Goal: Task Accomplishment & Management: Manage account settings

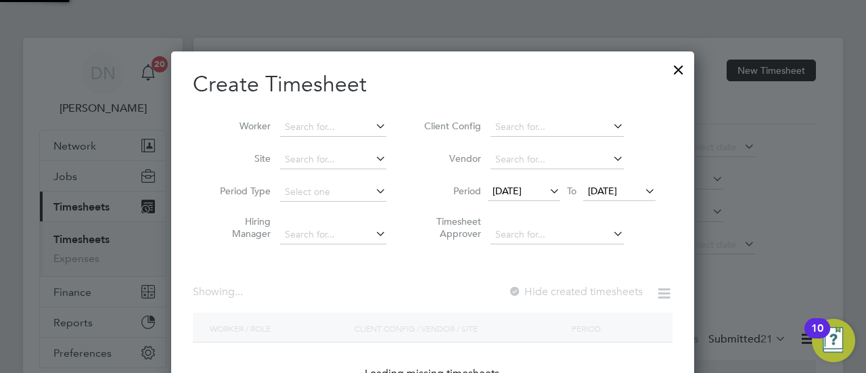
scroll to position [897, 524]
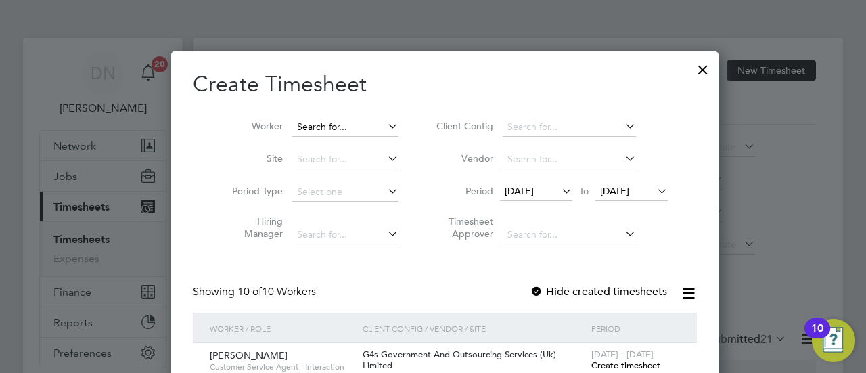
click at [324, 125] on input at bounding box center [345, 127] width 106 height 19
click at [346, 165] on li "Abh inand Thiruthiyil" at bounding box center [333, 163] width 107 height 18
type input "[PERSON_NAME]"
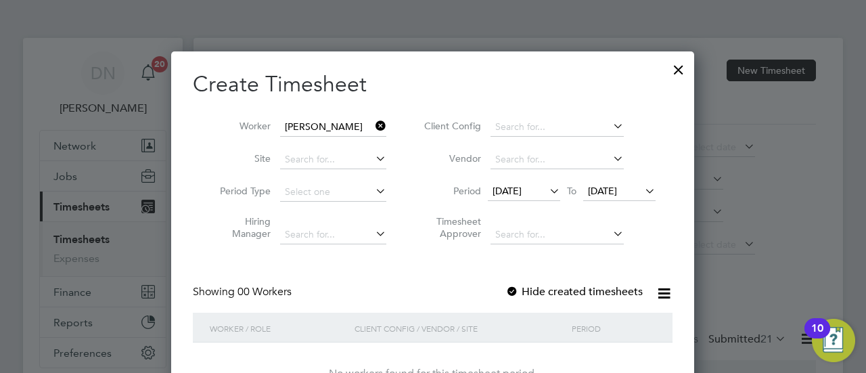
scroll to position [68, 0]
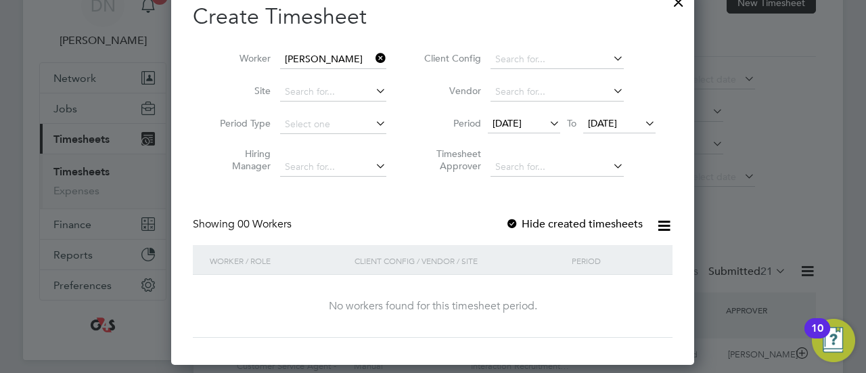
click at [521, 117] on span "[DATE]" at bounding box center [506, 123] width 29 height 12
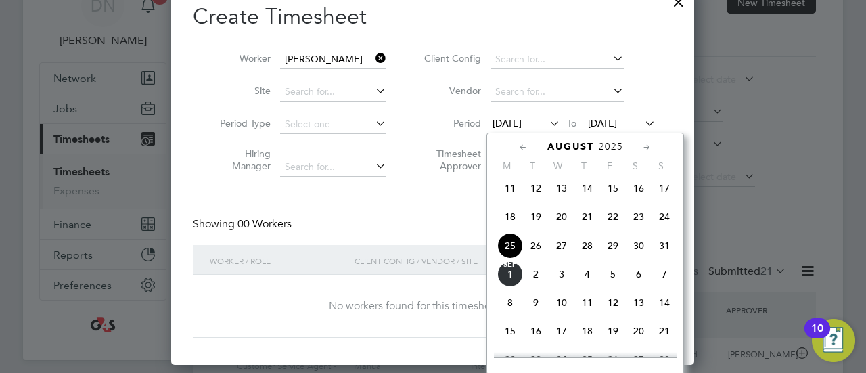
click at [508, 254] on span "25" at bounding box center [510, 246] width 26 height 26
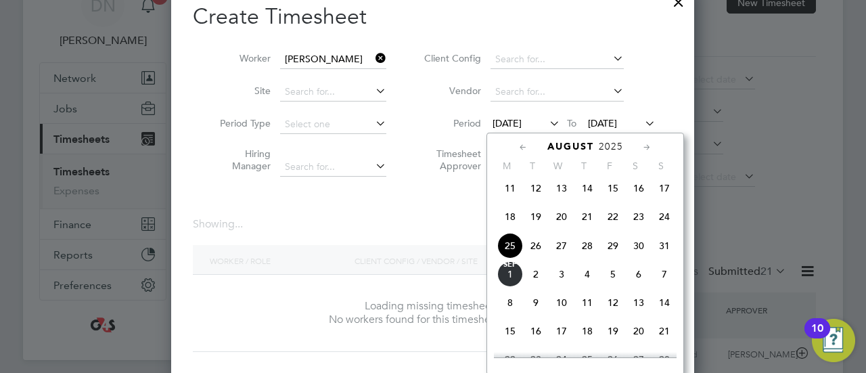
scroll to position [381, 523]
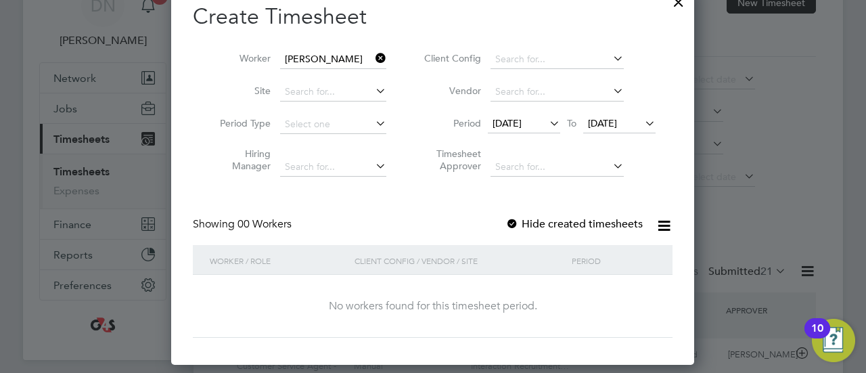
click at [515, 220] on div at bounding box center [512, 225] width 14 height 14
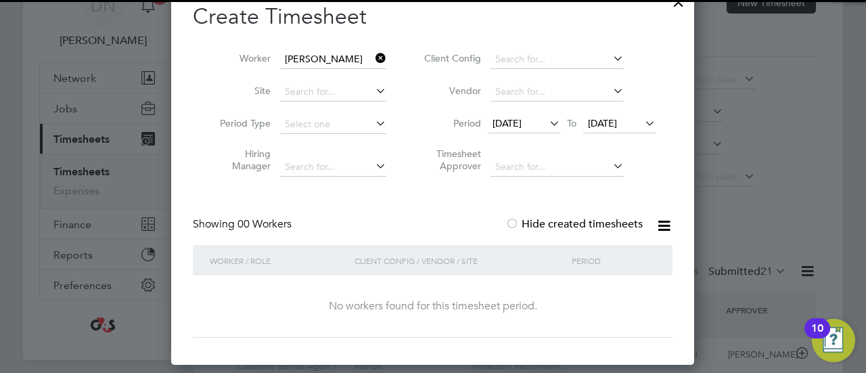
click at [609, 123] on span "[DATE]" at bounding box center [602, 123] width 29 height 12
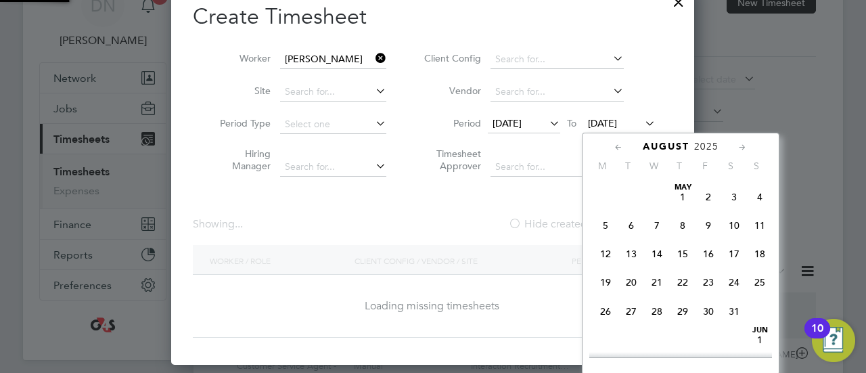
scroll to position [376, 529]
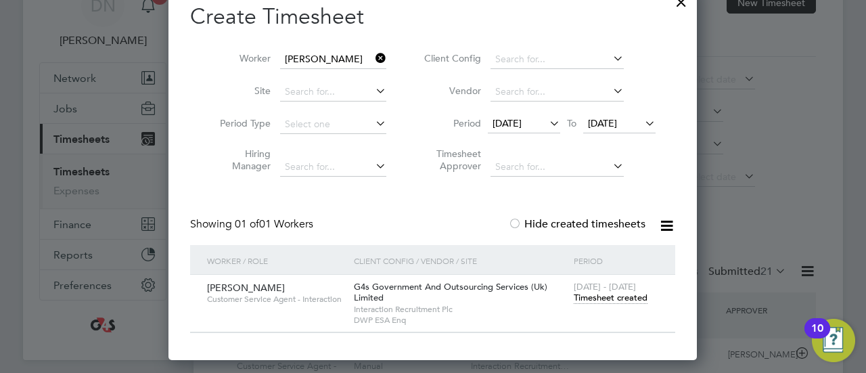
click at [618, 293] on span "Timesheet created" at bounding box center [611, 298] width 74 height 12
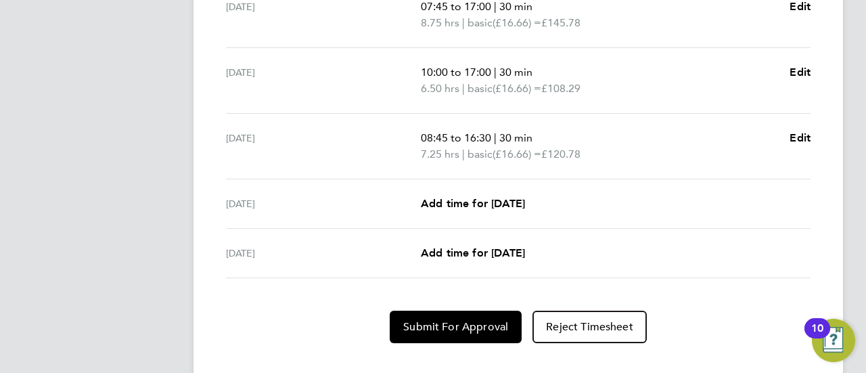
scroll to position [615, 0]
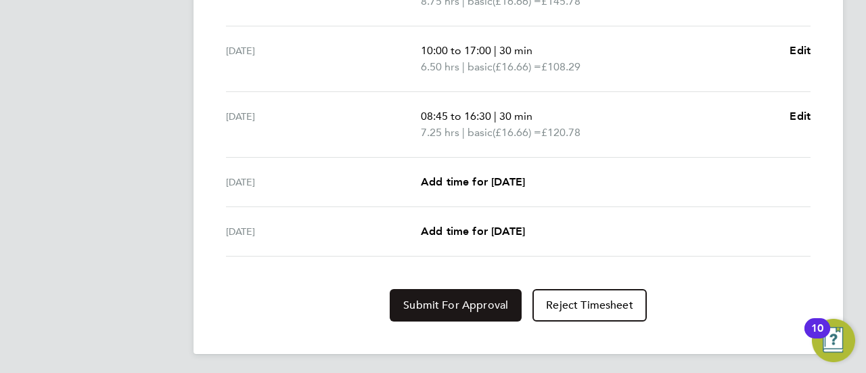
drag, startPoint x: 461, startPoint y: 312, endPoint x: 229, endPoint y: 8, distance: 381.7
click at [257, 43] on app-timesheet-lines "[DATE] 07:45 to 15:45 | 30 min 7.50 hrs | Bank Holiday (£0.00) = £0.00 Edit [DA…" at bounding box center [517, 76] width 595 height 492
click at [417, 309] on button "Submit For Approval" at bounding box center [456, 305] width 132 height 32
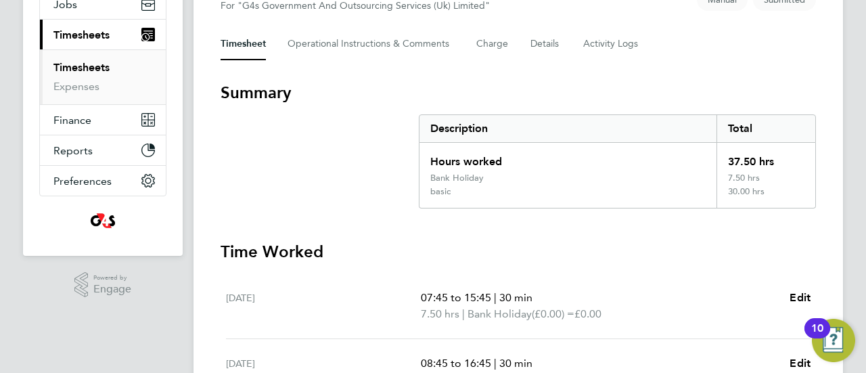
scroll to position [0, 0]
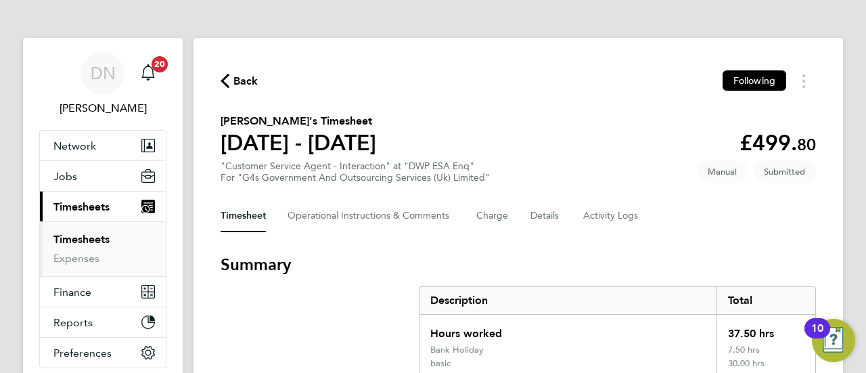
click at [237, 79] on span "Back" at bounding box center [245, 81] width 25 height 16
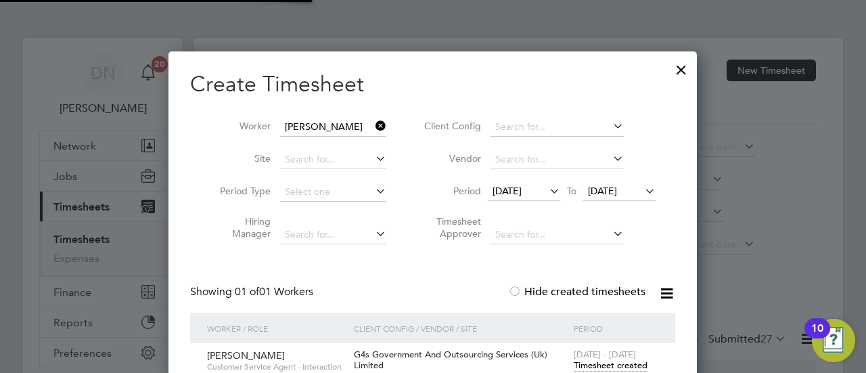
scroll to position [34, 117]
drag, startPoint x: 382, startPoint y: 124, endPoint x: 345, endPoint y: 126, distance: 37.3
click at [373, 124] on icon at bounding box center [373, 125] width 0 height 19
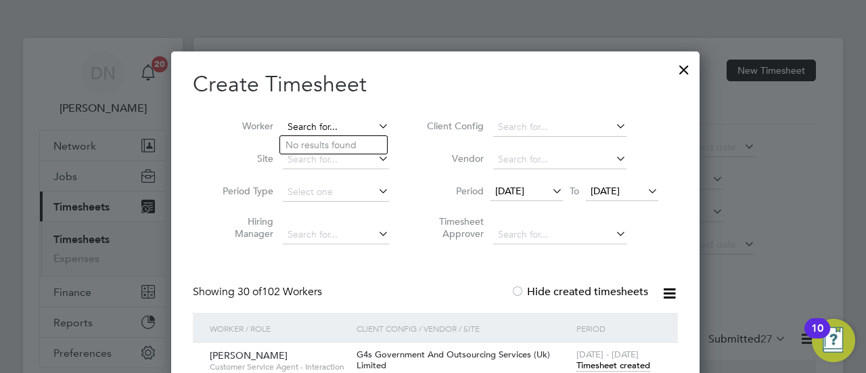
click at [335, 126] on input at bounding box center [336, 127] width 106 height 19
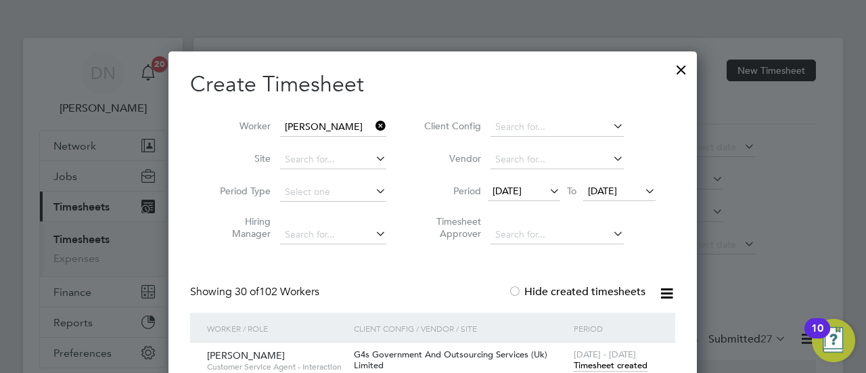
click at [352, 282] on li "[PERSON_NAME]" at bounding box center [378, 291] width 197 height 18
type input "[PERSON_NAME]"
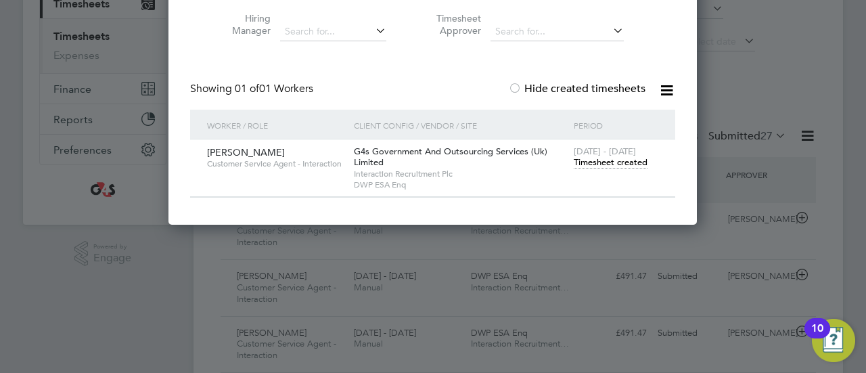
click at [622, 161] on span "Timesheet created" at bounding box center [611, 162] width 74 height 12
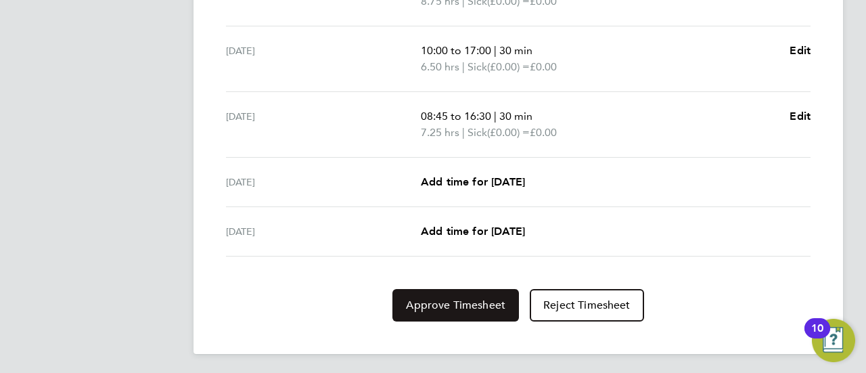
click at [451, 298] on span "Approve Timesheet" at bounding box center [455, 305] width 99 height 14
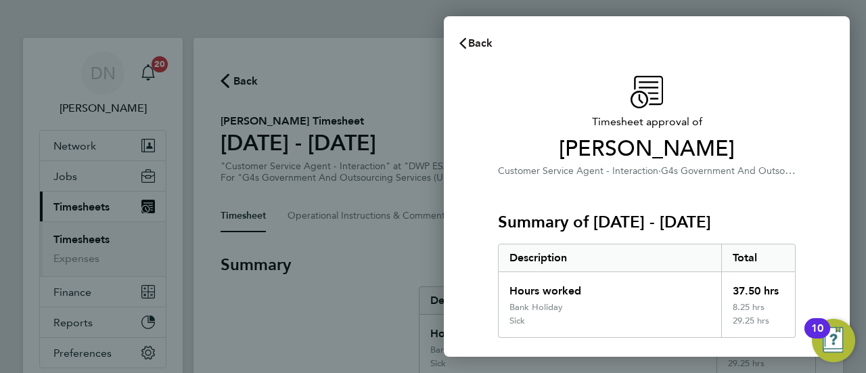
click at [475, 45] on span "Back" at bounding box center [480, 43] width 25 height 13
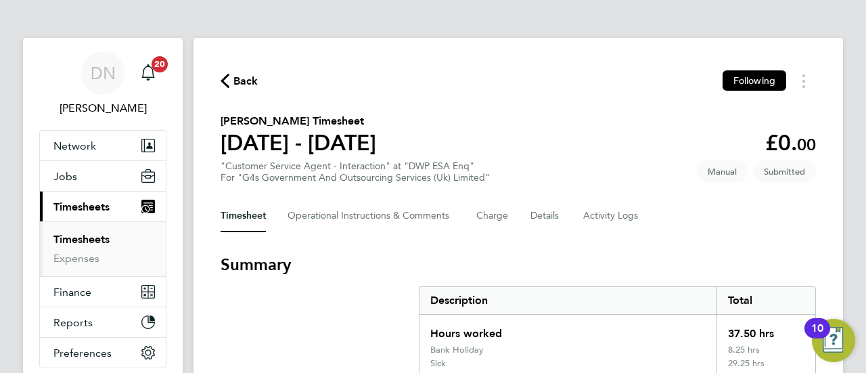
click at [245, 77] on span "Back" at bounding box center [245, 81] width 25 height 16
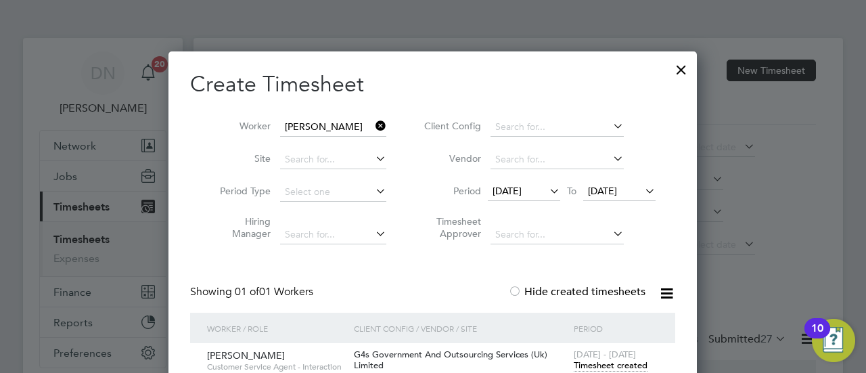
click at [373, 121] on icon at bounding box center [373, 125] width 0 height 19
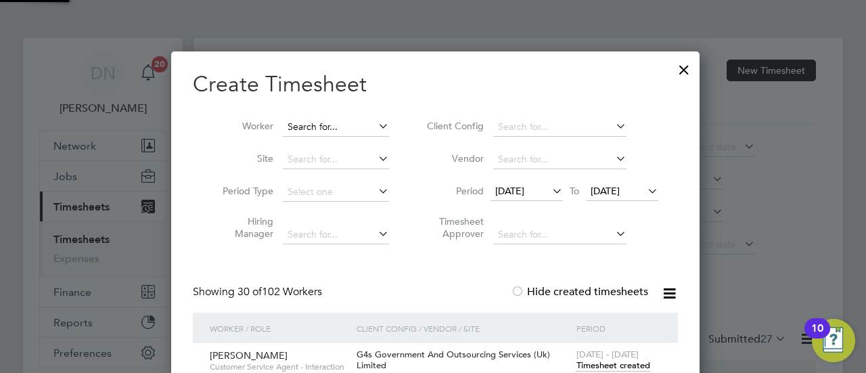
click at [347, 126] on input at bounding box center [336, 127] width 106 height 19
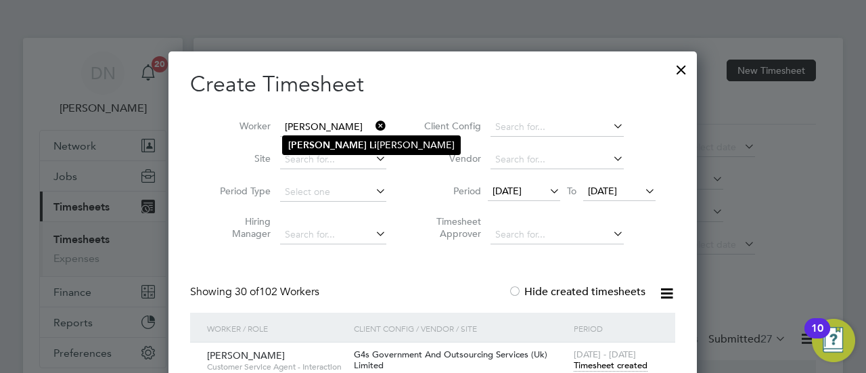
click at [345, 150] on li "[PERSON_NAME] [PERSON_NAME]" at bounding box center [371, 145] width 177 height 18
type input "[PERSON_NAME]"
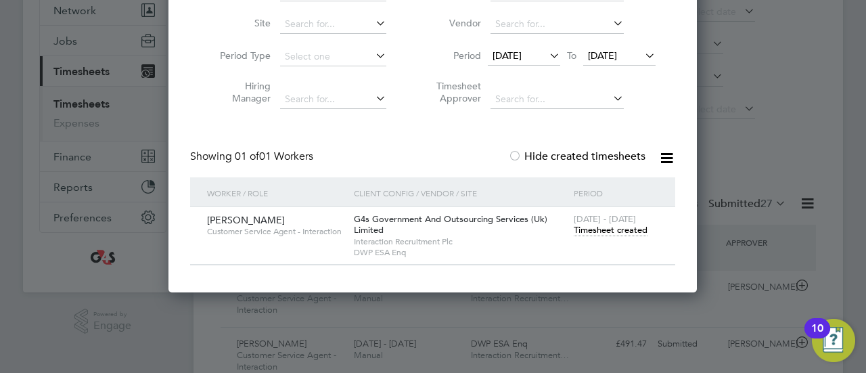
click at [607, 229] on span "Timesheet created" at bounding box center [611, 230] width 74 height 12
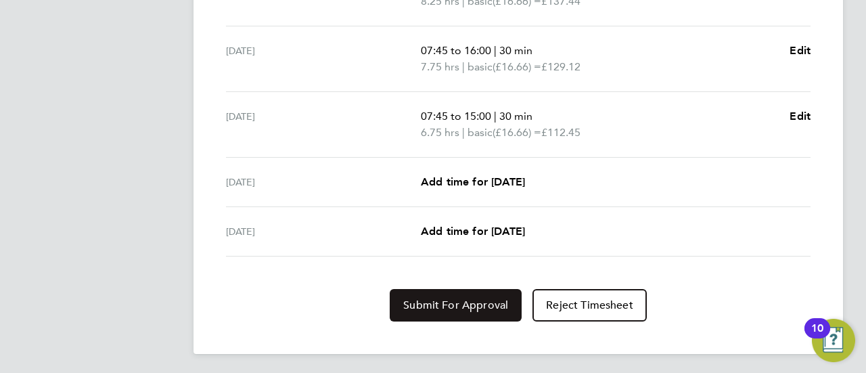
click at [435, 306] on span "Submit For Approval" at bounding box center [455, 305] width 105 height 14
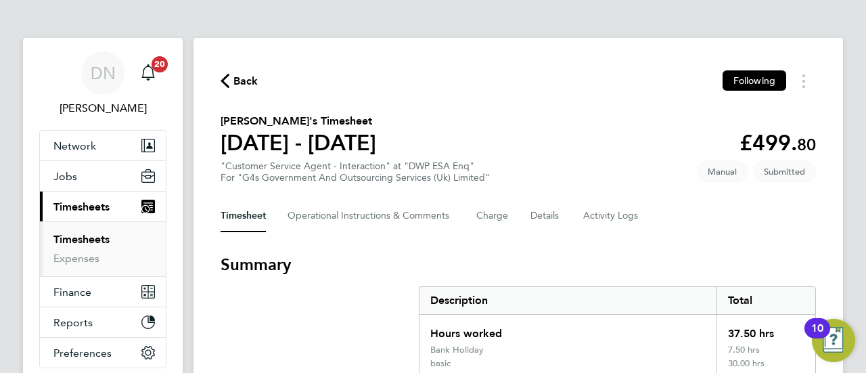
click at [253, 82] on span "Back" at bounding box center [245, 81] width 25 height 16
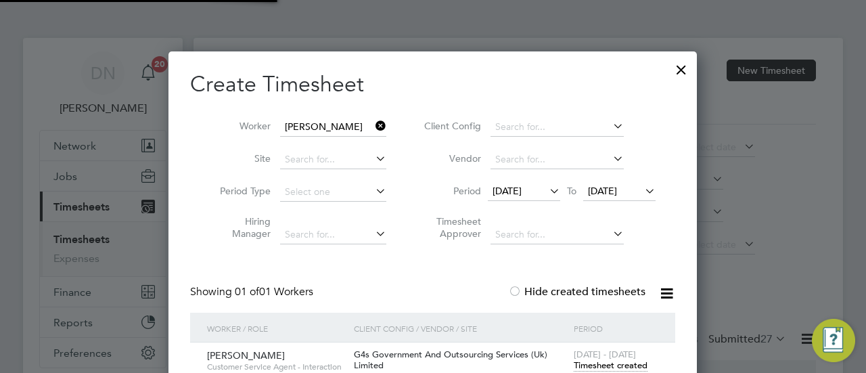
scroll to position [34, 117]
click at [373, 121] on icon at bounding box center [373, 125] width 0 height 19
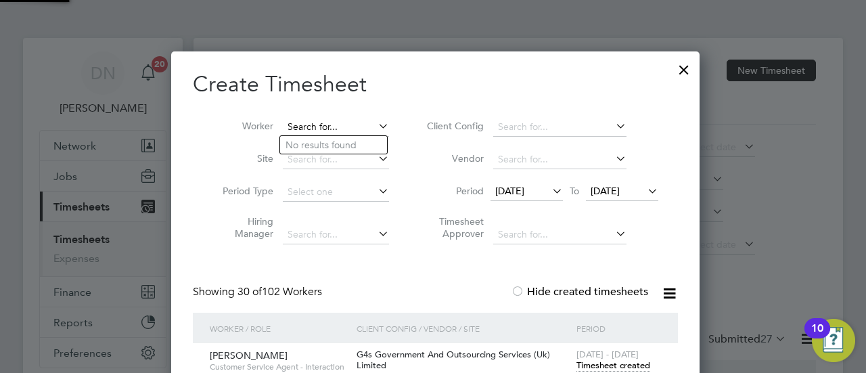
click at [302, 123] on input at bounding box center [336, 127] width 106 height 19
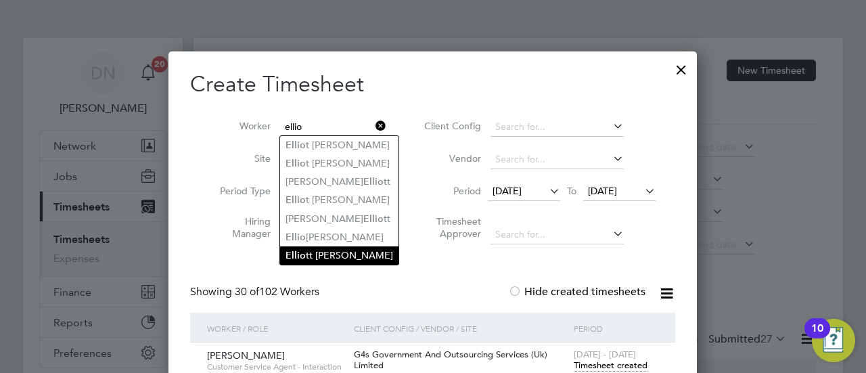
click at [337, 254] on li "Ellio tt [PERSON_NAME]" at bounding box center [339, 255] width 118 height 18
type input "[PERSON_NAME]"
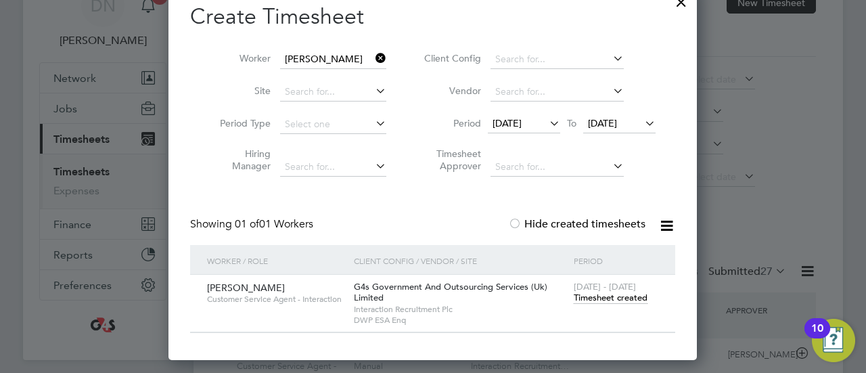
click at [601, 293] on span "Timesheet created" at bounding box center [611, 298] width 74 height 12
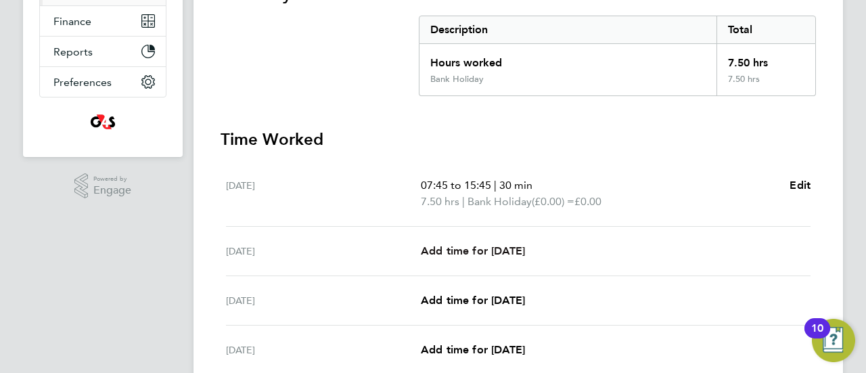
click at [489, 243] on link "Add time for [DATE]" at bounding box center [473, 251] width 104 height 16
select select "30"
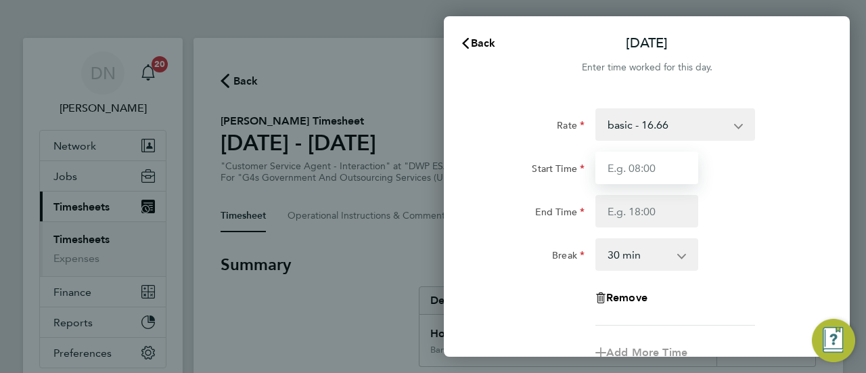
click at [614, 166] on input "Start Time" at bounding box center [646, 168] width 103 height 32
type input "08:45"
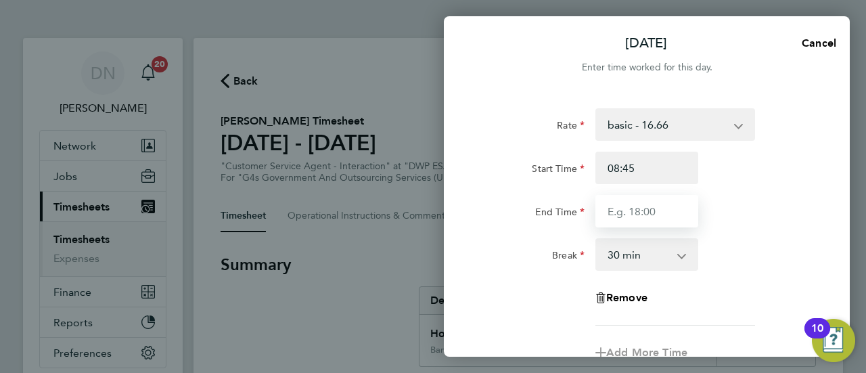
click at [638, 200] on input "End Time" at bounding box center [646, 211] width 103 height 32
type input "16:00"
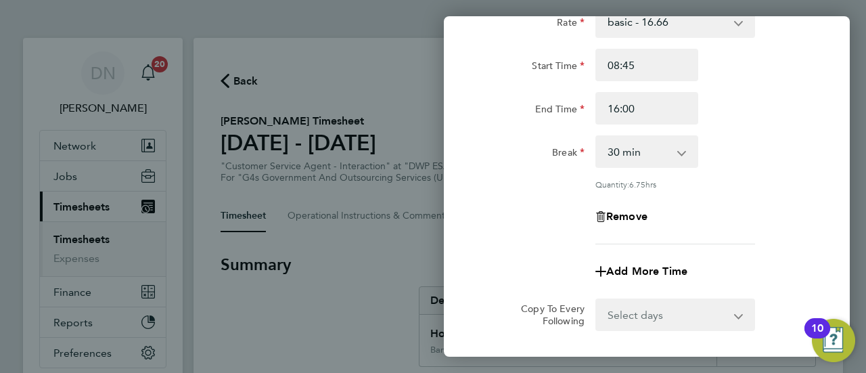
scroll to position [238, 0]
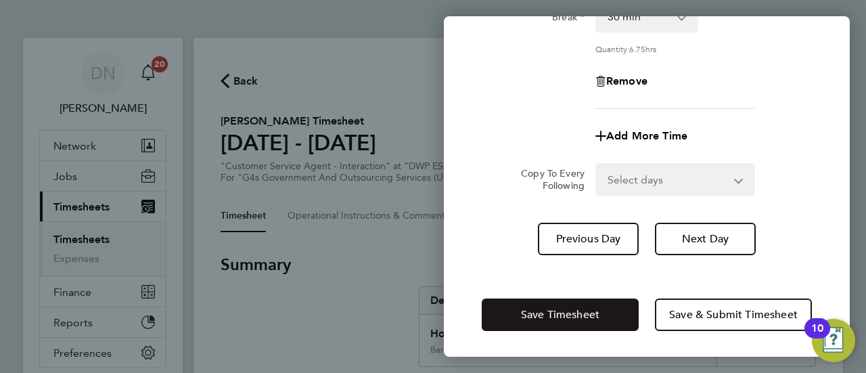
click at [560, 303] on button "Save Timesheet" at bounding box center [560, 314] width 157 height 32
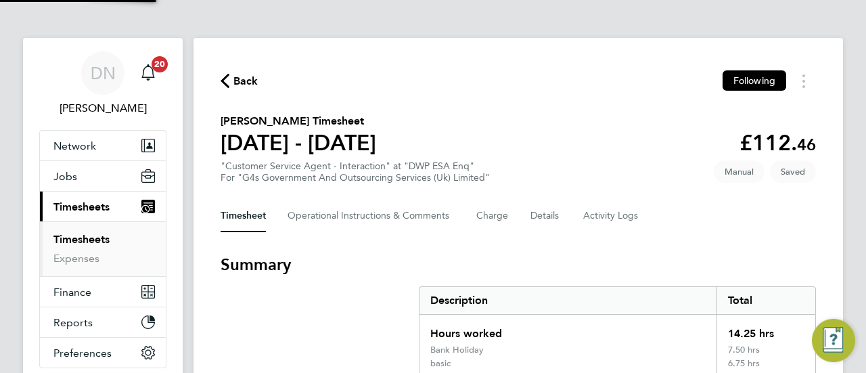
click at [243, 78] on span "Back" at bounding box center [245, 81] width 25 height 16
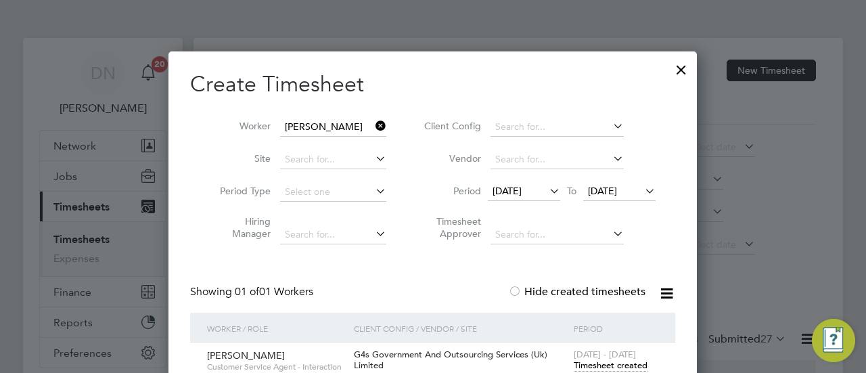
scroll to position [34, 117]
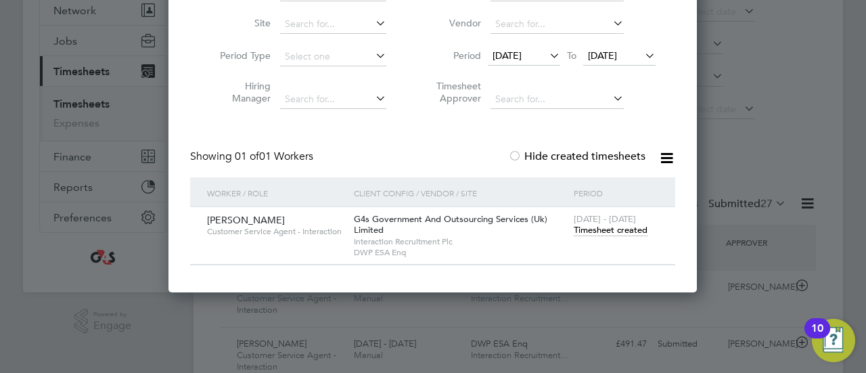
click at [613, 234] on span "Timesheet created" at bounding box center [611, 230] width 74 height 12
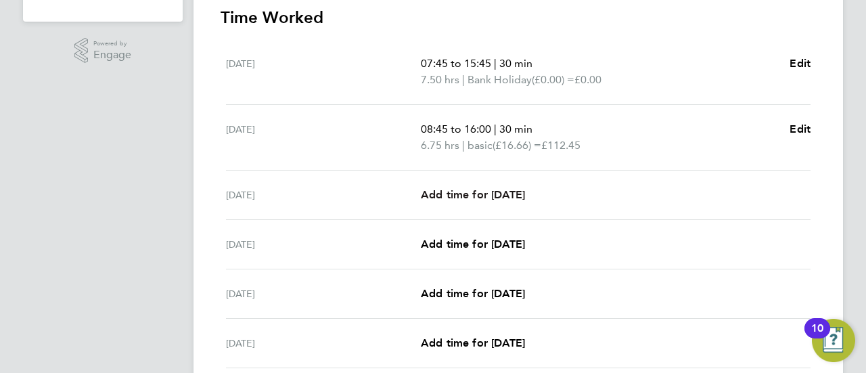
click at [496, 190] on span "Add time for [DATE]" at bounding box center [473, 194] width 104 height 13
select select "30"
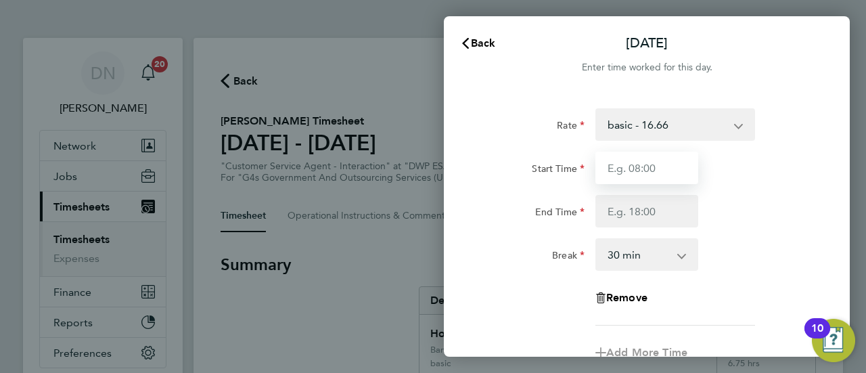
click at [648, 166] on input "Start Time" at bounding box center [646, 168] width 103 height 32
click at [621, 172] on input "Start Time" at bounding box center [646, 168] width 103 height 32
type input "07:45"
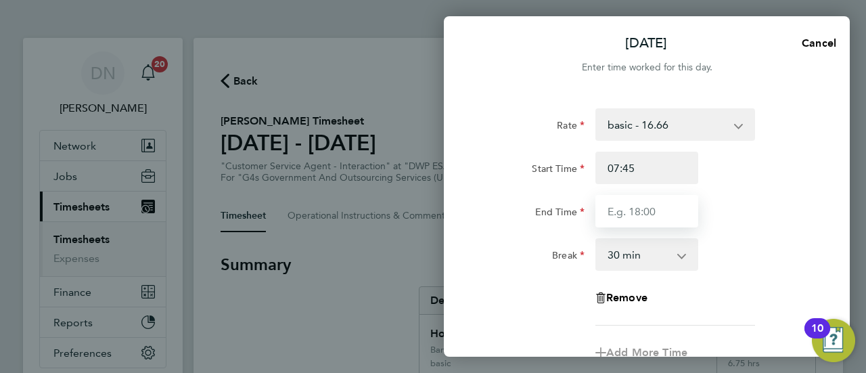
click at [640, 214] on input "End Time" at bounding box center [646, 211] width 103 height 32
click at [603, 219] on input "End Time" at bounding box center [646, 211] width 103 height 32
type input "17:00"
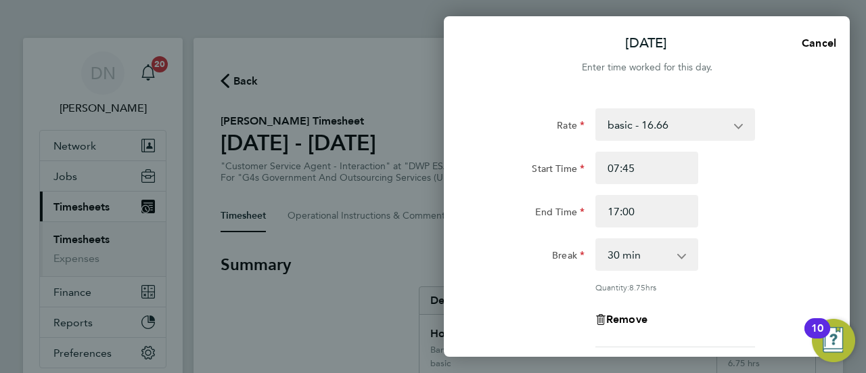
click at [780, 286] on div "Rate basic - 16.66 System Issue Not Paid Annual Leave System Issue Paid - 16.66…" at bounding box center [647, 227] width 330 height 239
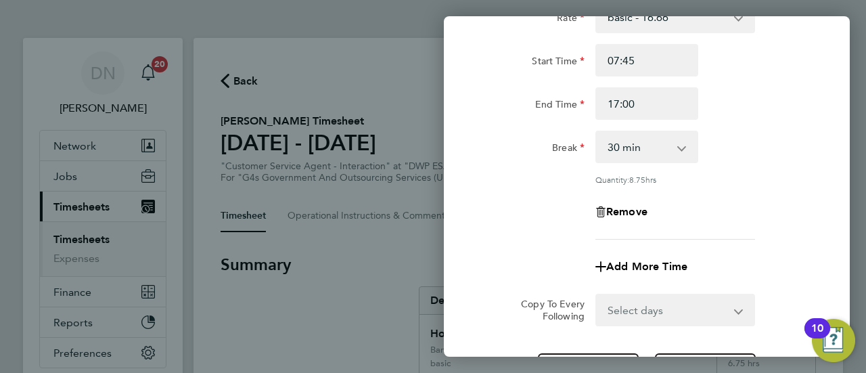
scroll to position [238, 0]
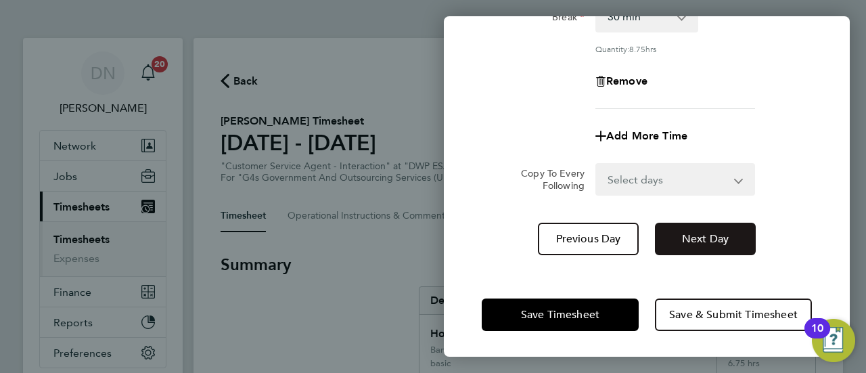
click at [721, 242] on span "Next Day" at bounding box center [705, 239] width 47 height 14
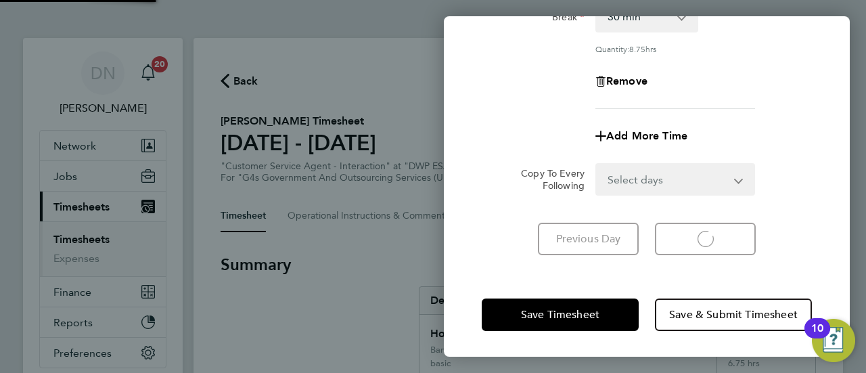
scroll to position [217, 0]
select select "30"
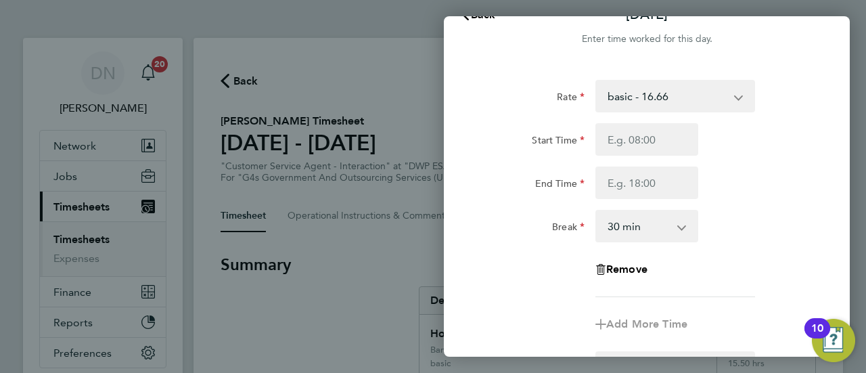
scroll to position [14, 0]
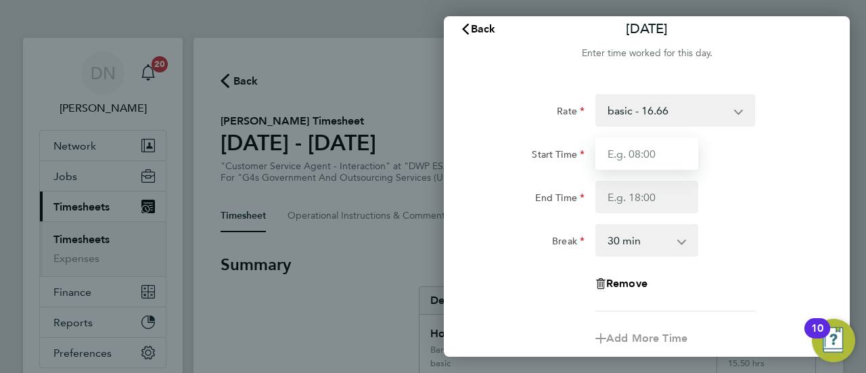
click at [645, 158] on input "Start Time" at bounding box center [646, 153] width 103 height 32
type input "09:15"
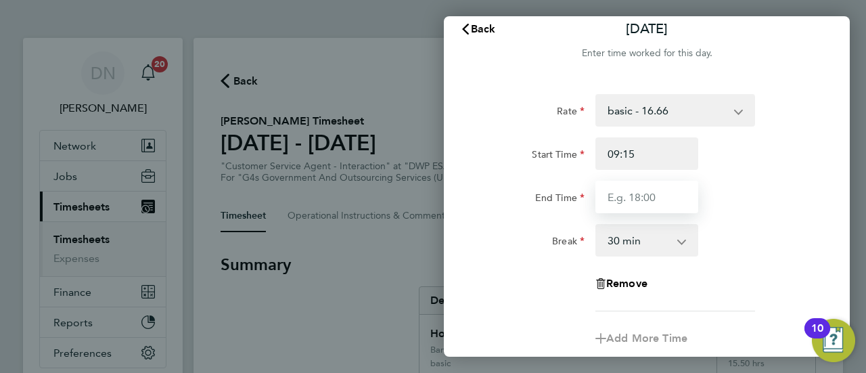
click at [620, 195] on input "End Time" at bounding box center [646, 197] width 103 height 32
type input "17:00"
click at [751, 193] on div "End Time 17:00" at bounding box center [646, 197] width 341 height 32
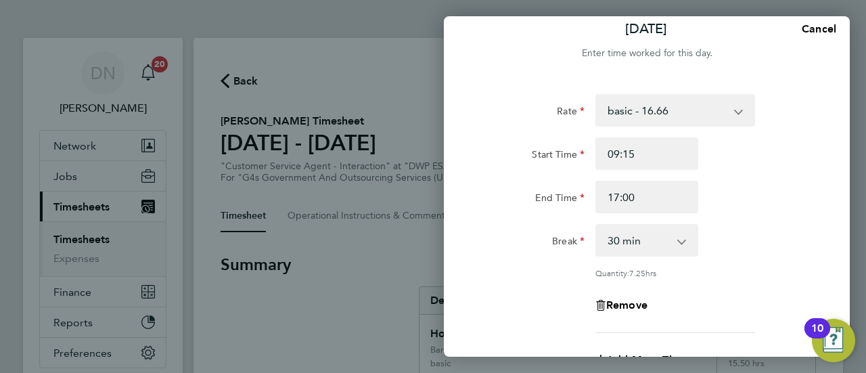
scroll to position [238, 0]
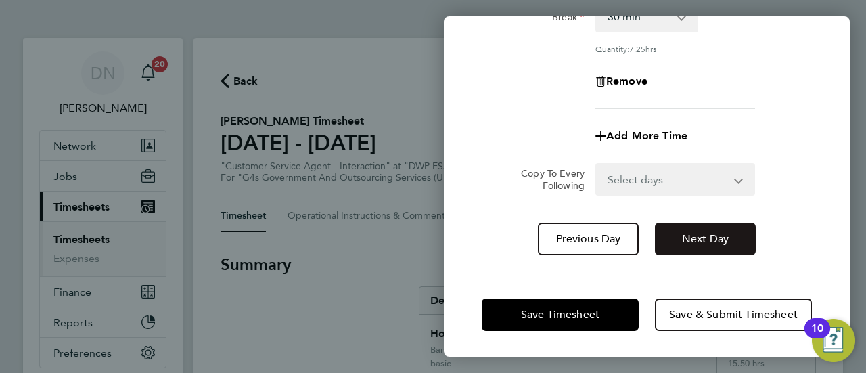
click at [718, 232] on span "Next Day" at bounding box center [705, 239] width 47 height 14
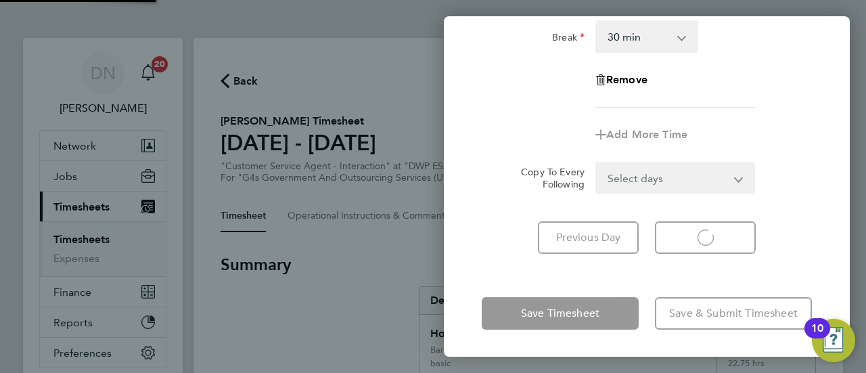
scroll to position [217, 0]
select select "30"
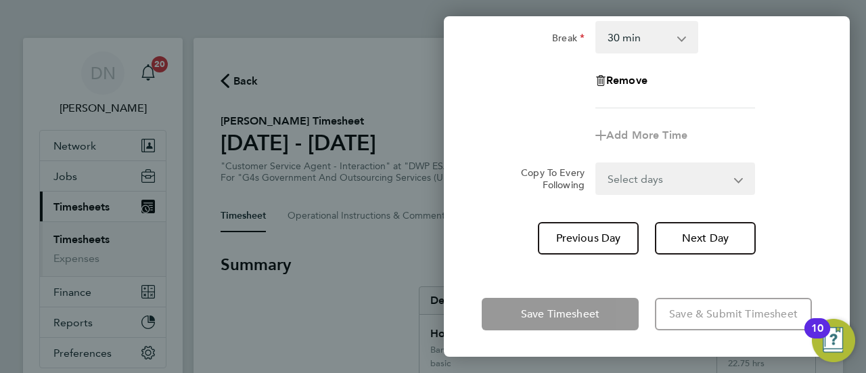
scroll to position [0, 0]
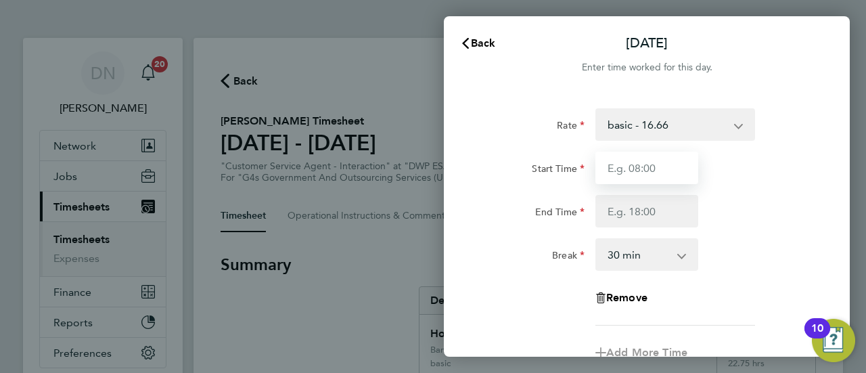
click at [647, 175] on input "Start Time" at bounding box center [646, 168] width 103 height 32
click at [648, 175] on input "Start Time" at bounding box center [646, 168] width 103 height 32
type input "08:45"
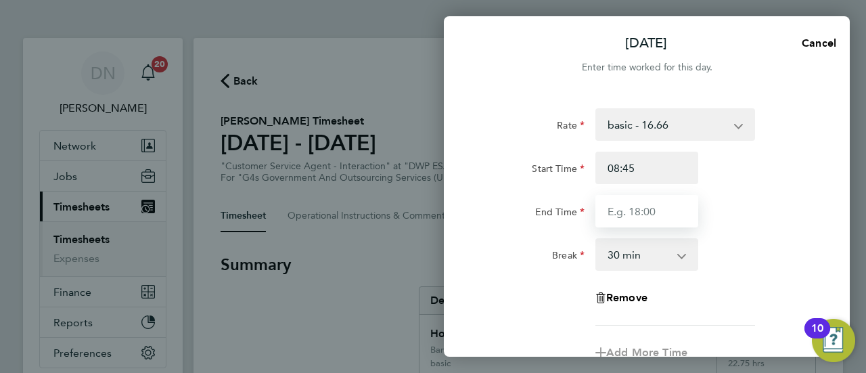
click at [635, 211] on input "End Time" at bounding box center [646, 211] width 103 height 32
drag, startPoint x: 639, startPoint y: 210, endPoint x: 608, endPoint y: 213, distance: 31.2
click at [608, 213] on input "12:16" at bounding box center [646, 211] width 103 height 32
type input "14:08"
click at [749, 232] on div "Rate basic - 16.66 System Issue Not Paid Annual Leave System Issue Paid - 16.66…" at bounding box center [647, 216] width 330 height 217
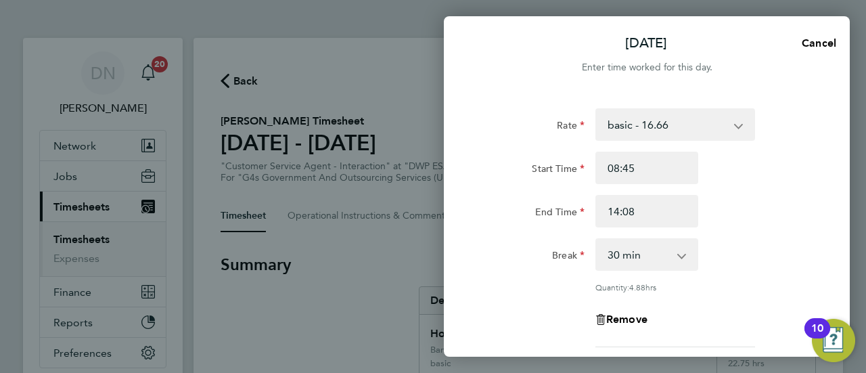
click at [762, 191] on div "Start Time 08:45 End Time 14:08" at bounding box center [646, 190] width 341 height 76
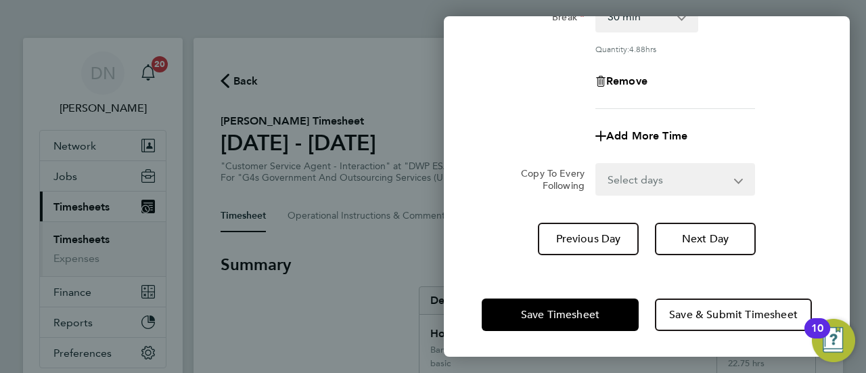
scroll to position [170, 0]
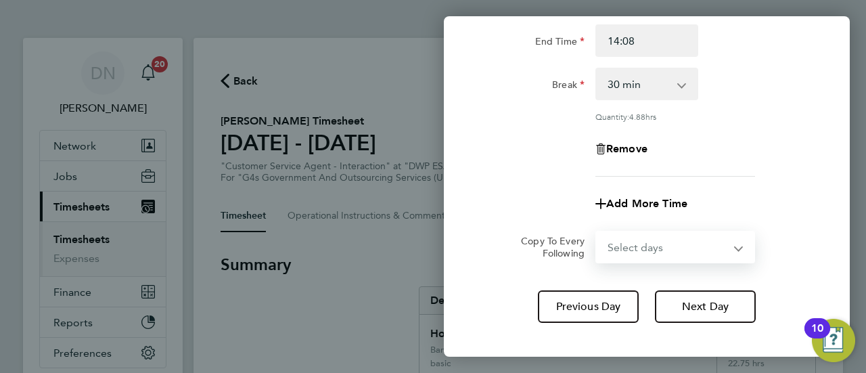
click at [697, 239] on select "Select days Day Weekend (Sat-Sun) [DATE] [DATE]" at bounding box center [668, 247] width 142 height 30
select select "DAY"
click at [597, 232] on select "Select days Day Weekend (Sat-Sun) [DATE] [DATE]" at bounding box center [668, 247] width 142 height 30
select select "[DATE]"
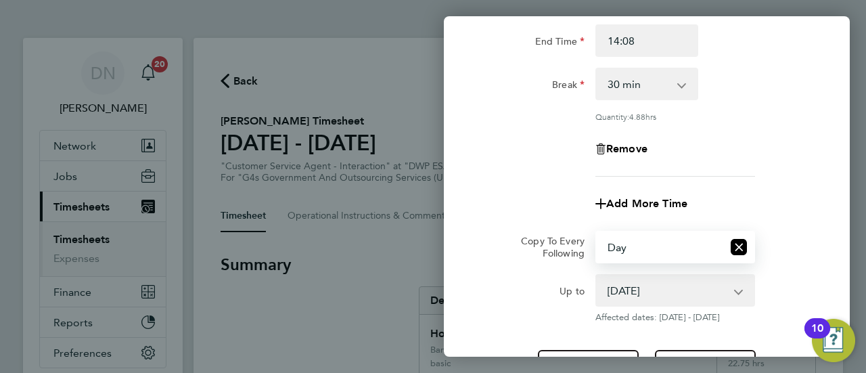
click at [603, 137] on div "Remove" at bounding box center [647, 149] width 114 height 32
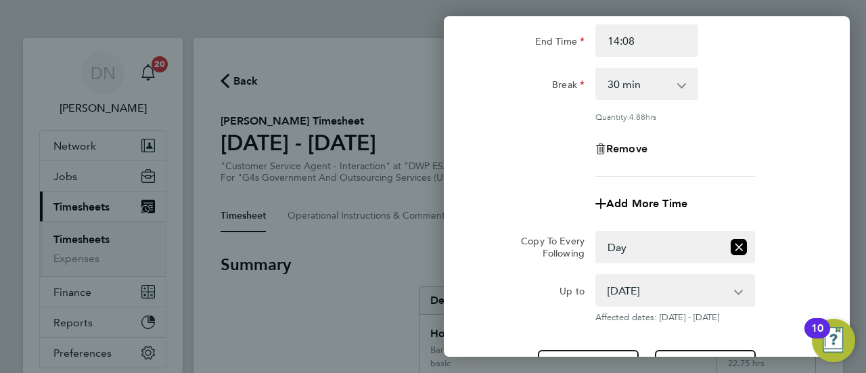
click at [601, 147] on icon "button" at bounding box center [600, 150] width 1 height 6
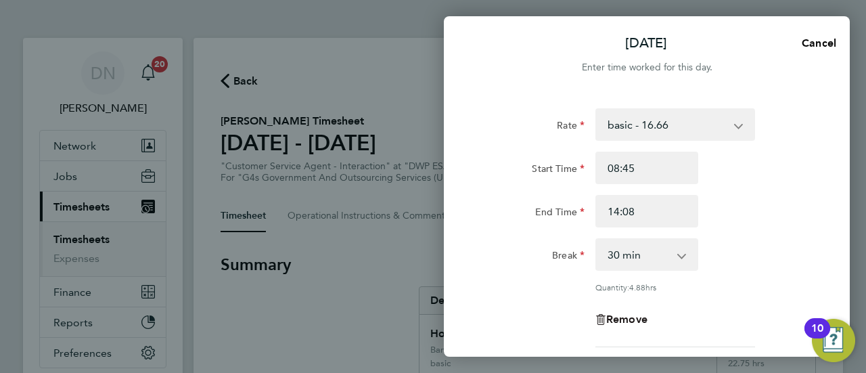
select select "null"
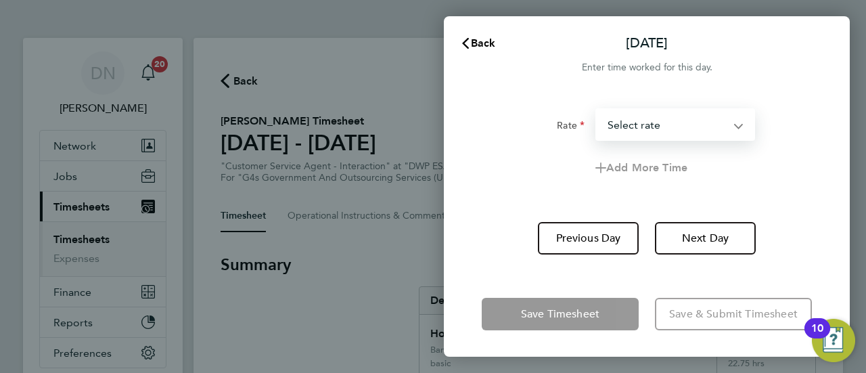
click at [657, 119] on select "System Issue Not Paid basic - 16.66 Annual Leave System Issue Paid - 16.66 Bank…" at bounding box center [667, 125] width 141 height 30
select select "30"
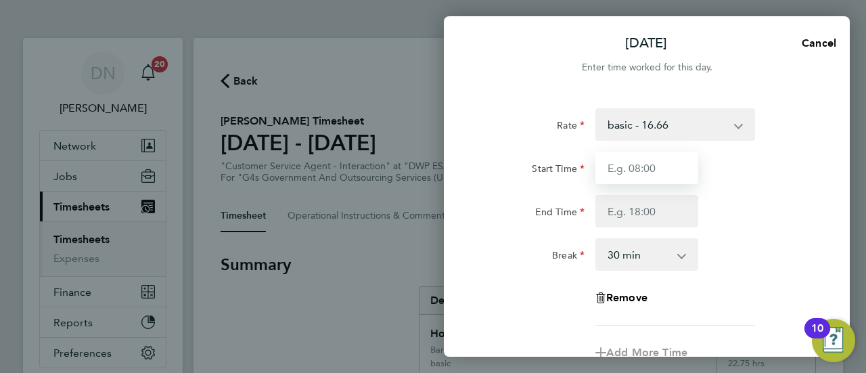
click at [660, 166] on input "Start Time" at bounding box center [646, 168] width 103 height 32
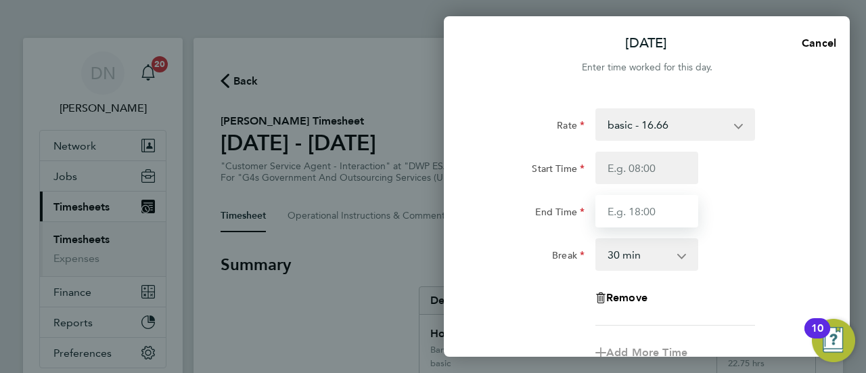
click at [641, 208] on input "End Time" at bounding box center [646, 211] width 103 height 32
type input "14:08"
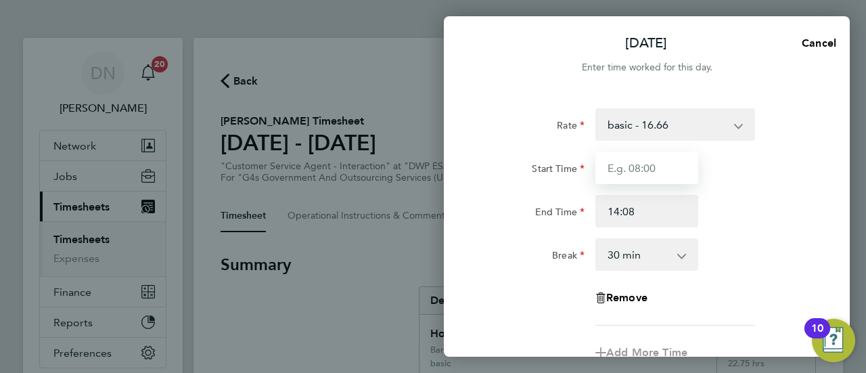
click at [669, 170] on input "Start Time" at bounding box center [646, 168] width 103 height 32
type input "08:45"
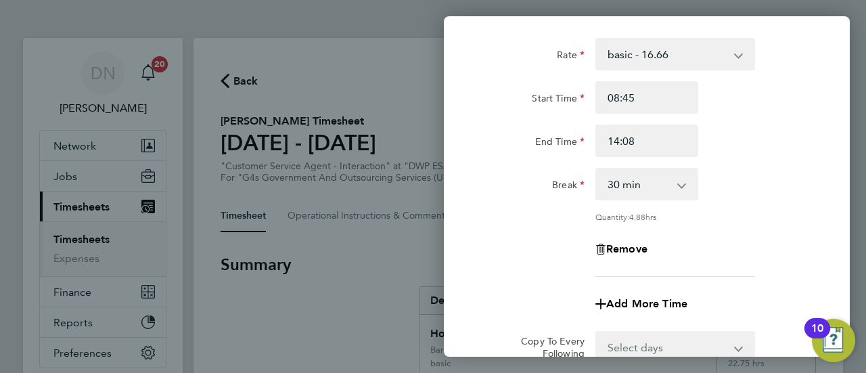
scroll to position [203, 0]
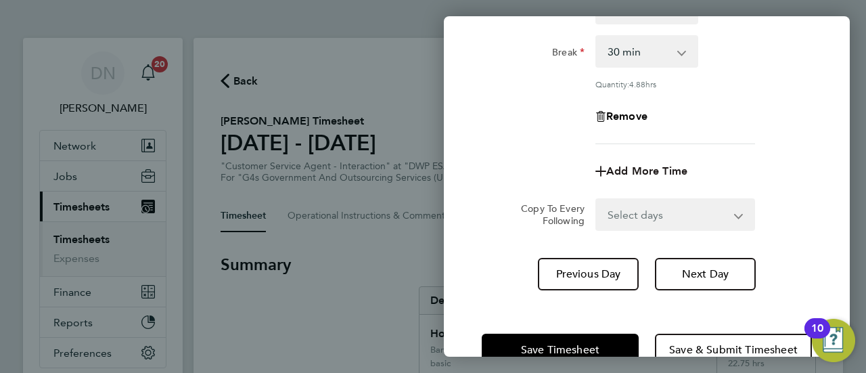
click at [666, 168] on span "Add More Time" at bounding box center [646, 170] width 81 height 13
select select "null"
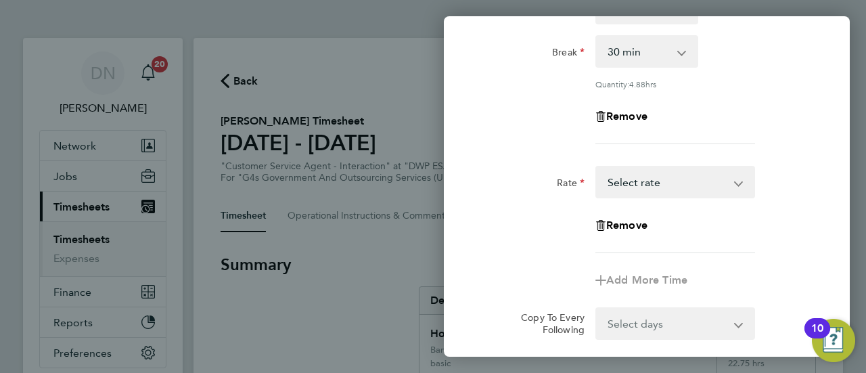
click at [657, 186] on select "System Issue Not Paid basic - 16.66 Annual Leave System Issue Paid - 16.66 Bank…" at bounding box center [667, 182] width 141 height 30
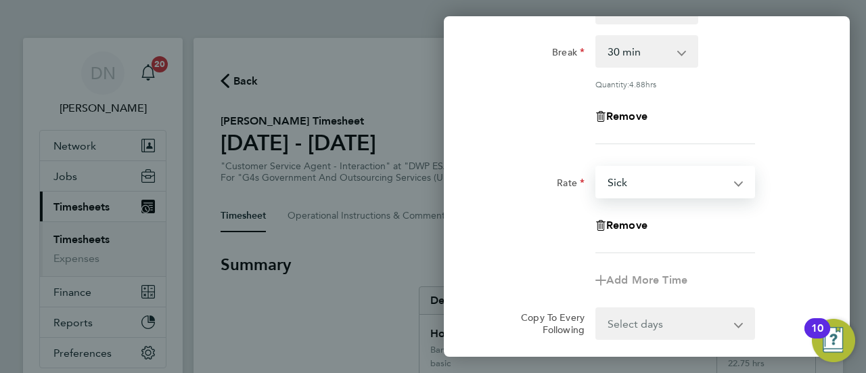
select select "30"
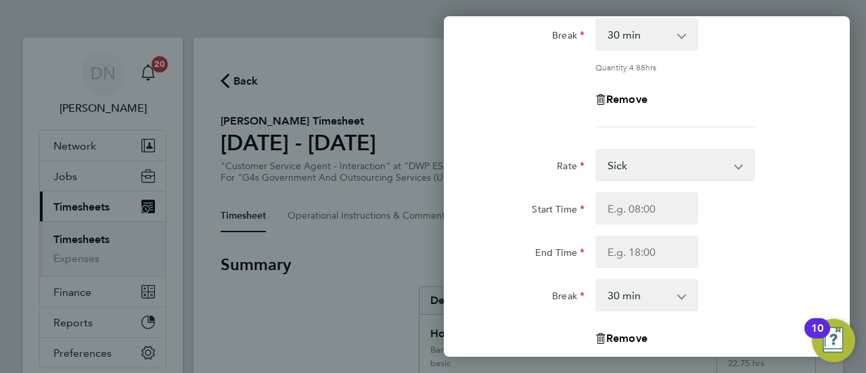
scroll to position [473, 0]
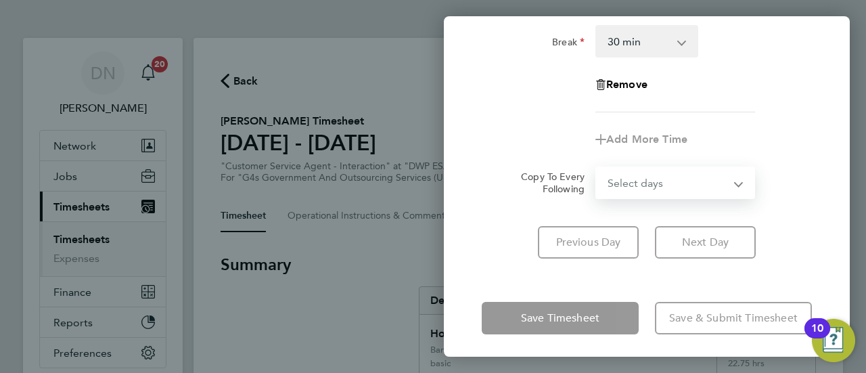
click at [653, 172] on select "Select days Day Weekend (Sat-Sun) [DATE] [DATE]" at bounding box center [668, 183] width 142 height 30
click at [749, 130] on div "Add More Time" at bounding box center [646, 139] width 341 height 32
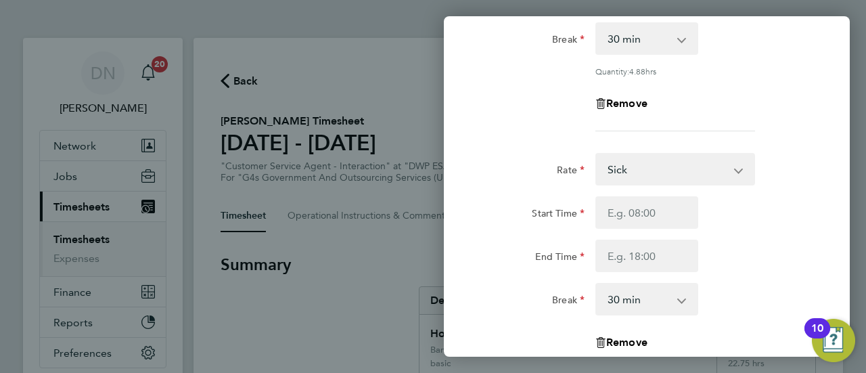
scroll to position [203, 0]
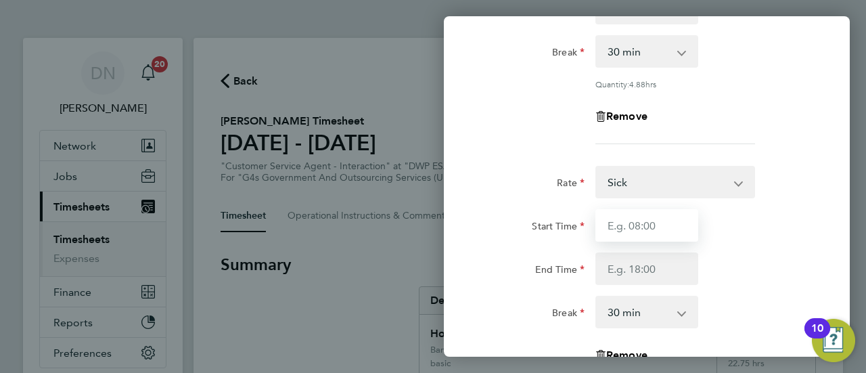
click at [663, 229] on input "Start Time" at bounding box center [646, 225] width 103 height 32
type input "14:08"
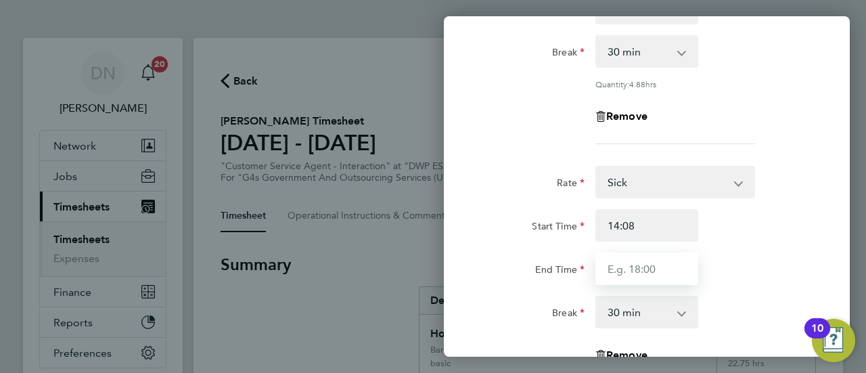
click at [643, 263] on input "End Time" at bounding box center [646, 268] width 103 height 32
type input "16:30"
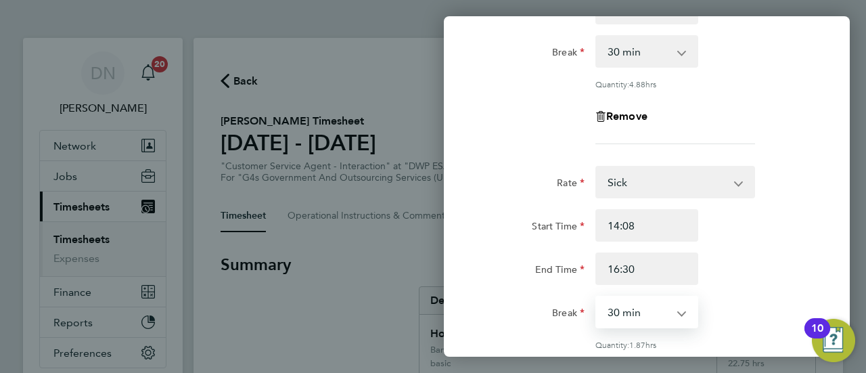
click at [648, 313] on select "0 min 15 min 30 min 45 min 60 min 75 min 90 min" at bounding box center [639, 312] width 84 height 30
select select "0"
click at [597, 297] on select "0 min 15 min 30 min 45 min 60 min 75 min 90 min" at bounding box center [639, 312] width 84 height 30
click at [768, 264] on div "End Time 16:30" at bounding box center [646, 268] width 341 height 32
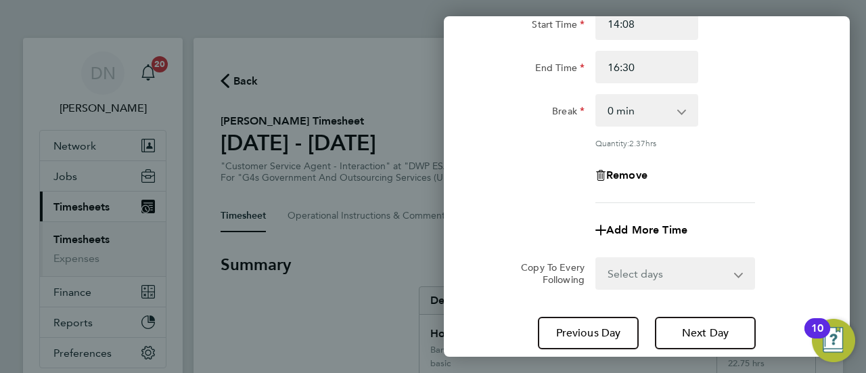
scroll to position [497, 0]
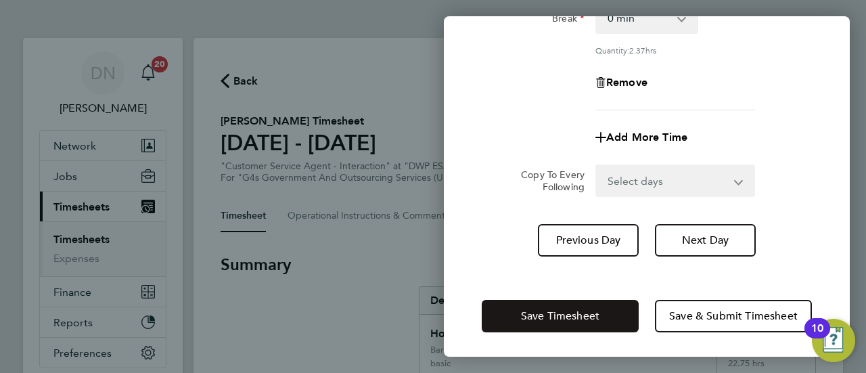
click at [597, 309] on span "Save Timesheet" at bounding box center [560, 316] width 78 height 14
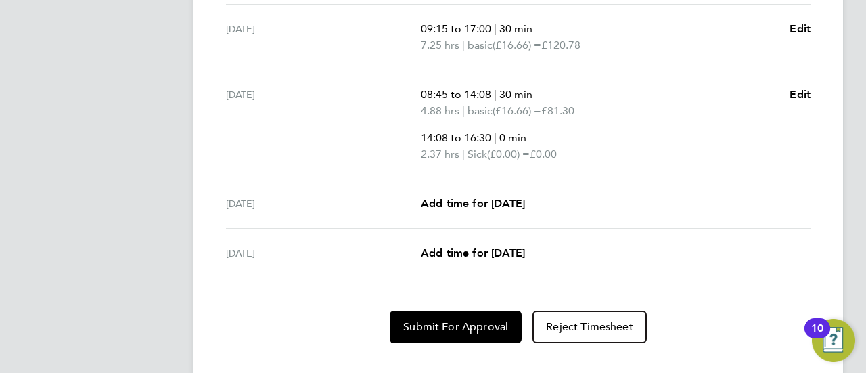
scroll to position [672, 0]
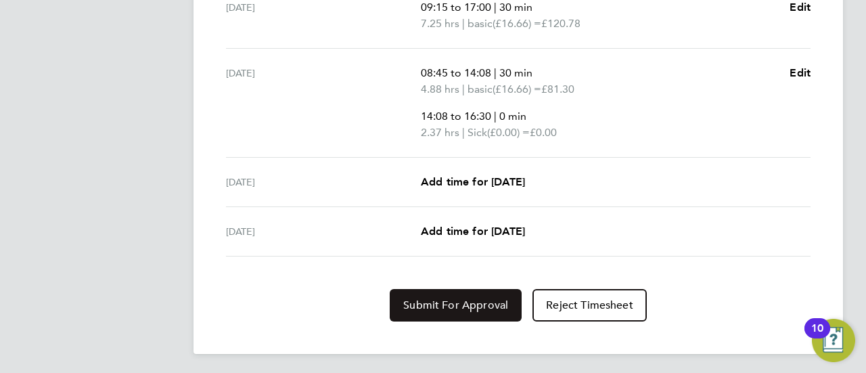
click at [407, 306] on span "Submit For Approval" at bounding box center [455, 305] width 105 height 14
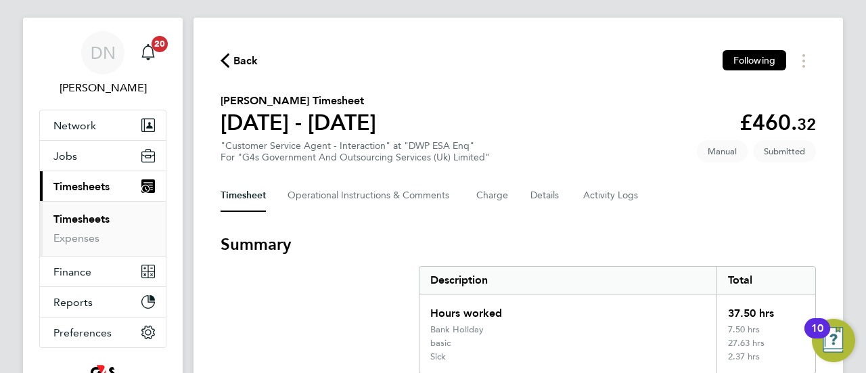
scroll to position [0, 0]
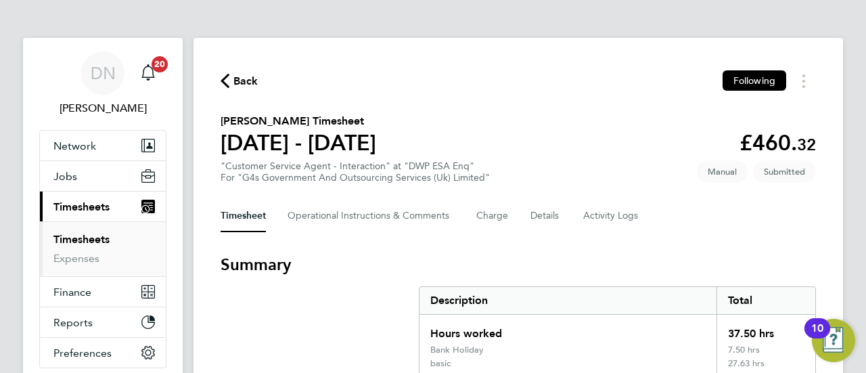
click at [245, 83] on span "Back" at bounding box center [245, 81] width 25 height 16
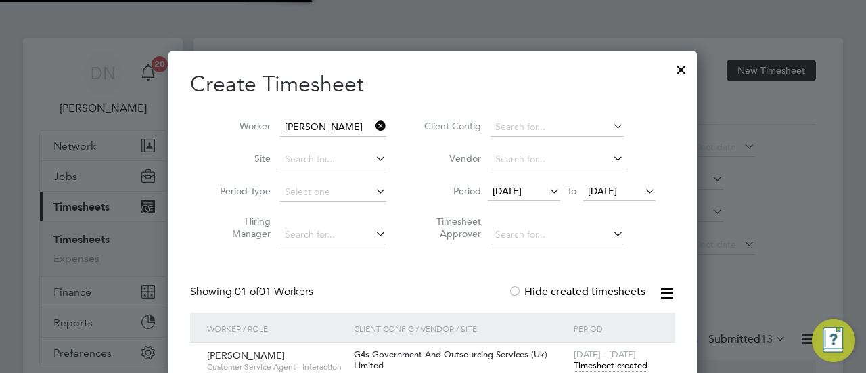
scroll to position [34, 117]
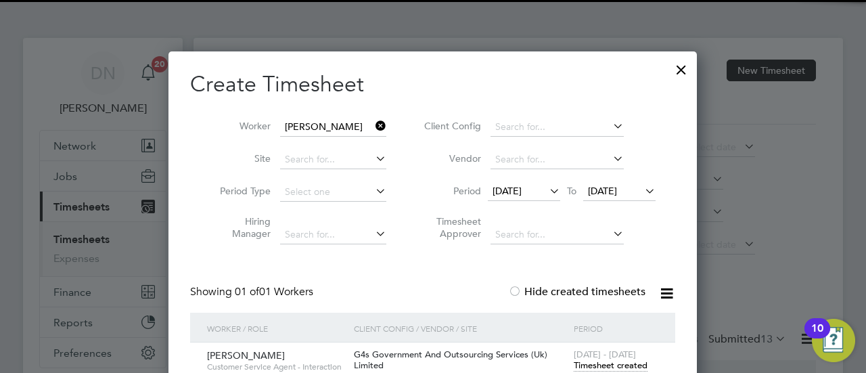
click at [373, 123] on icon at bounding box center [373, 125] width 0 height 19
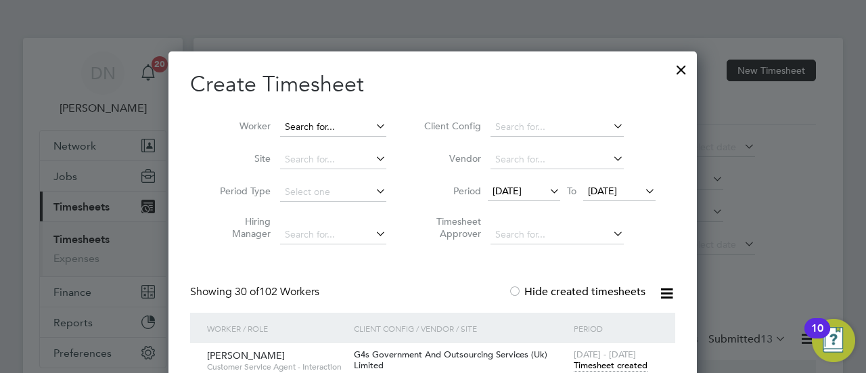
click at [345, 133] on input at bounding box center [333, 127] width 106 height 19
click at [303, 137] on li "[PERSON_NAME]" at bounding box center [363, 145] width 167 height 18
type input "[PERSON_NAME]"
click at [521, 189] on span "[DATE]" at bounding box center [506, 191] width 29 height 12
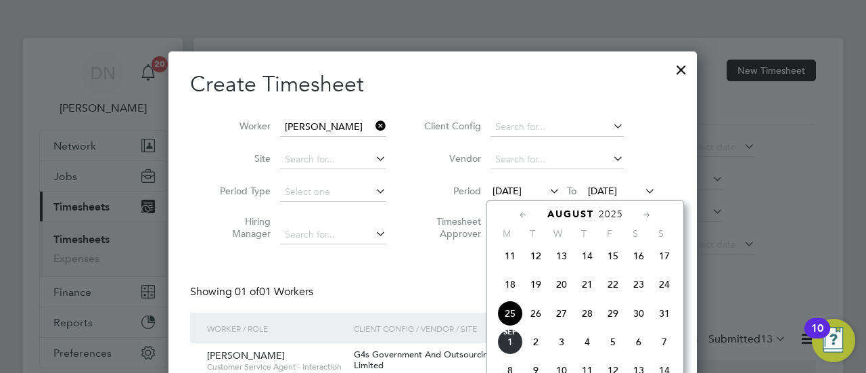
click at [519, 317] on span "25" at bounding box center [510, 313] width 26 height 26
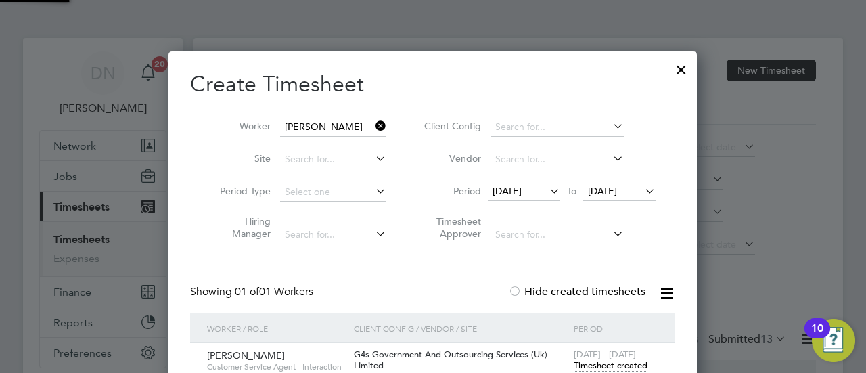
click at [684, 211] on div "Create Timesheet Worker [PERSON_NAME] Site Period Type Hiring Manager Client Co…" at bounding box center [432, 239] width 528 height 376
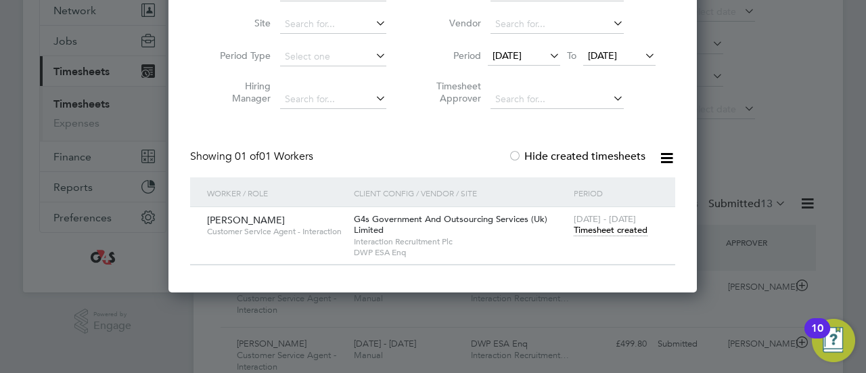
click at [622, 232] on span "Timesheet created" at bounding box center [611, 230] width 74 height 12
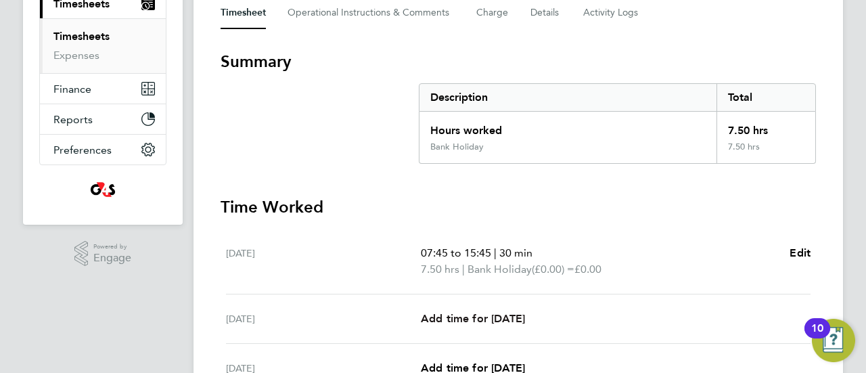
click at [443, 319] on span "Add time for [DATE]" at bounding box center [473, 318] width 104 height 13
select select "30"
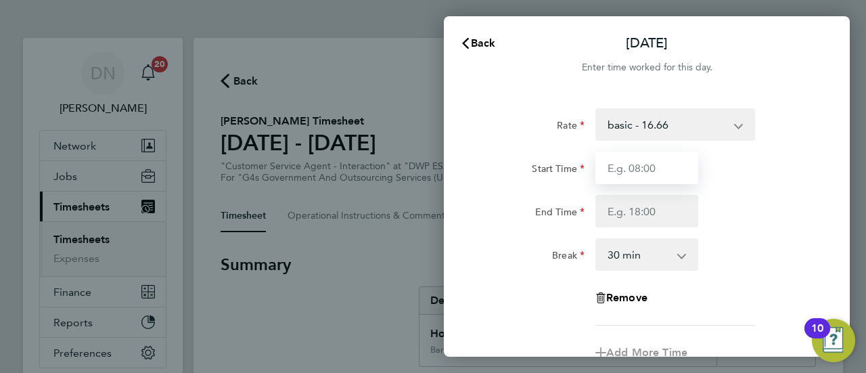
click at [628, 175] on input "Start Time" at bounding box center [646, 168] width 103 height 32
type input "07:45"
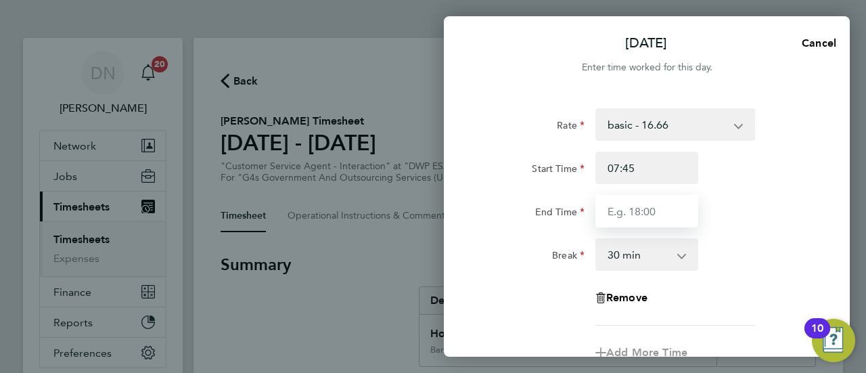
click at [651, 215] on input "End Time" at bounding box center [646, 211] width 103 height 32
type input "15:30"
click at [799, 223] on div "End Time 15:30" at bounding box center [646, 211] width 341 height 32
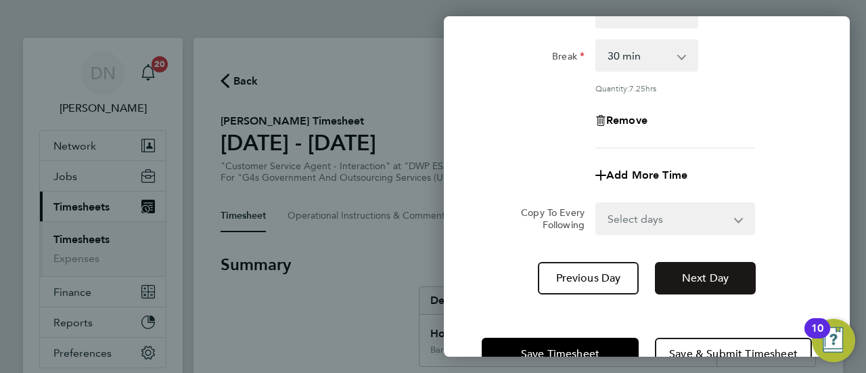
scroll to position [238, 0]
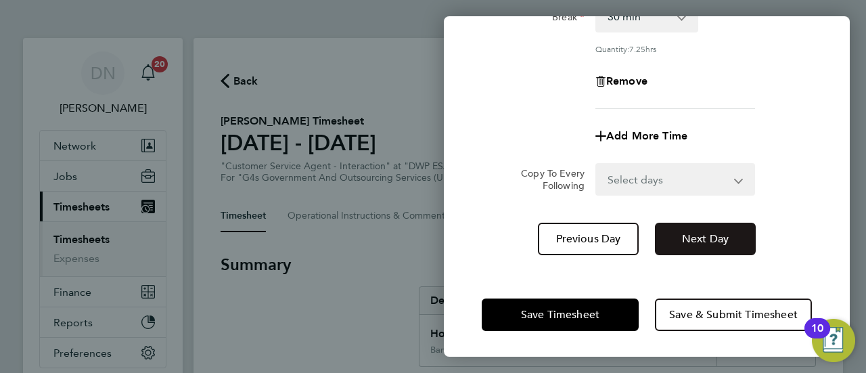
click at [693, 246] on button "Next Day" at bounding box center [705, 239] width 101 height 32
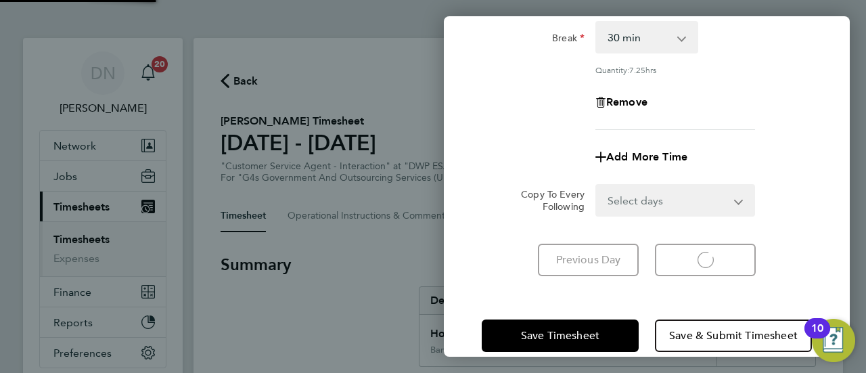
select select "30"
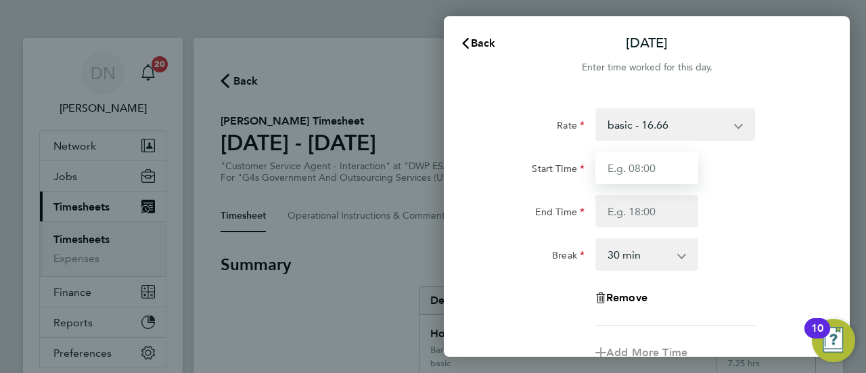
click at [657, 177] on input "Start Time" at bounding box center [646, 168] width 103 height 32
type input "07:45"
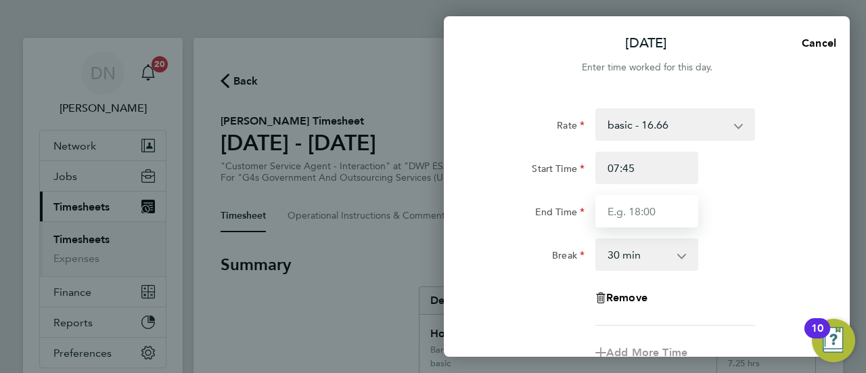
click at [632, 195] on input "End Time" at bounding box center [646, 211] width 103 height 32
click at [638, 210] on input "End Time" at bounding box center [646, 211] width 103 height 32
type input "16:30"
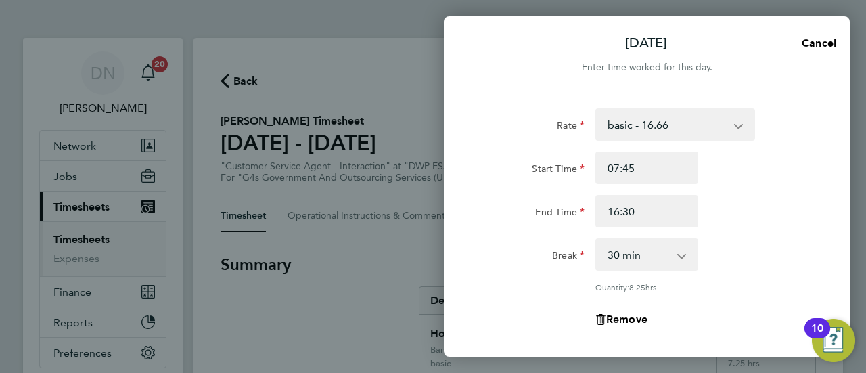
scroll to position [238, 0]
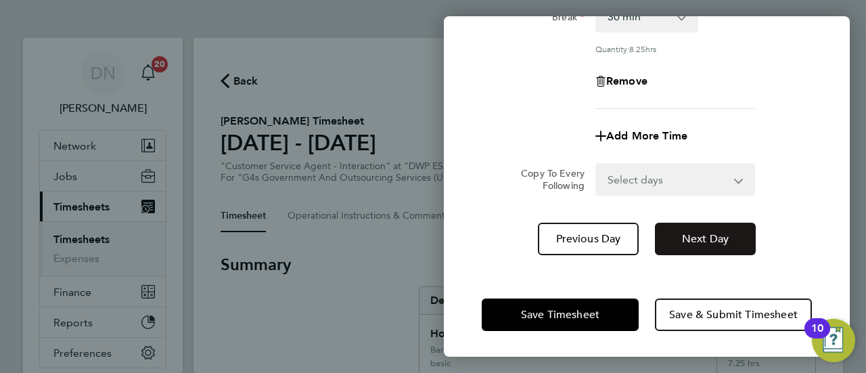
click at [709, 236] on span "Next Day" at bounding box center [705, 239] width 47 height 14
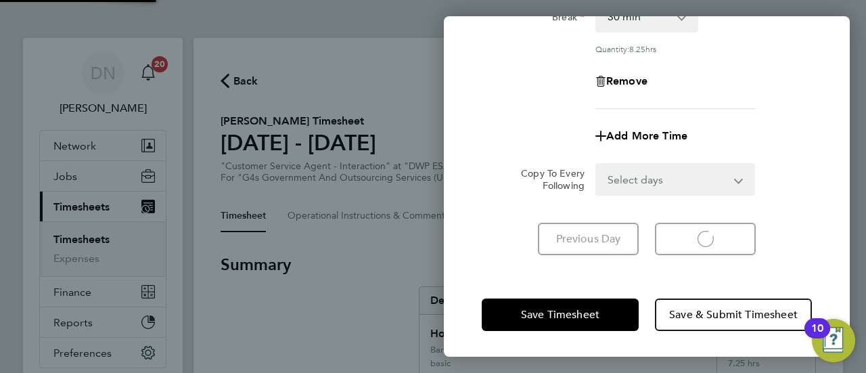
select select "30"
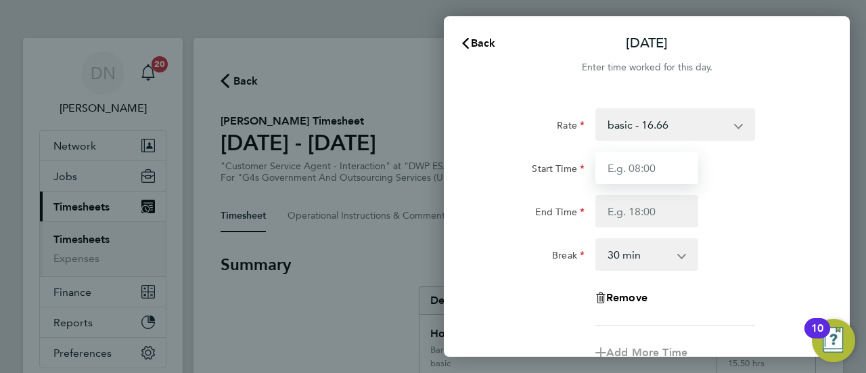
click at [632, 176] on input "Start Time" at bounding box center [646, 168] width 103 height 32
type input "07:45"
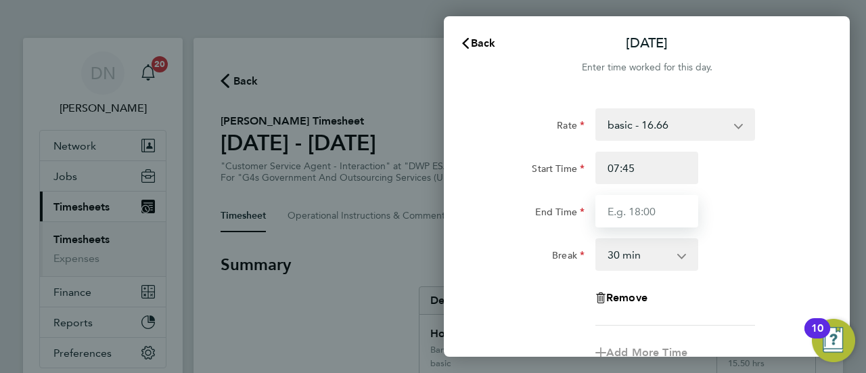
click at [628, 210] on input "End Time" at bounding box center [646, 211] width 103 height 32
type input "16:00"
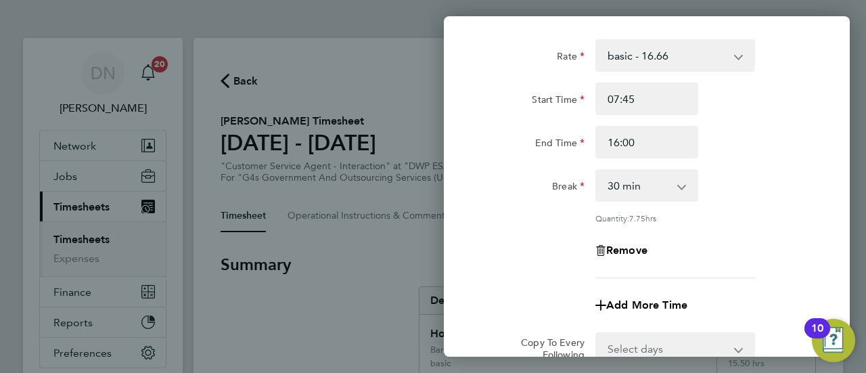
scroll to position [238, 0]
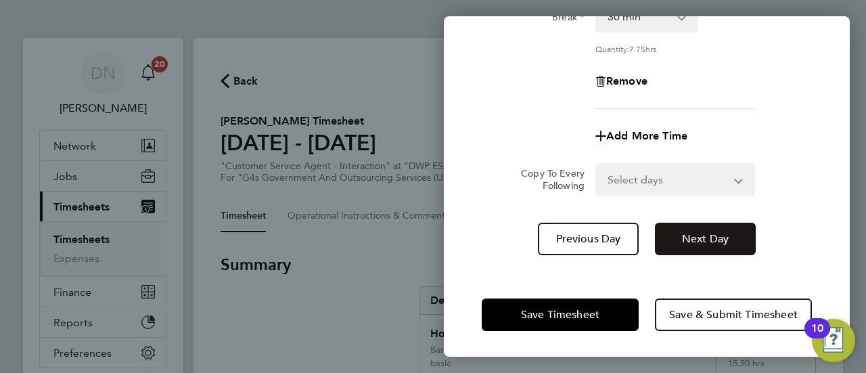
click at [715, 240] on span "Next Day" at bounding box center [705, 239] width 47 height 14
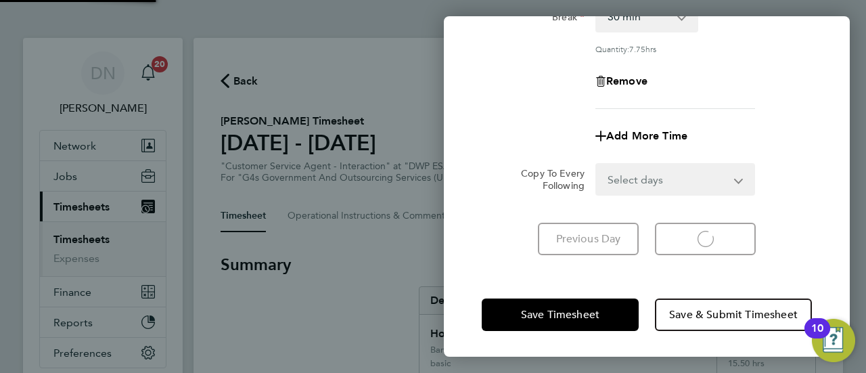
scroll to position [217, 0]
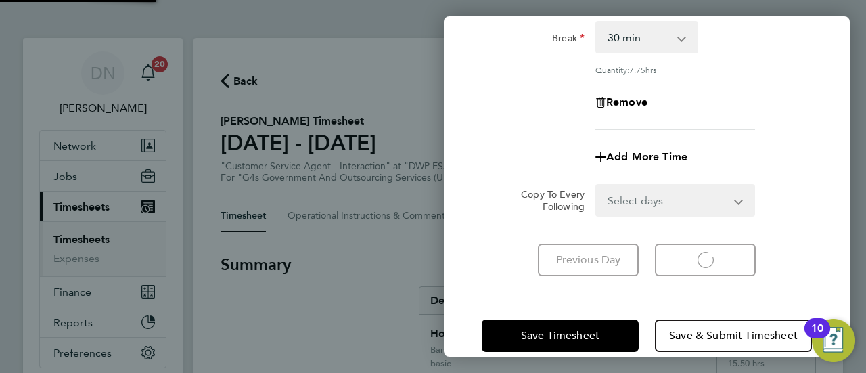
select select "30"
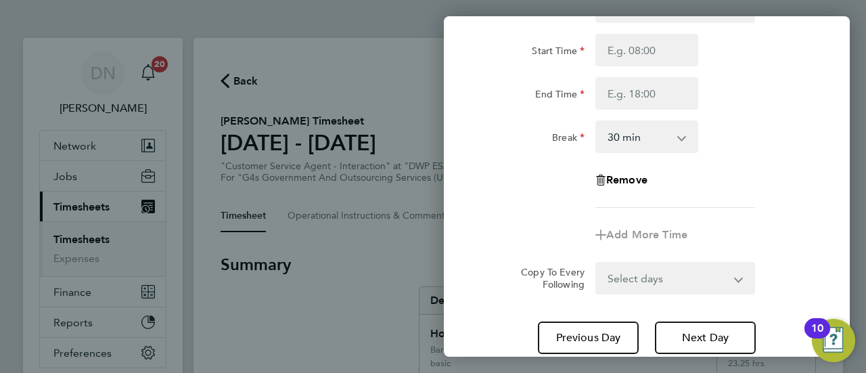
scroll to position [14, 0]
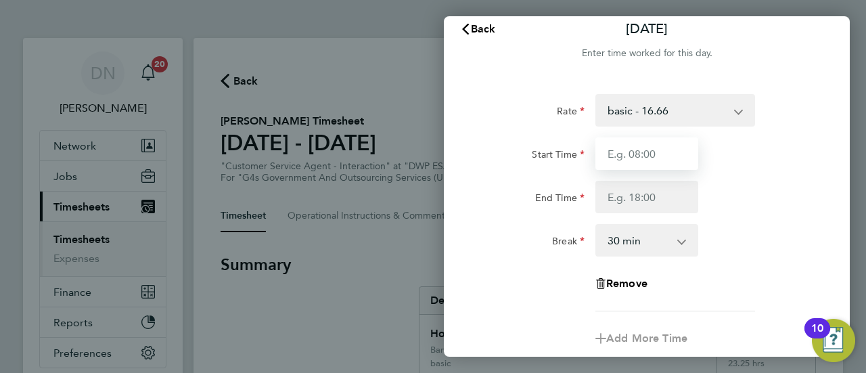
click at [655, 152] on input "Start Time" at bounding box center [646, 153] width 103 height 32
type input "07:45"
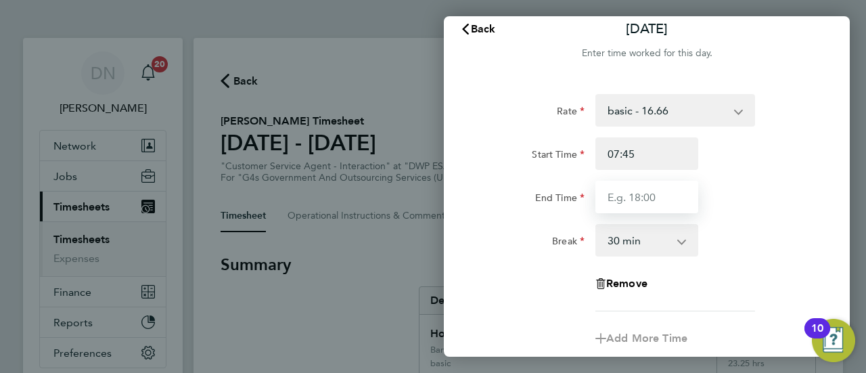
click at [623, 197] on input "End Time" at bounding box center [646, 197] width 103 height 32
drag, startPoint x: 628, startPoint y: 200, endPoint x: 657, endPoint y: 203, distance: 30.0
click at [656, 202] on input "15:45" at bounding box center [646, 197] width 103 height 32
type input "15:00"
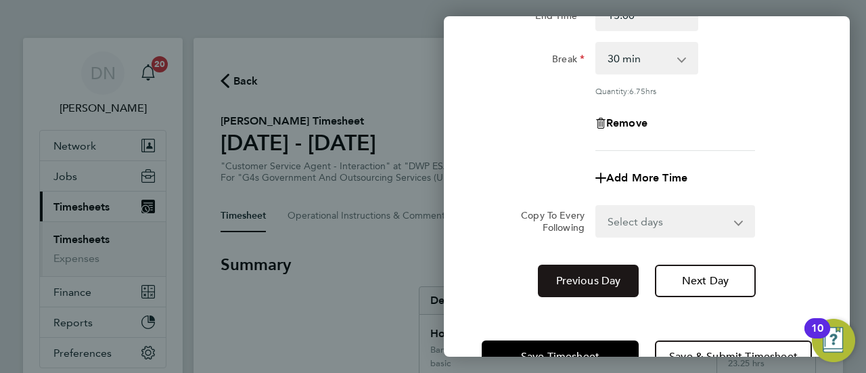
scroll to position [238, 0]
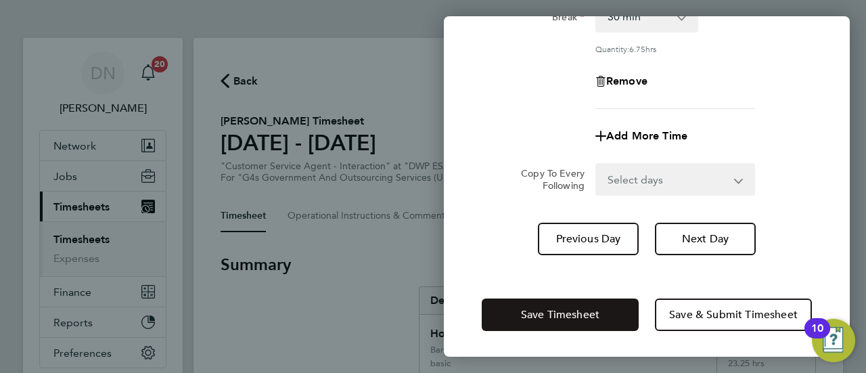
click at [597, 314] on span "Save Timesheet" at bounding box center [560, 315] width 78 height 14
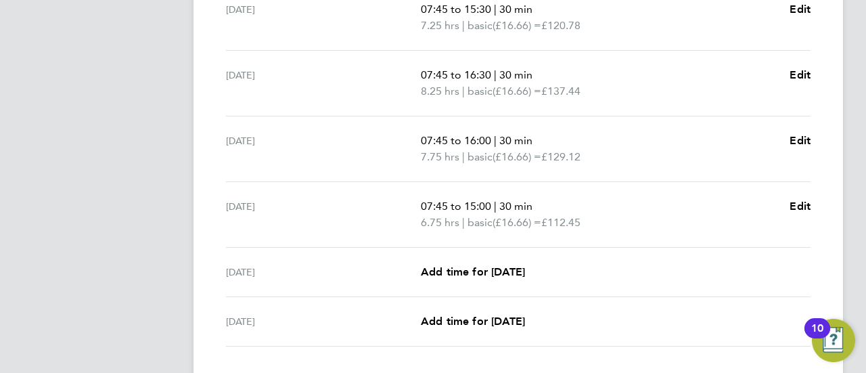
scroll to position [615, 0]
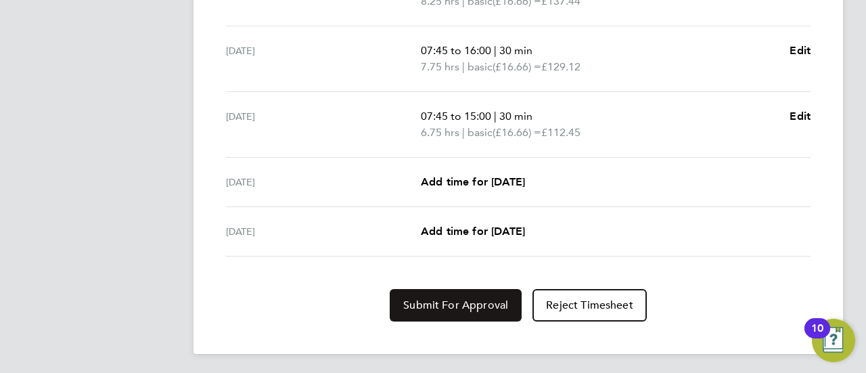
click at [464, 305] on span "Submit For Approval" at bounding box center [455, 305] width 105 height 14
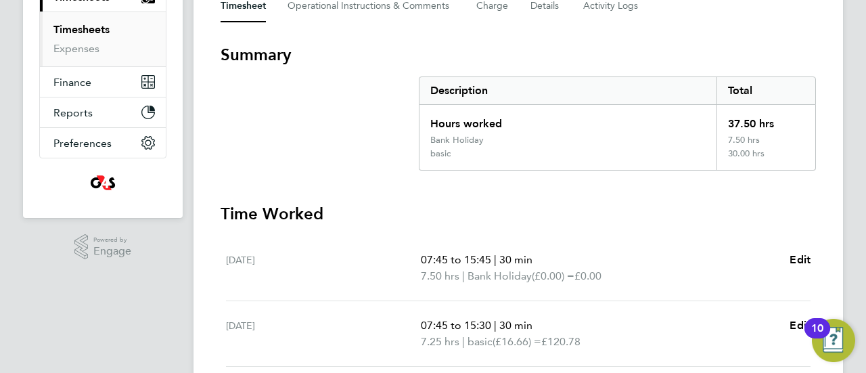
scroll to position [7, 0]
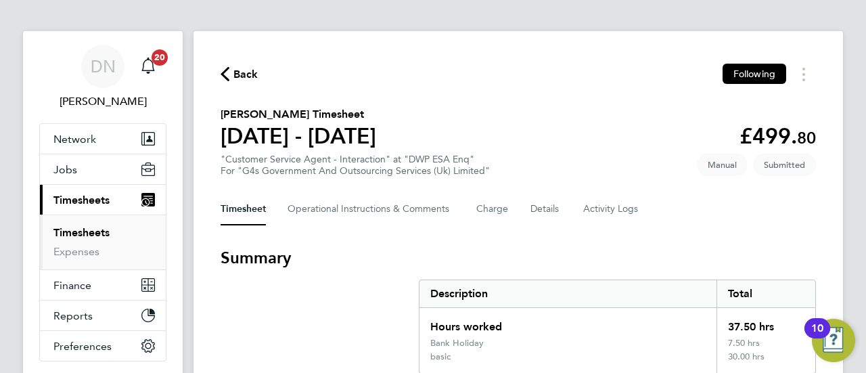
click at [227, 68] on icon "button" at bounding box center [224, 74] width 9 height 14
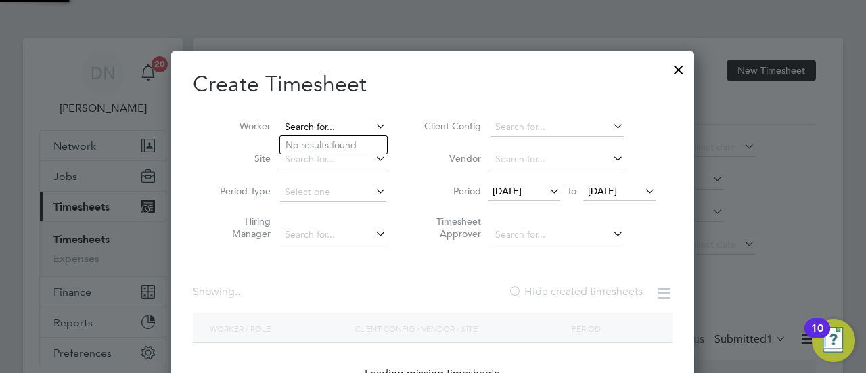
scroll to position [381, 523]
click at [371, 119] on input at bounding box center [333, 127] width 106 height 19
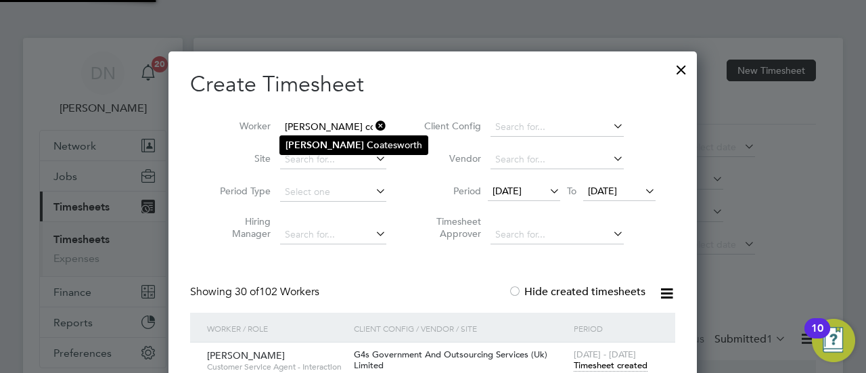
drag, startPoint x: 353, startPoint y: 135, endPoint x: 362, endPoint y: 143, distance: 11.5
click at [362, 143] on li "[PERSON_NAME]" at bounding box center [353, 145] width 147 height 18
type input "[PERSON_NAME]"
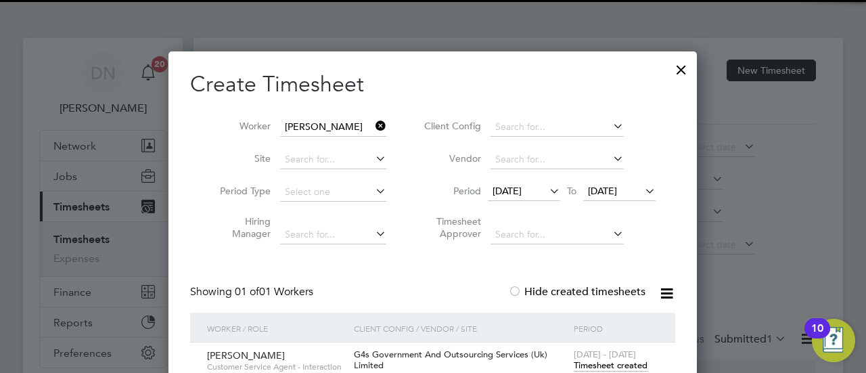
scroll to position [137, 0]
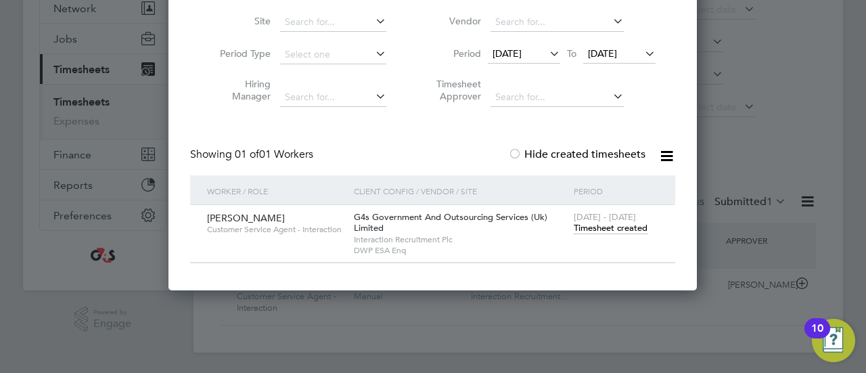
click at [600, 233] on span "Timesheet created" at bounding box center [611, 228] width 74 height 12
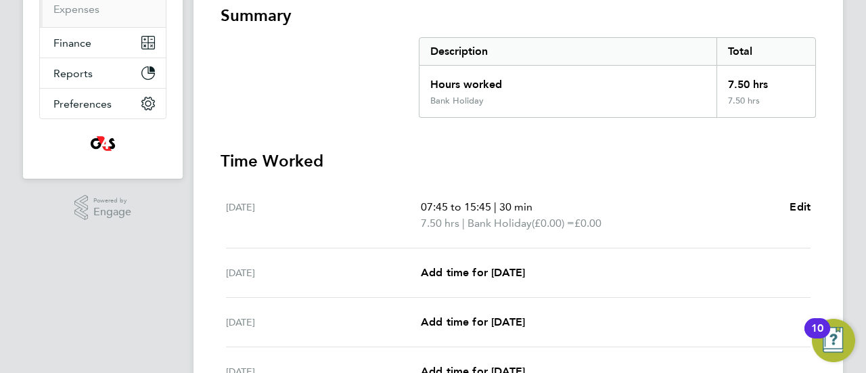
scroll to position [271, 0]
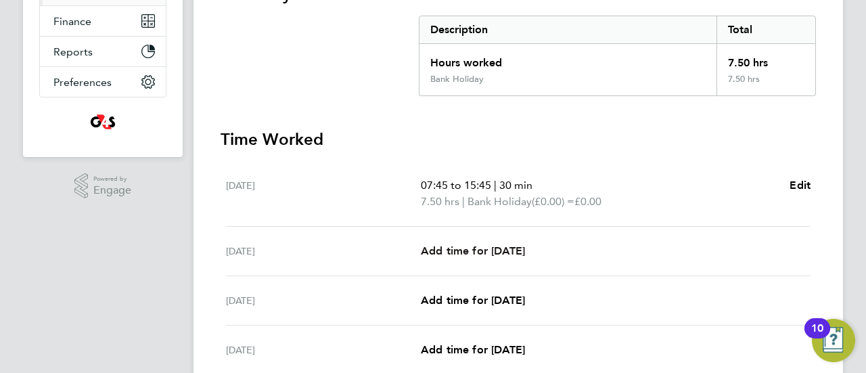
click at [474, 246] on span "Add time for [DATE]" at bounding box center [473, 250] width 104 height 13
select select "30"
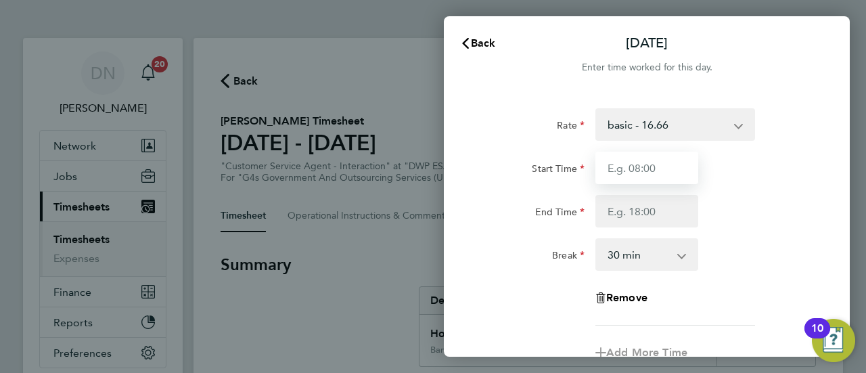
click at [632, 159] on input "Start Time" at bounding box center [646, 168] width 103 height 32
type input "08:45"
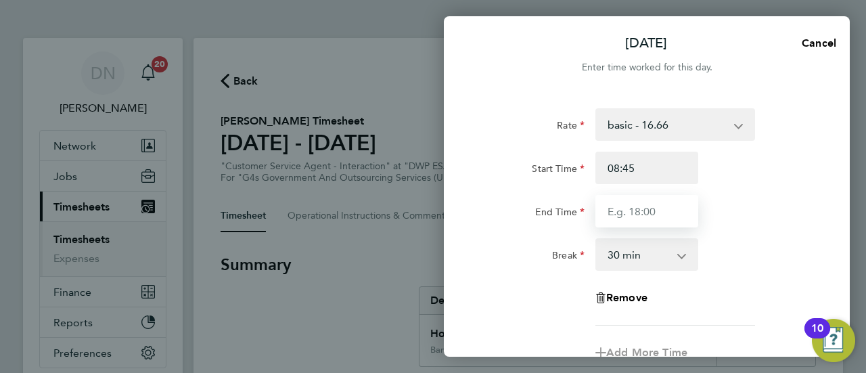
click at [638, 220] on input "End Time" at bounding box center [646, 211] width 103 height 32
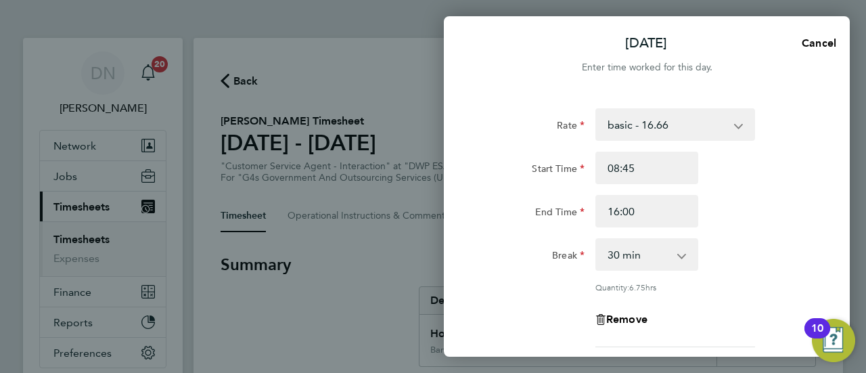
click at [739, 202] on div "End Time 16:00" at bounding box center [646, 211] width 341 height 32
drag, startPoint x: 635, startPoint y: 209, endPoint x: 624, endPoint y: 209, distance: 10.8
click at [624, 209] on input "16:00" at bounding box center [646, 211] width 103 height 32
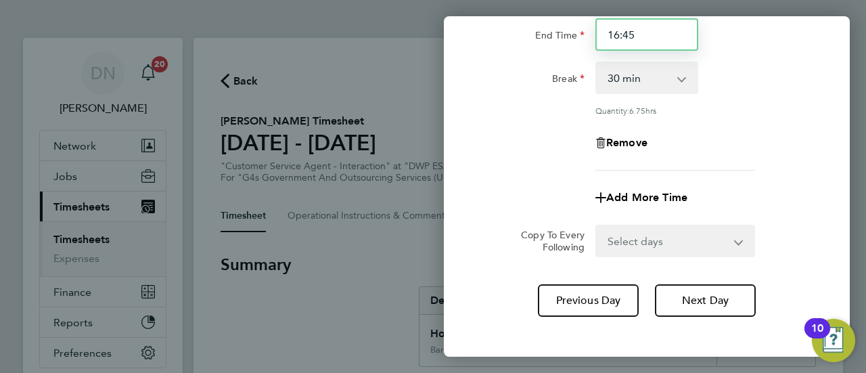
scroll to position [238, 0]
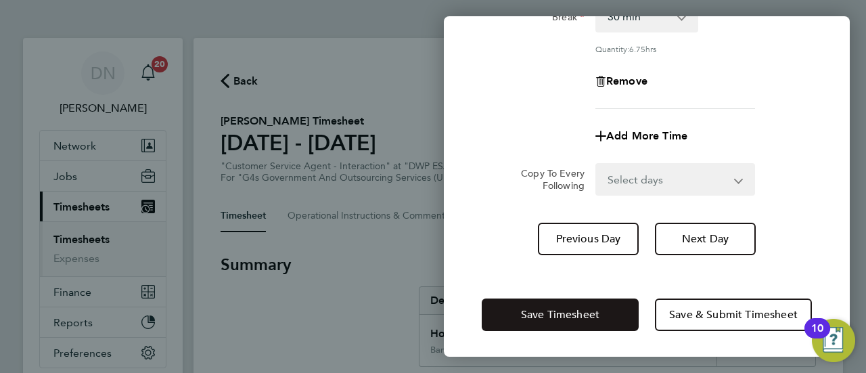
type input "16:45"
click at [596, 315] on span "Save Timesheet" at bounding box center [560, 315] width 78 height 14
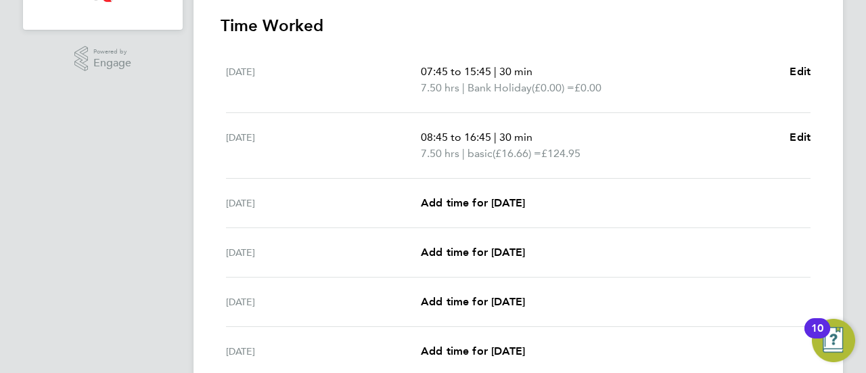
scroll to position [406, 0]
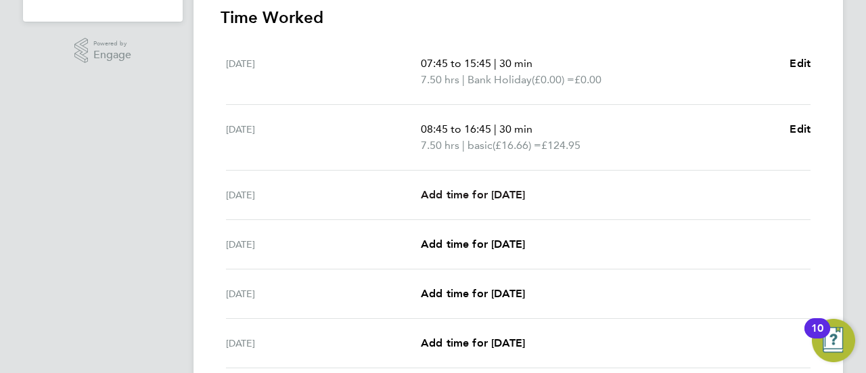
click at [509, 198] on span "Add time for [DATE]" at bounding box center [473, 194] width 104 height 13
select select "30"
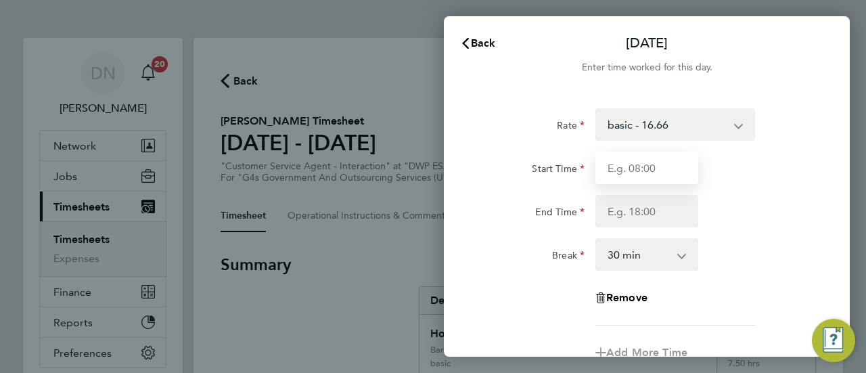
click at [642, 176] on input "Start Time" at bounding box center [646, 168] width 103 height 32
type input "07:45"
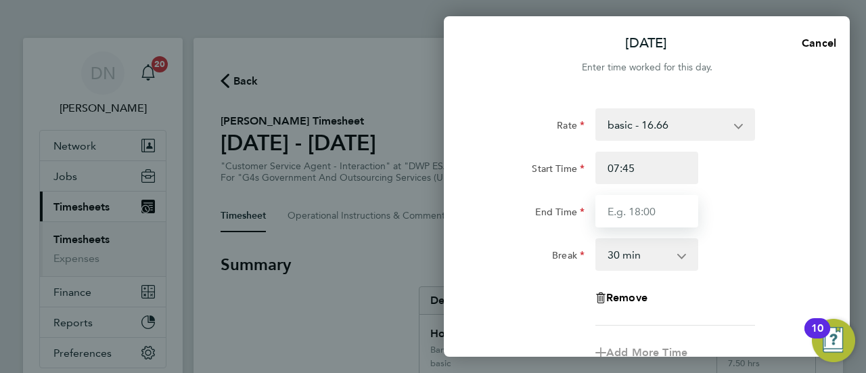
click at [628, 214] on input "End Time" at bounding box center [646, 211] width 103 height 32
type input "17:00"
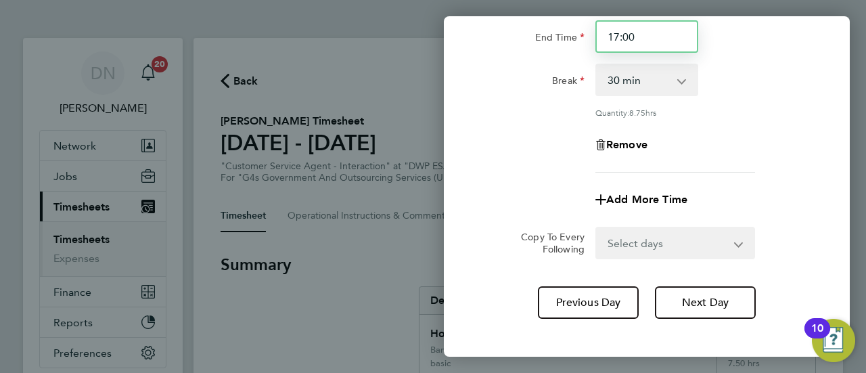
scroll to position [203, 0]
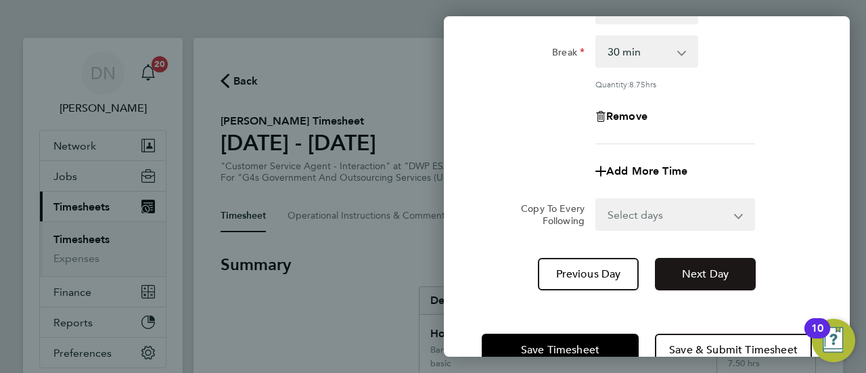
click at [725, 270] on span "Next Day" at bounding box center [705, 274] width 47 height 14
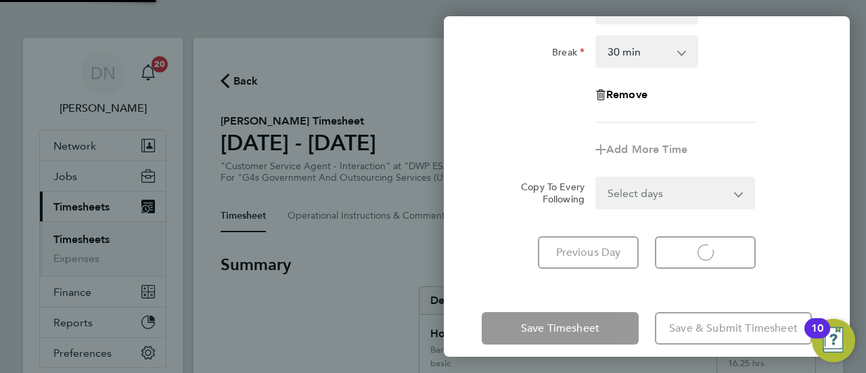
select select "30"
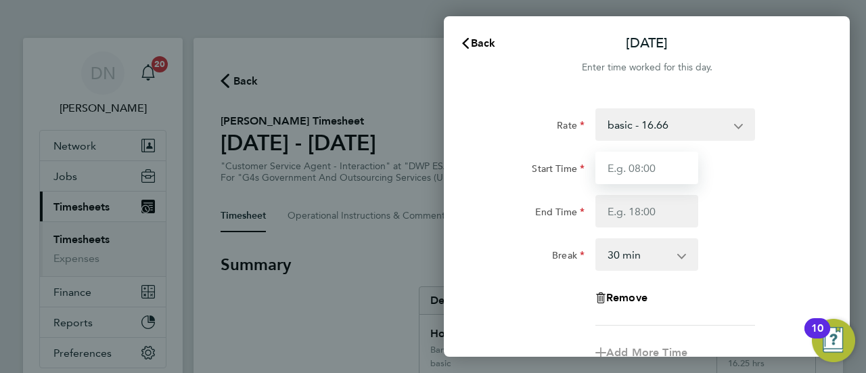
click at [643, 166] on input "Start Time" at bounding box center [646, 168] width 103 height 32
click at [623, 171] on input "Start Time" at bounding box center [646, 168] width 103 height 32
type input "10:00"
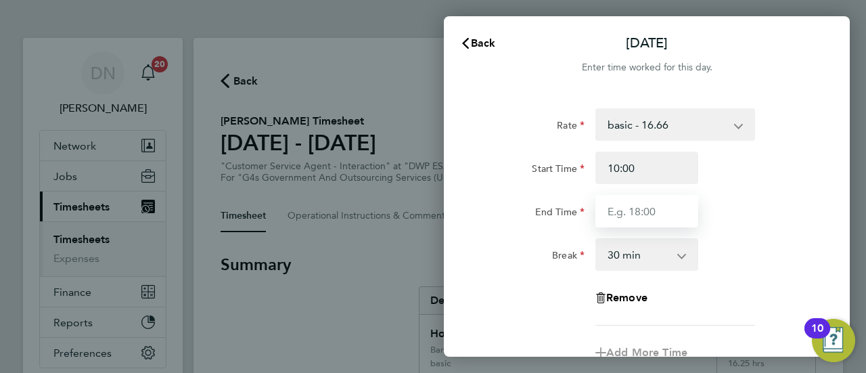
click at [624, 213] on input "End Time" at bounding box center [646, 211] width 103 height 32
type input "17:00"
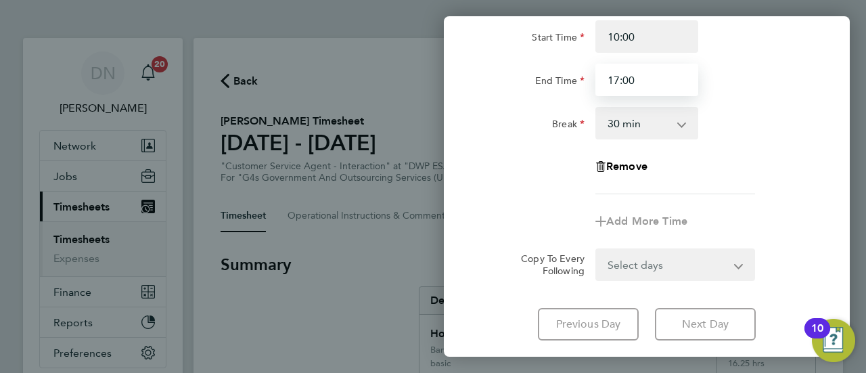
scroll to position [217, 0]
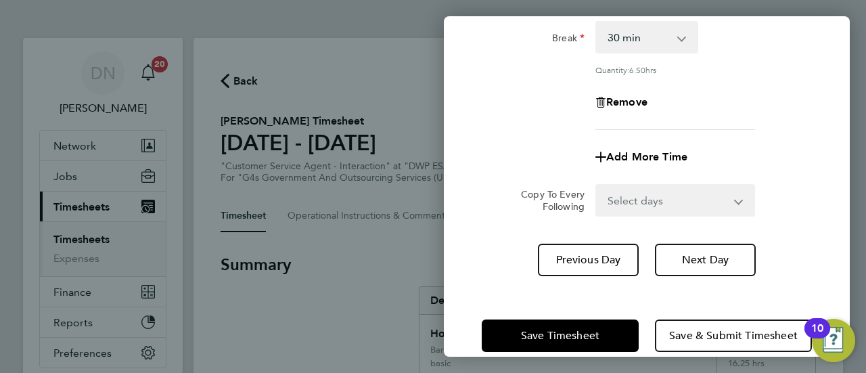
click at [707, 240] on div "Rate basic - 16.66 Sick Bank Holiday System Issue Paid - 16.66 Annual Leave x2 …" at bounding box center [647, 83] width 406 height 417
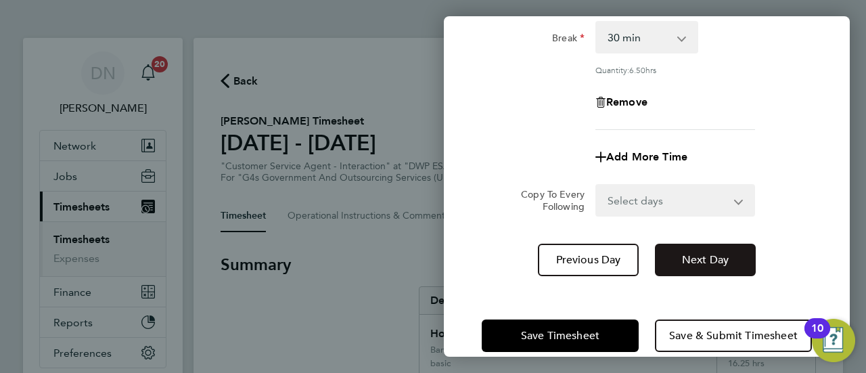
click at [709, 266] on button "Next Day" at bounding box center [705, 259] width 101 height 32
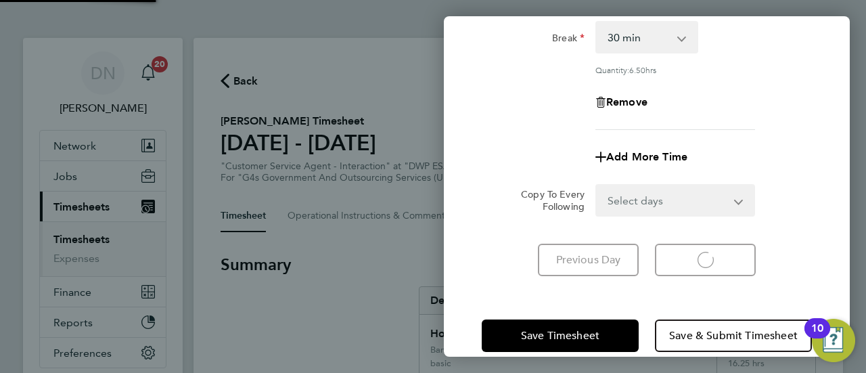
select select "30"
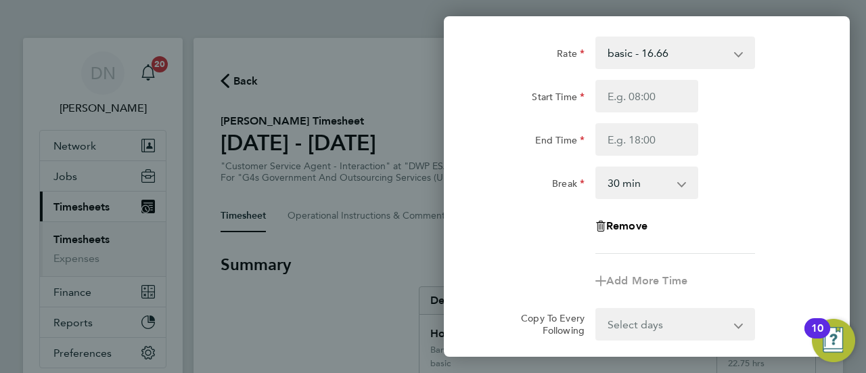
scroll to position [14, 0]
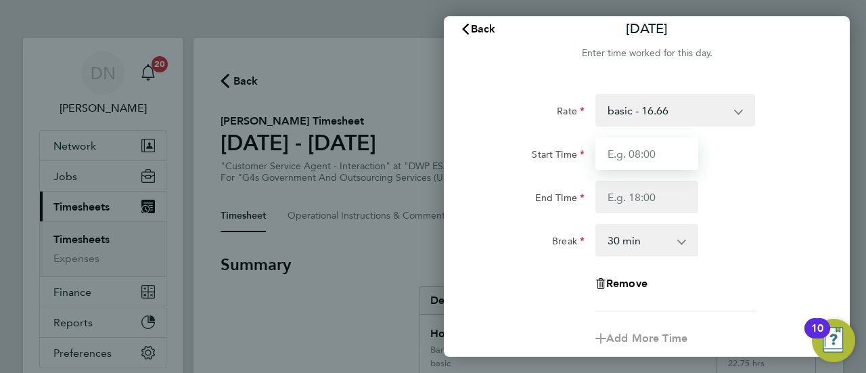
drag, startPoint x: 618, startPoint y: 152, endPoint x: 625, endPoint y: 159, distance: 10.1
click at [618, 152] on input "Start Time" at bounding box center [646, 153] width 103 height 32
type input "08:45"
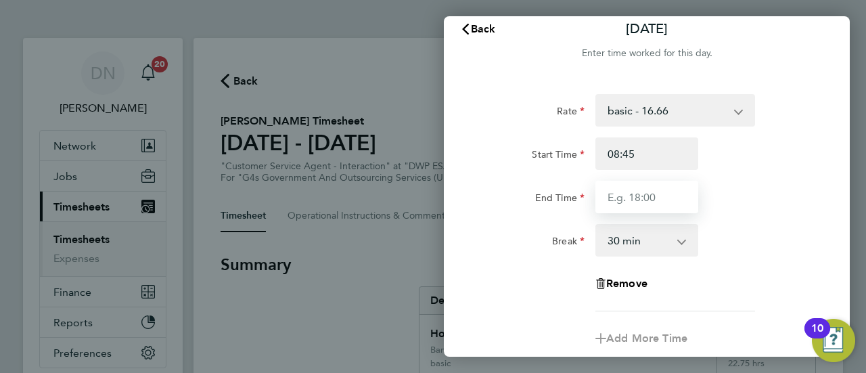
click at [628, 194] on input "End Time" at bounding box center [646, 197] width 103 height 32
type input "16:30"
click at [752, 235] on div "Break 0 min 15 min 30 min 45 min 60 min 75 min 90 min" at bounding box center [646, 240] width 341 height 32
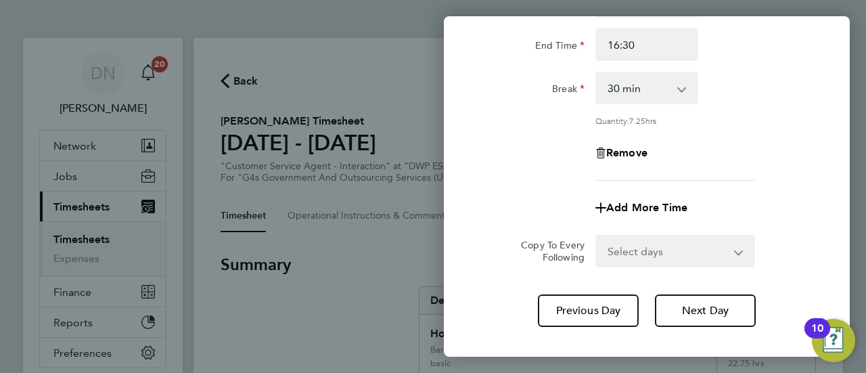
scroll to position [238, 0]
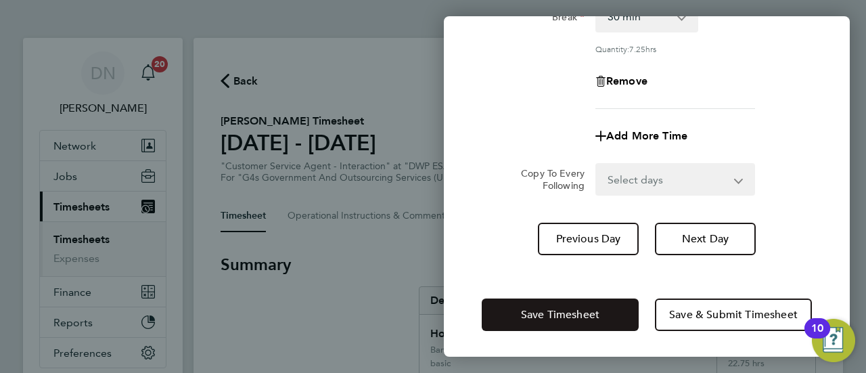
click at [590, 312] on span "Save Timesheet" at bounding box center [560, 315] width 78 height 14
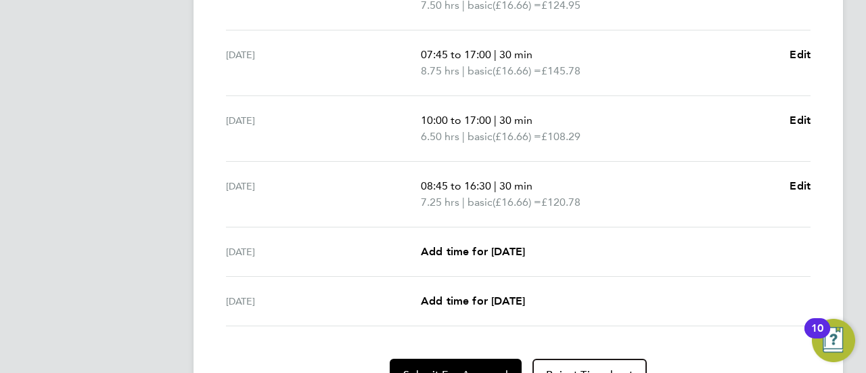
scroll to position [615, 0]
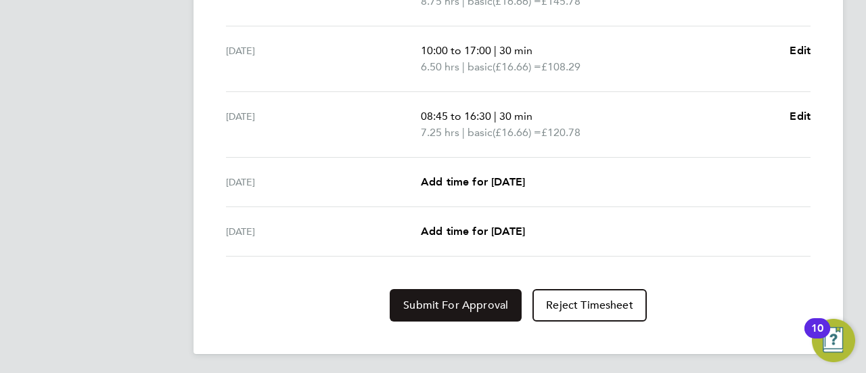
click at [440, 298] on span "Submit For Approval" at bounding box center [455, 305] width 105 height 14
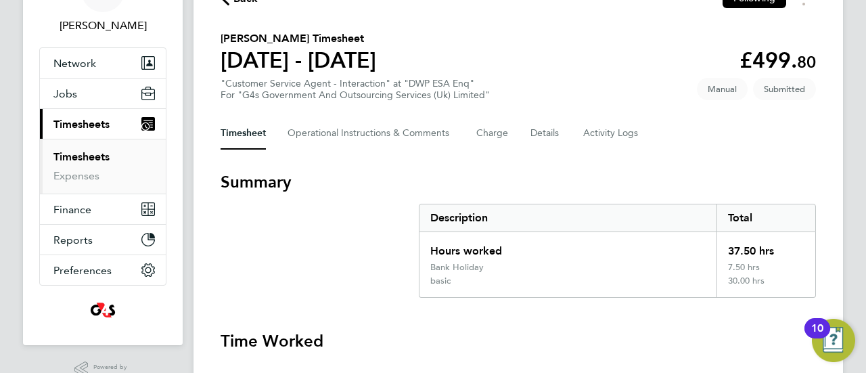
scroll to position [0, 0]
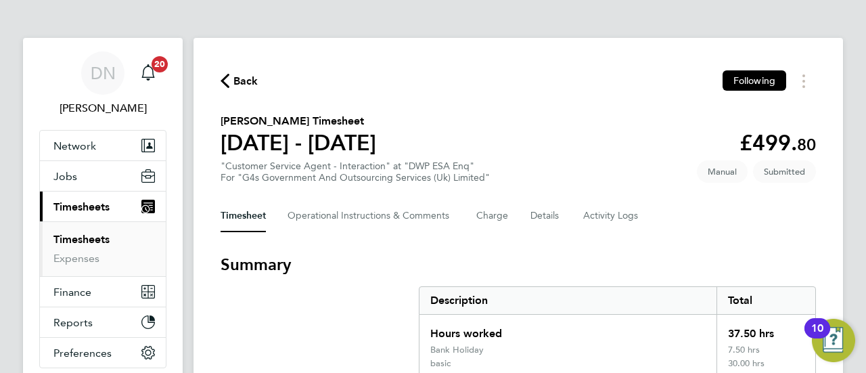
click at [241, 83] on span "Back" at bounding box center [245, 81] width 25 height 16
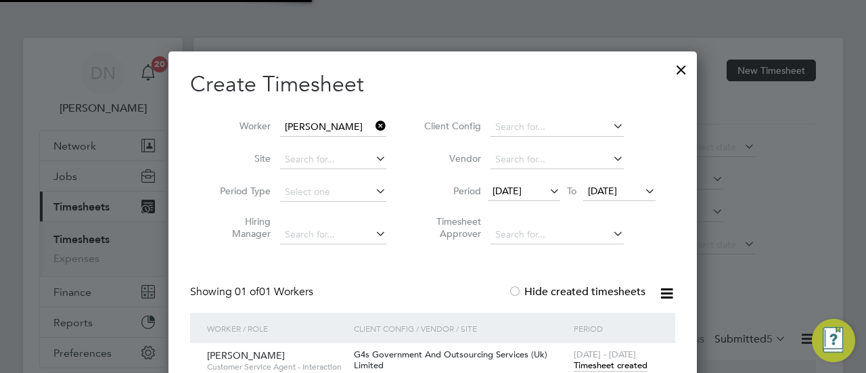
scroll to position [34, 117]
click at [373, 125] on icon at bounding box center [373, 125] width 0 height 19
click at [340, 129] on input at bounding box center [333, 127] width 106 height 19
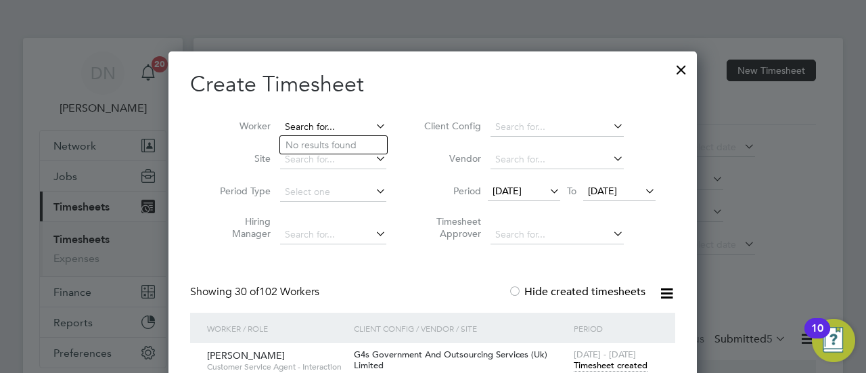
click at [365, 126] on input at bounding box center [333, 127] width 106 height 19
click at [350, 146] on li "[PERSON_NAME] dhouse [PERSON_NAME]" at bounding box center [393, 145] width 226 height 18
type input "[PERSON_NAME]"
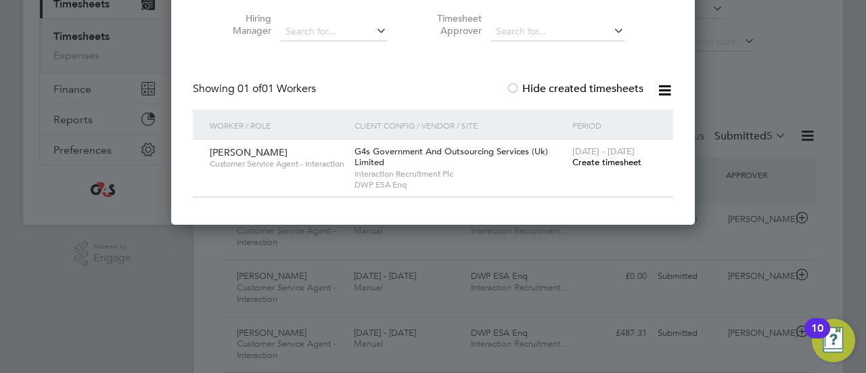
click at [606, 160] on span "Create timesheet" at bounding box center [606, 161] width 69 height 11
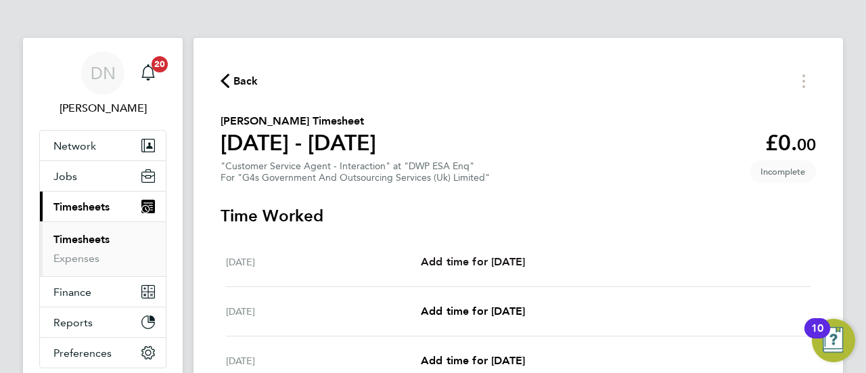
click at [484, 267] on span "Add time for [DATE]" at bounding box center [473, 261] width 104 height 13
select select "30"
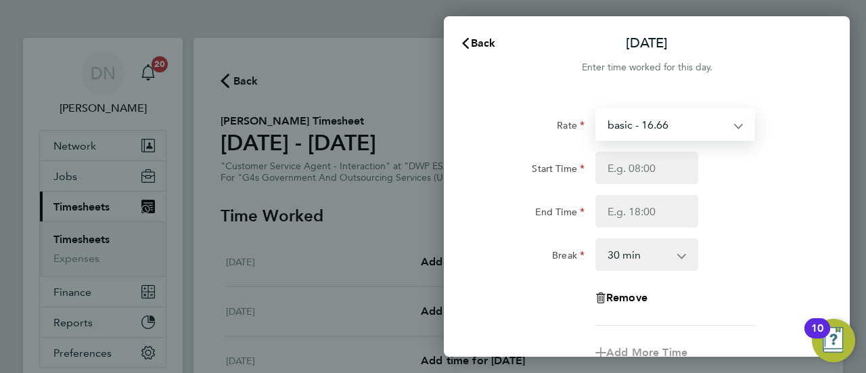
click at [646, 126] on select "basic - 16.66 System Issue Paid - 16.66 x1.5 - 24.73 System Issue Not Paid x2 -…" at bounding box center [667, 125] width 141 height 30
select select "30"
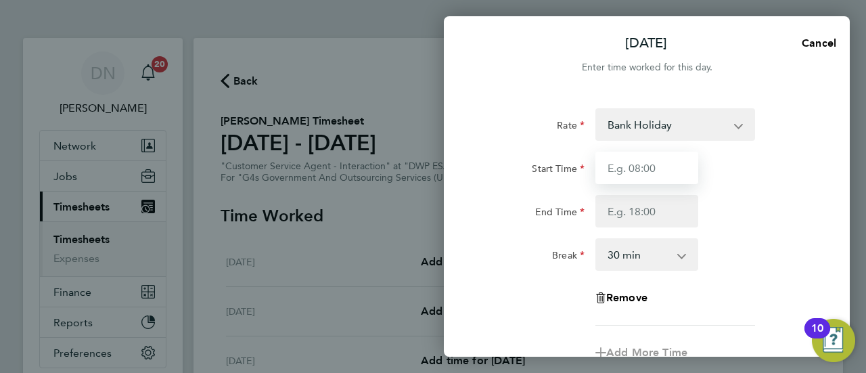
click at [641, 172] on input "Start Time" at bounding box center [646, 168] width 103 height 32
type input "07:45"
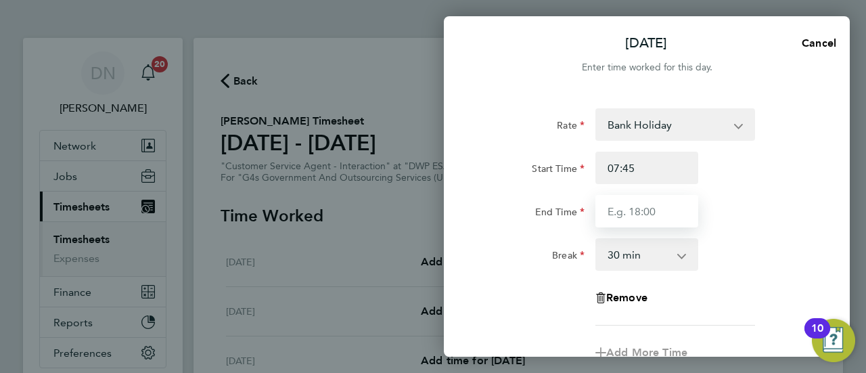
click at [645, 204] on input "End Time" at bounding box center [646, 211] width 103 height 32
type input "15:45"
click at [768, 206] on div "End Time 15:45" at bounding box center [646, 211] width 341 height 32
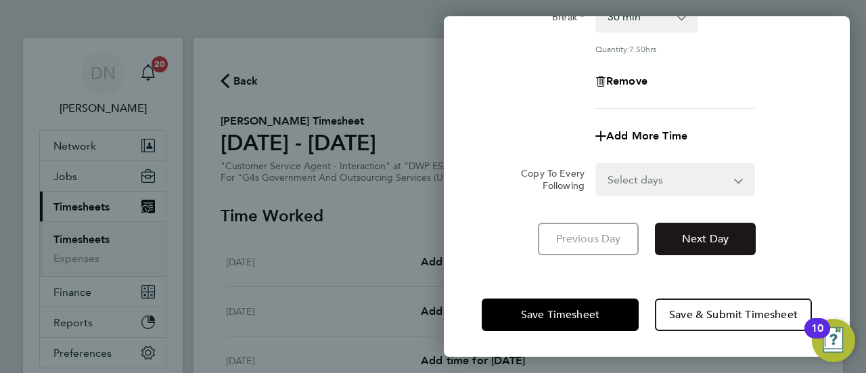
click at [694, 244] on button "Next Day" at bounding box center [705, 239] width 101 height 32
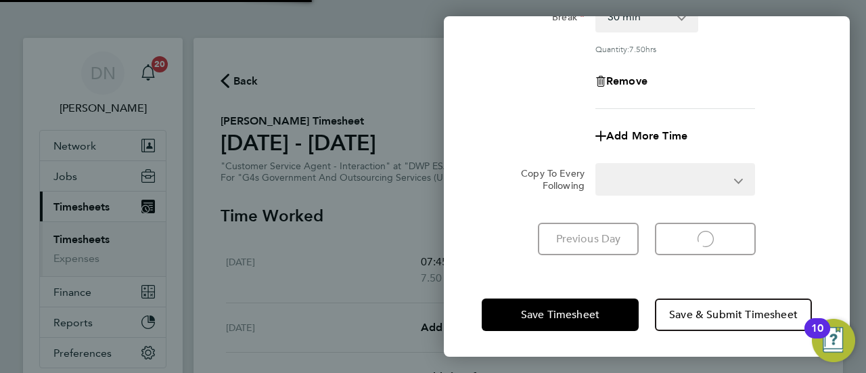
select select "30"
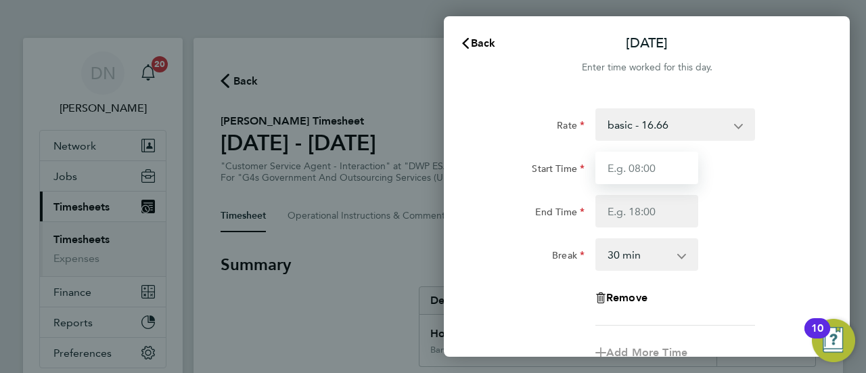
click at [641, 166] on input "Start Time" at bounding box center [646, 168] width 103 height 32
type input "08:45"
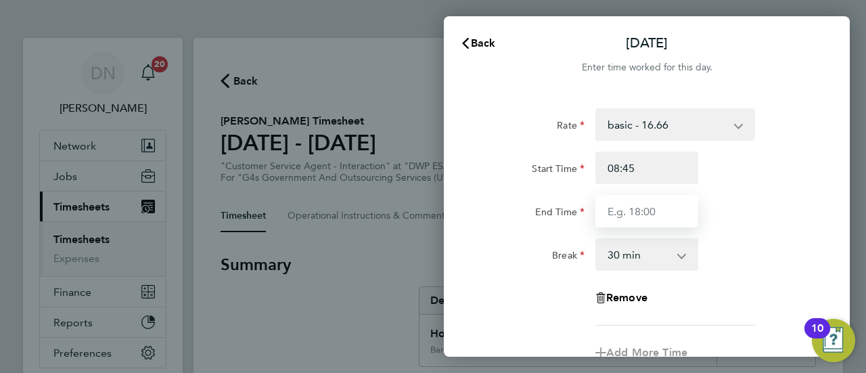
click at [635, 212] on input "End Time" at bounding box center [646, 211] width 103 height 32
type input "16:00"
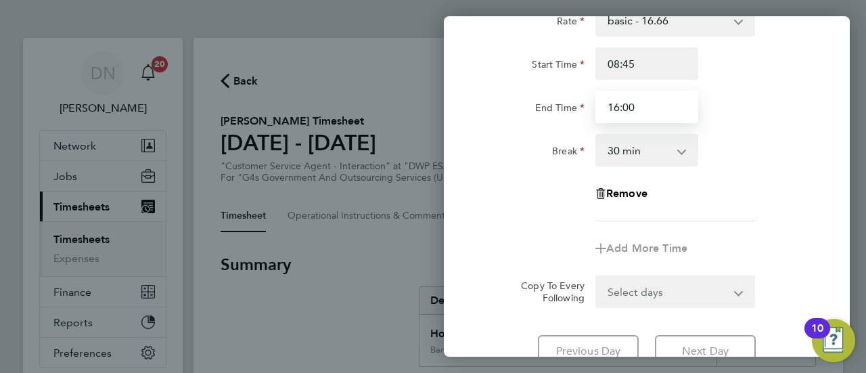
scroll to position [203, 0]
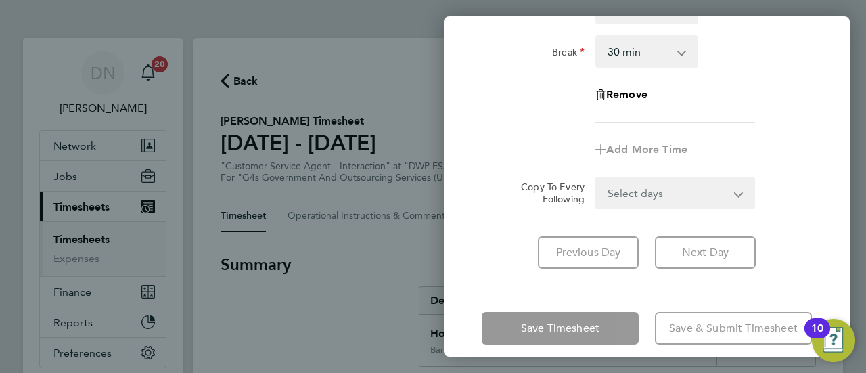
click at [686, 250] on div "Rate basic - 16.66 System Issue Paid - 16.66 x1.5 - 24.73 System Issue Not Paid…" at bounding box center [647, 87] width 406 height 396
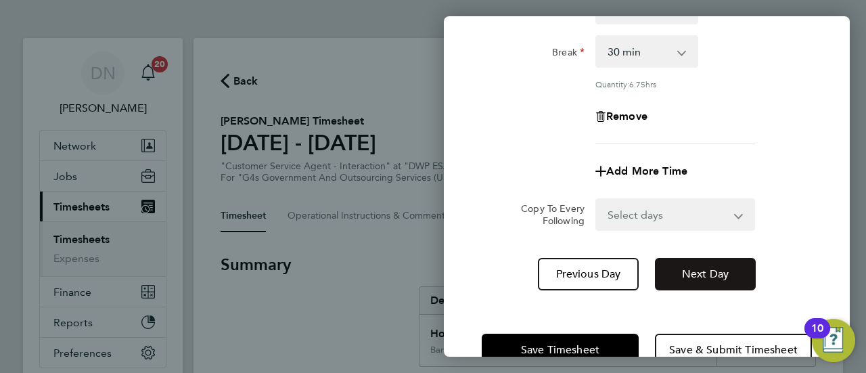
click at [694, 264] on button "Next Day" at bounding box center [705, 274] width 101 height 32
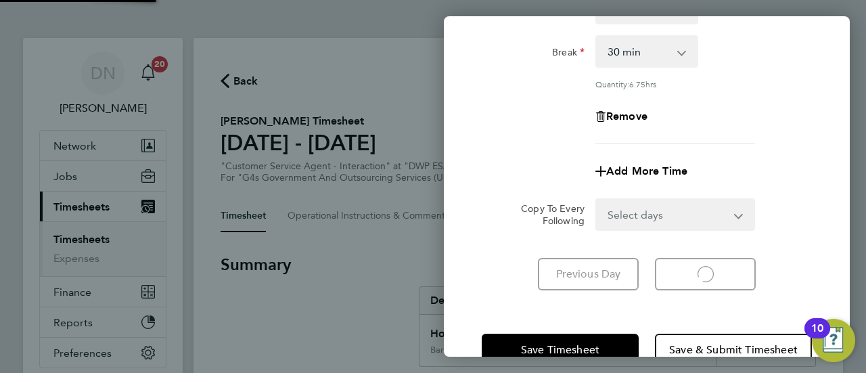
select select "30"
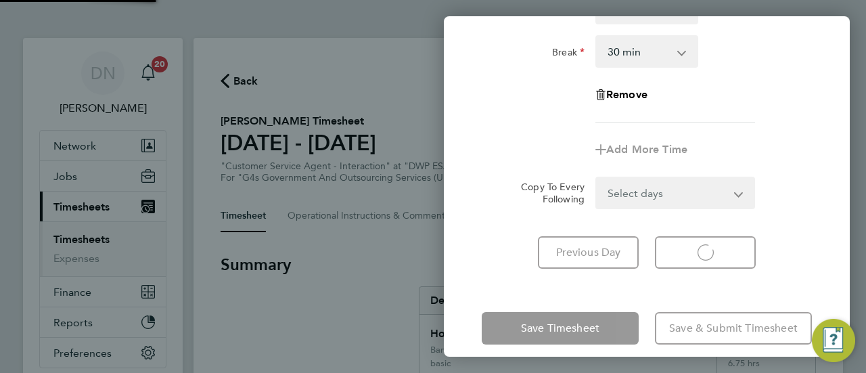
select select "30"
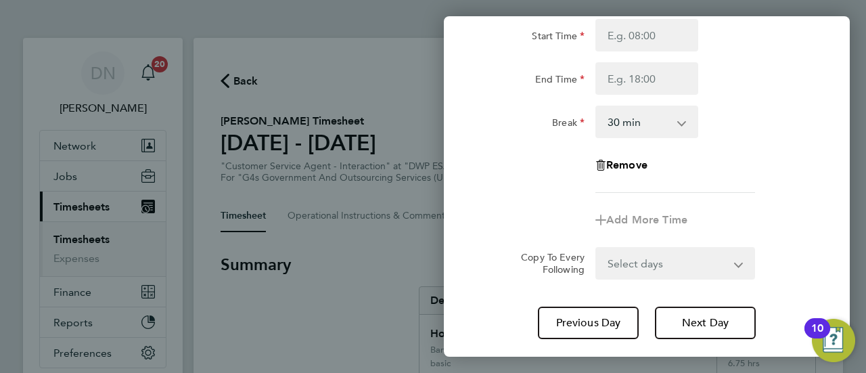
scroll to position [68, 0]
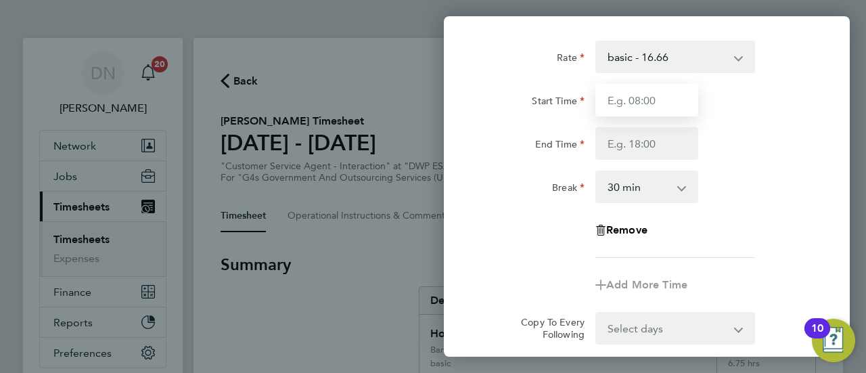
click at [632, 111] on input "Start Time" at bounding box center [646, 100] width 103 height 32
type input "07:45"
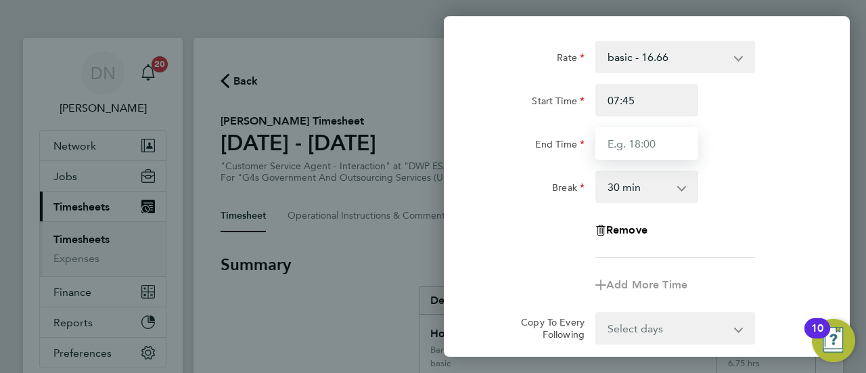
click at [618, 153] on input "End Time" at bounding box center [646, 143] width 103 height 32
type input "17:00"
click at [726, 232] on div "Rate basic - 16.66 System Issue Paid - 16.66 x1.5 - 24.73 System Issue Not Paid…" at bounding box center [647, 149] width 330 height 217
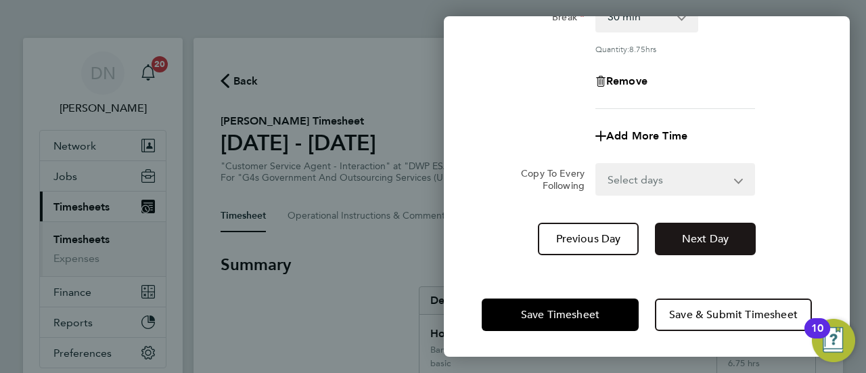
click at [718, 241] on span "Next Day" at bounding box center [705, 239] width 47 height 14
select select "30"
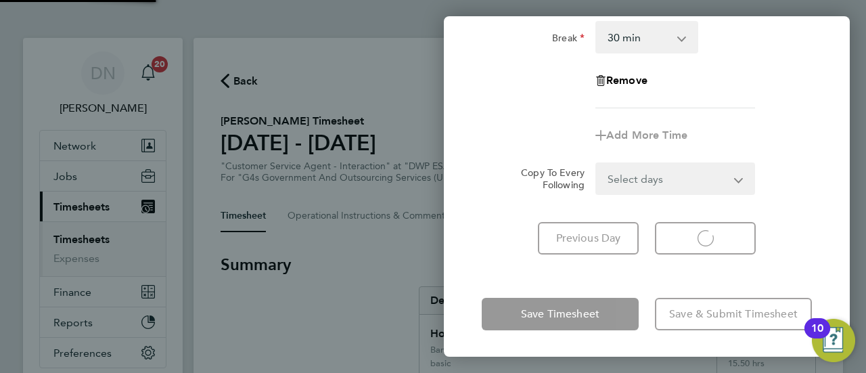
select select "30"
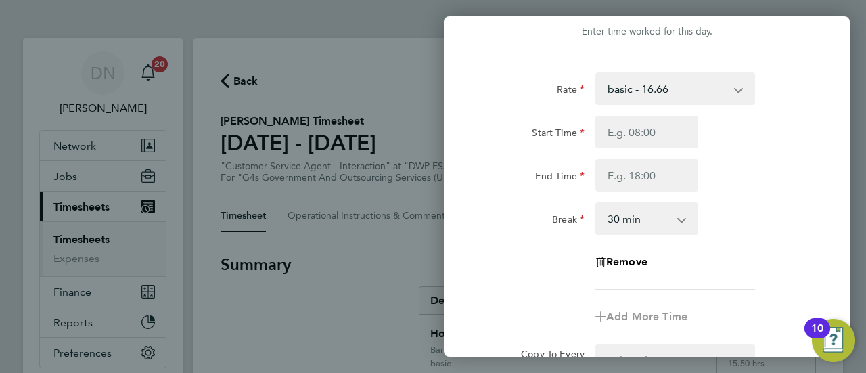
scroll to position [14, 0]
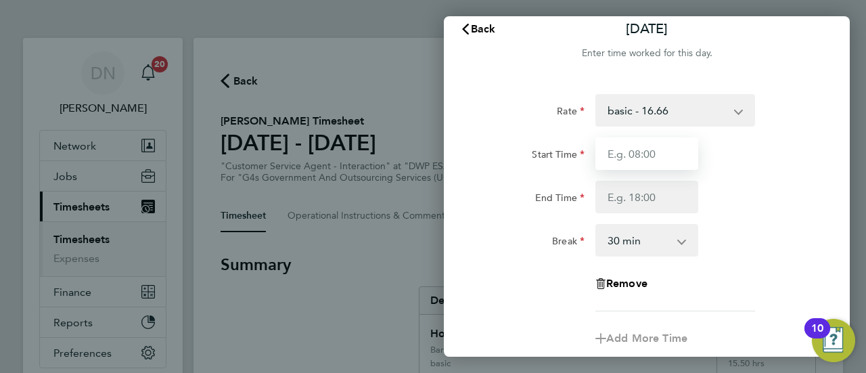
click at [649, 154] on input "Start Time" at bounding box center [646, 153] width 103 height 32
type input "10:00"
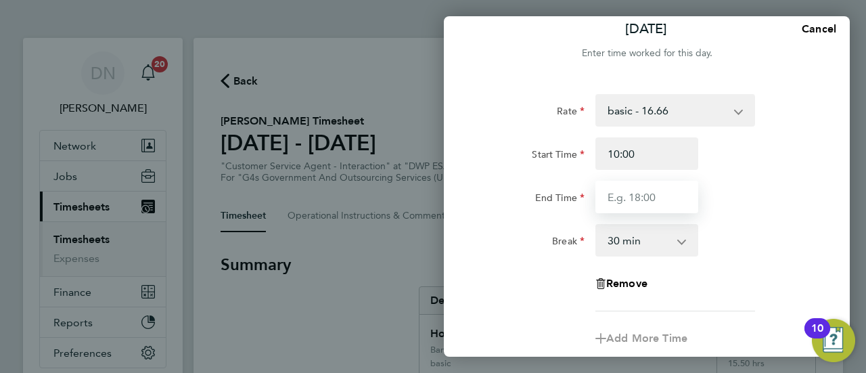
drag, startPoint x: 618, startPoint y: 196, endPoint x: 627, endPoint y: 197, distance: 9.5
click at [618, 196] on input "End Time" at bounding box center [646, 197] width 103 height 32
type input "17:00"
click at [751, 237] on div "Break 0 min 15 min 30 min 45 min 60 min 75 min 90 min" at bounding box center [646, 240] width 341 height 32
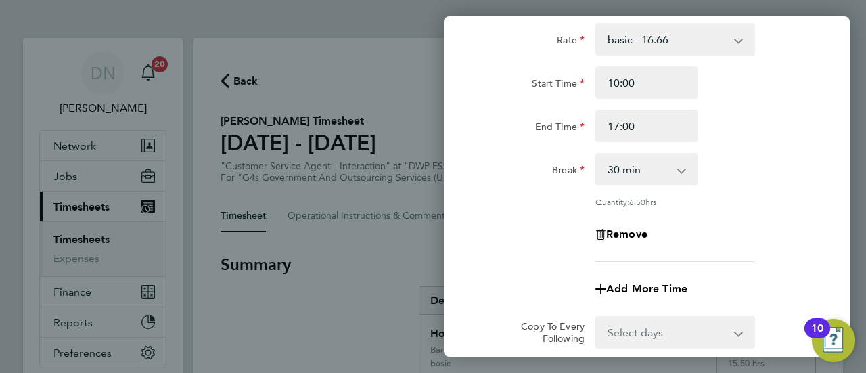
scroll to position [149, 0]
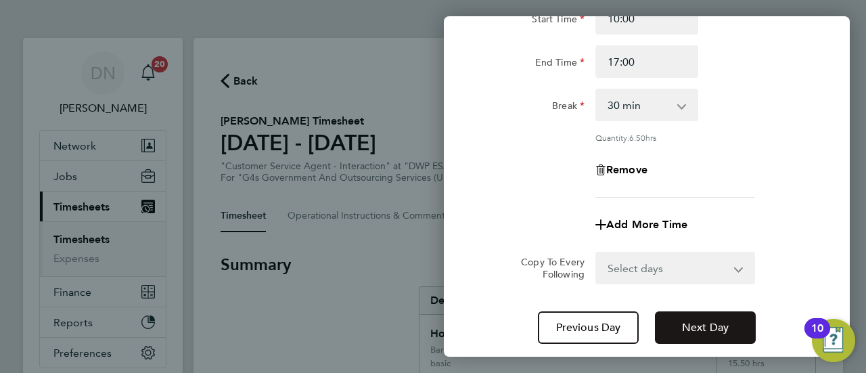
click at [713, 327] on span "Next Day" at bounding box center [705, 328] width 47 height 14
select select "30"
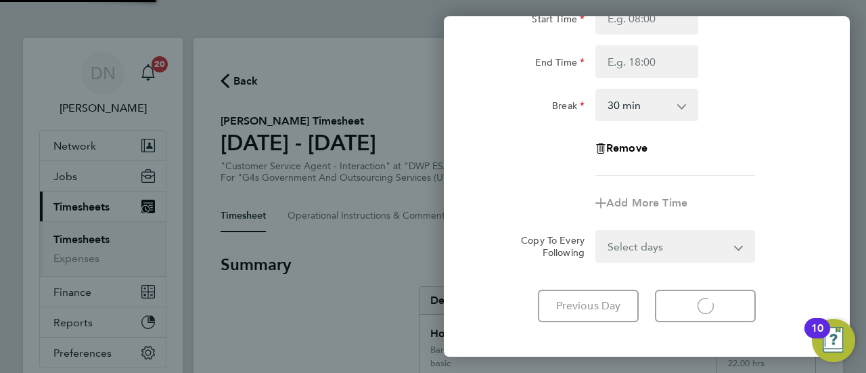
select select "30"
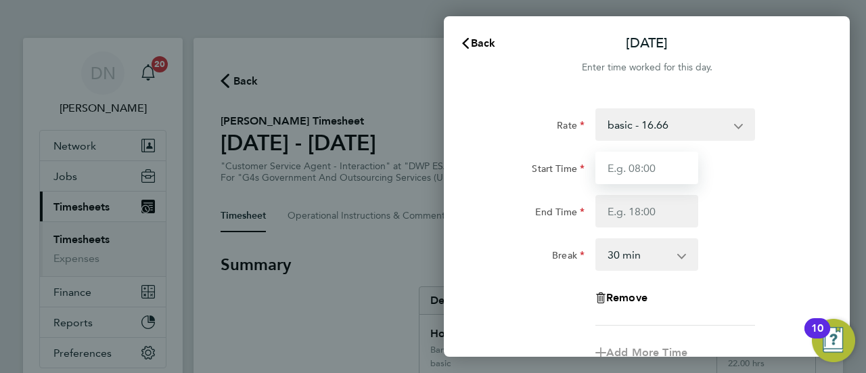
click at [660, 180] on input "Start Time" at bounding box center [646, 168] width 103 height 32
type input "08:45"
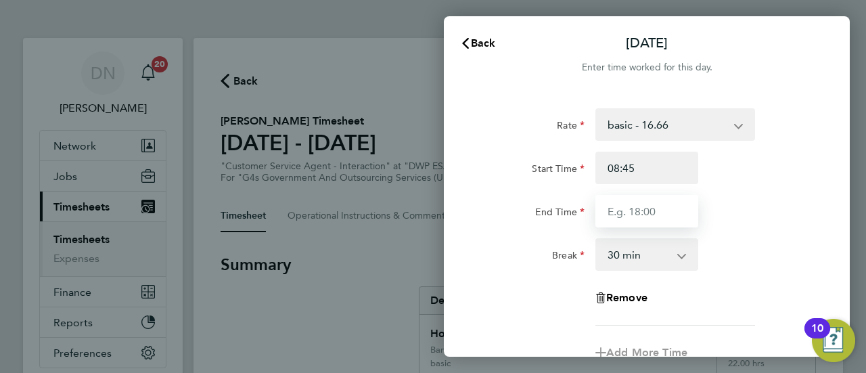
click at [655, 212] on input "End Time" at bounding box center [646, 211] width 103 height 32
type input "16:30"
click at [735, 212] on div "End Time 16:30" at bounding box center [646, 211] width 341 height 32
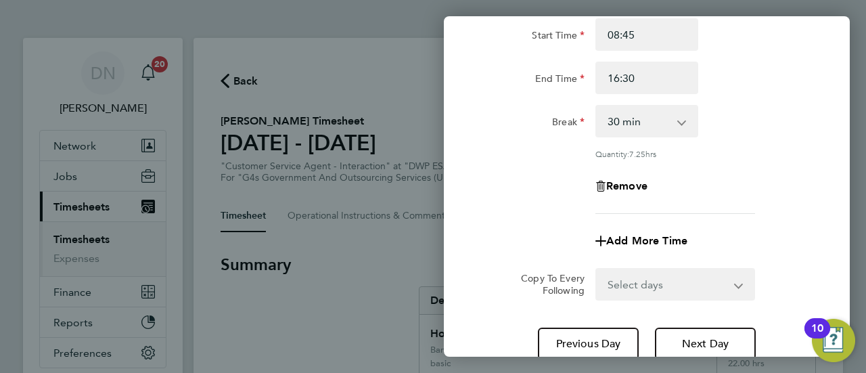
scroll to position [238, 0]
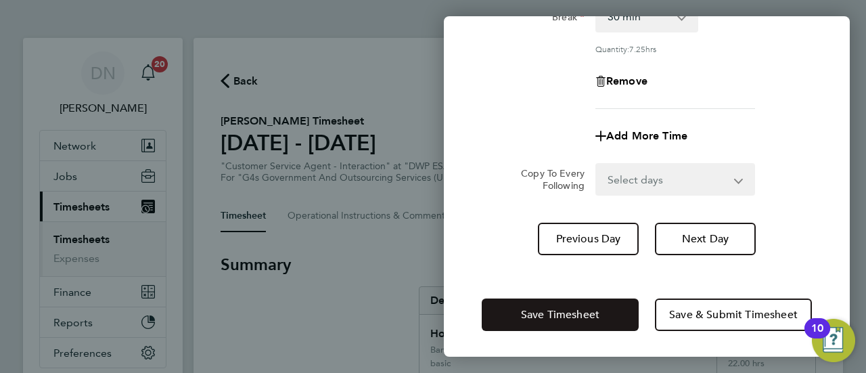
click at [534, 313] on span "Save Timesheet" at bounding box center [560, 315] width 78 height 14
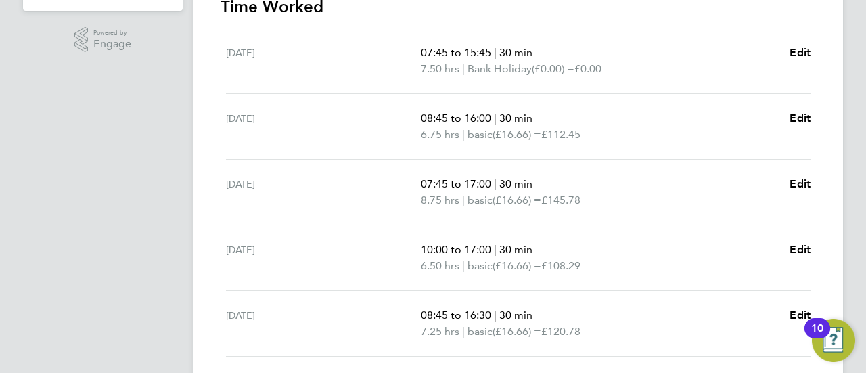
scroll to position [406, 0]
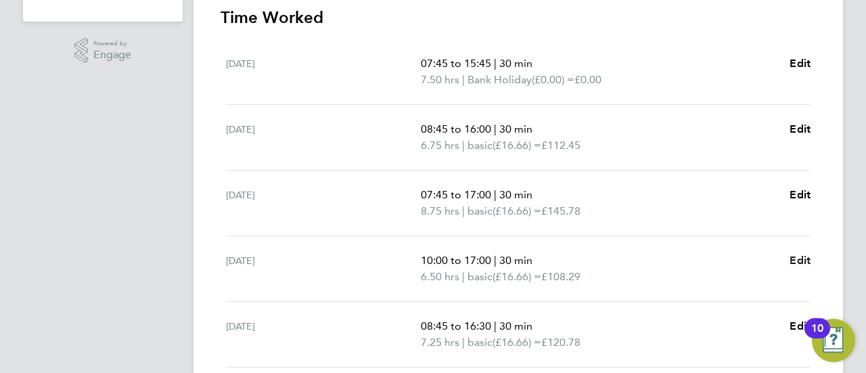
click at [790, 254] on span "Edit" at bounding box center [799, 260] width 21 height 13
select select "30"
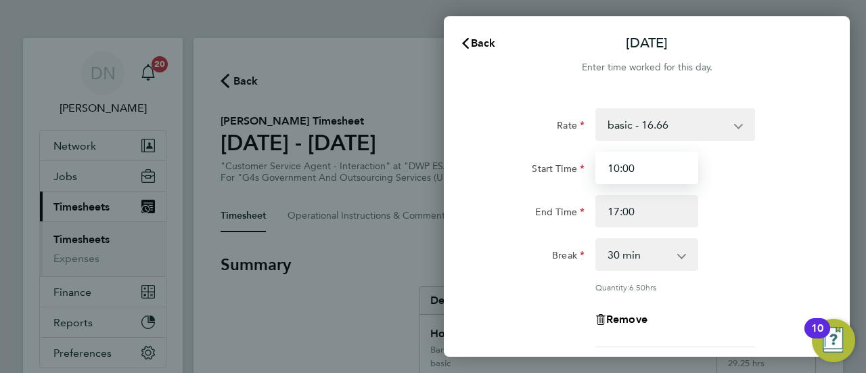
drag, startPoint x: 648, startPoint y: 165, endPoint x: 598, endPoint y: 168, distance: 50.2
click at [598, 168] on input "10:00" at bounding box center [646, 168] width 103 height 32
type input "09:15"
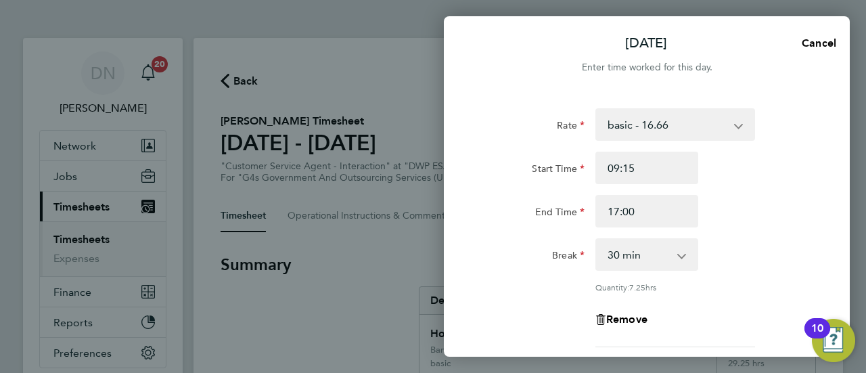
click at [526, 256] on div "Break" at bounding box center [533, 251] width 103 height 27
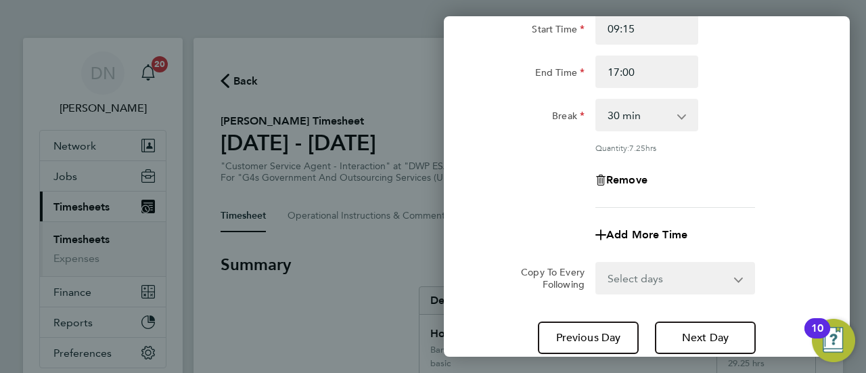
scroll to position [238, 0]
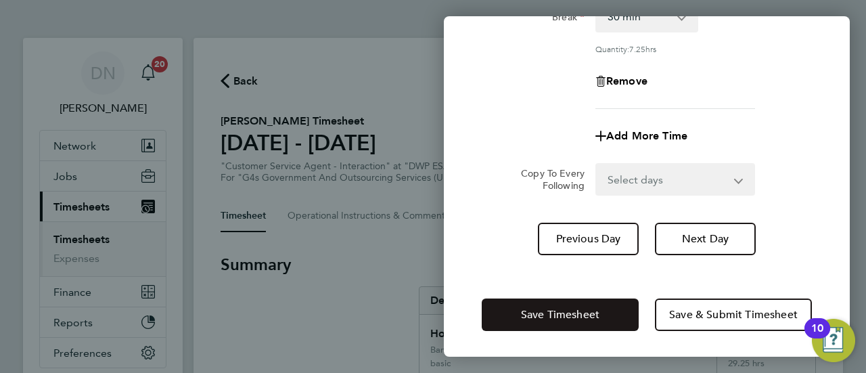
click at [587, 319] on span "Save Timesheet" at bounding box center [560, 315] width 78 height 14
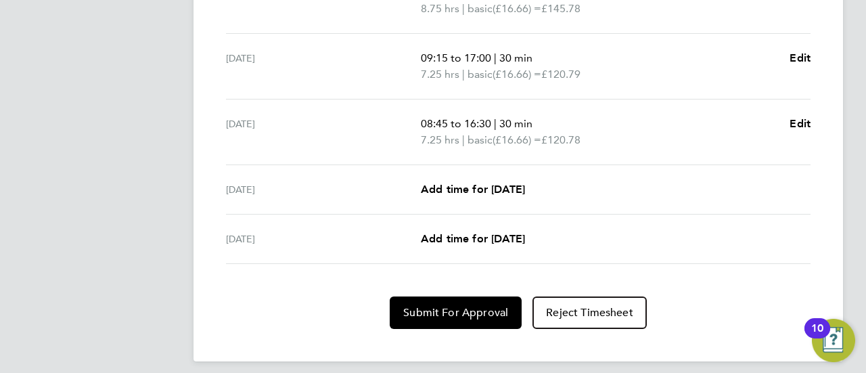
scroll to position [609, 0]
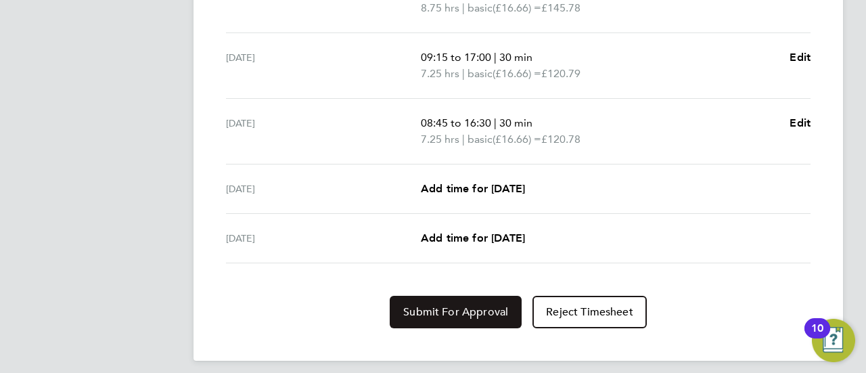
click at [441, 314] on span "Submit For Approval" at bounding box center [455, 312] width 105 height 14
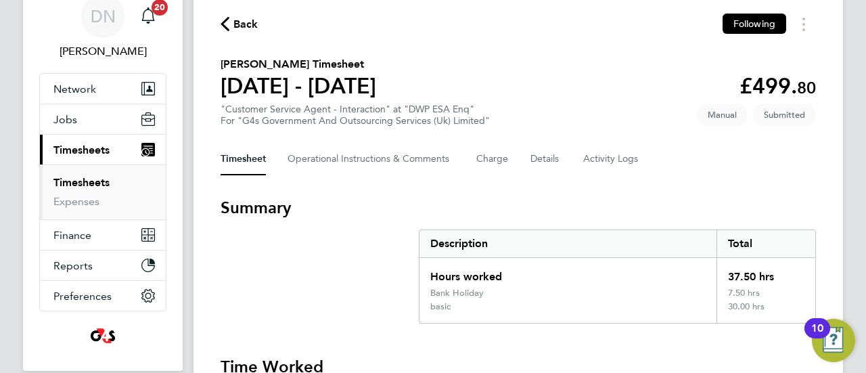
scroll to position [0, 0]
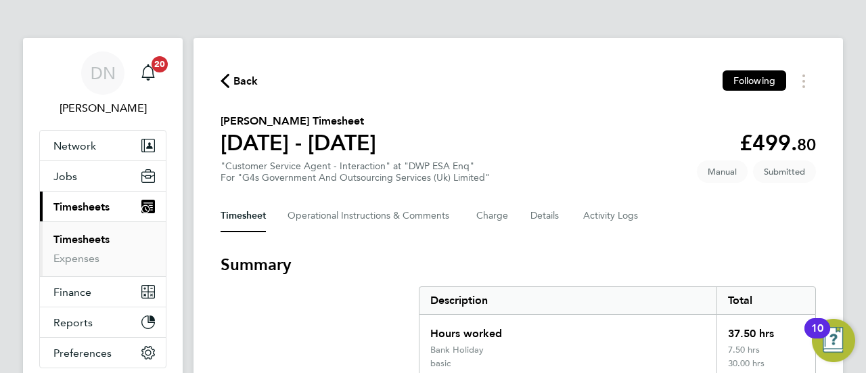
click at [244, 80] on span "Back" at bounding box center [245, 81] width 25 height 16
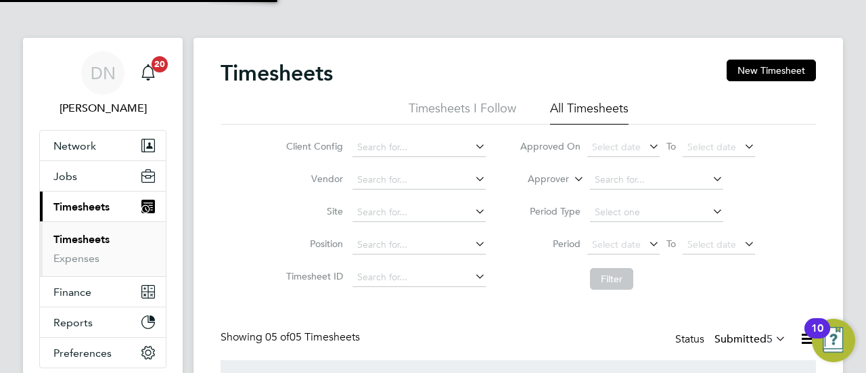
scroll to position [45, 117]
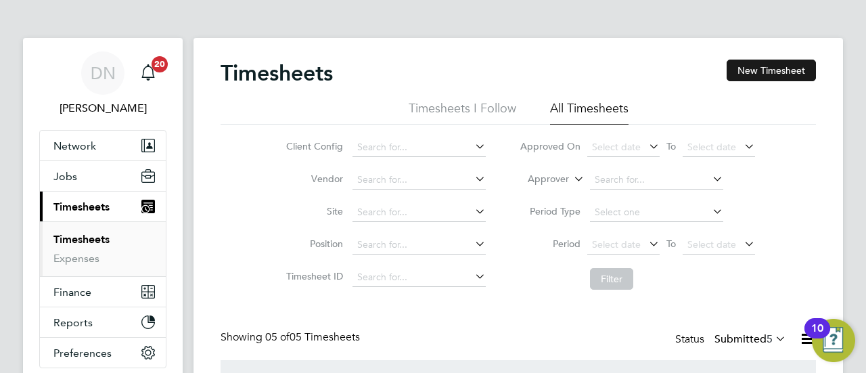
click at [787, 60] on button "New Timesheet" at bounding box center [770, 71] width 89 height 22
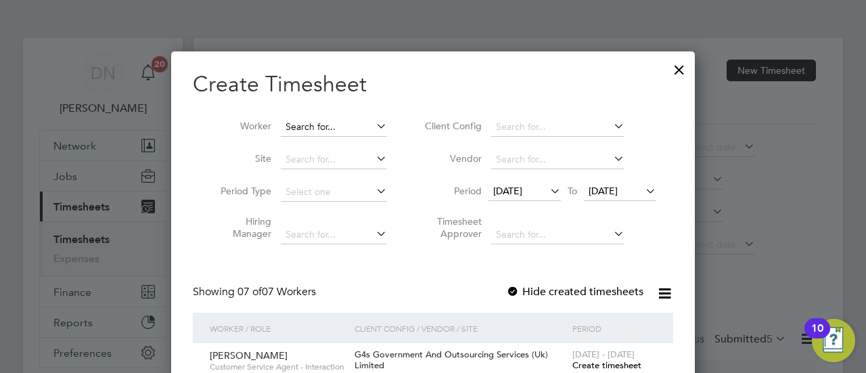
scroll to position [723, 524]
click at [346, 125] on input at bounding box center [334, 127] width 106 height 19
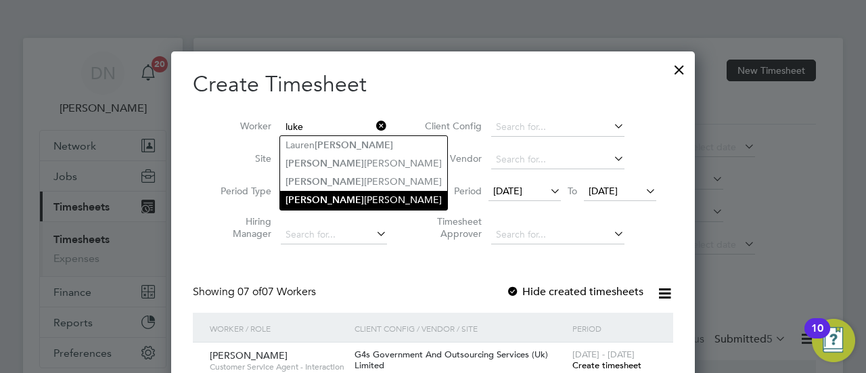
click at [338, 201] on li "[PERSON_NAME]" at bounding box center [363, 200] width 167 height 18
type input "[PERSON_NAME]"
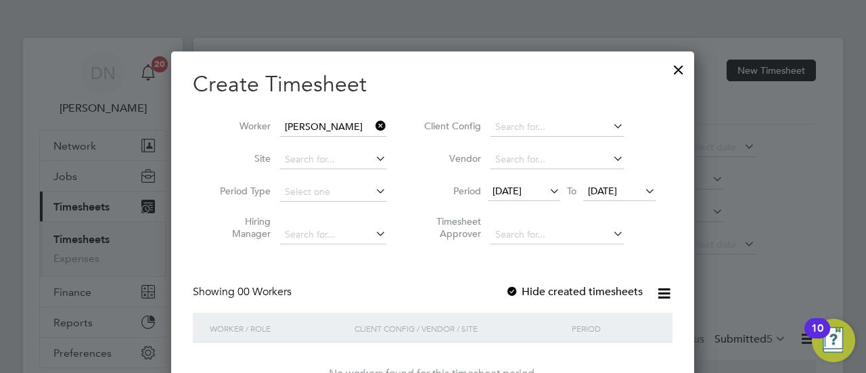
click at [521, 190] on span "[DATE]" at bounding box center [506, 191] width 29 height 12
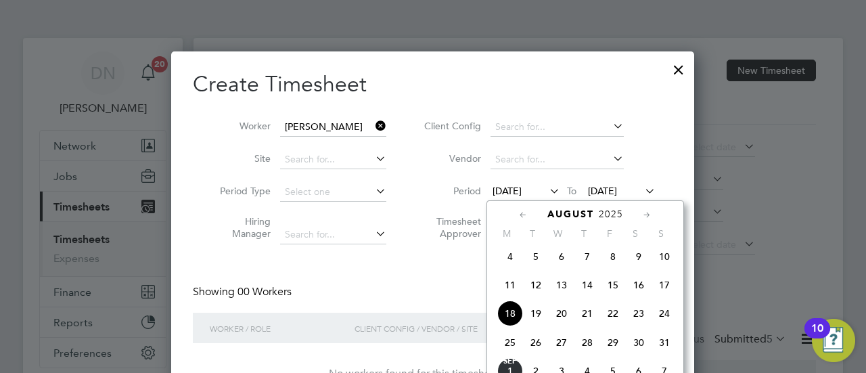
click at [515, 350] on span "25" at bounding box center [510, 342] width 26 height 26
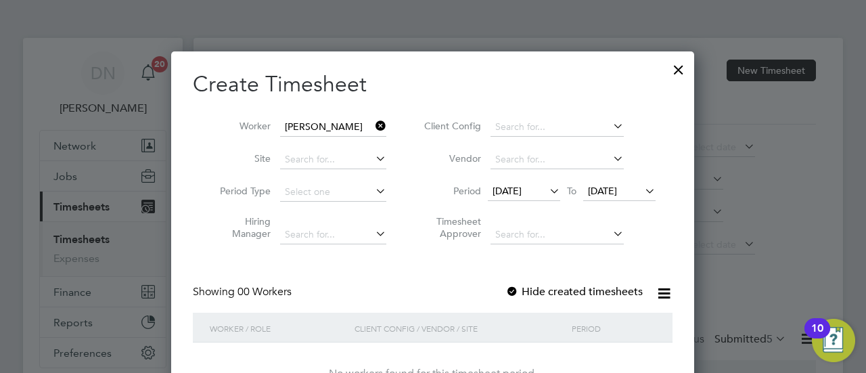
drag, startPoint x: 514, startPoint y: 349, endPoint x: 417, endPoint y: 278, distance: 120.5
click at [419, 285] on div "Showing 00 Workers Hide created timesheets" at bounding box center [433, 299] width 480 height 28
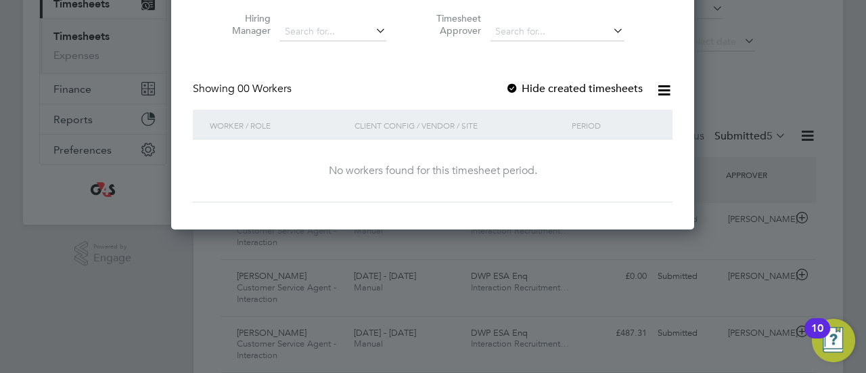
click at [517, 87] on div at bounding box center [512, 90] width 14 height 14
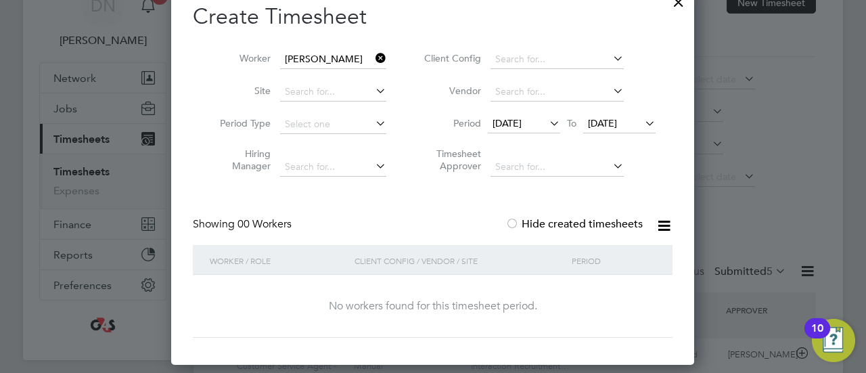
click at [613, 116] on span "[DATE]" at bounding box center [619, 124] width 72 height 18
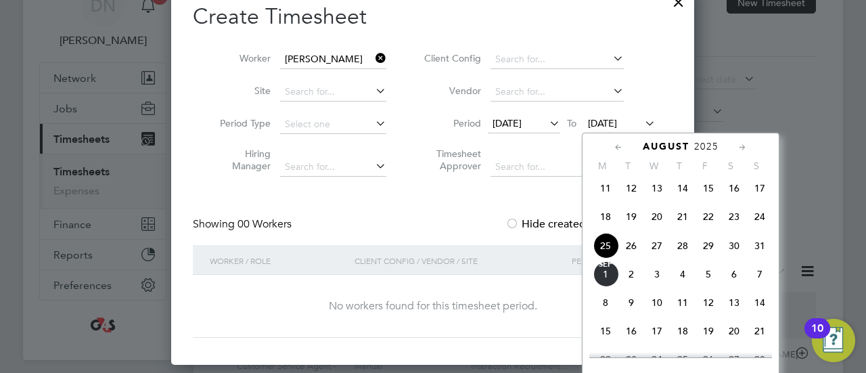
click at [735, 254] on span "30" at bounding box center [734, 246] width 26 height 26
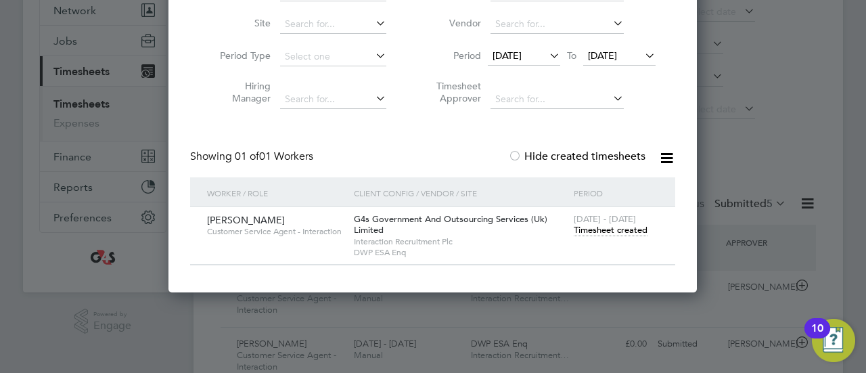
click at [603, 233] on span "Timesheet created" at bounding box center [611, 230] width 74 height 12
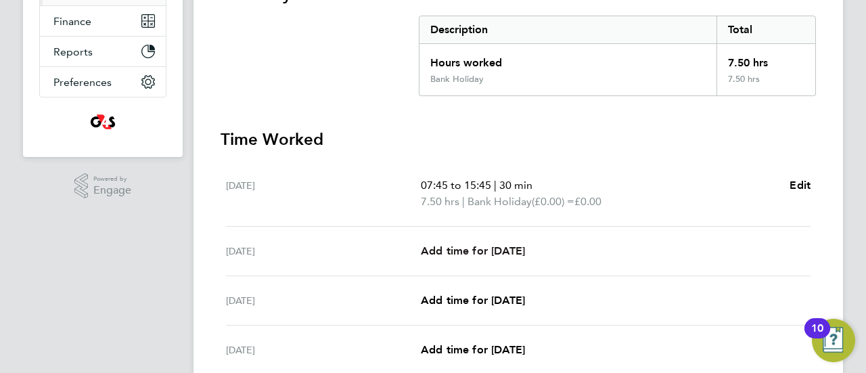
click at [506, 244] on span "Add time for [DATE]" at bounding box center [473, 250] width 104 height 13
select select "30"
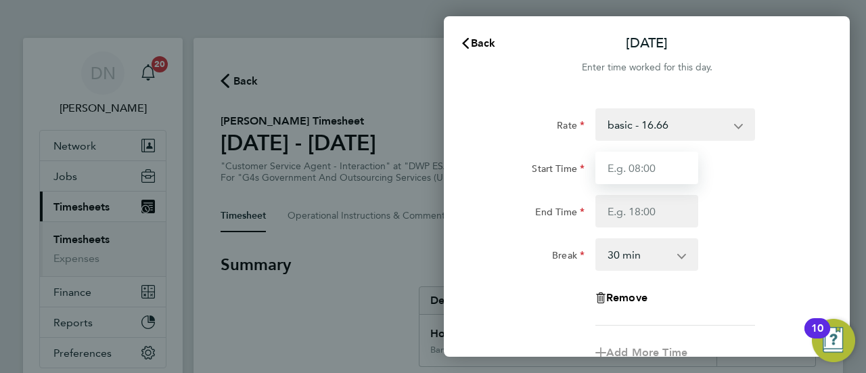
click at [628, 167] on input "Start Time" at bounding box center [646, 168] width 103 height 32
type input "07:45"
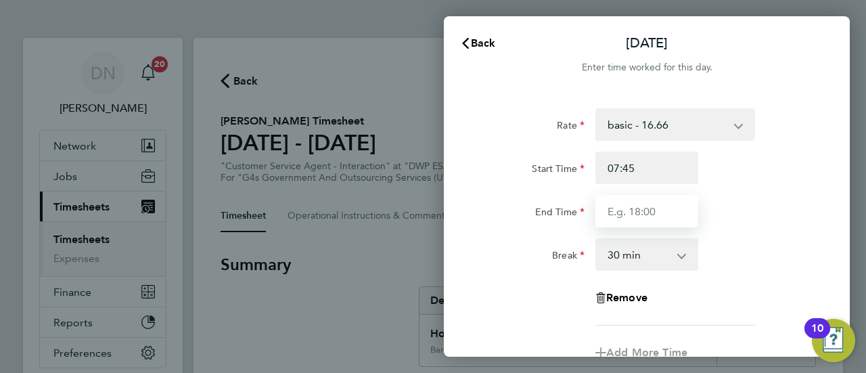
click at [619, 210] on input "End Time" at bounding box center [646, 211] width 103 height 32
type input "15:45"
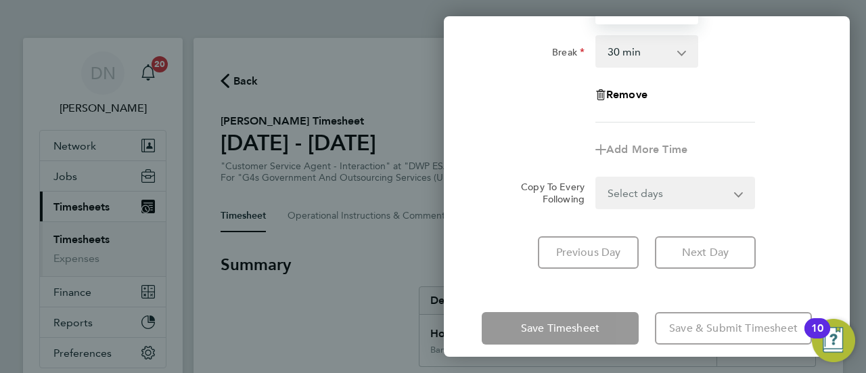
scroll to position [144, 0]
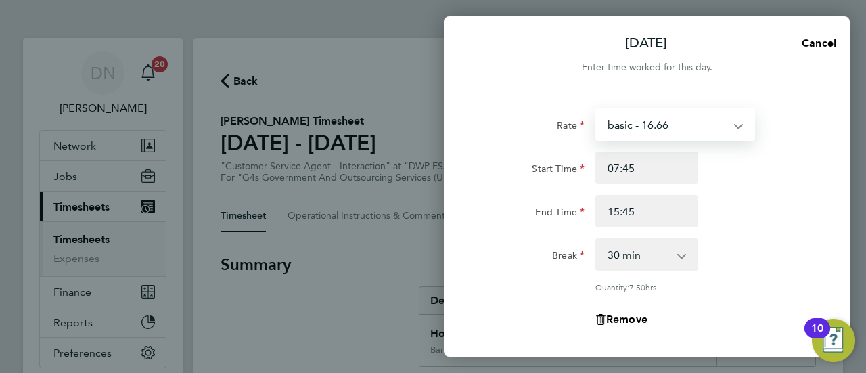
click at [682, 121] on select "basic - 16.66 System Issue Not Paid x1.5 - 24.73 x2 - 32.79 Sick System Issue P…" at bounding box center [667, 125] width 141 height 30
select select "30"
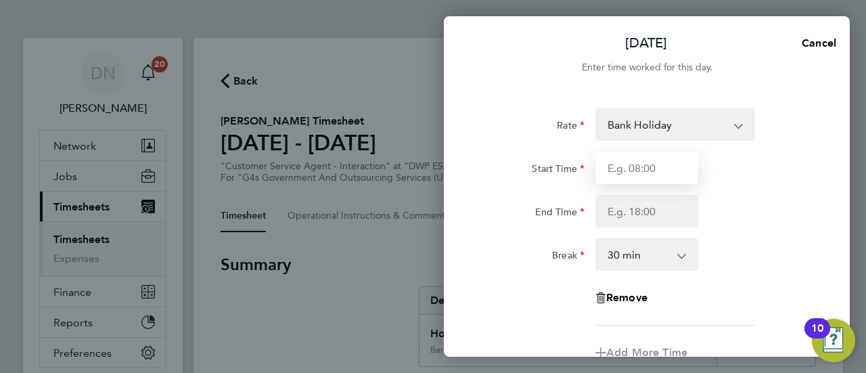
click at [628, 160] on input "Start Time" at bounding box center [646, 168] width 103 height 32
type input "07:45"
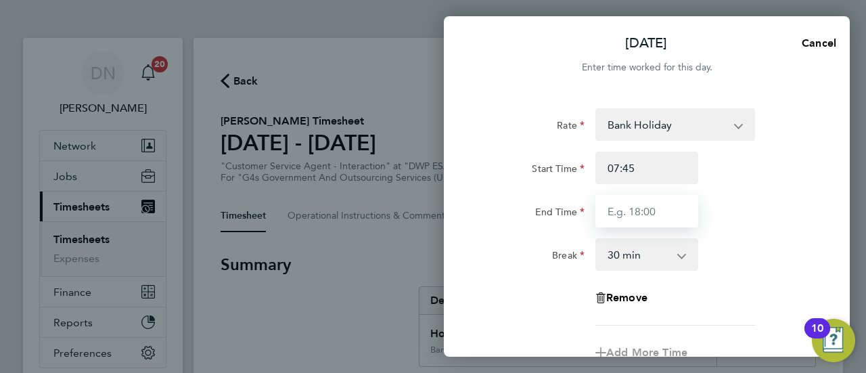
click at [641, 216] on input "End Time" at bounding box center [646, 211] width 103 height 32
type input "15:45"
click at [751, 195] on div "End Time 15:45" at bounding box center [646, 211] width 341 height 32
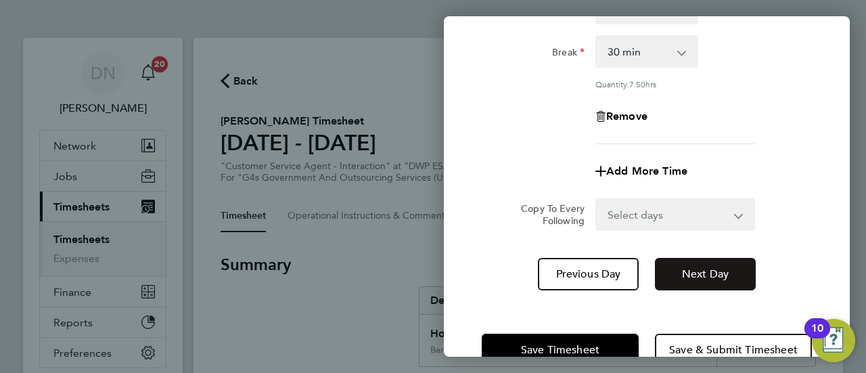
click at [699, 277] on span "Next Day" at bounding box center [705, 274] width 47 height 14
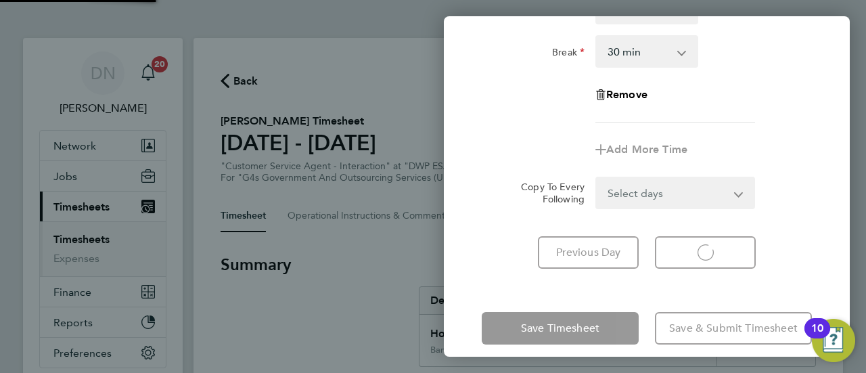
select select "30"
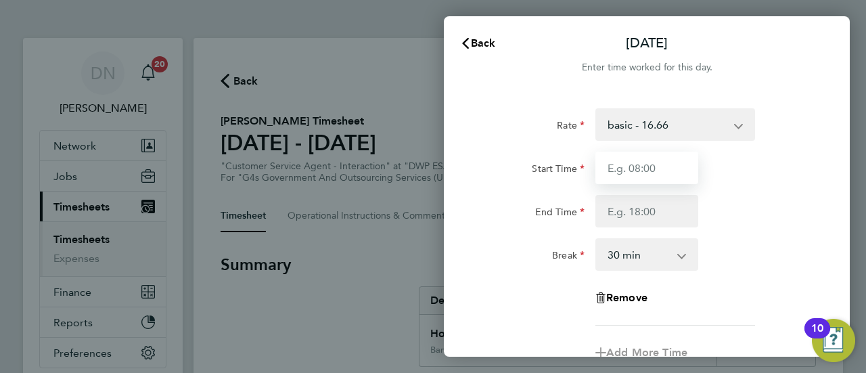
click at [632, 168] on input "Start Time" at bounding box center [646, 168] width 103 height 32
type input "08:45"
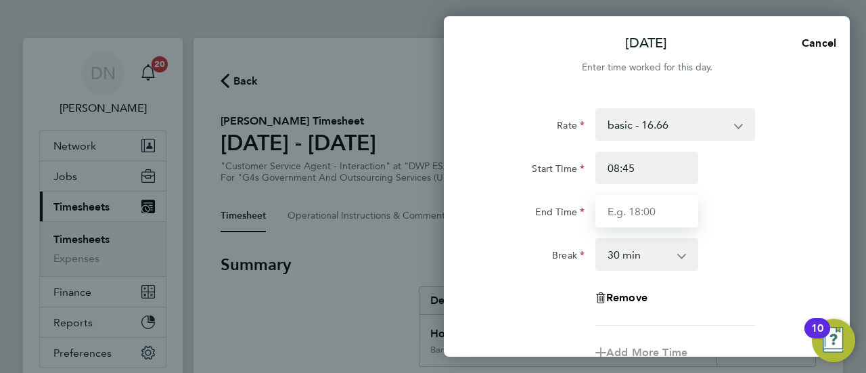
click at [633, 206] on input "End Time" at bounding box center [646, 211] width 103 height 32
type input "16:00"
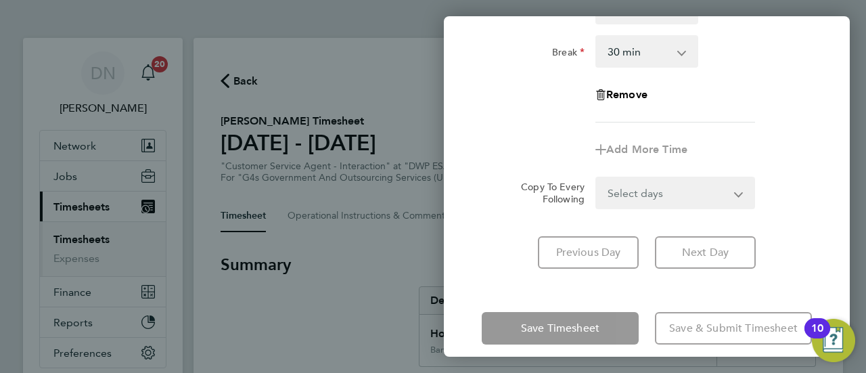
click at [717, 258] on app-form-button "Next Day" at bounding box center [701, 252] width 109 height 32
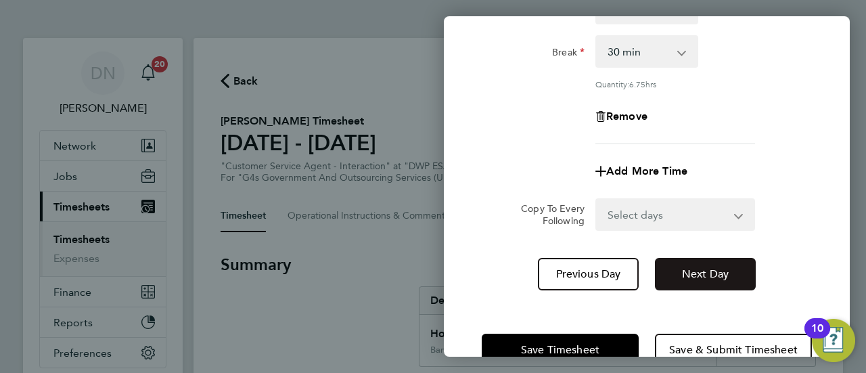
click at [709, 267] on span "Next Day" at bounding box center [705, 274] width 47 height 14
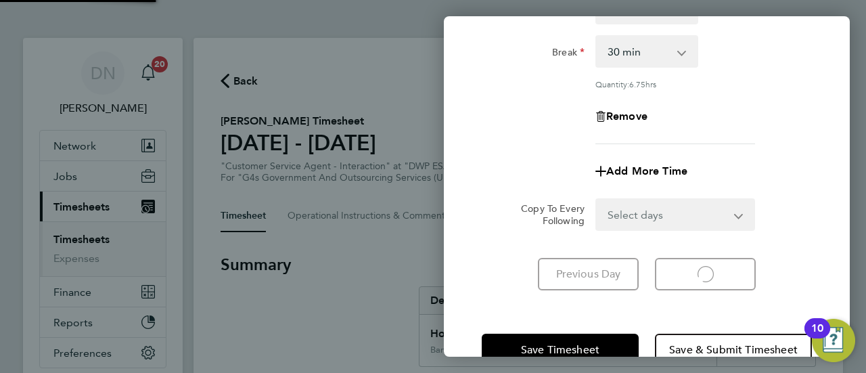
select select "30"
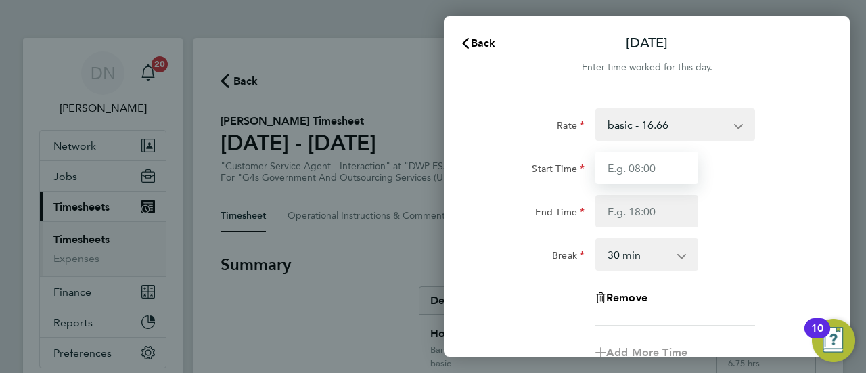
click at [629, 172] on input "Start Time" at bounding box center [646, 168] width 103 height 32
type input "07:45"
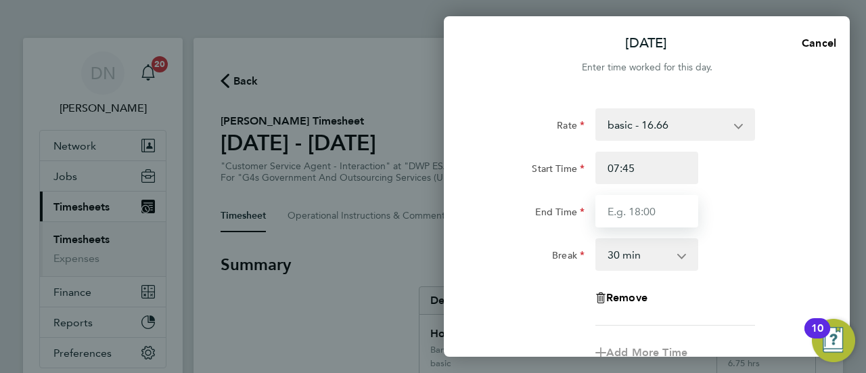
click at [639, 205] on input "End Time" at bounding box center [646, 211] width 103 height 32
type input "17:00"
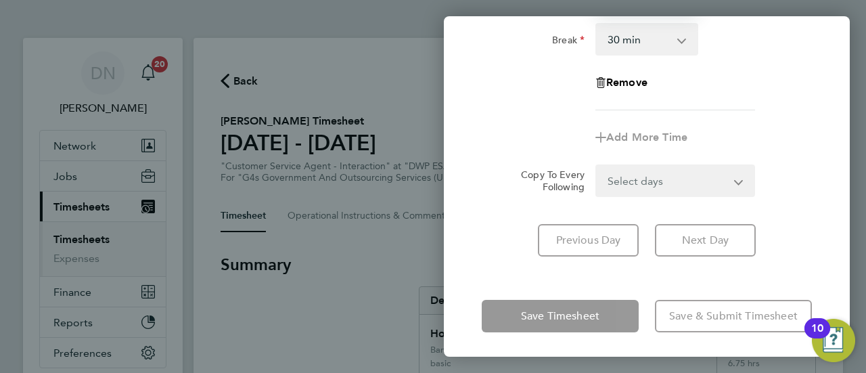
scroll to position [217, 0]
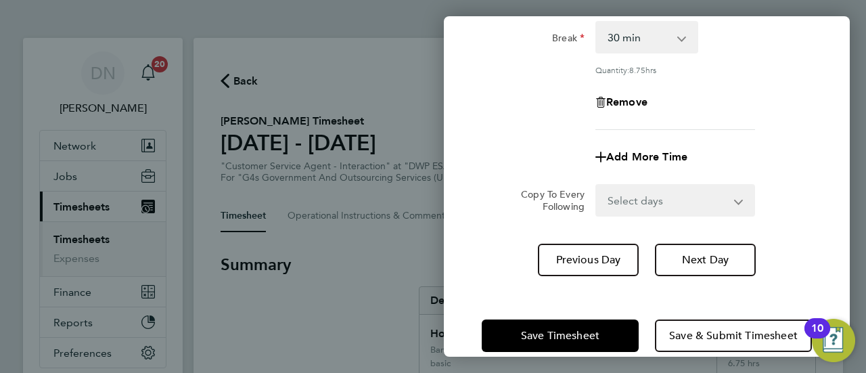
click at [698, 237] on div "Rate basic - 16.66 System Issue Not Paid x1.5 - 24.73 x2 - 32.79 Sick System Is…" at bounding box center [647, 83] width 406 height 417
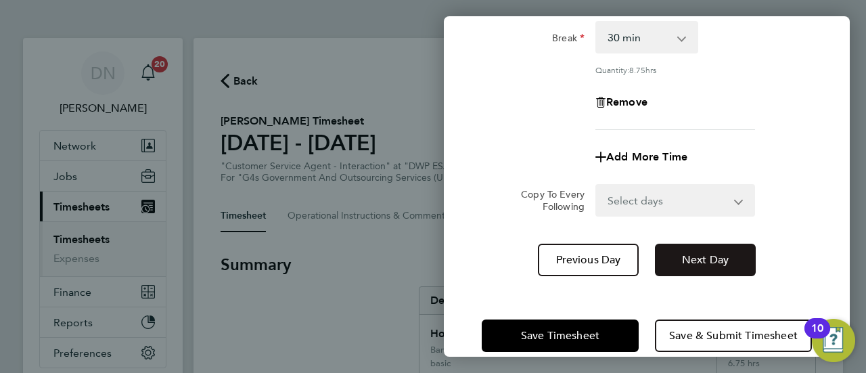
click at [703, 262] on span "Next Day" at bounding box center [705, 260] width 47 height 14
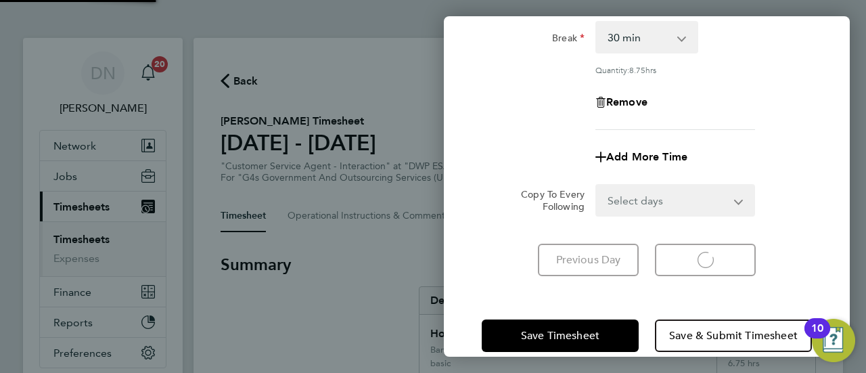
select select "30"
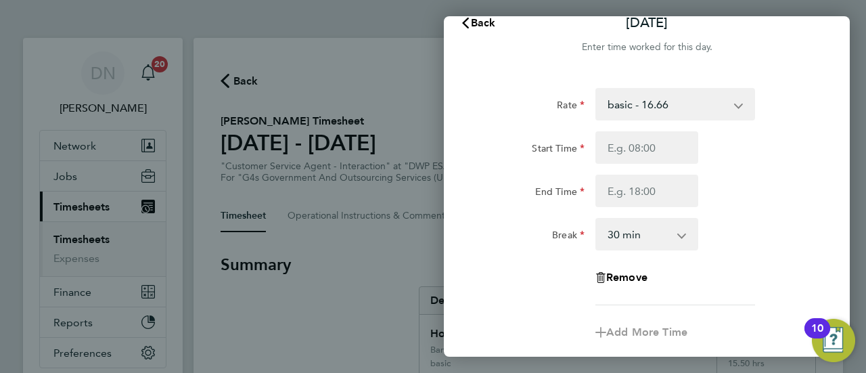
scroll to position [14, 0]
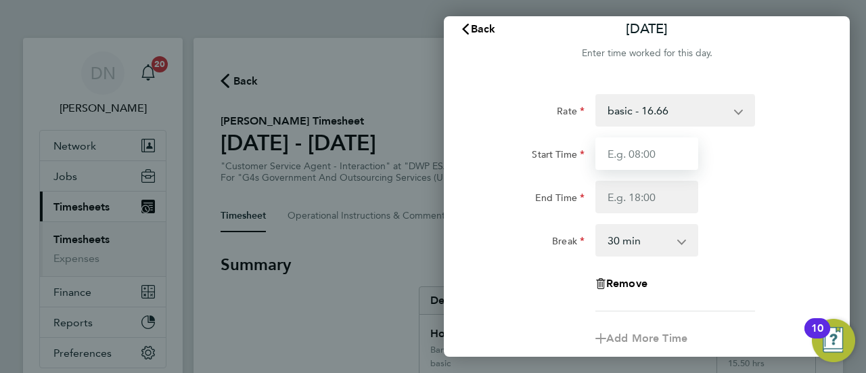
click at [661, 164] on input "Start Time" at bounding box center [646, 153] width 103 height 32
type input "10:00"
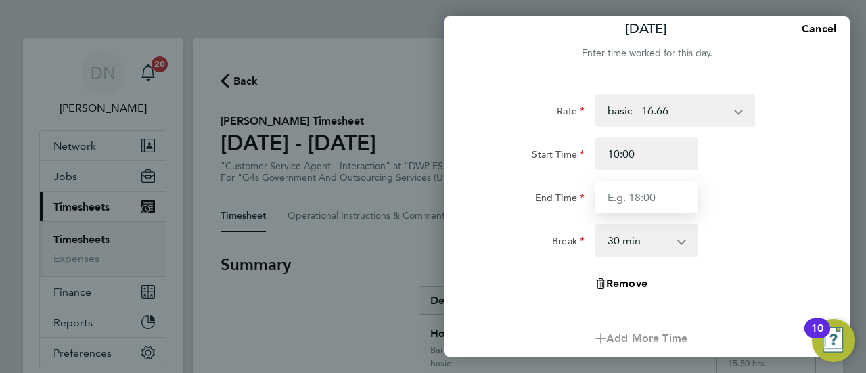
click at [657, 203] on input "End Time" at bounding box center [646, 197] width 103 height 32
type input "17:00"
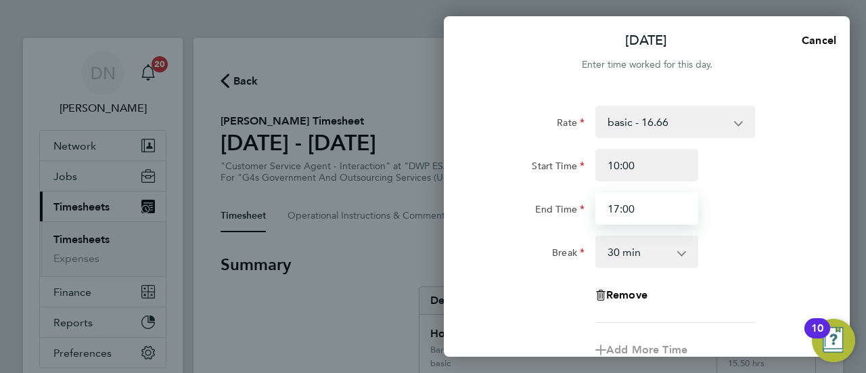
scroll to position [0, 0]
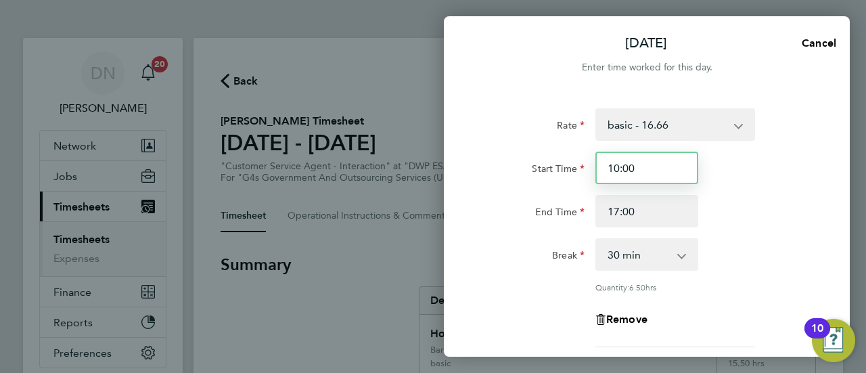
click at [661, 178] on input "10:00" at bounding box center [646, 168] width 103 height 32
drag, startPoint x: 652, startPoint y: 164, endPoint x: 567, endPoint y: 176, distance: 86.0
click at [567, 176] on div "Start Time 10:00" at bounding box center [646, 168] width 341 height 32
type input "-"
type input "08:45"
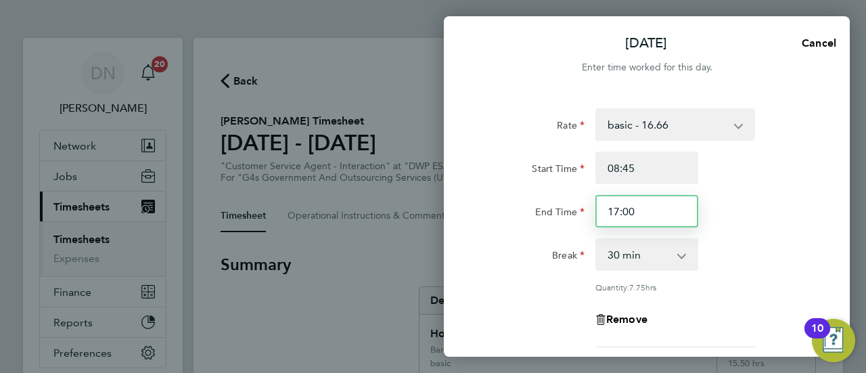
click at [629, 206] on input "17:00" at bounding box center [646, 211] width 103 height 32
drag, startPoint x: 645, startPoint y: 206, endPoint x: 565, endPoint y: 207, distance: 79.8
click at [565, 207] on div "End Time 17:00" at bounding box center [646, 211] width 341 height 32
type input "16:30"
click at [770, 212] on div "End Time 16:30" at bounding box center [646, 211] width 341 height 32
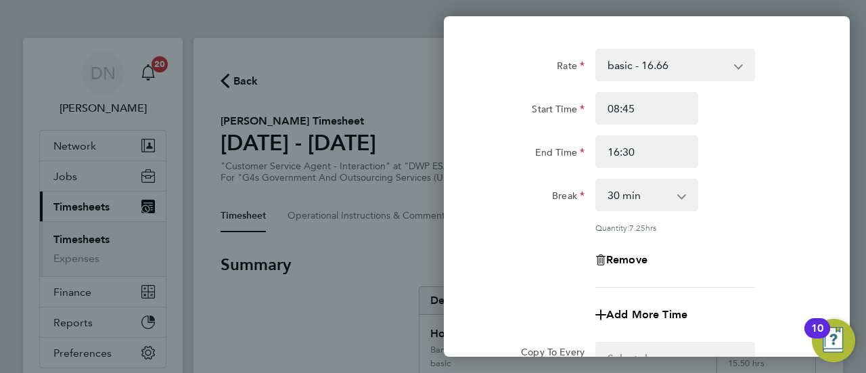
scroll to position [203, 0]
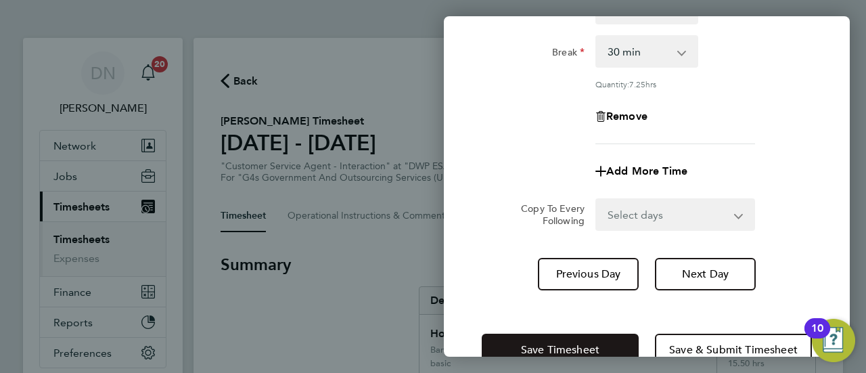
click at [595, 339] on button "Save Timesheet" at bounding box center [560, 349] width 157 height 32
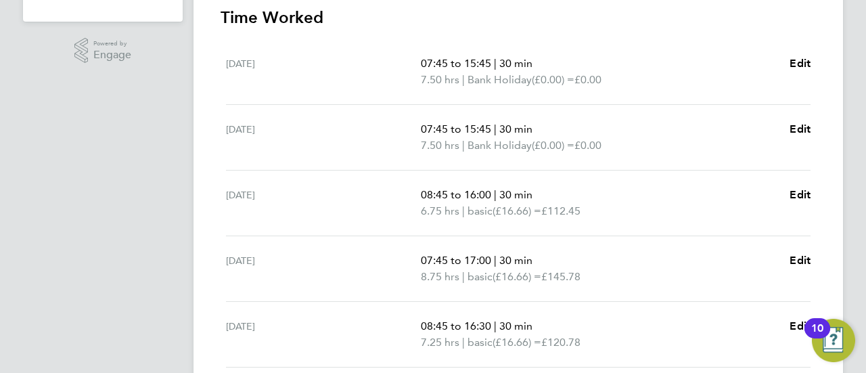
scroll to position [473, 0]
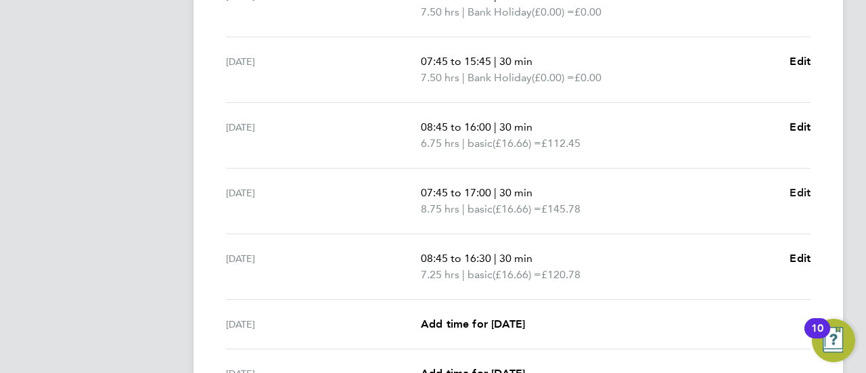
click at [791, 189] on span "Edit" at bounding box center [799, 192] width 21 height 13
select select "30"
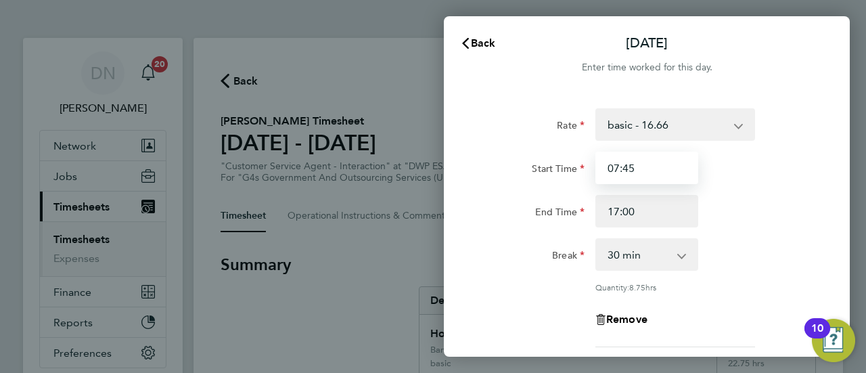
drag, startPoint x: 649, startPoint y: 172, endPoint x: 534, endPoint y: 174, distance: 114.3
click at [534, 174] on div "Start Time 07:45" at bounding box center [646, 168] width 341 height 32
type input "10:00"
click at [728, 291] on div "Quantity: 8.75 hrs" at bounding box center [675, 286] width 160 height 11
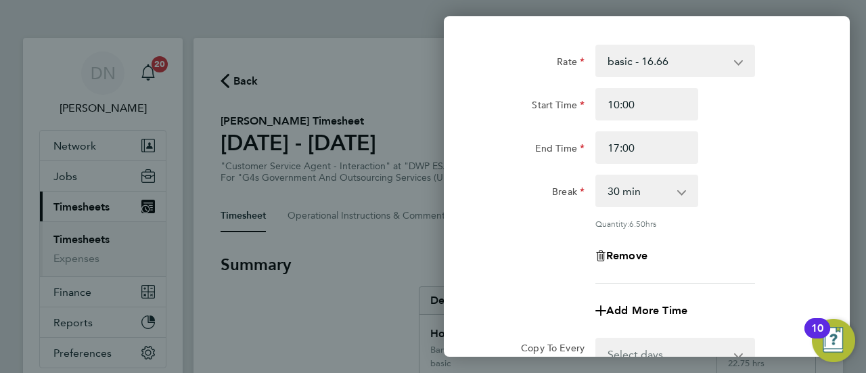
scroll to position [203, 0]
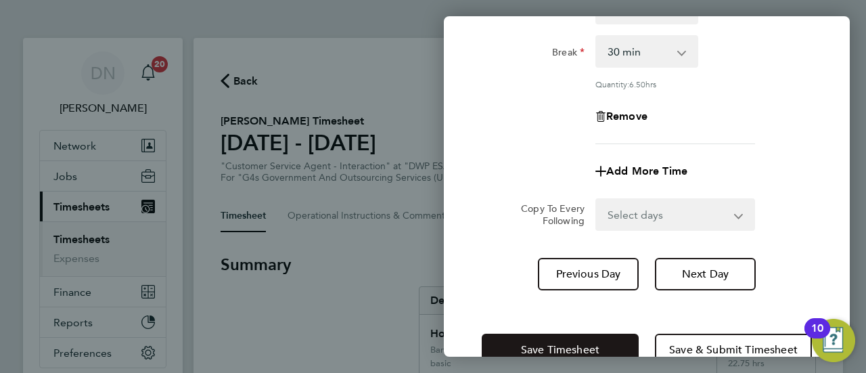
click at [556, 339] on button "Save Timesheet" at bounding box center [560, 349] width 157 height 32
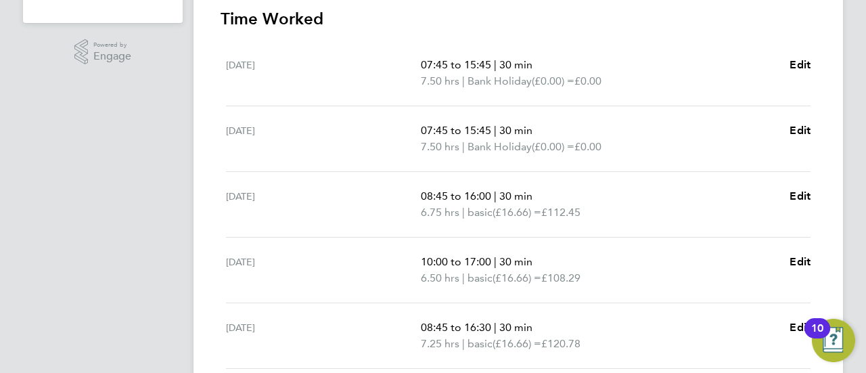
scroll to position [425, 0]
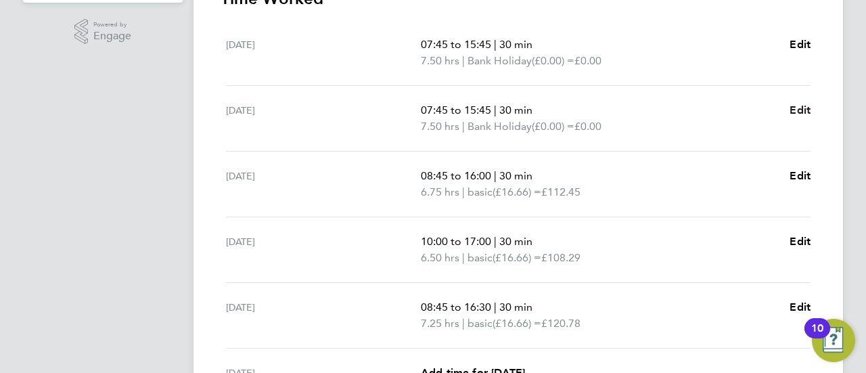
click at [799, 110] on span "Edit" at bounding box center [799, 109] width 21 height 13
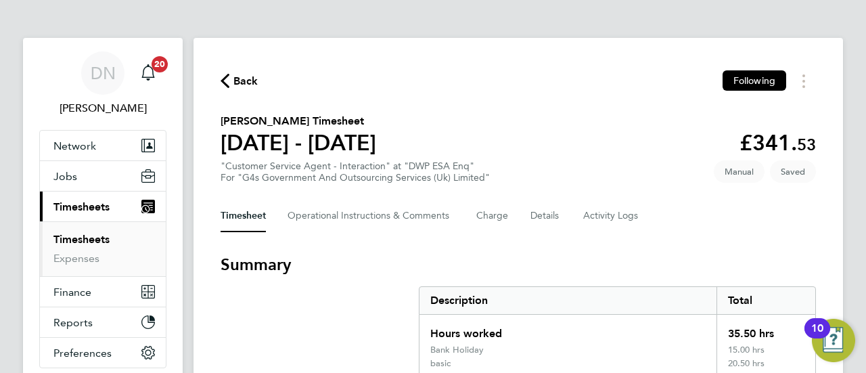
select select "30"
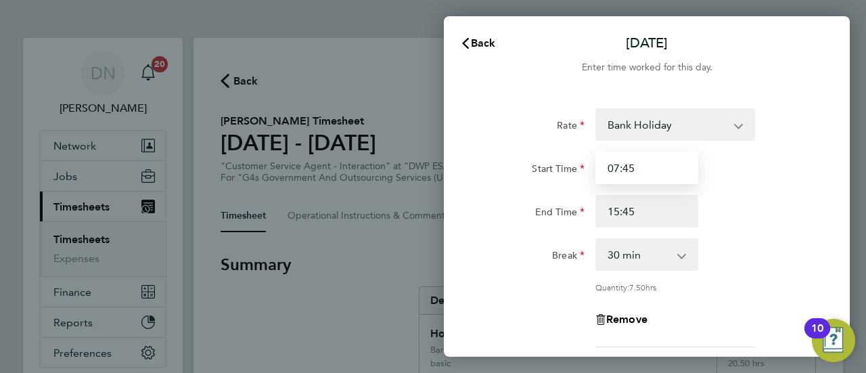
click at [619, 170] on input "07:45" at bounding box center [646, 168] width 103 height 32
type input "08:45"
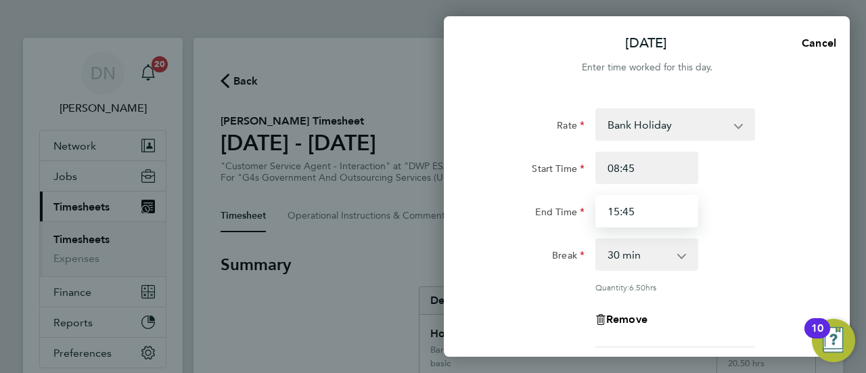
drag, startPoint x: 650, startPoint y: 208, endPoint x: 595, endPoint y: 216, distance: 56.1
click at [598, 219] on input "15:45" at bounding box center [646, 211] width 103 height 32
type input "16:45"
click at [802, 197] on div "End Time 16:45" at bounding box center [646, 211] width 341 height 32
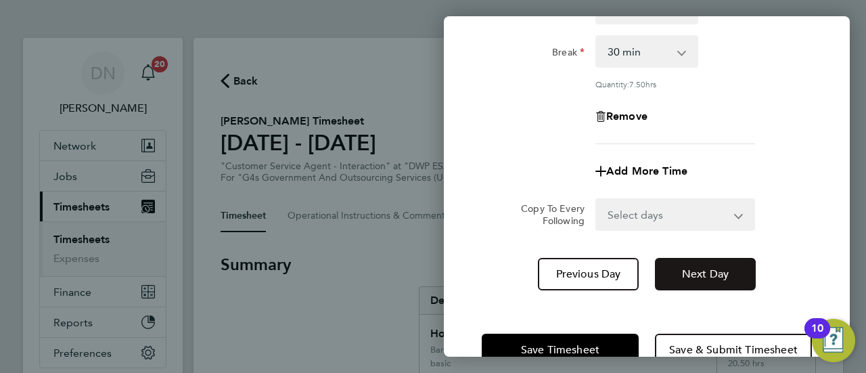
click at [701, 272] on span "Next Day" at bounding box center [705, 274] width 47 height 14
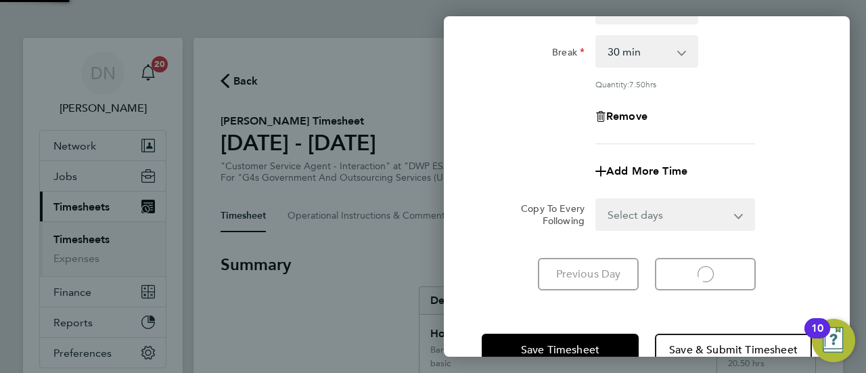
select select "30"
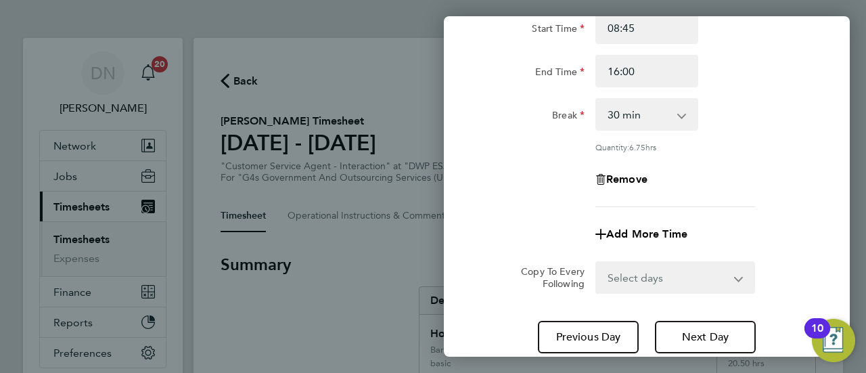
scroll to position [68, 0]
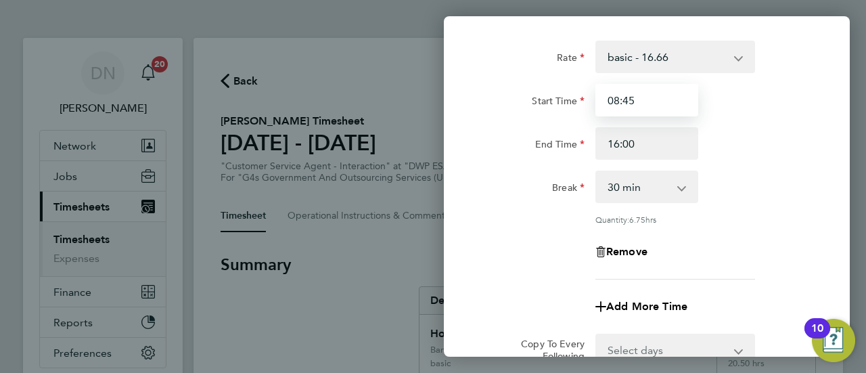
click at [614, 103] on input "08:45" at bounding box center [646, 100] width 103 height 32
type input "07:45"
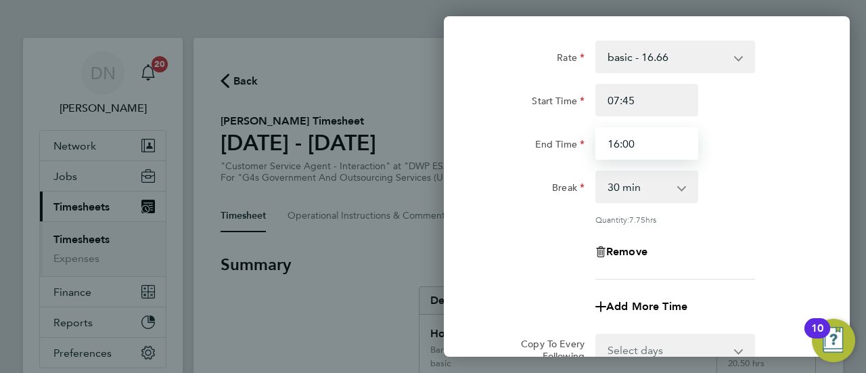
click at [615, 145] on input "16:00" at bounding box center [646, 143] width 103 height 32
type input "17:00"
click at [726, 137] on div "End Time 17:00" at bounding box center [646, 143] width 341 height 32
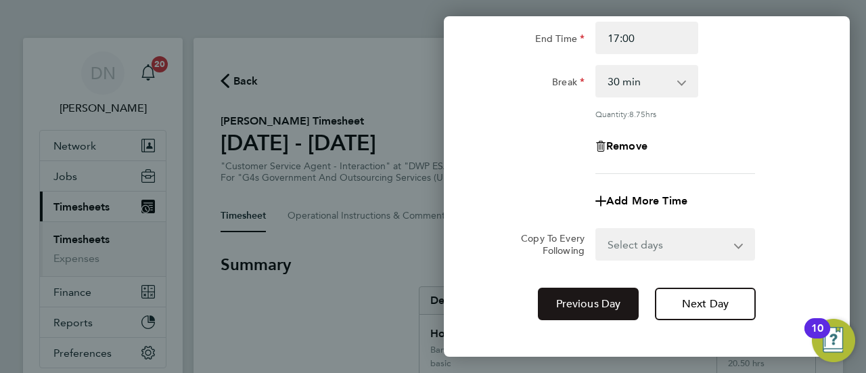
scroll to position [238, 0]
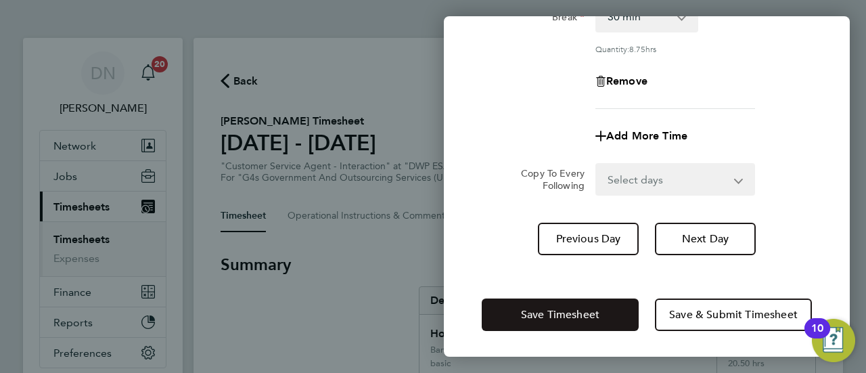
click at [565, 321] on button "Save Timesheet" at bounding box center [560, 314] width 157 height 32
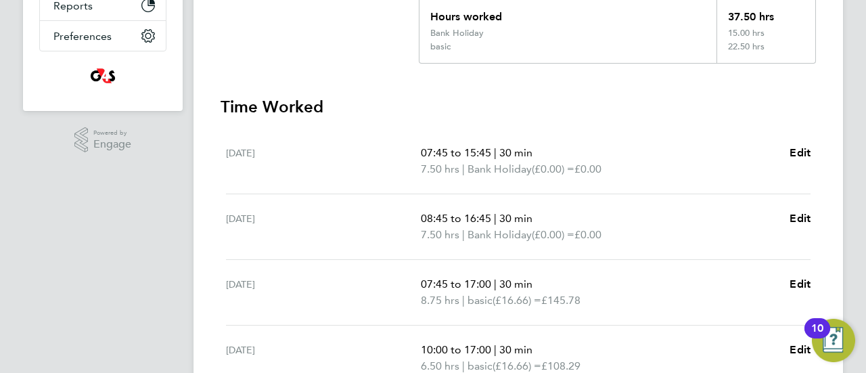
scroll to position [338, 0]
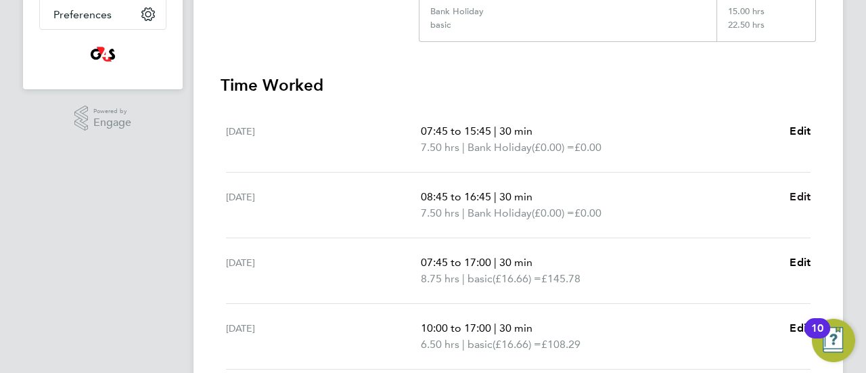
click at [803, 193] on span "Edit" at bounding box center [799, 196] width 21 height 13
select select "30"
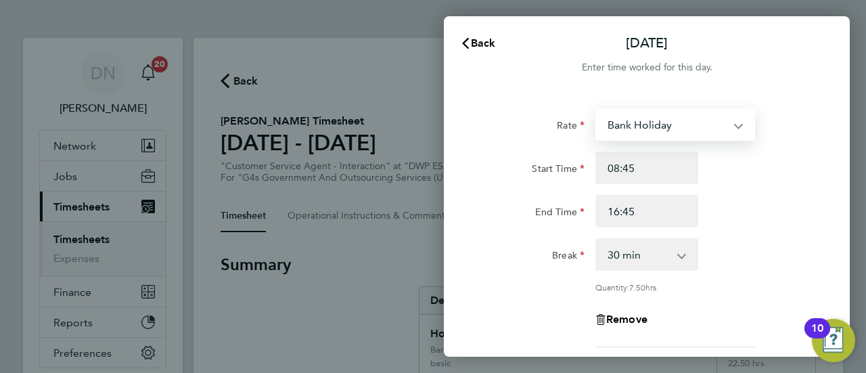
click at [628, 126] on select "Bank Holiday System Issue Not Paid x1.5 - 24.73 x2 - 32.79 Sick System Issue Pa…" at bounding box center [667, 125] width 141 height 30
select select "30"
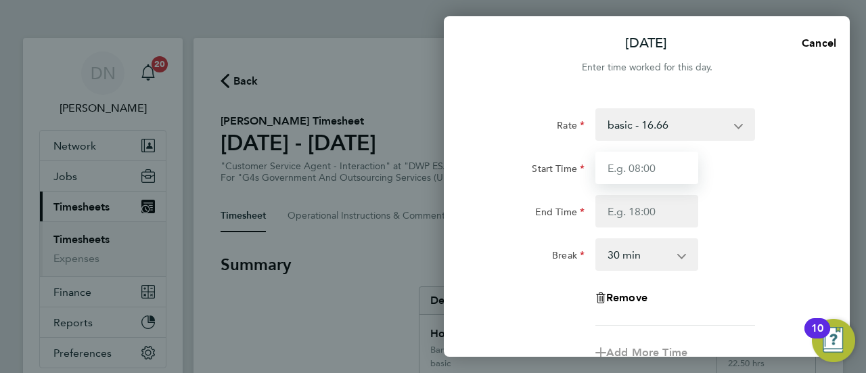
click at [664, 162] on input "Start Time" at bounding box center [646, 168] width 103 height 32
click at [657, 175] on input "Start Time" at bounding box center [646, 168] width 103 height 32
type input "08:45"
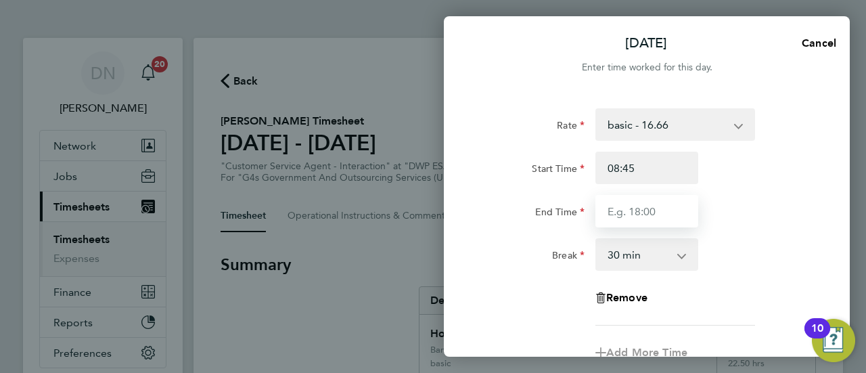
click at [636, 214] on input "End Time" at bounding box center [646, 211] width 103 height 32
type input "16:00"
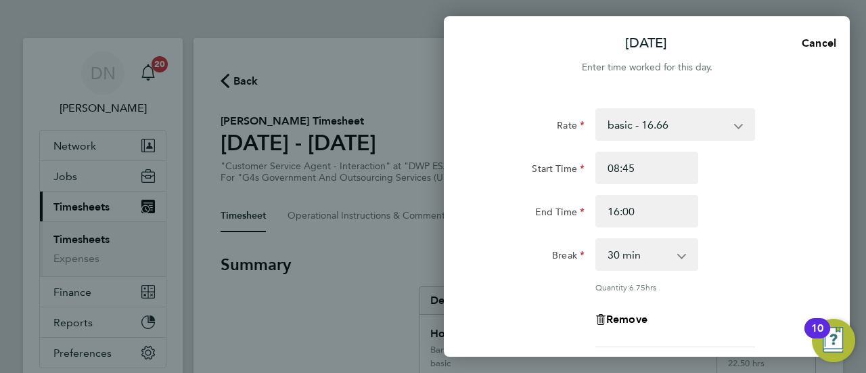
click at [732, 222] on div "End Time 16:00" at bounding box center [646, 211] width 341 height 32
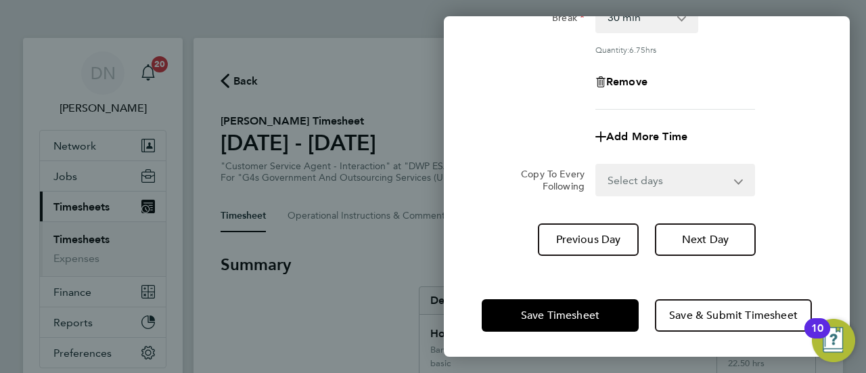
scroll to position [238, 0]
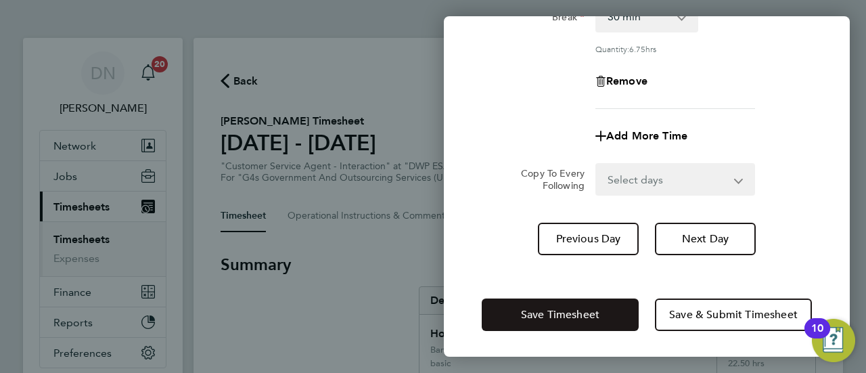
click at [546, 319] on span "Save Timesheet" at bounding box center [560, 315] width 78 height 14
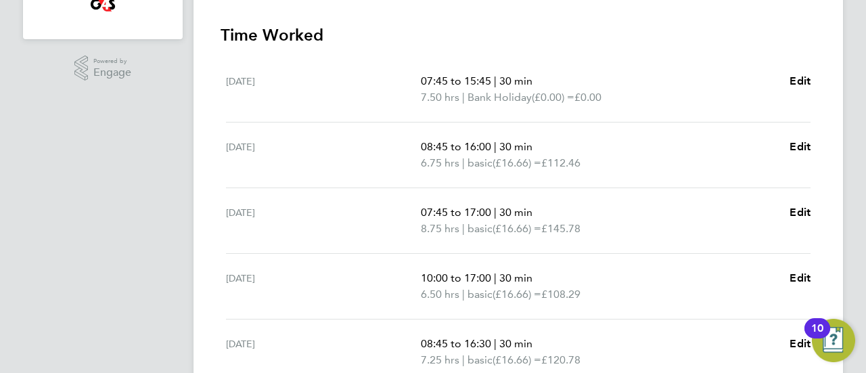
scroll to position [357, 0]
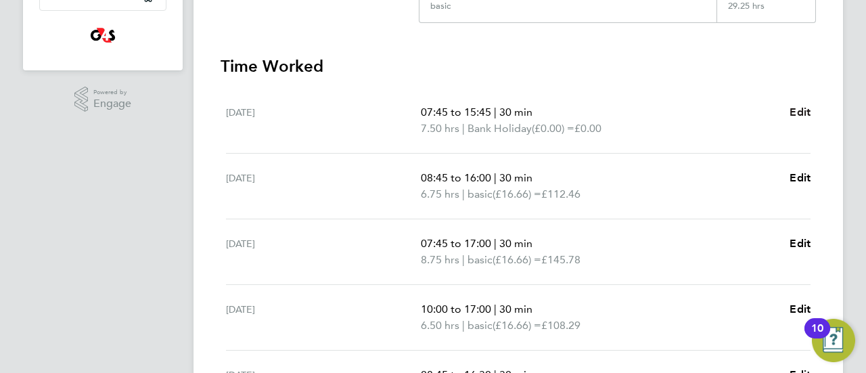
click at [795, 110] on span "Edit" at bounding box center [799, 112] width 21 height 13
select select "30"
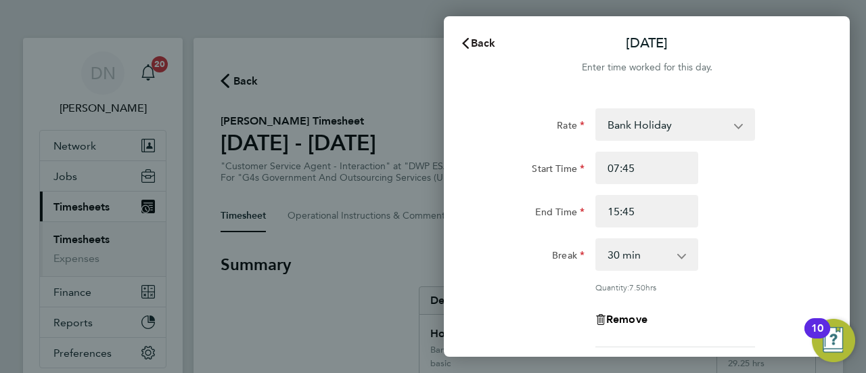
click at [466, 32] on button "Back" at bounding box center [477, 43] width 63 height 27
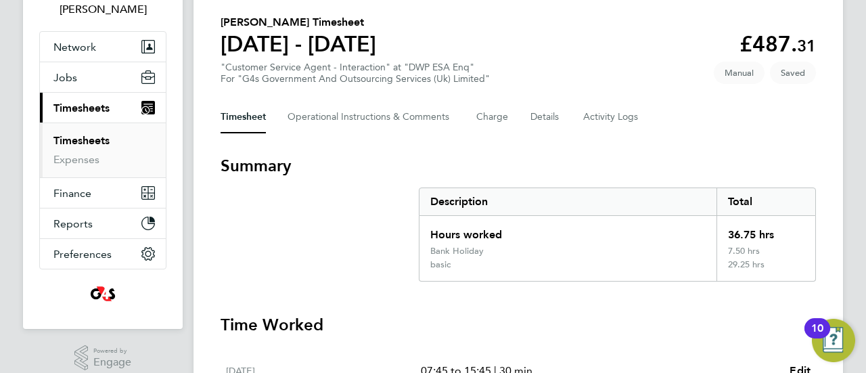
scroll to position [68, 0]
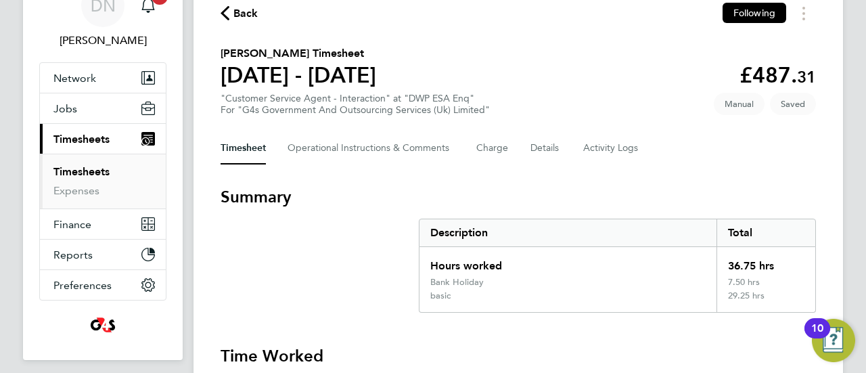
click at [243, 6] on span "Back" at bounding box center [245, 13] width 25 height 16
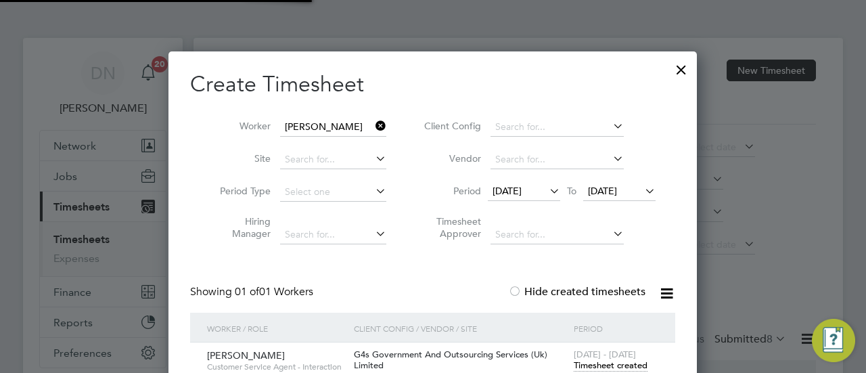
scroll to position [7, 7]
click at [373, 124] on icon at bounding box center [373, 125] width 0 height 19
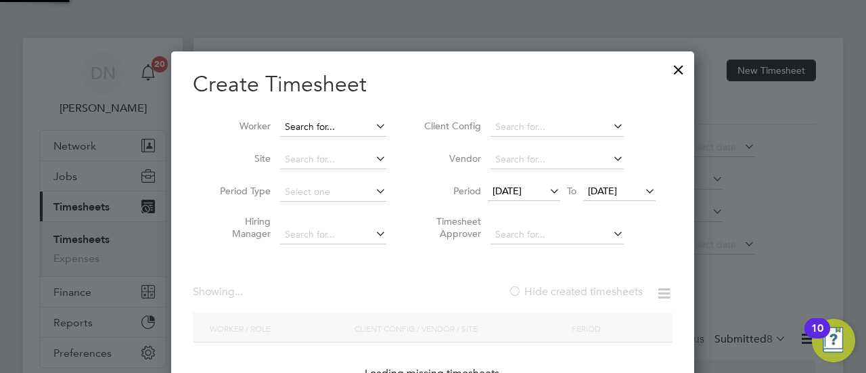
click at [345, 126] on input at bounding box center [333, 127] width 106 height 19
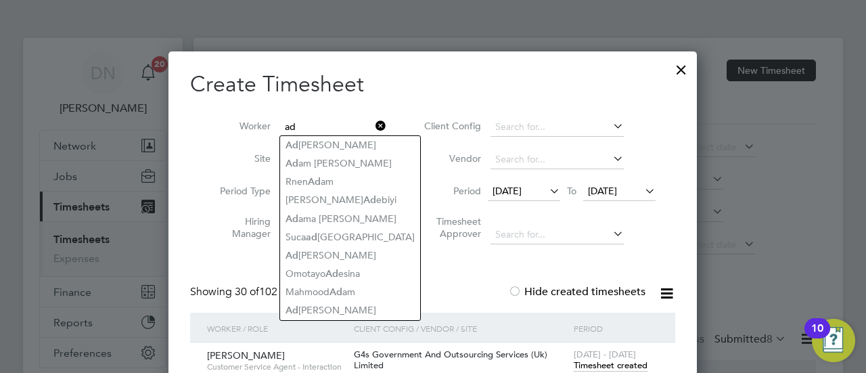
type input "a"
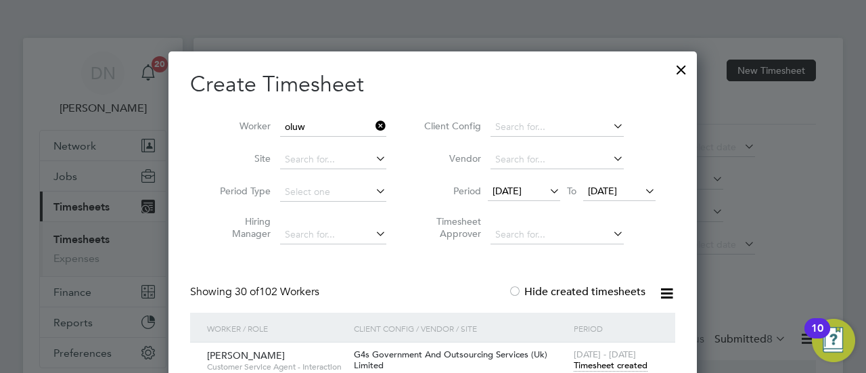
click at [383, 219] on li "Oluw atosin Adeyemi" at bounding box center [348, 219] width 136 height 18
type input "[PERSON_NAME]"
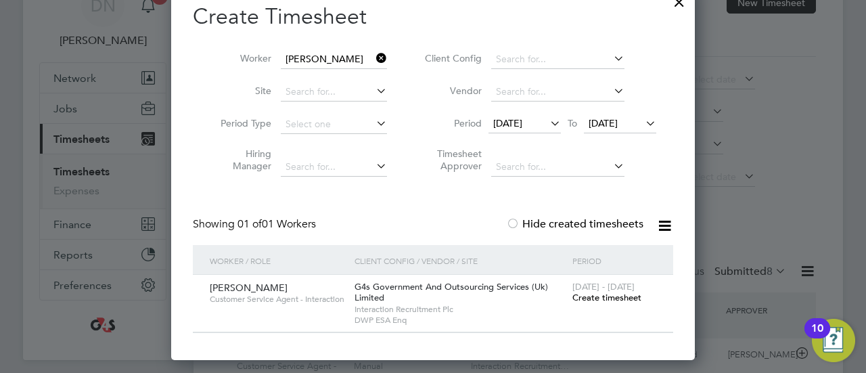
click at [607, 297] on span "Create timesheet" at bounding box center [606, 297] width 69 height 11
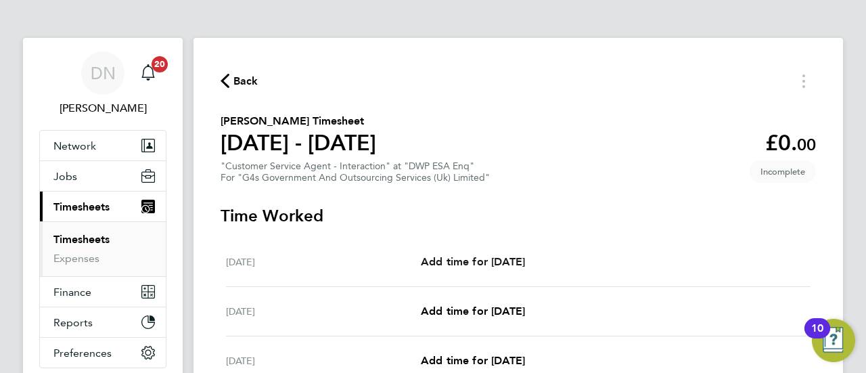
click at [525, 264] on span "Add time for [DATE]" at bounding box center [473, 261] width 104 height 13
select select "30"
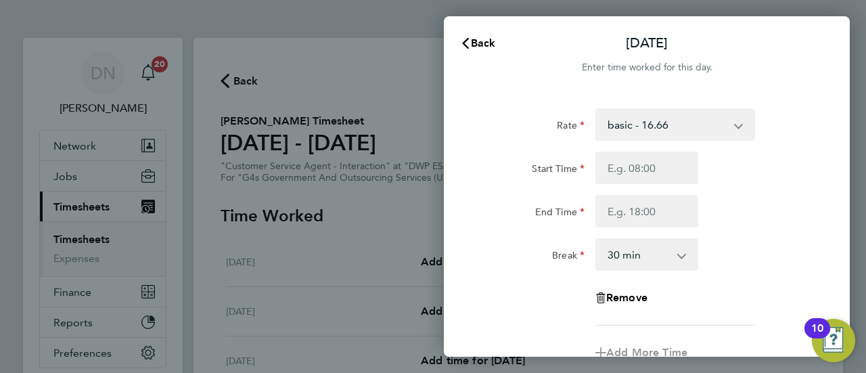
click at [653, 125] on select "basic - 16.66 x2 - 32.79 Annual Leave Bank Holiday Sick System Issue Not Paid x…" at bounding box center [667, 125] width 141 height 30
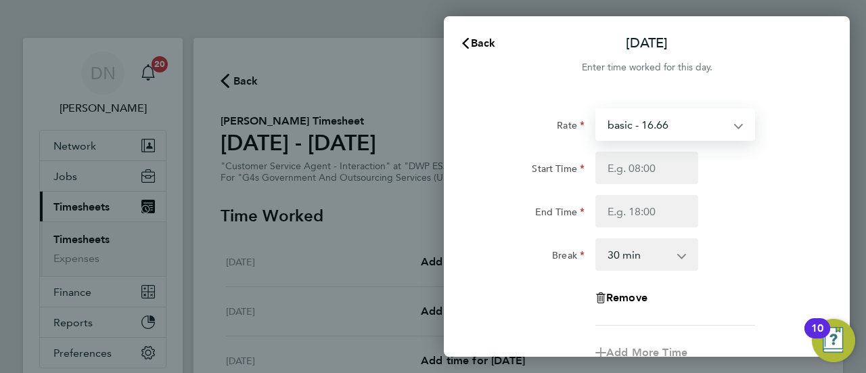
click at [660, 124] on select "basic - 16.66 x2 - 32.79 Annual Leave Bank Holiday Sick System Issue Not Paid x…" at bounding box center [667, 125] width 141 height 30
select select "30"
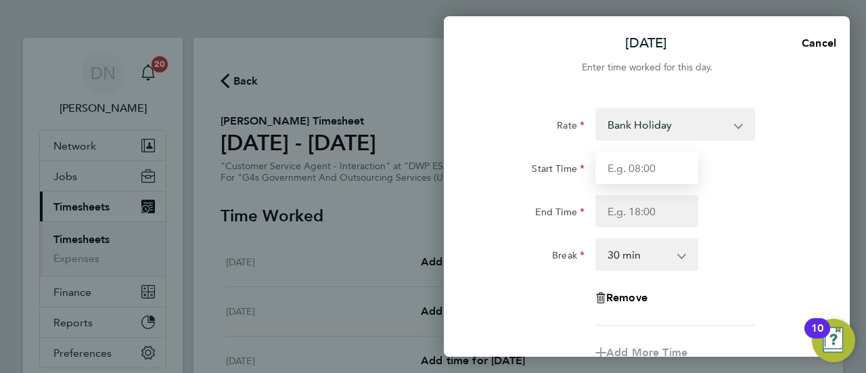
click at [640, 160] on input "Start Time" at bounding box center [646, 168] width 103 height 32
click at [645, 161] on input "Start Time" at bounding box center [646, 168] width 103 height 32
type input "07:45"
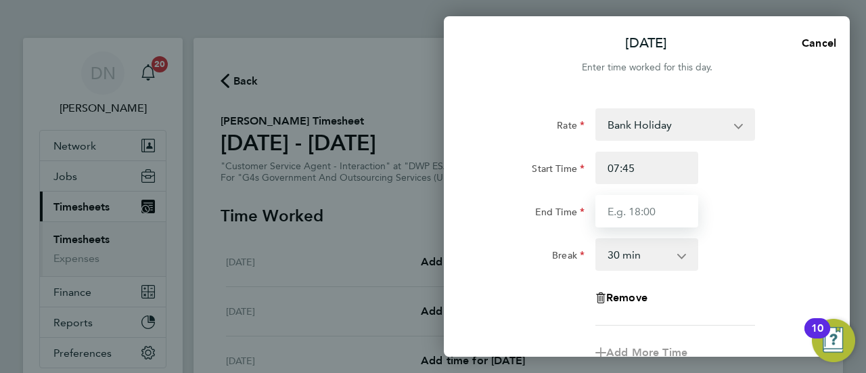
click at [621, 204] on input "End Time" at bounding box center [646, 211] width 103 height 32
type input "15:45"
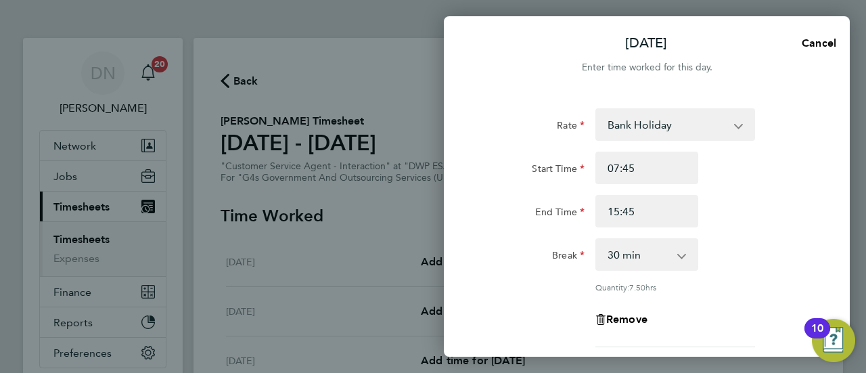
click at [786, 233] on div "Rate Bank Holiday x2 - 32.79 Annual Leave Sick System Issue Not Paid x1.5 - 24.…" at bounding box center [647, 227] width 330 height 239
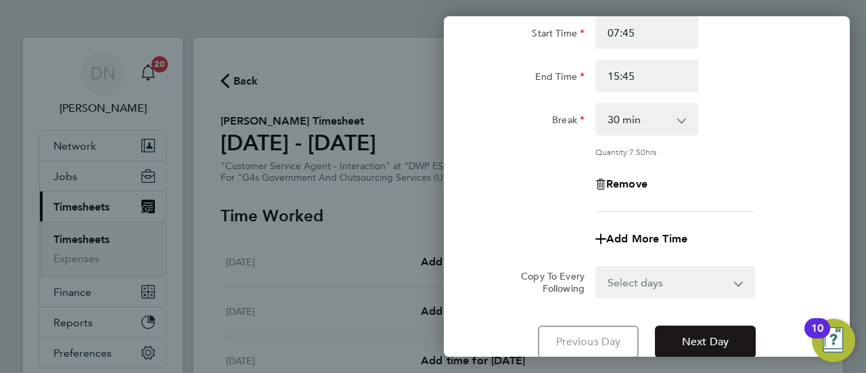
click at [709, 343] on span "Next Day" at bounding box center [705, 342] width 47 height 14
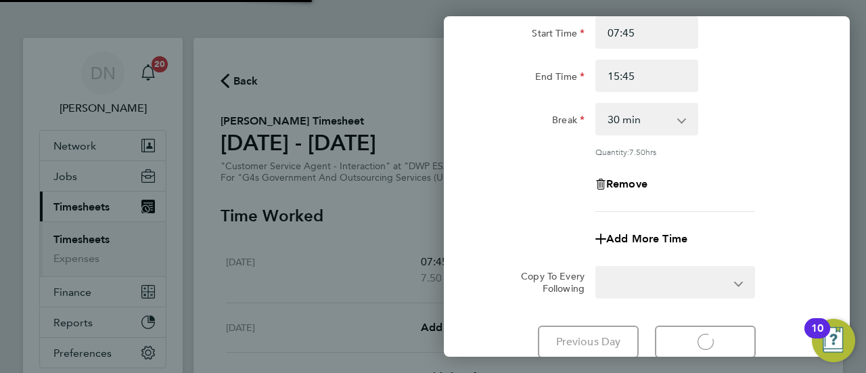
select select "30"
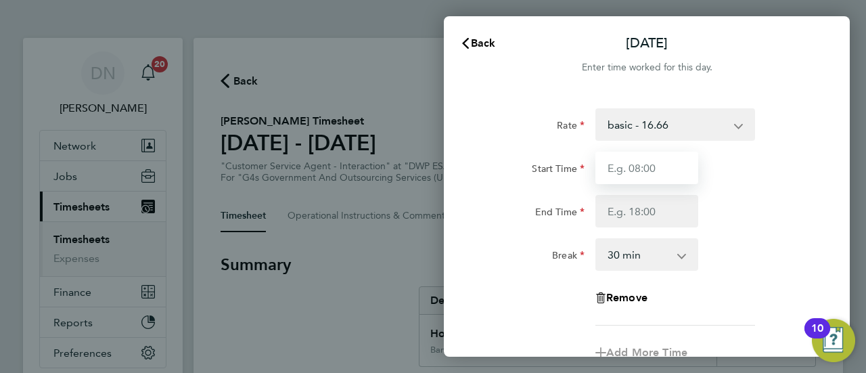
click at [628, 170] on input "Start Time" at bounding box center [646, 168] width 103 height 32
type input "08:45"
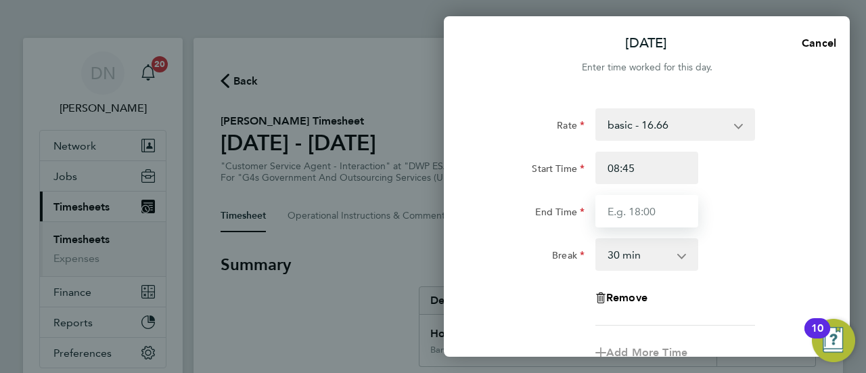
click at [631, 212] on input "End Time" at bounding box center [646, 211] width 103 height 32
type input "16:00"
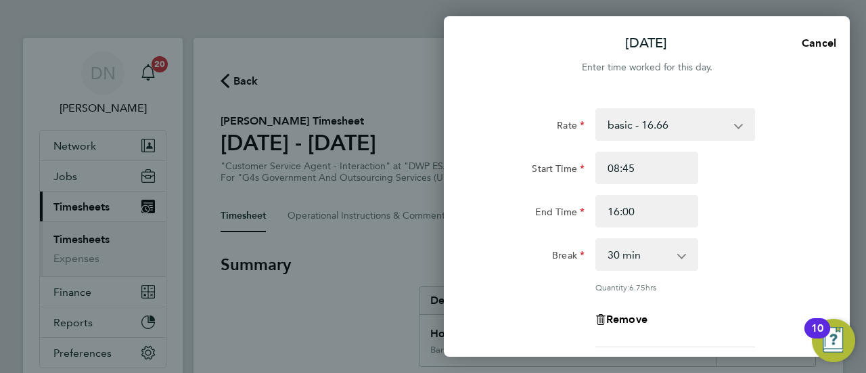
click at [720, 235] on div "Rate basic - 16.66 x2 - 32.79 Annual Leave Bank Holiday Sick System Issue Not P…" at bounding box center [647, 227] width 330 height 239
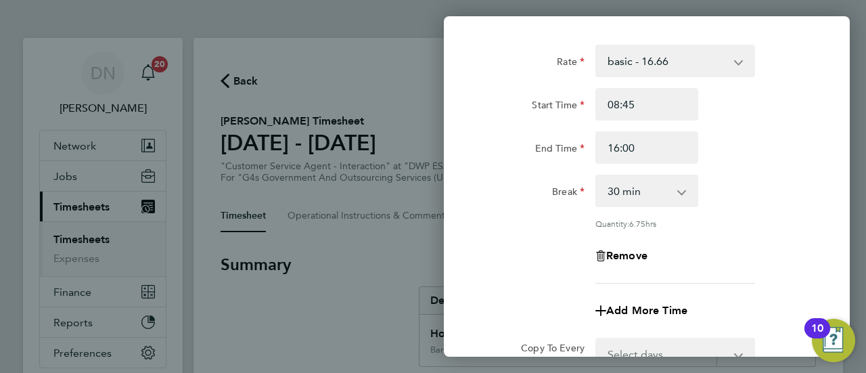
scroll to position [135, 0]
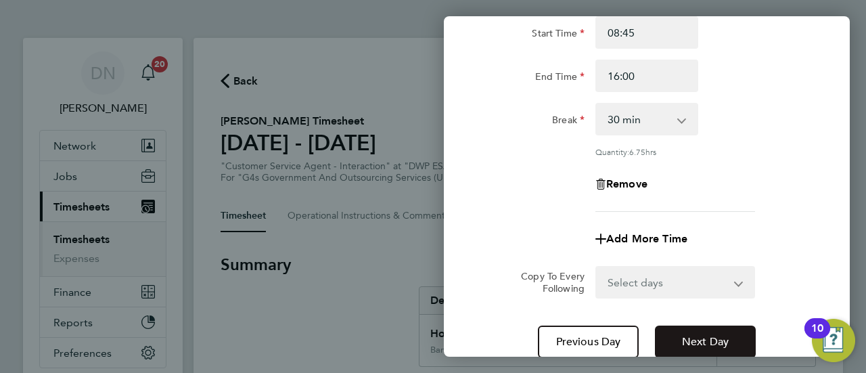
click at [695, 332] on button "Next Day" at bounding box center [705, 341] width 101 height 32
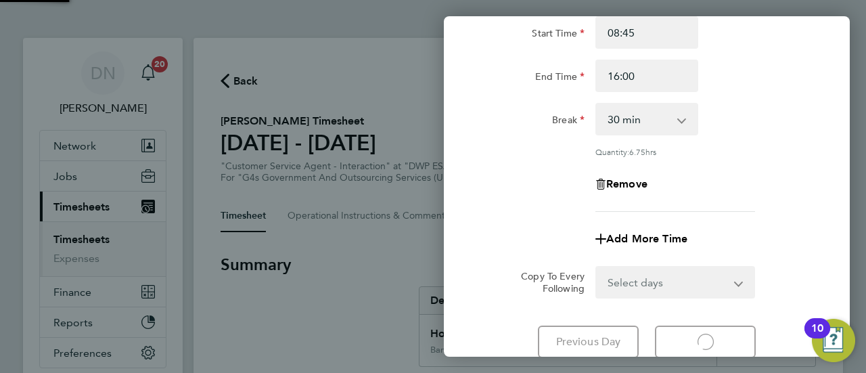
select select "30"
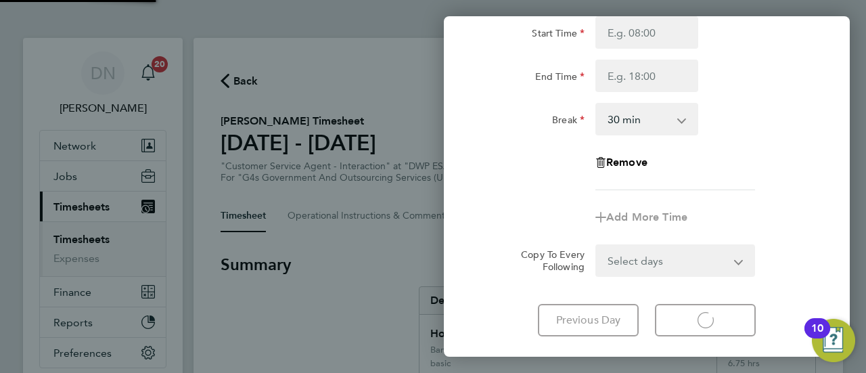
select select "30"
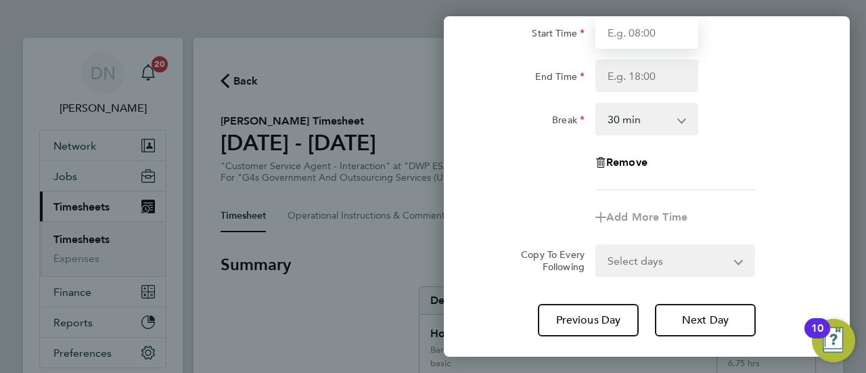
click at [641, 45] on input "Start Time" at bounding box center [646, 32] width 103 height 32
type input "07:45"
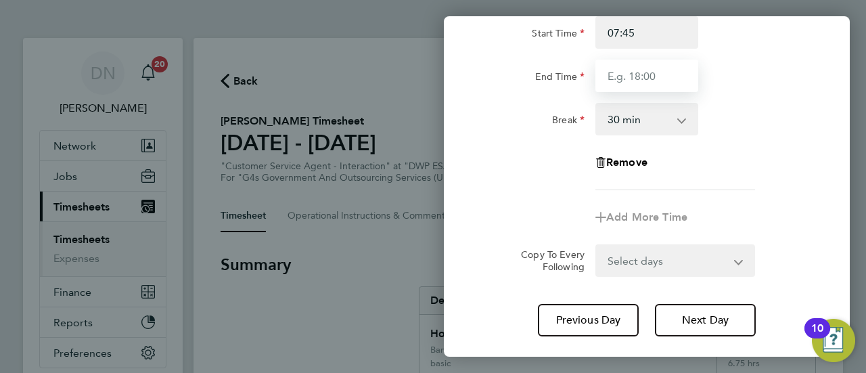
click at [634, 66] on input "End Time" at bounding box center [646, 76] width 103 height 32
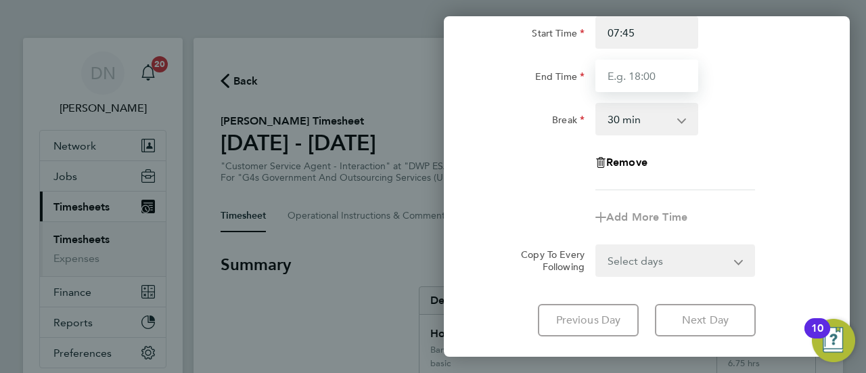
type input "17:00"
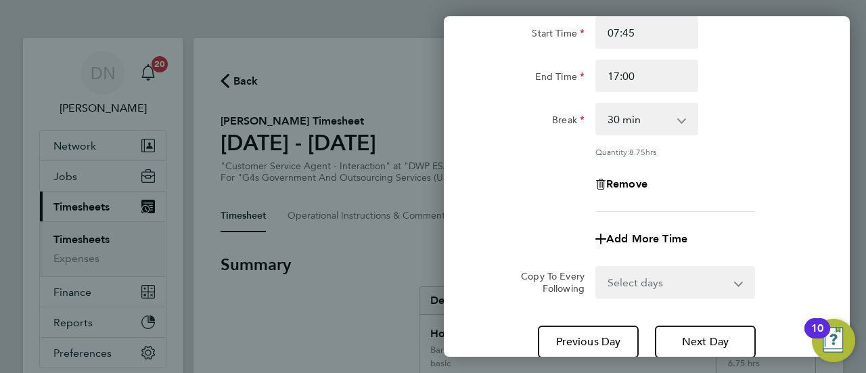
click at [778, 189] on div "Rate basic - 16.66 x2 - 32.79 Annual Leave Bank Holiday Sick System Issue Not P…" at bounding box center [647, 92] width 330 height 239
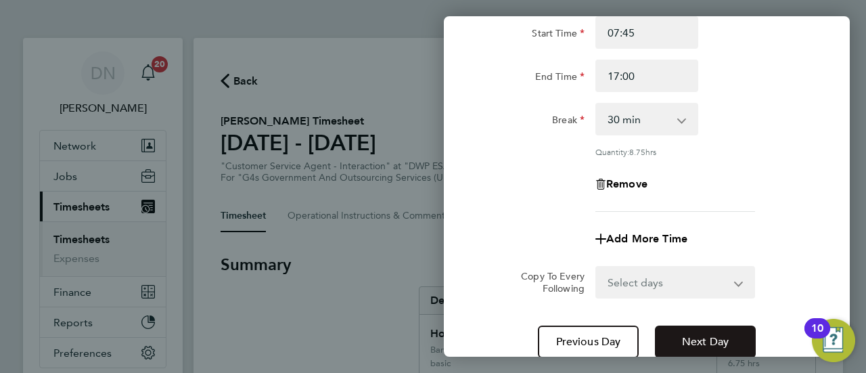
click at [720, 339] on span "Next Day" at bounding box center [705, 342] width 47 height 14
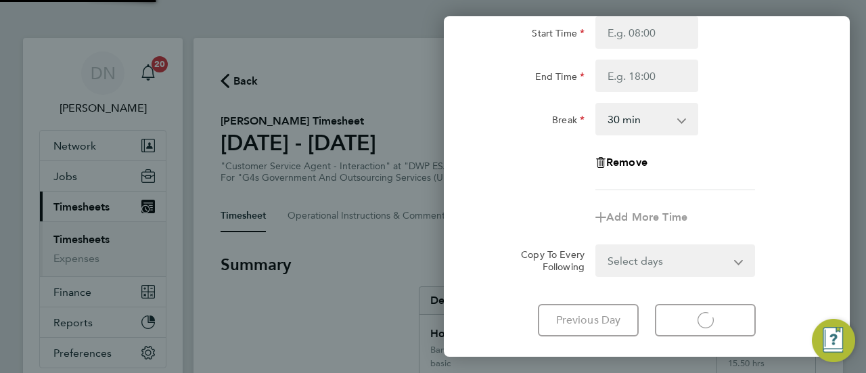
select select "30"
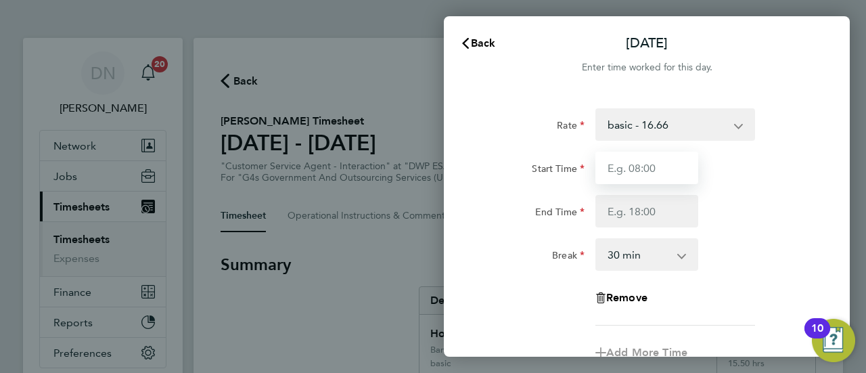
click at [664, 154] on input "Start Time" at bounding box center [646, 168] width 103 height 32
type input "10:00"
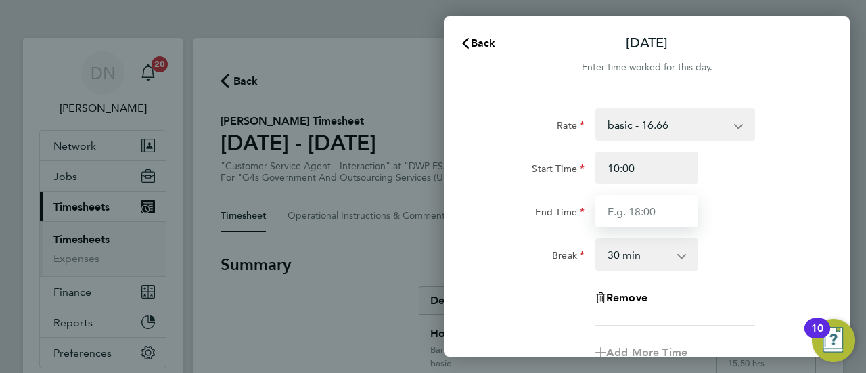
click at [644, 216] on input "End Time" at bounding box center [646, 211] width 103 height 32
type input "17:00"
click at [756, 281] on div "Rate basic - 16.66 x2 - 32.79 Annual Leave Bank Holiday Sick System Issue Not P…" at bounding box center [647, 216] width 330 height 217
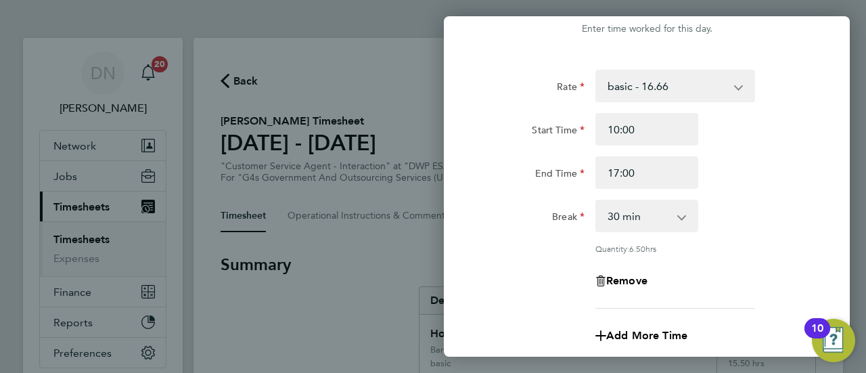
scroll to position [135, 0]
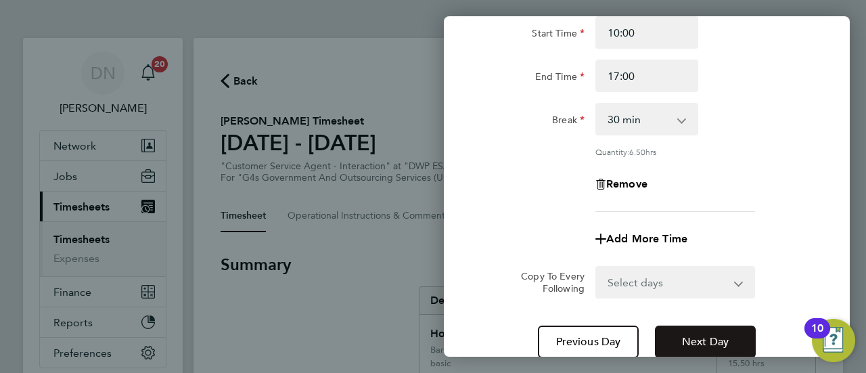
click at [687, 329] on button "Next Day" at bounding box center [705, 341] width 101 height 32
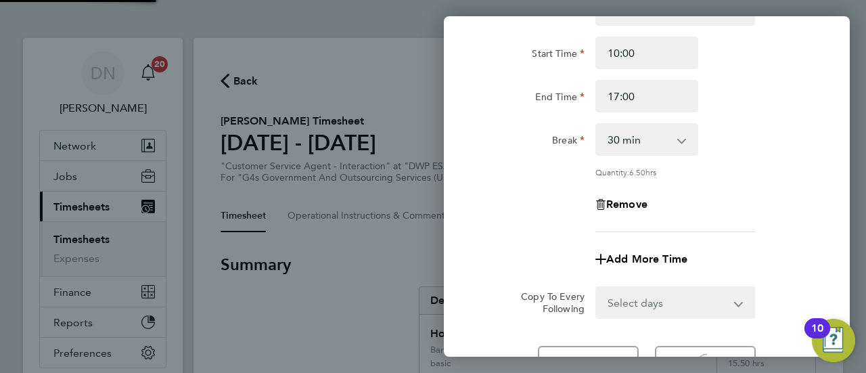
scroll to position [68, 0]
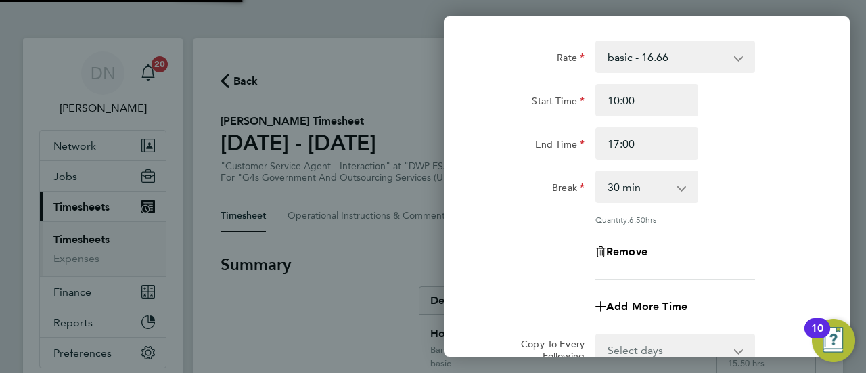
select select "30"
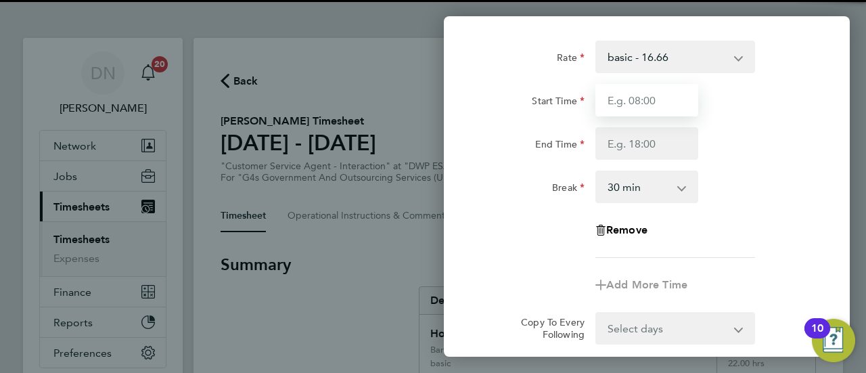
click at [665, 99] on input "Start Time" at bounding box center [646, 100] width 103 height 32
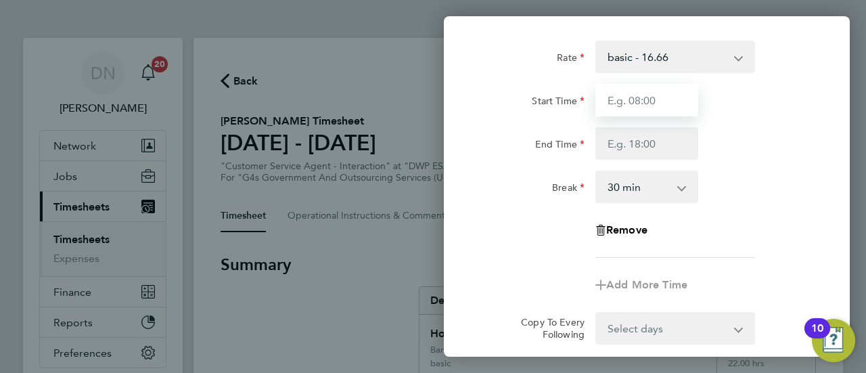
type input "08:45"
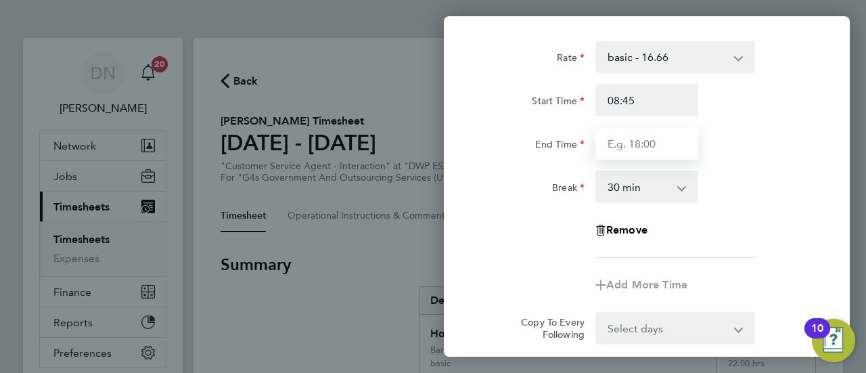
click at [654, 145] on input "End Time" at bounding box center [646, 143] width 103 height 32
type input "16:30"
click at [793, 184] on div "Break 0 min 15 min 30 min 45 min 60 min 75 min 90 min" at bounding box center [646, 186] width 341 height 32
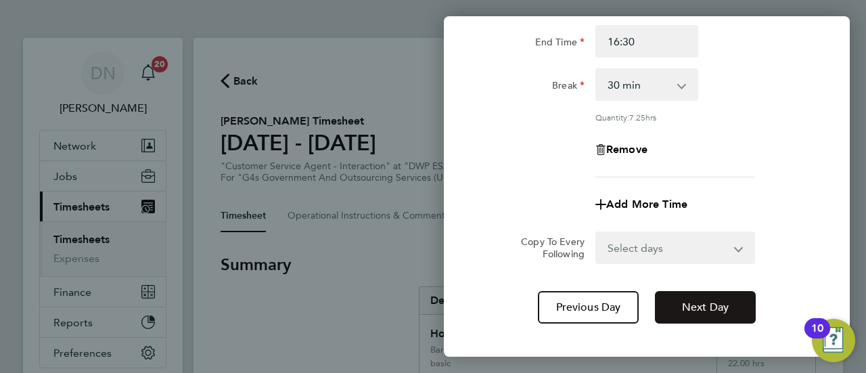
scroll to position [238, 0]
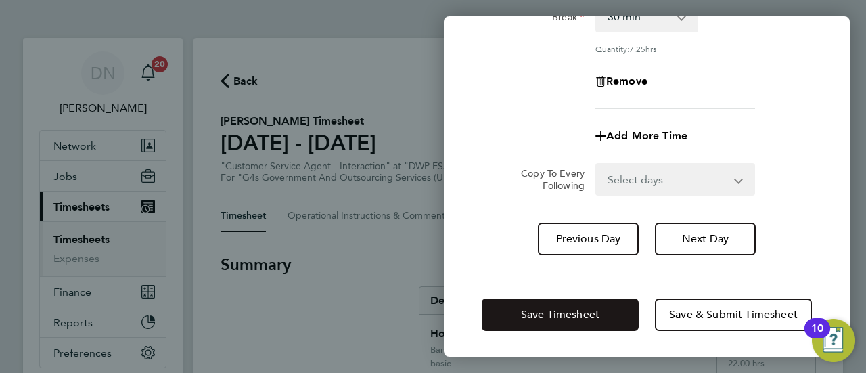
click at [576, 312] on span "Save Timesheet" at bounding box center [560, 315] width 78 height 14
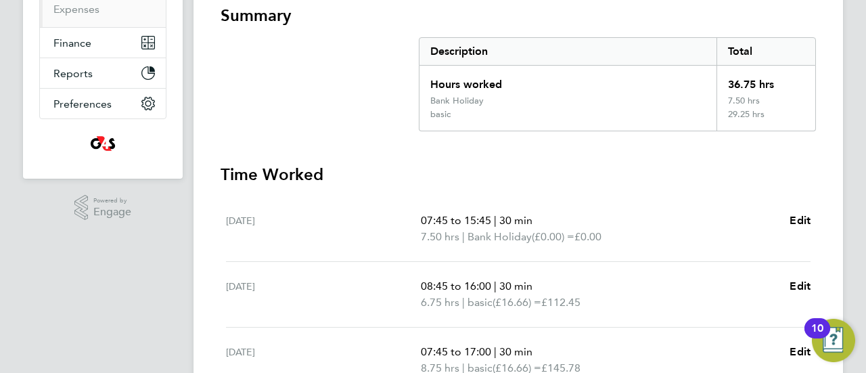
scroll to position [271, 0]
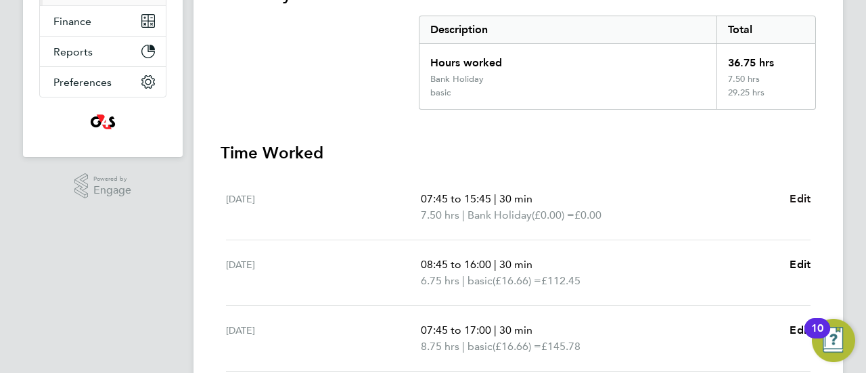
click at [799, 195] on span "Edit" at bounding box center [799, 198] width 21 height 13
select select "30"
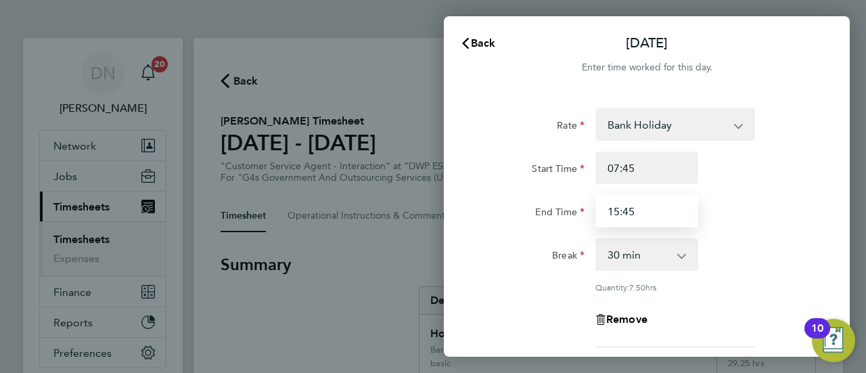
drag, startPoint x: 652, startPoint y: 210, endPoint x: 601, endPoint y: 213, distance: 51.5
click at [601, 213] on input "15:45" at bounding box center [646, 211] width 103 height 32
type input "16:15"
click at [864, 231] on div "Back [DATE] Enter time worked for this day. Rate Bank Holiday x2 - 32.79 Annual…" at bounding box center [433, 186] width 866 height 373
click at [783, 213] on div "End Time 16:15" at bounding box center [646, 211] width 341 height 32
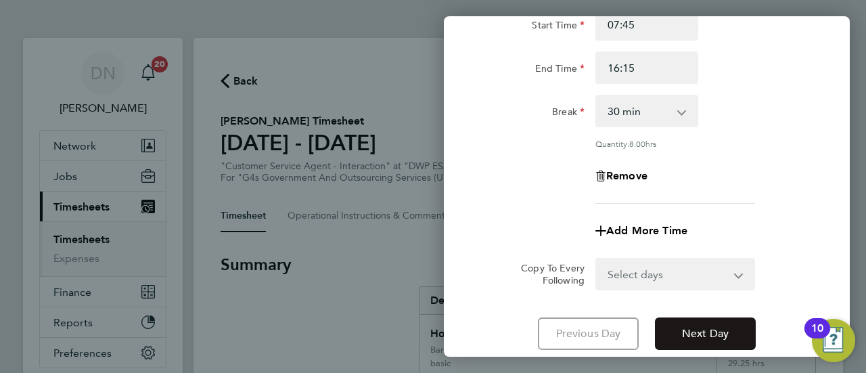
scroll to position [238, 0]
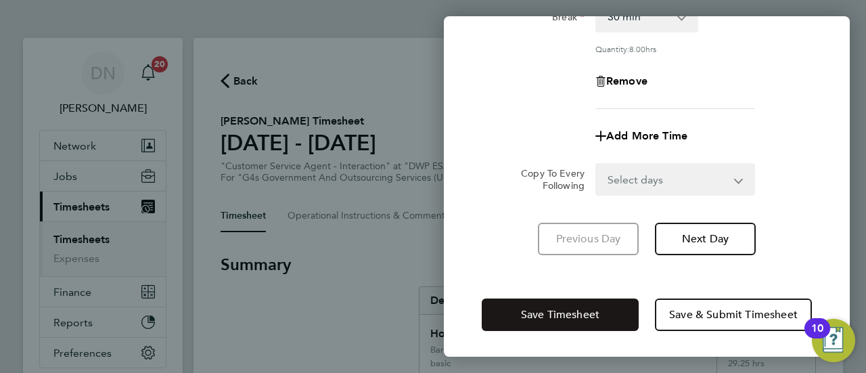
click at [571, 313] on span "Save Timesheet" at bounding box center [560, 315] width 78 height 14
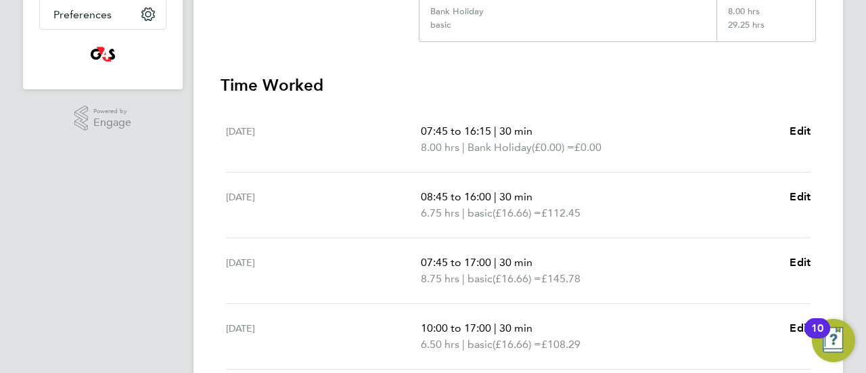
scroll to position [406, 0]
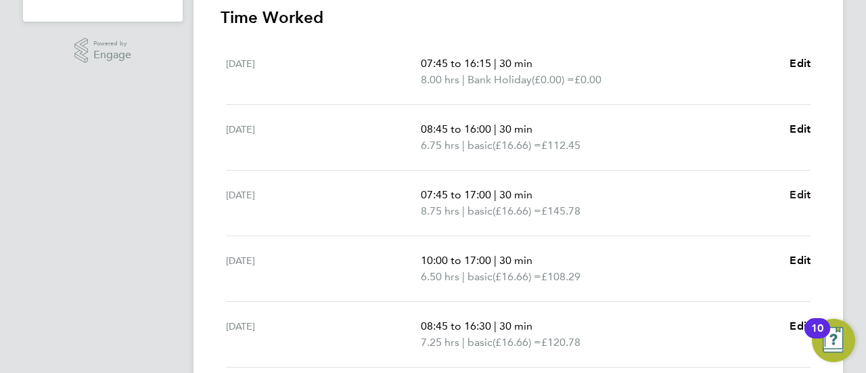
click at [800, 190] on span "Edit" at bounding box center [799, 194] width 21 height 13
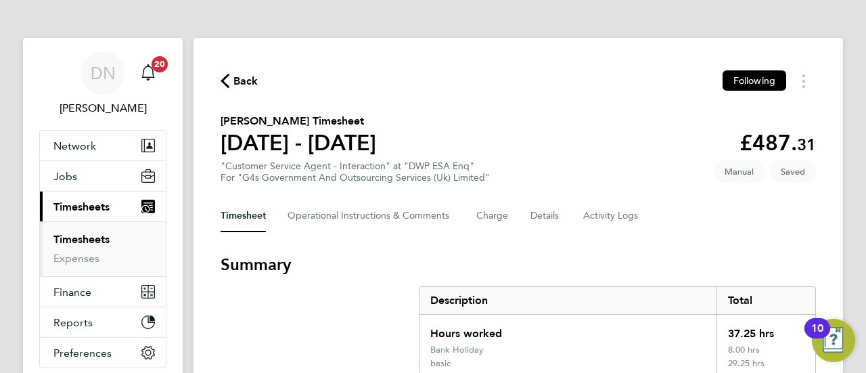
select select "30"
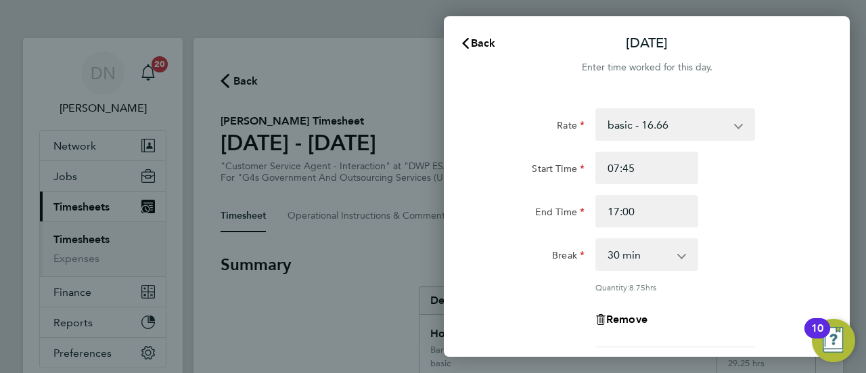
click at [643, 135] on select "basic - 16.66 x2 - 32.79 Annual Leave Bank Holiday Sick System Issue Not Paid x…" at bounding box center [667, 125] width 141 height 30
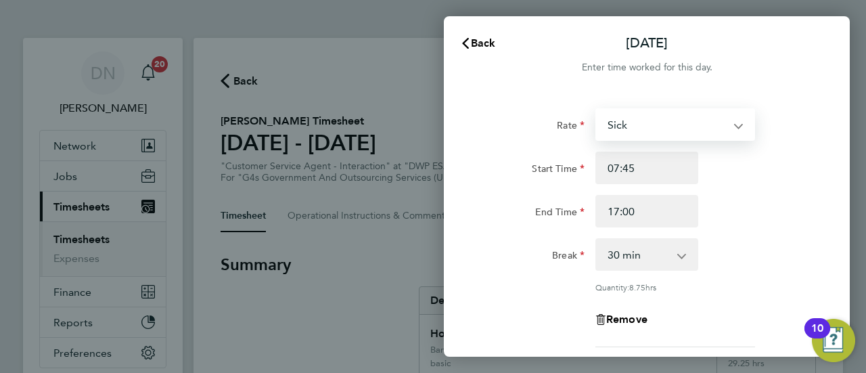
select select "30"
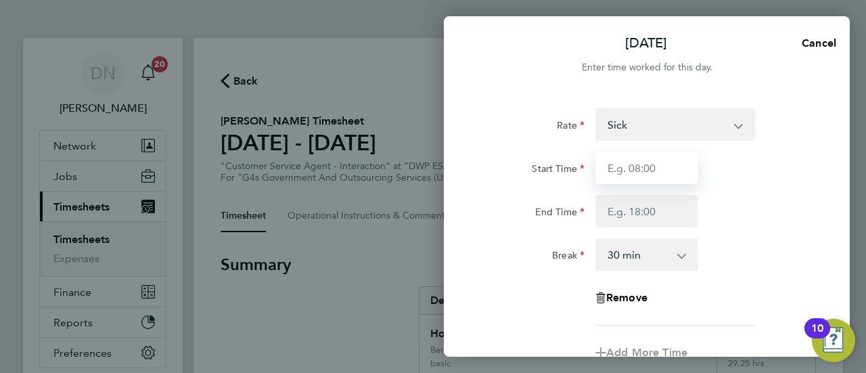
click at [632, 175] on input "Start Time" at bounding box center [646, 168] width 103 height 32
type input "07:45"
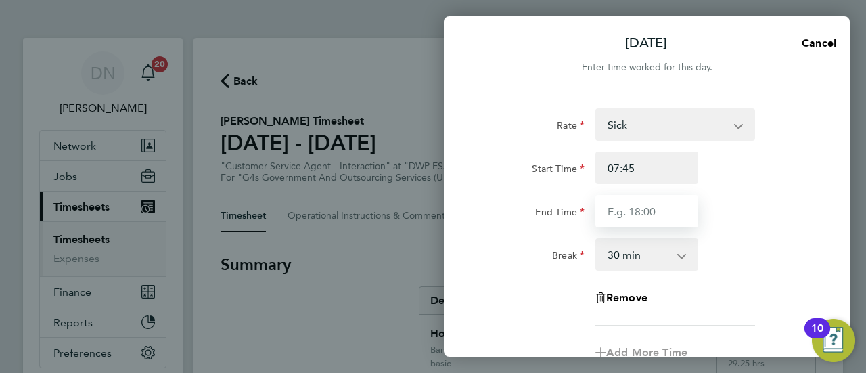
click at [626, 209] on input "End Time" at bounding box center [646, 211] width 103 height 32
type input "17:00"
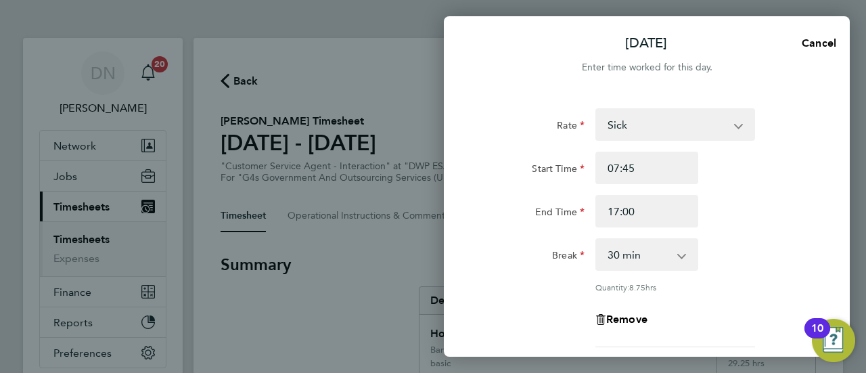
click at [712, 189] on div "Start Time 07:45 End Time 17:00" at bounding box center [646, 190] width 341 height 76
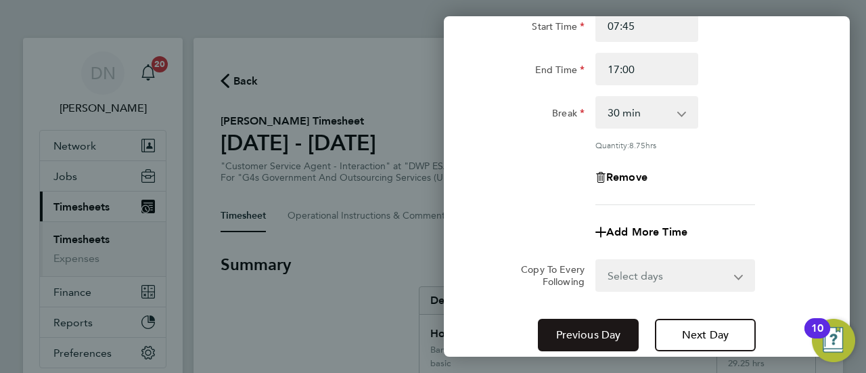
scroll to position [238, 0]
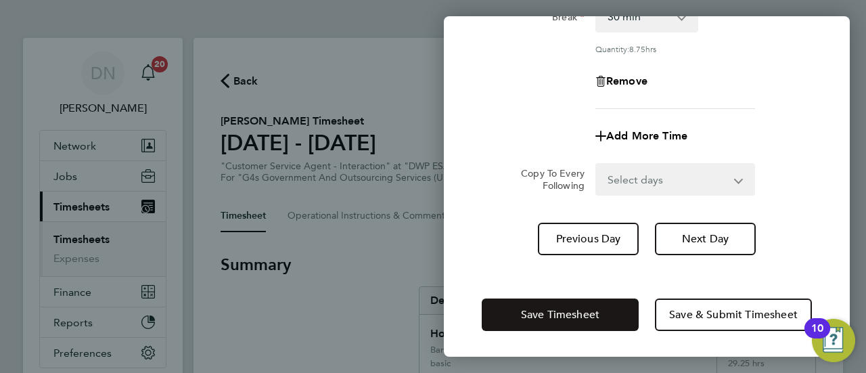
click at [548, 319] on span "Save Timesheet" at bounding box center [560, 315] width 78 height 14
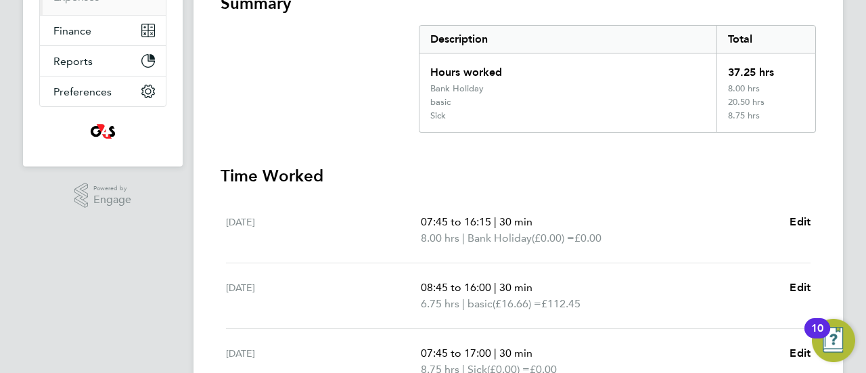
scroll to position [338, 0]
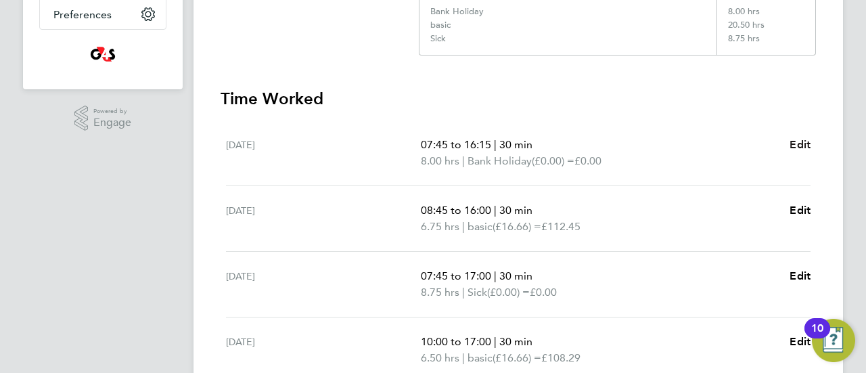
click at [808, 148] on span "Edit" at bounding box center [799, 144] width 21 height 13
select select "30"
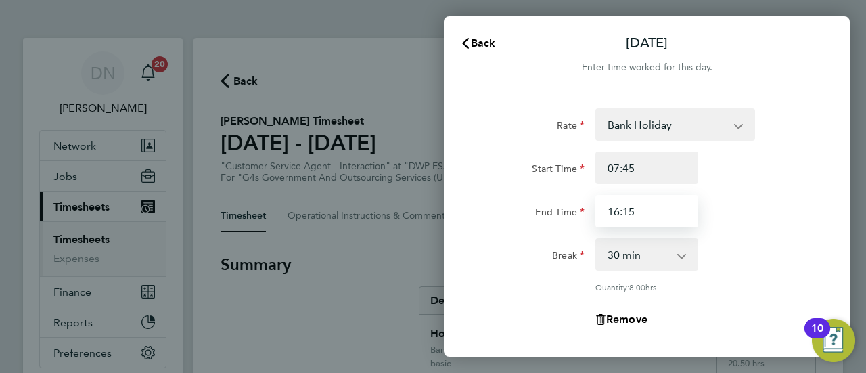
click at [655, 212] on input "16:15" at bounding box center [646, 211] width 103 height 32
drag, startPoint x: 640, startPoint y: 214, endPoint x: 623, endPoint y: 213, distance: 17.0
click at [623, 213] on input "16:15" at bounding box center [646, 211] width 103 height 32
type input "16:30"
click at [745, 217] on div "End Time 16:30" at bounding box center [646, 211] width 341 height 32
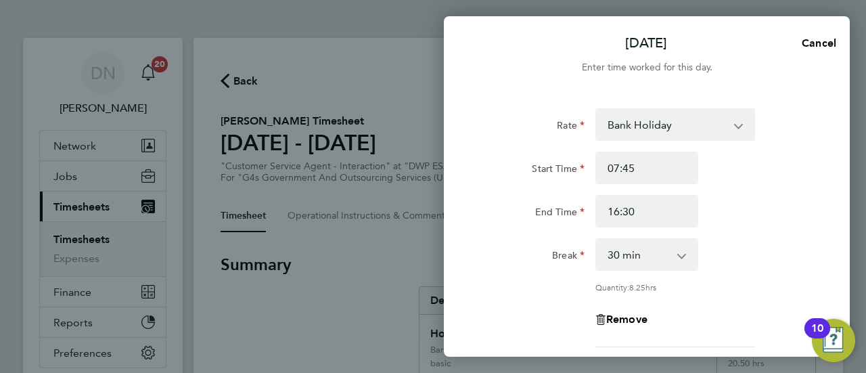
click at [752, 282] on div "Quantity: 8.25 hrs" at bounding box center [675, 286] width 160 height 11
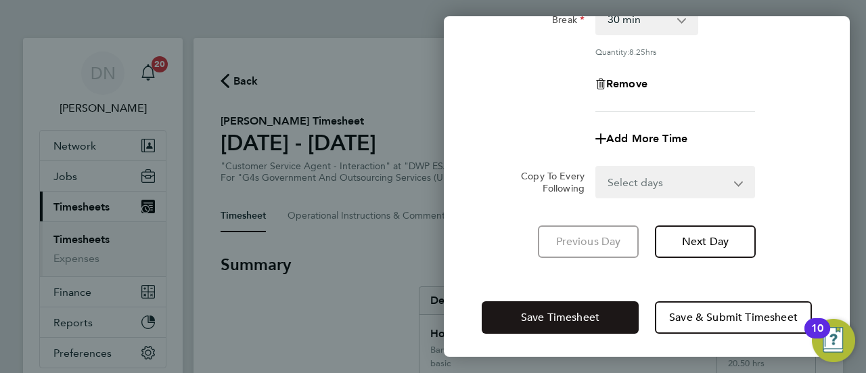
scroll to position [238, 0]
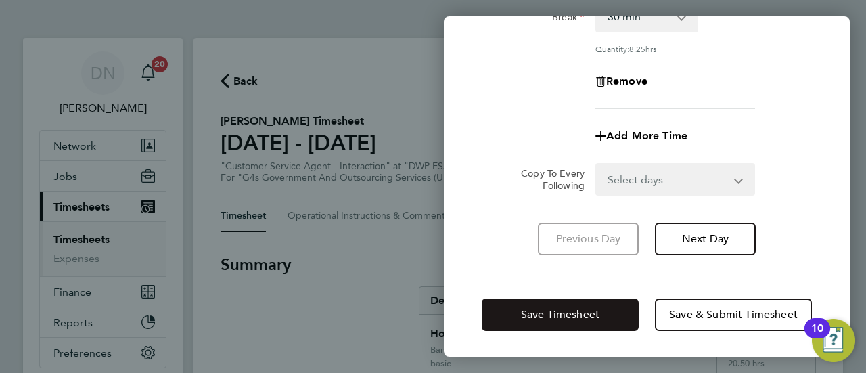
click at [580, 311] on span "Save Timesheet" at bounding box center [560, 315] width 78 height 14
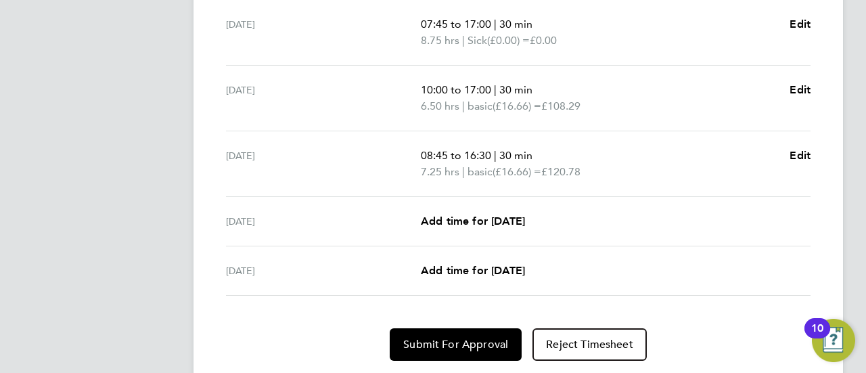
scroll to position [609, 0]
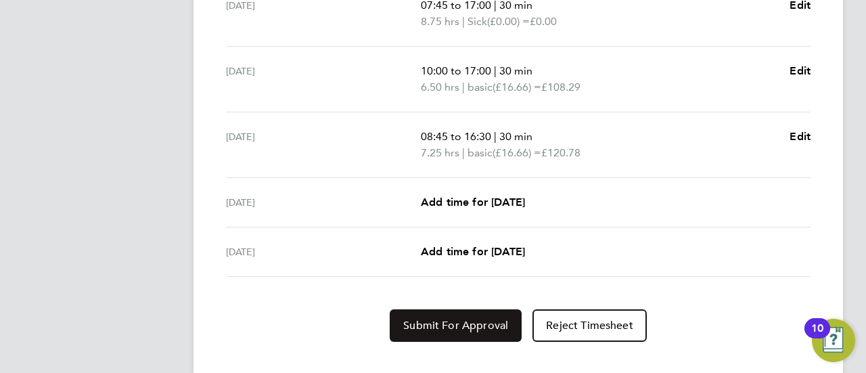
click at [453, 328] on span "Submit For Approval" at bounding box center [455, 326] width 105 height 14
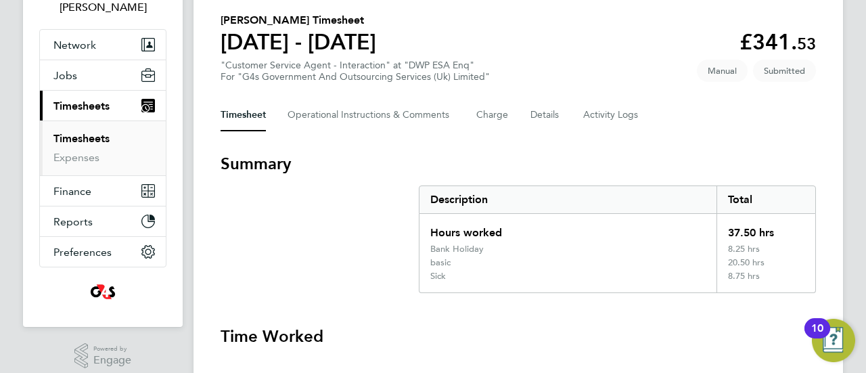
scroll to position [0, 0]
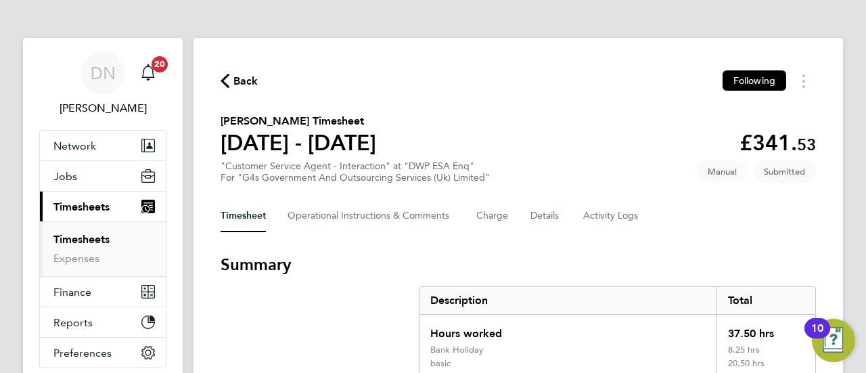
click at [245, 78] on span "Back" at bounding box center [245, 81] width 25 height 16
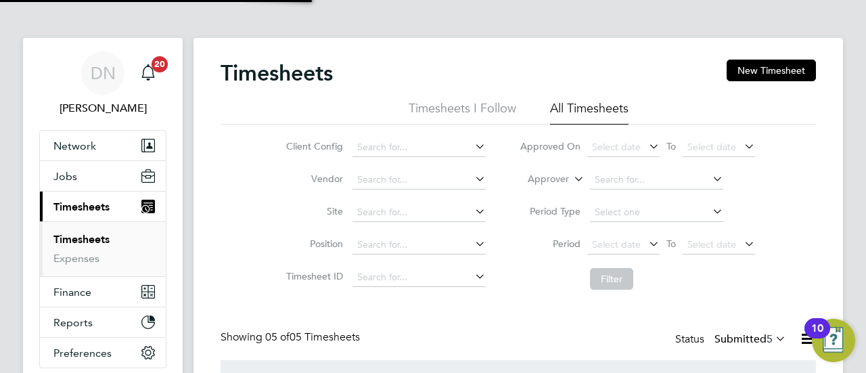
scroll to position [45, 117]
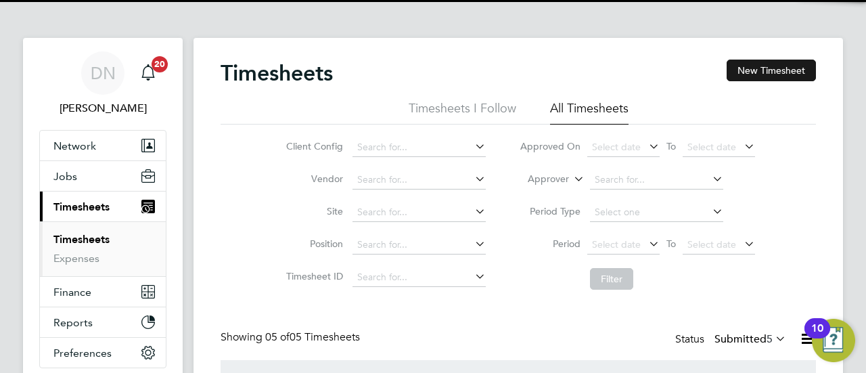
click at [792, 69] on button "New Timesheet" at bounding box center [770, 71] width 89 height 22
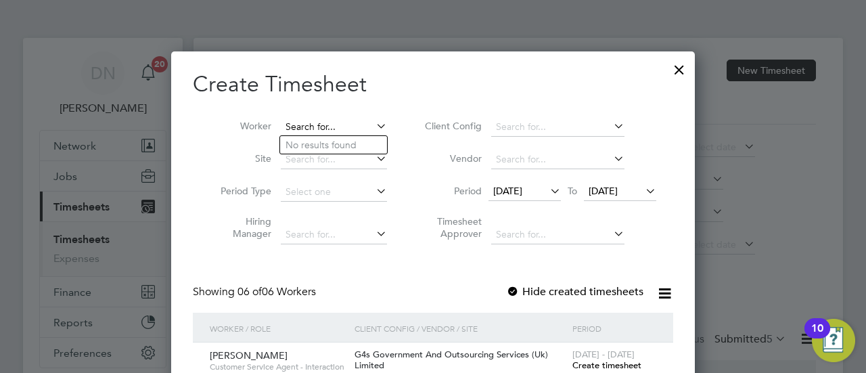
click at [328, 122] on input at bounding box center [334, 127] width 106 height 19
click at [372, 164] on li "[PERSON_NAME] [PERSON_NAME]-Tibunor" at bounding box center [363, 163] width 167 height 18
type input "[PERSON_NAME]-Tibunor"
click at [547, 184] on icon at bounding box center [547, 190] width 0 height 19
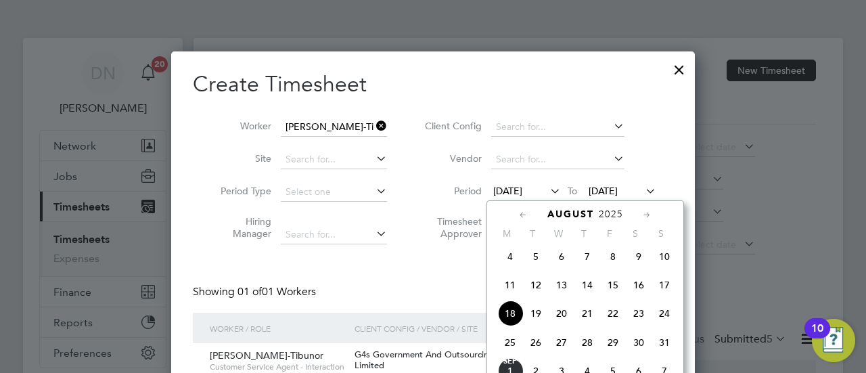
click at [515, 342] on span "25" at bounding box center [510, 342] width 26 height 26
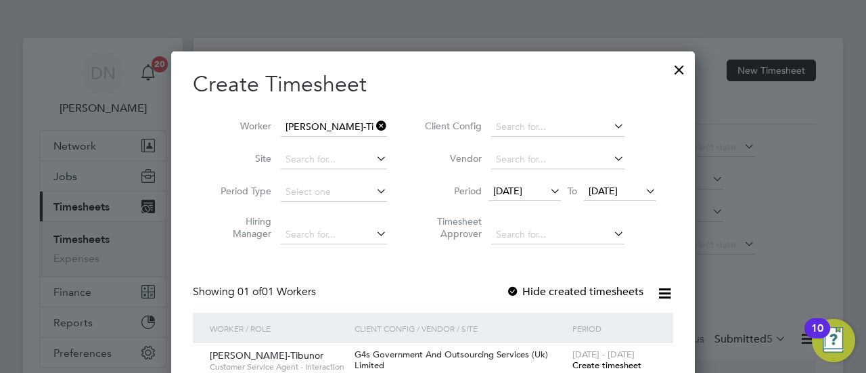
click at [517, 289] on div at bounding box center [513, 292] width 14 height 14
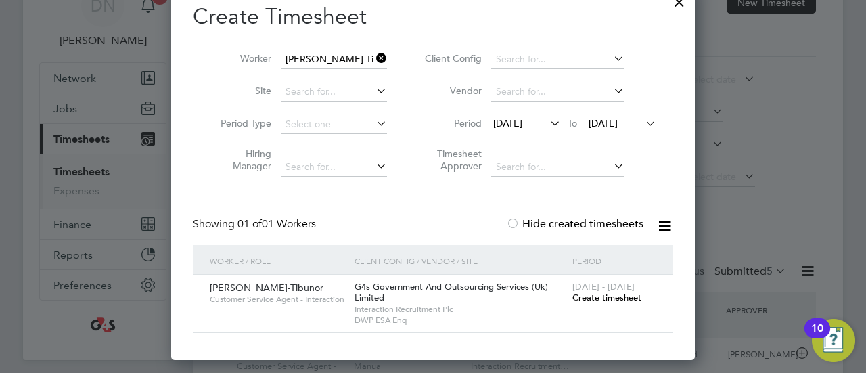
click at [584, 302] on span "Create timesheet" at bounding box center [606, 297] width 69 height 11
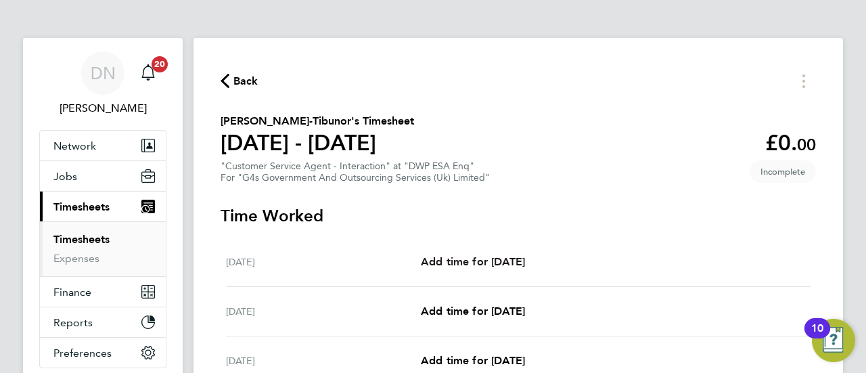
click at [500, 265] on span "Add time for [DATE]" at bounding box center [473, 261] width 104 height 13
select select "30"
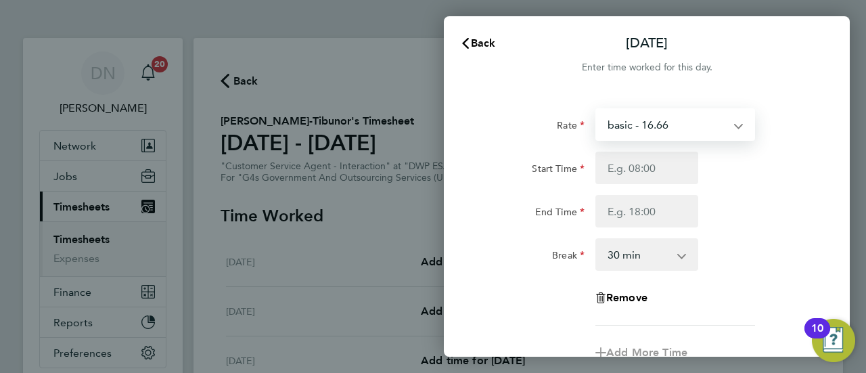
drag, startPoint x: 674, startPoint y: 139, endPoint x: 680, endPoint y: 133, distance: 9.1
click at [674, 139] on select "basic - 16.66 Annual Leave x2 - 32.79 x1.5 - 24.73 Bank Holiday System Issue No…" at bounding box center [667, 125] width 141 height 30
select select "30"
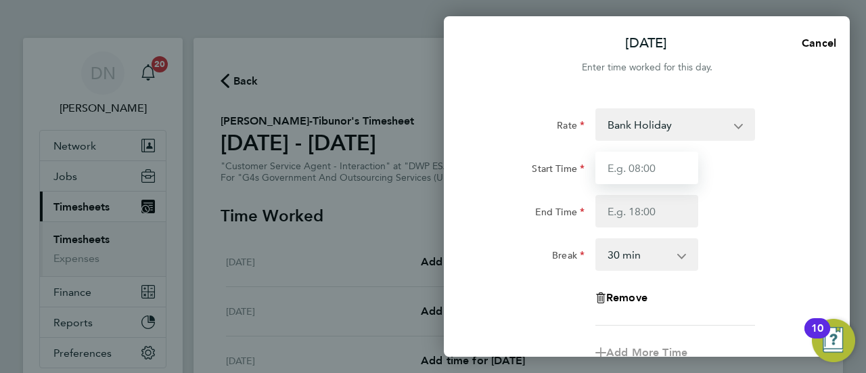
click at [658, 175] on input "Start Time" at bounding box center [646, 168] width 103 height 32
type input "07:45"
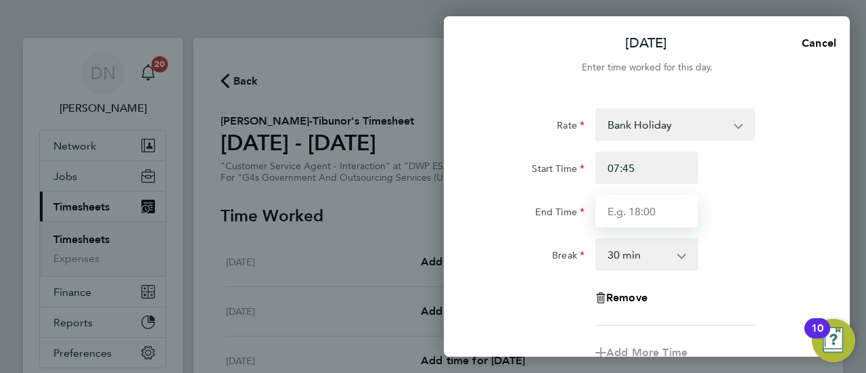
click at [630, 205] on input "End Time" at bounding box center [646, 211] width 103 height 32
type input "15:45"
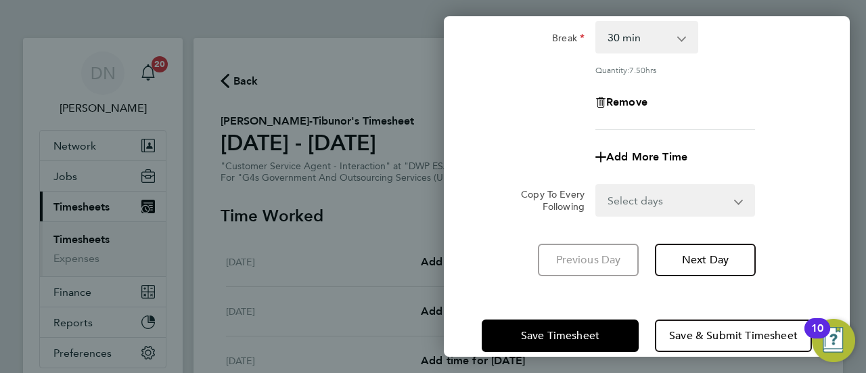
click at [698, 262] on div "Rate Bank Holiday basic - 16.66 Annual Leave x2 - 32.79 x1.5 - 24.73 System Iss…" at bounding box center [647, 83] width 406 height 417
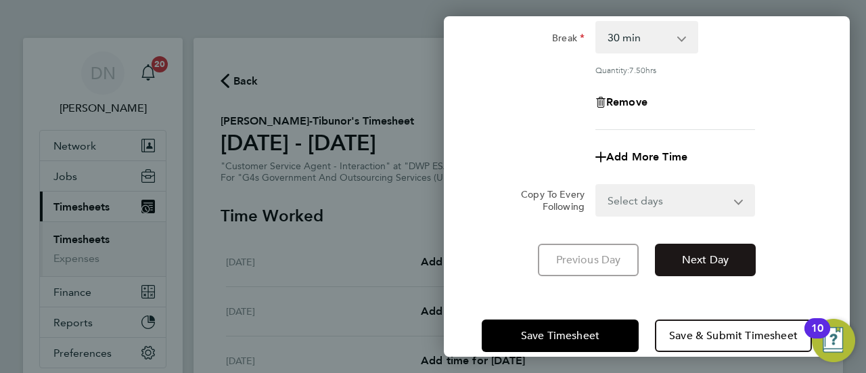
click at [720, 263] on span "Next Day" at bounding box center [705, 260] width 47 height 14
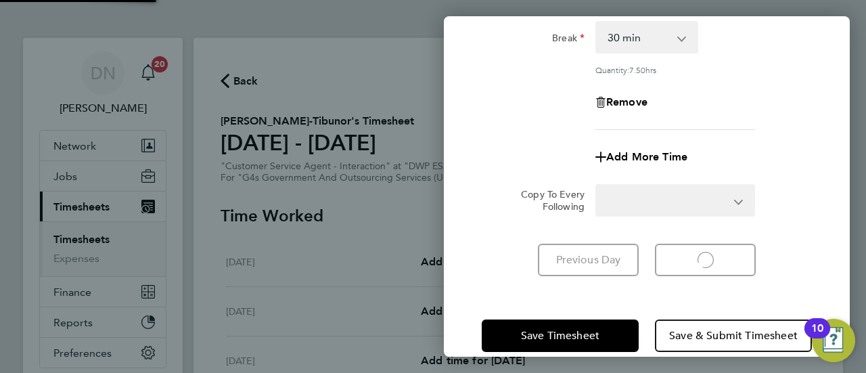
select select "30"
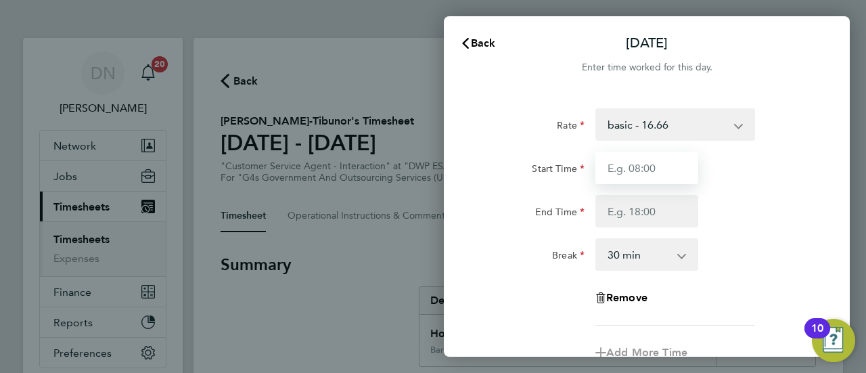
click at [659, 156] on input "Start Time" at bounding box center [646, 168] width 103 height 32
type input "07:45"
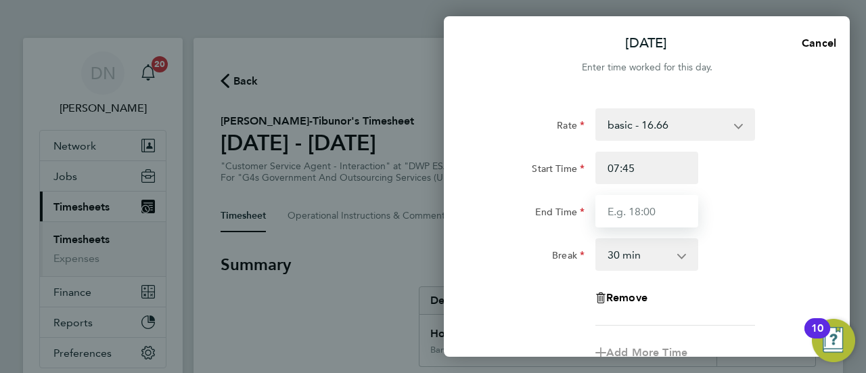
click at [641, 205] on input "End Time" at bounding box center [646, 211] width 103 height 32
drag, startPoint x: 625, startPoint y: 218, endPoint x: 655, endPoint y: 213, distance: 30.8
click at [655, 213] on input "15:45" at bounding box center [646, 211] width 103 height 32
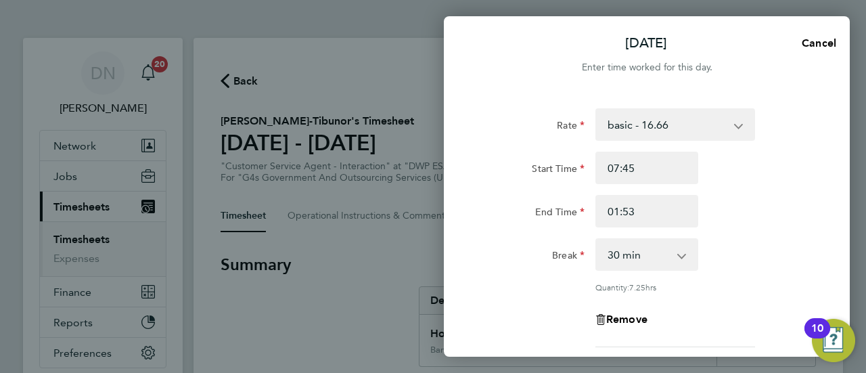
drag, startPoint x: 746, startPoint y: 210, endPoint x: 737, endPoint y: 214, distance: 9.7
click at [741, 214] on div "End Time 01:53" at bounding box center [646, 211] width 341 height 32
drag, startPoint x: 645, startPoint y: 214, endPoint x: 559, endPoint y: 216, distance: 86.6
click at [559, 216] on div "End Time 01:53" at bounding box center [646, 211] width 341 height 32
type input "15:30"
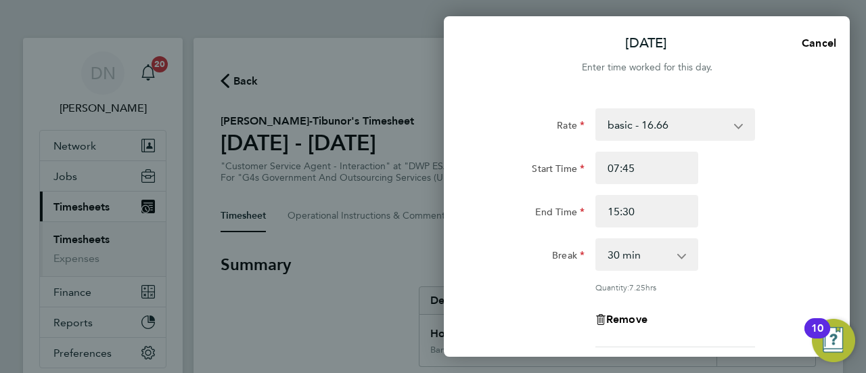
click at [758, 204] on div "End Time 15:30" at bounding box center [646, 211] width 341 height 32
click at [726, 259] on div "Break 0 min 15 min 30 min 45 min 60 min 75 min 90 min" at bounding box center [646, 254] width 341 height 32
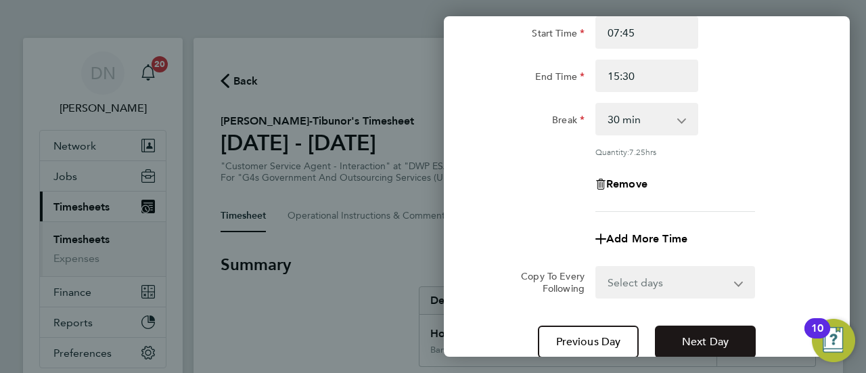
click at [699, 331] on button "Next Day" at bounding box center [705, 341] width 101 height 32
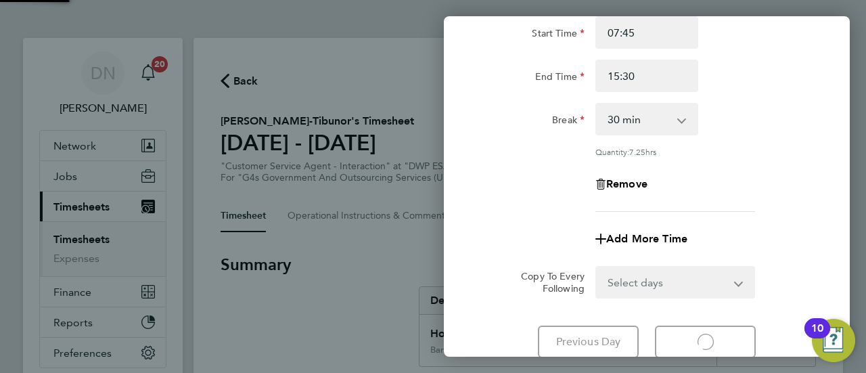
select select "30"
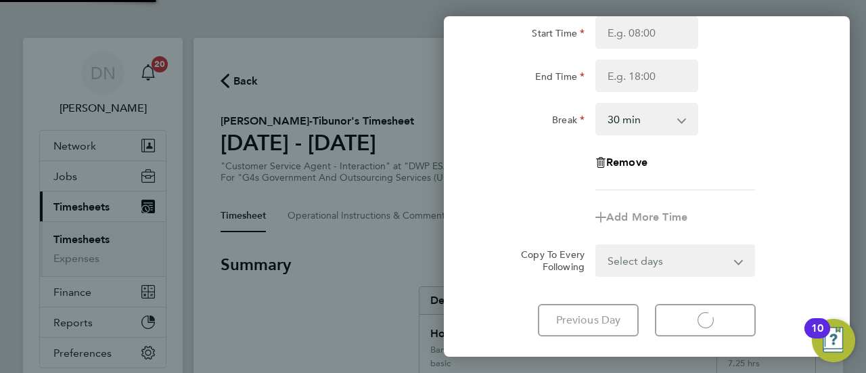
select select "30"
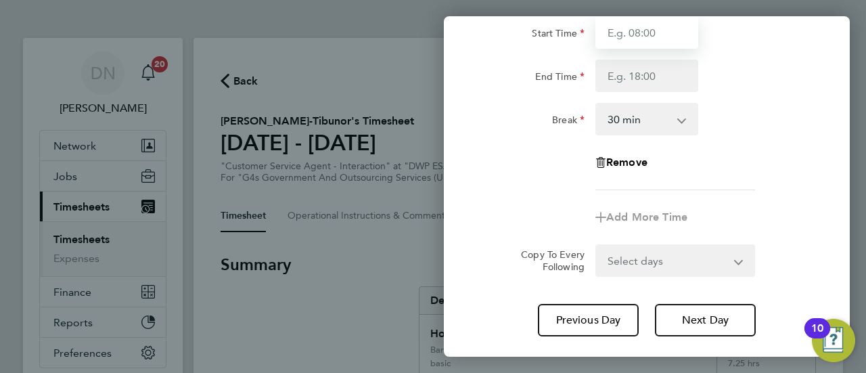
click at [659, 44] on input "Start Time" at bounding box center [646, 32] width 103 height 32
type input "07:45"
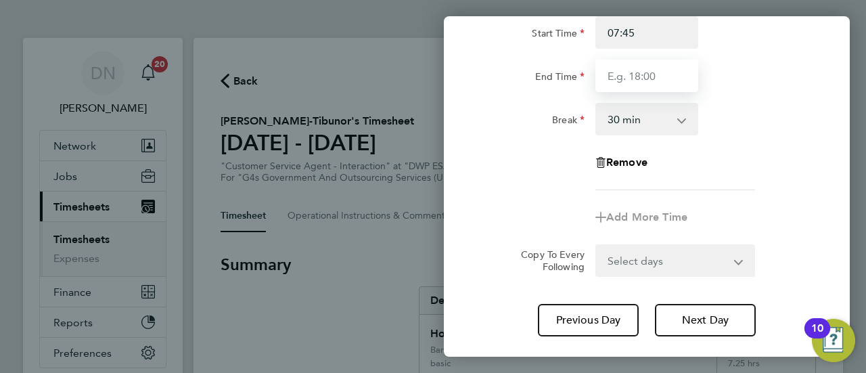
click at [670, 88] on input "End Time" at bounding box center [646, 76] width 103 height 32
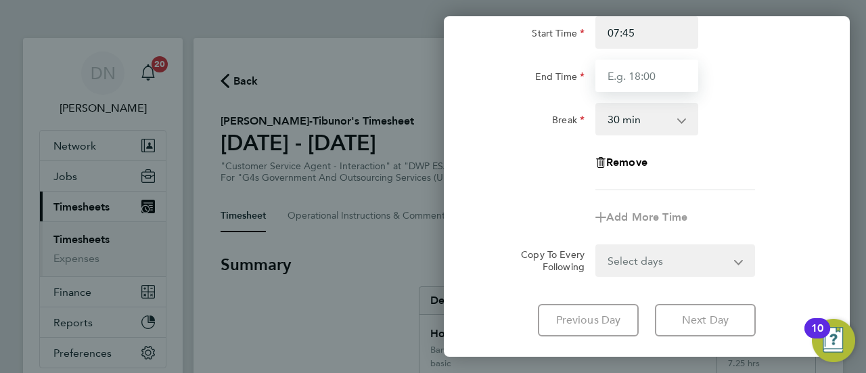
type input "16:30"
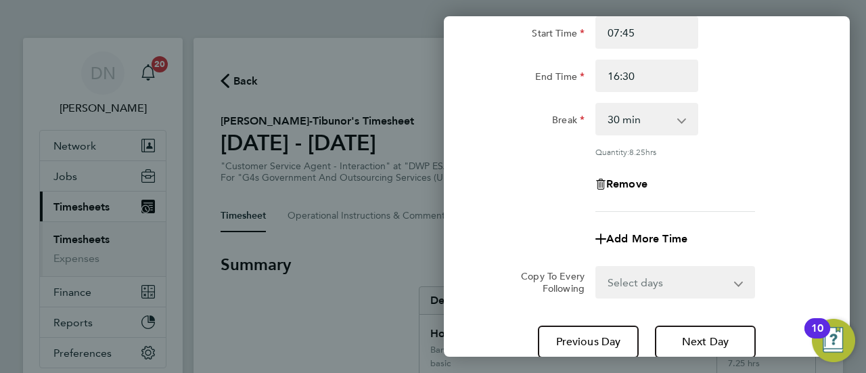
click at [715, 325] on app-form-button "Next Day" at bounding box center [701, 341] width 109 height 32
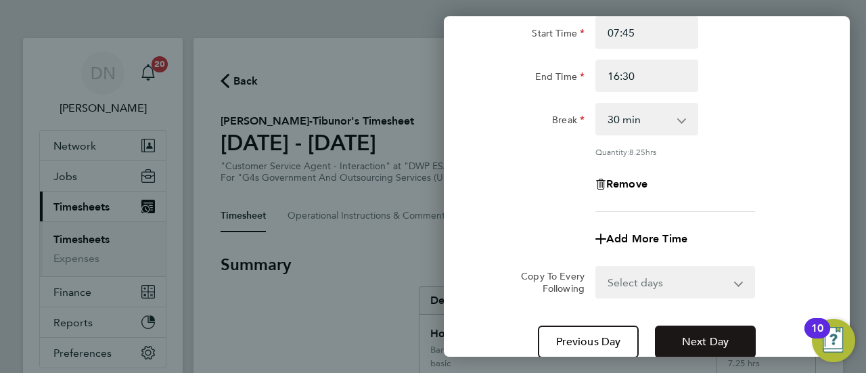
click at [717, 336] on span "Next Day" at bounding box center [705, 342] width 47 height 14
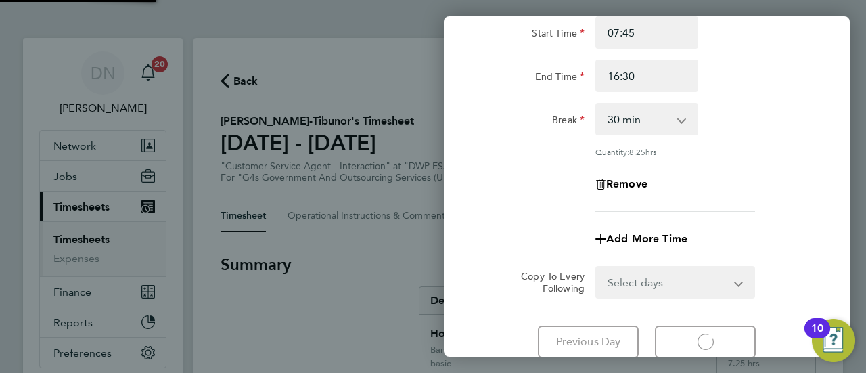
select select "30"
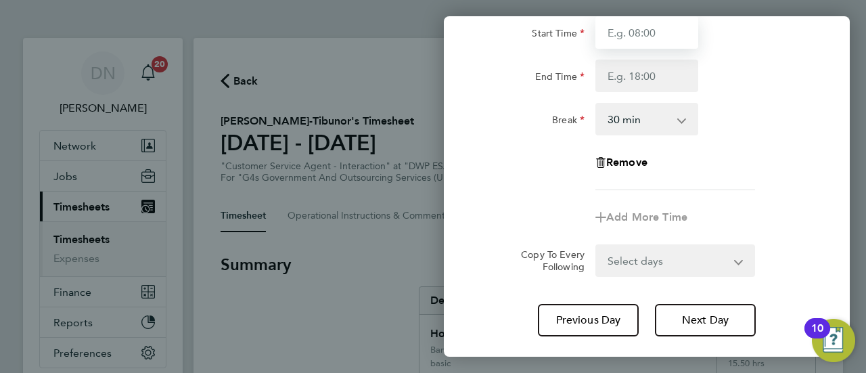
click at [656, 31] on input "Start Time" at bounding box center [646, 32] width 103 height 32
type input "07:45"
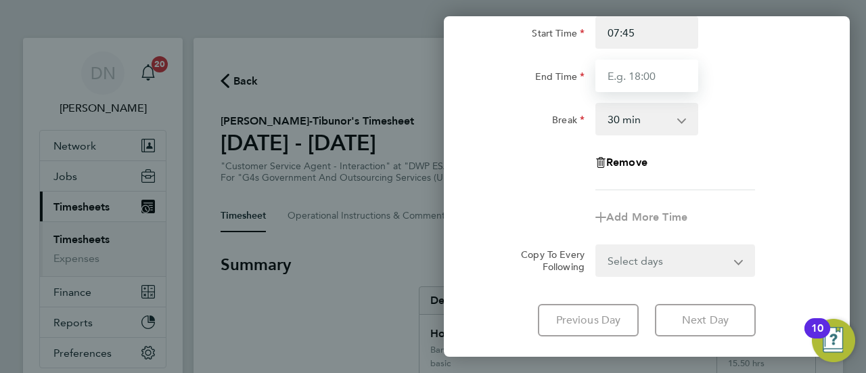
click at [628, 84] on input "End Time" at bounding box center [646, 76] width 103 height 32
type input "16:00"
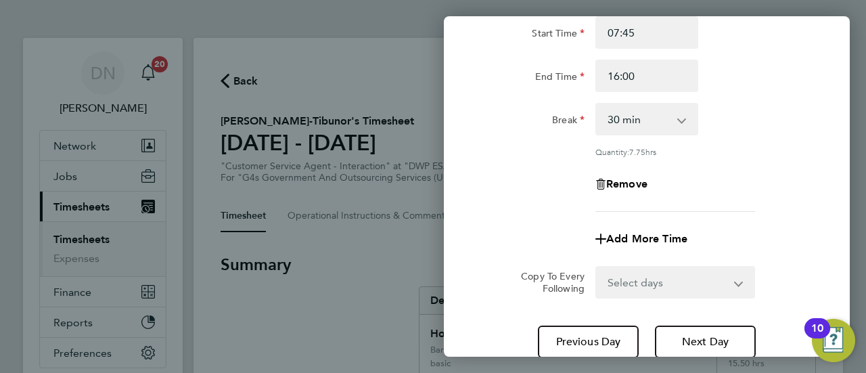
click at [732, 122] on div "Break 0 min 15 min 30 min 45 min 60 min 75 min 90 min" at bounding box center [646, 119] width 341 height 32
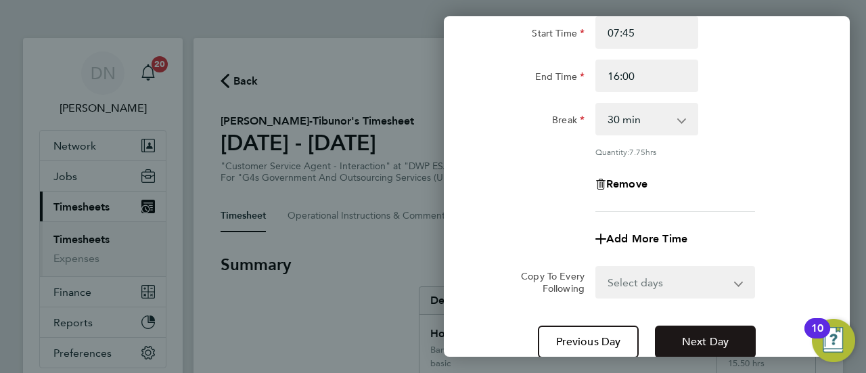
click at [704, 336] on span "Next Day" at bounding box center [705, 342] width 47 height 14
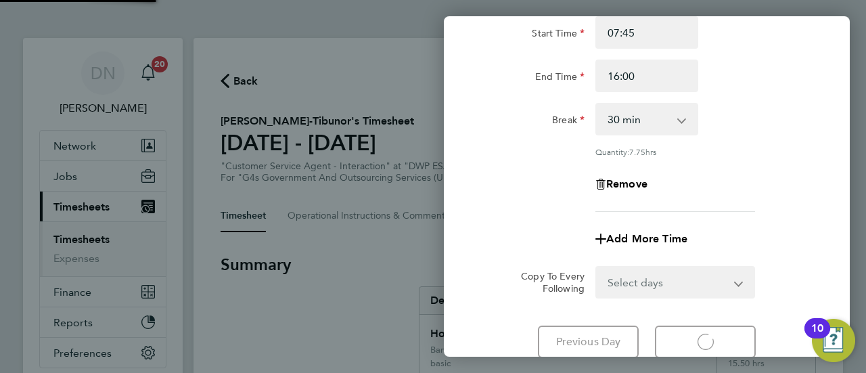
select select "30"
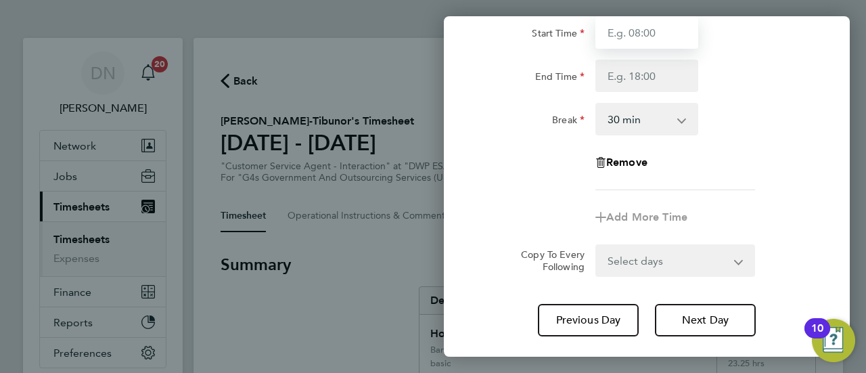
click at [640, 39] on input "Start Time" at bounding box center [646, 32] width 103 height 32
type input "07:45"
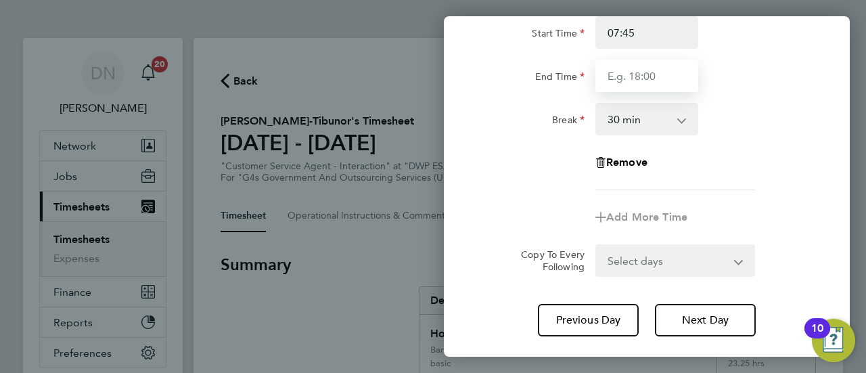
click at [638, 74] on input "End Time" at bounding box center [646, 76] width 103 height 32
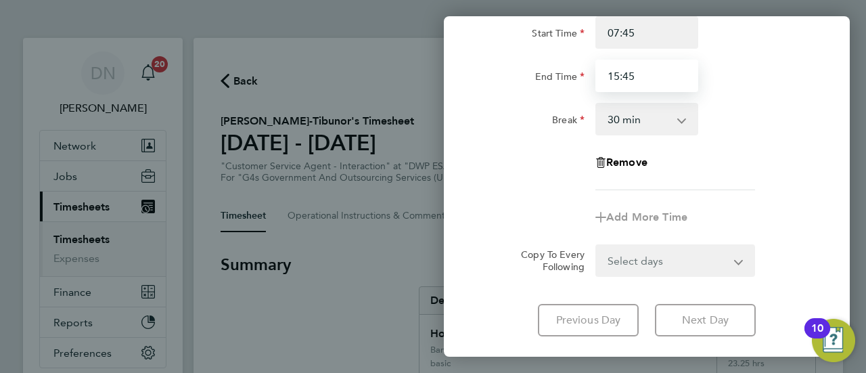
drag, startPoint x: 624, startPoint y: 80, endPoint x: 663, endPoint y: 79, distance: 38.6
click at [660, 80] on input "15:45" at bounding box center [646, 76] width 103 height 32
type input "15:00"
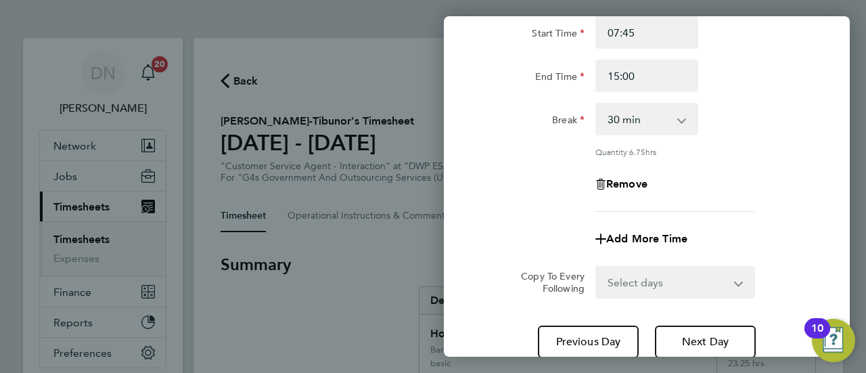
click at [739, 116] on div "Break 0 min 15 min 30 min 45 min 60 min 75 min 90 min" at bounding box center [646, 119] width 341 height 32
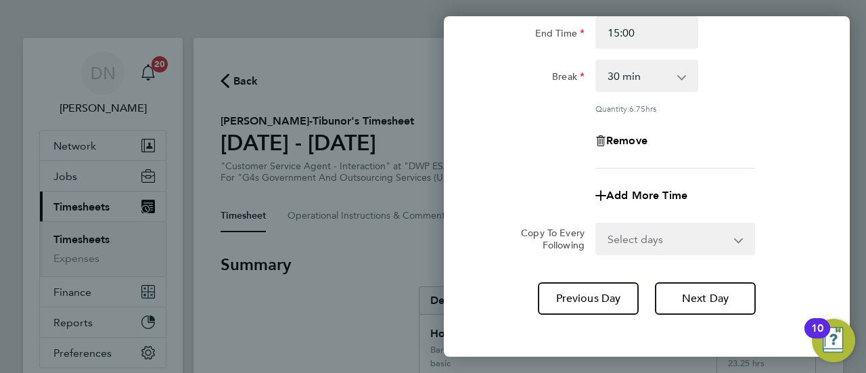
scroll to position [238, 0]
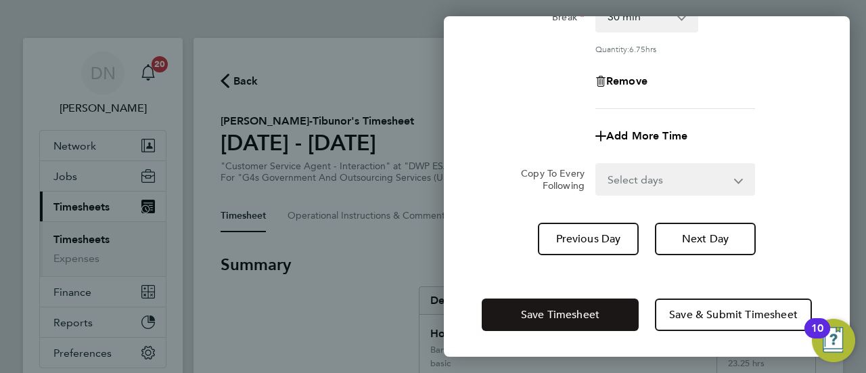
click at [576, 310] on span "Save Timesheet" at bounding box center [560, 315] width 78 height 14
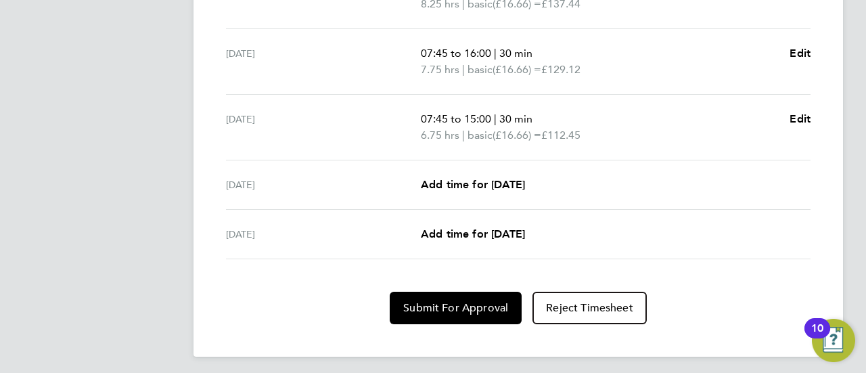
scroll to position [615, 0]
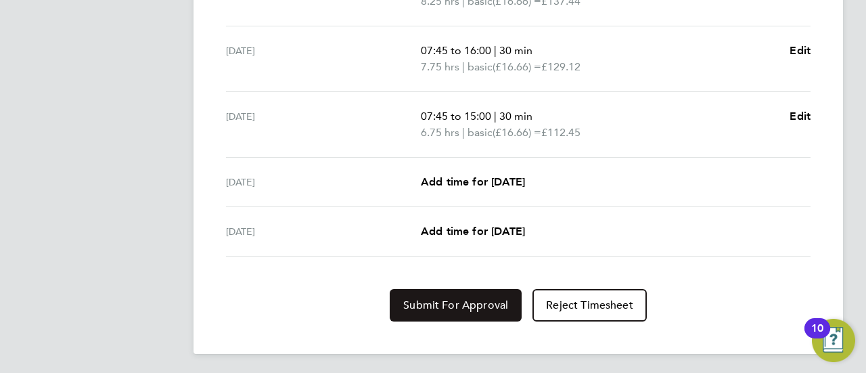
click at [448, 299] on span "Submit For Approval" at bounding box center [455, 305] width 105 height 14
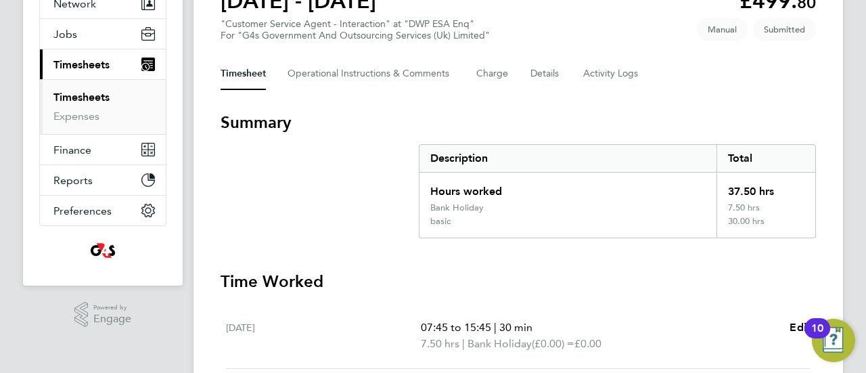
scroll to position [74, 0]
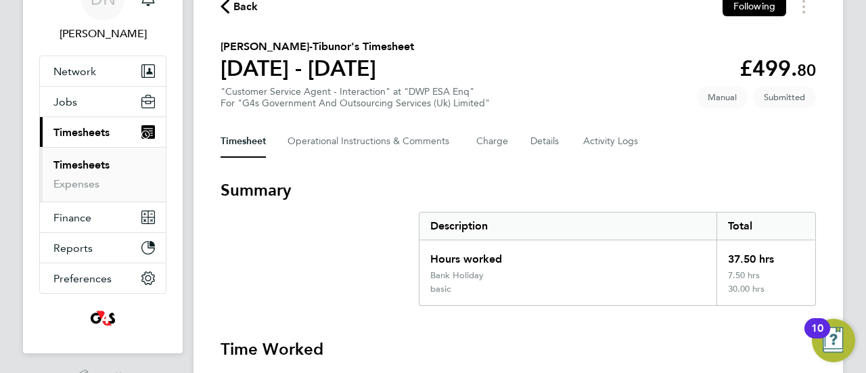
click at [231, 11] on span "Back" at bounding box center [239, 5] width 38 height 13
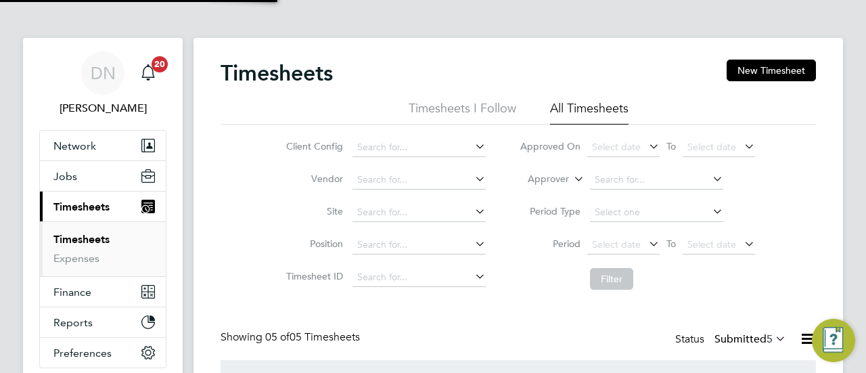
scroll to position [7, 7]
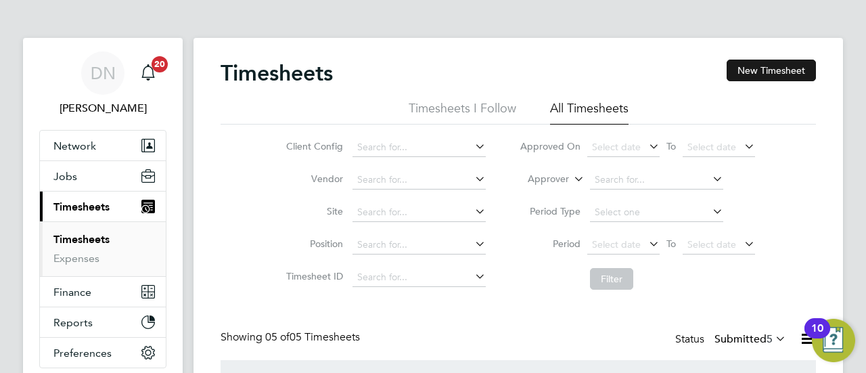
click at [768, 74] on button "New Timesheet" at bounding box center [770, 71] width 89 height 22
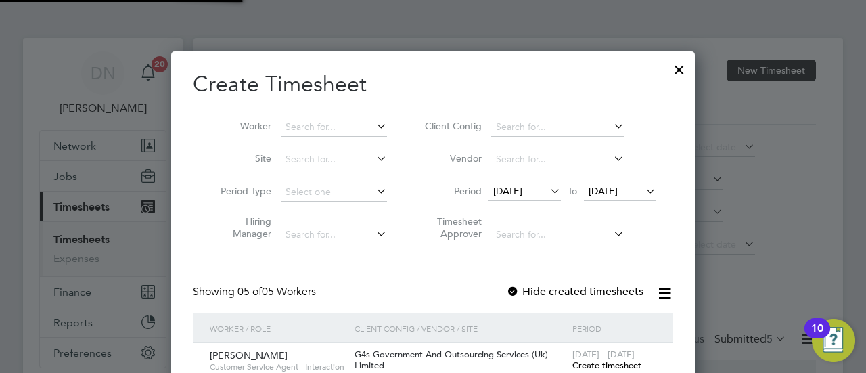
scroll to position [6, 7]
click at [317, 124] on input at bounding box center [334, 127] width 106 height 19
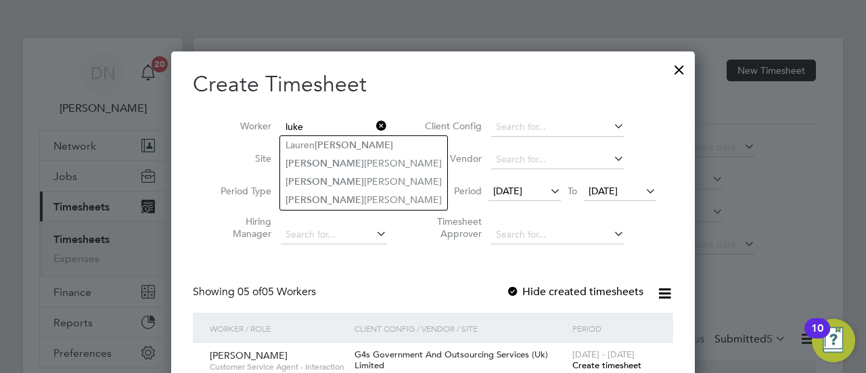
type input "luke"
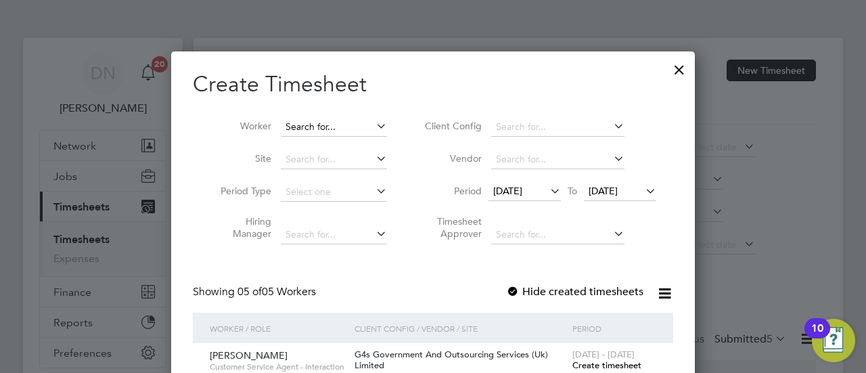
click at [331, 124] on input at bounding box center [334, 127] width 106 height 19
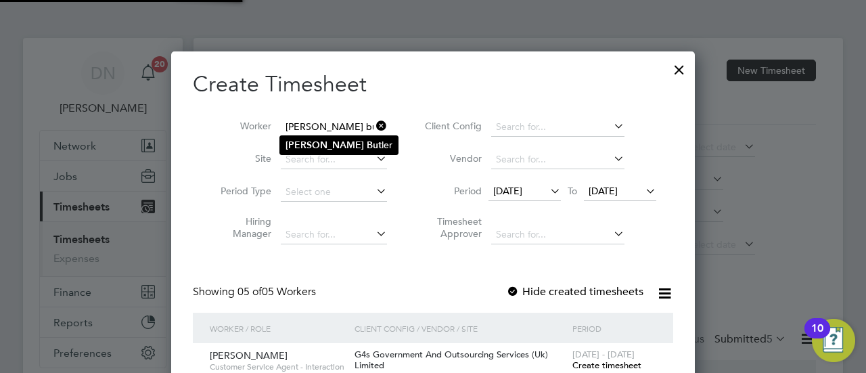
click at [367, 148] on li "[PERSON_NAME]" at bounding box center [339, 145] width 118 height 18
type input "[PERSON_NAME]"
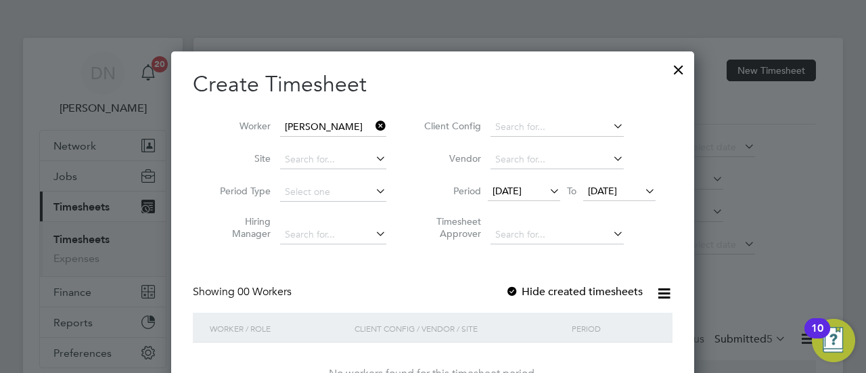
click at [519, 193] on span "[DATE]" at bounding box center [506, 191] width 29 height 12
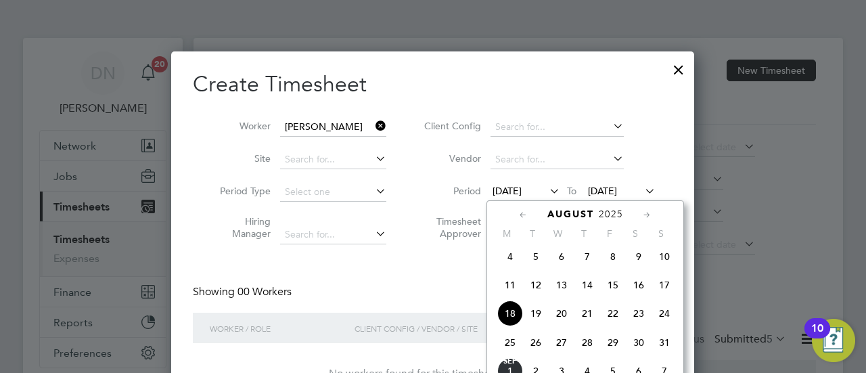
click at [510, 341] on span "25" at bounding box center [510, 342] width 26 height 26
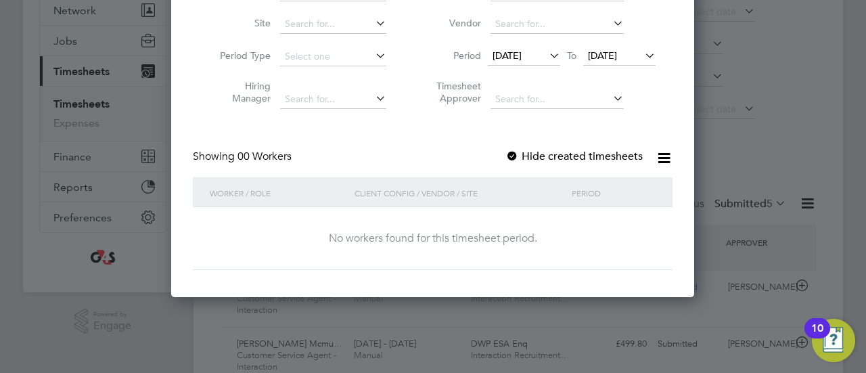
click at [518, 154] on div at bounding box center [512, 157] width 14 height 14
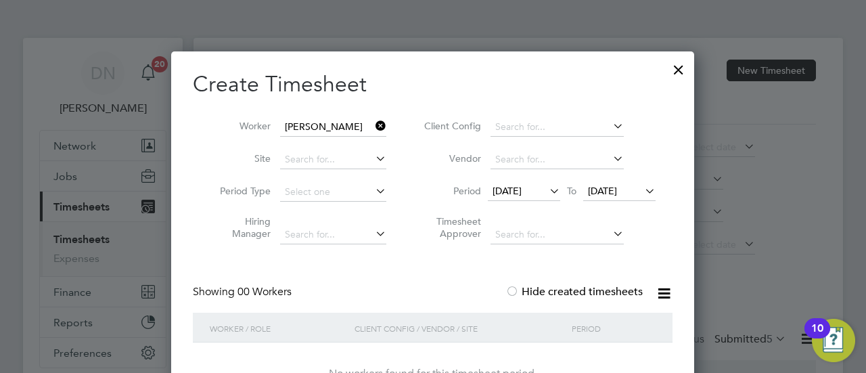
click at [611, 196] on span "[DATE]" at bounding box center [619, 192] width 72 height 18
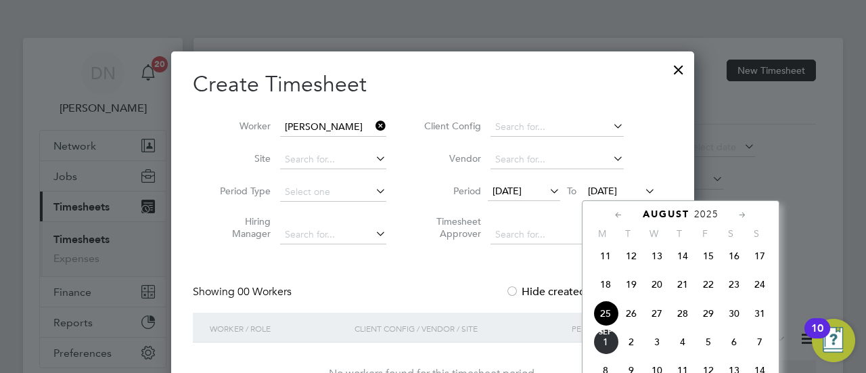
click at [733, 326] on span "30" at bounding box center [734, 313] width 26 height 26
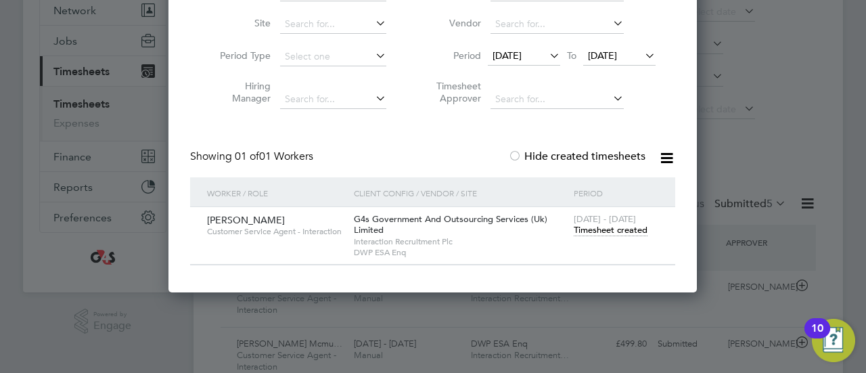
click at [606, 228] on span "Timesheet created" at bounding box center [611, 230] width 74 height 12
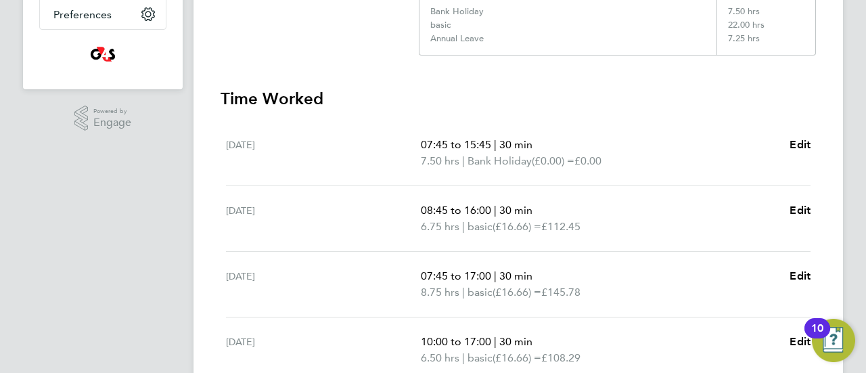
scroll to position [473, 0]
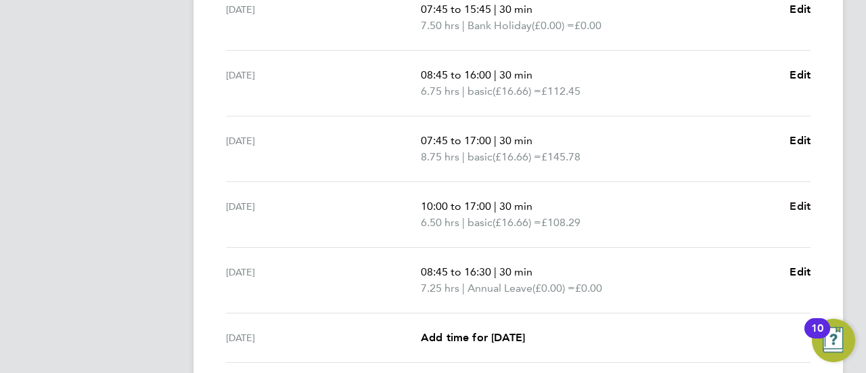
click at [793, 208] on span "Edit" at bounding box center [799, 206] width 21 height 13
select select "30"
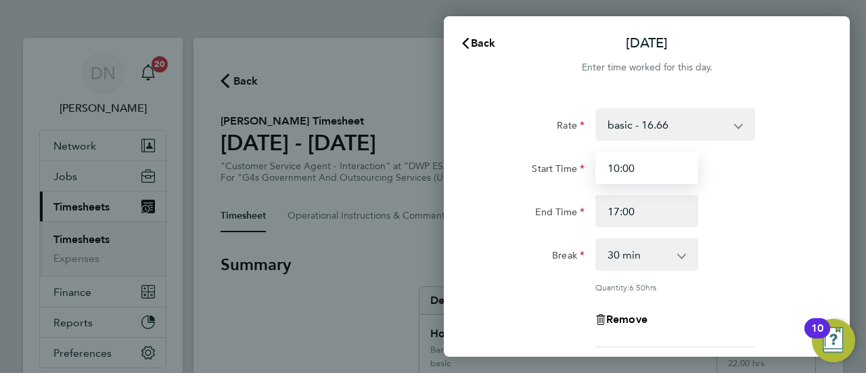
drag, startPoint x: 619, startPoint y: 167, endPoint x: 601, endPoint y: 168, distance: 18.3
click at [601, 168] on input "10:00" at bounding box center [646, 168] width 103 height 32
drag, startPoint x: 641, startPoint y: 168, endPoint x: 622, endPoint y: 172, distance: 19.5
click at [622, 172] on input "09:00" at bounding box center [646, 168] width 103 height 32
type input "09:15"
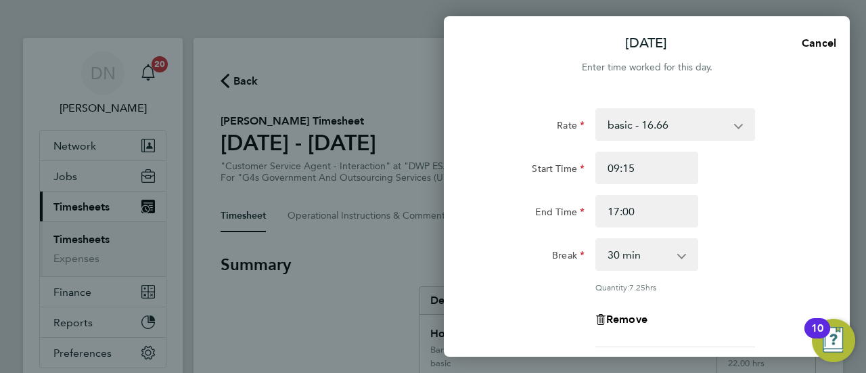
click at [764, 200] on div "End Time 17:00" at bounding box center [646, 211] width 341 height 32
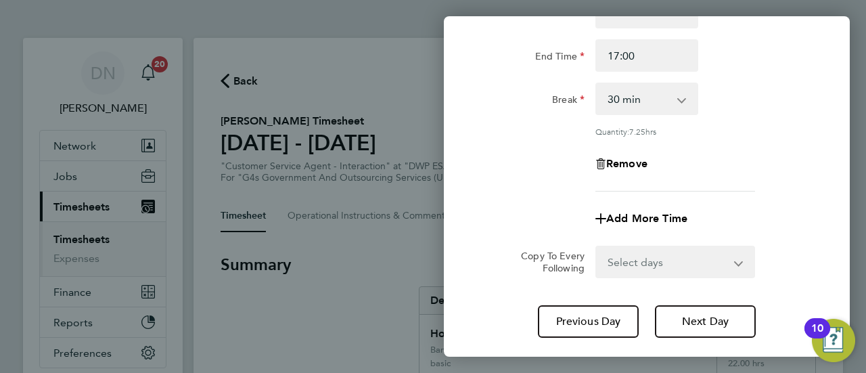
scroll to position [238, 0]
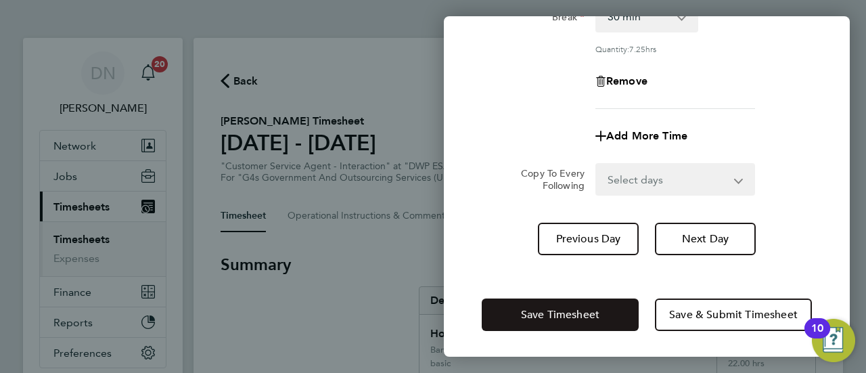
click at [564, 310] on span "Save Timesheet" at bounding box center [560, 315] width 78 height 14
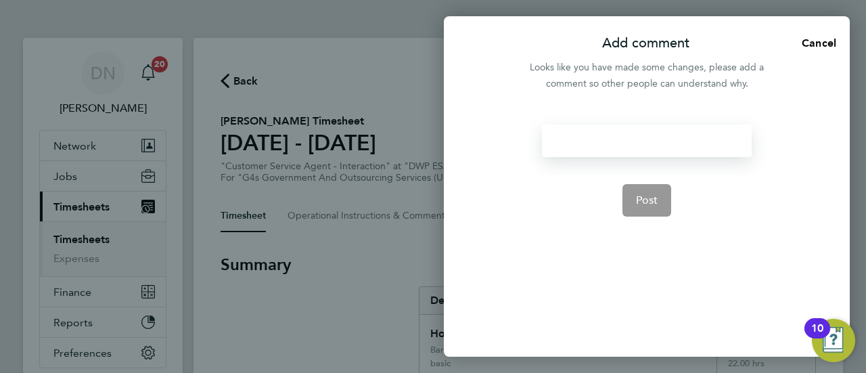
click at [661, 145] on div at bounding box center [646, 140] width 209 height 32
click at [638, 195] on app-form-button "Post" at bounding box center [646, 200] width 49 height 32
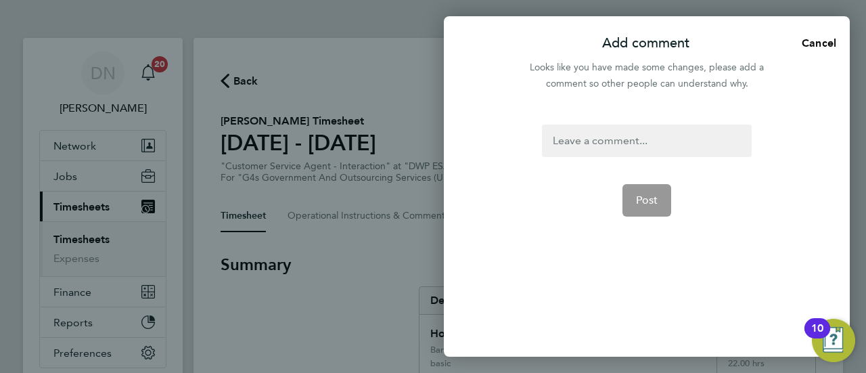
click at [630, 152] on div at bounding box center [646, 140] width 209 height 32
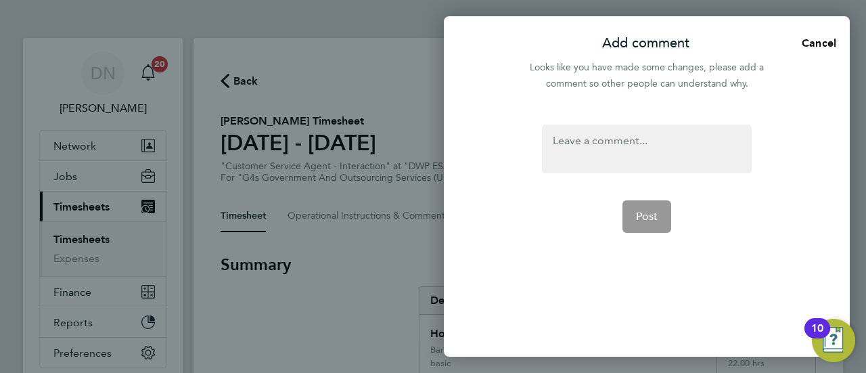
drag, startPoint x: 655, startPoint y: 195, endPoint x: 687, endPoint y: 184, distance: 34.2
click at [655, 196] on form "Post" at bounding box center [646, 196] width 220 height 144
click at [595, 165] on form "Post" at bounding box center [646, 196] width 220 height 144
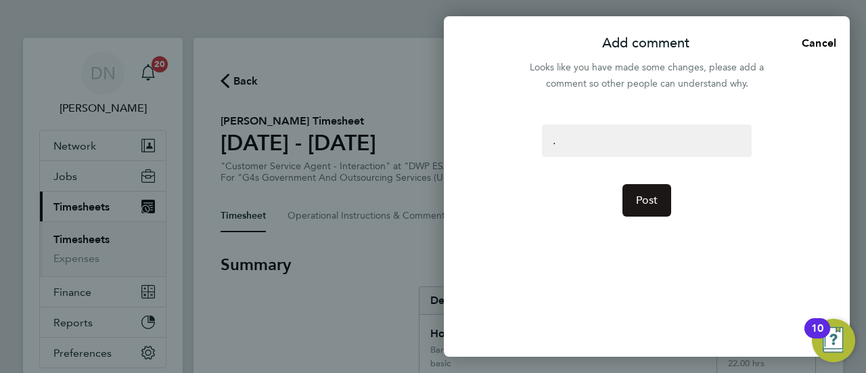
click at [659, 197] on button "Post" at bounding box center [646, 200] width 49 height 32
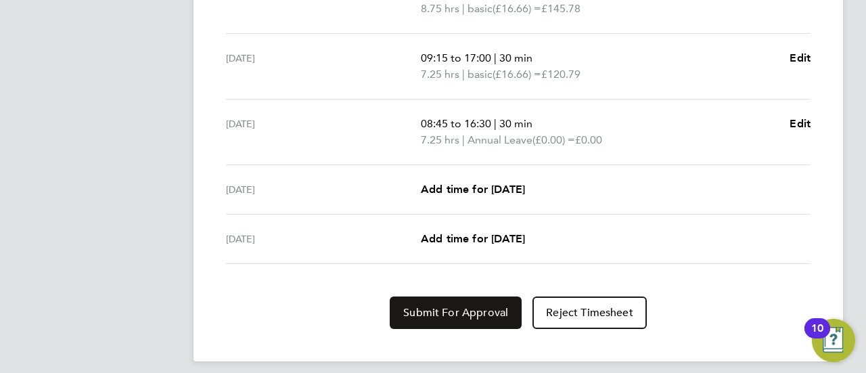
scroll to position [629, 0]
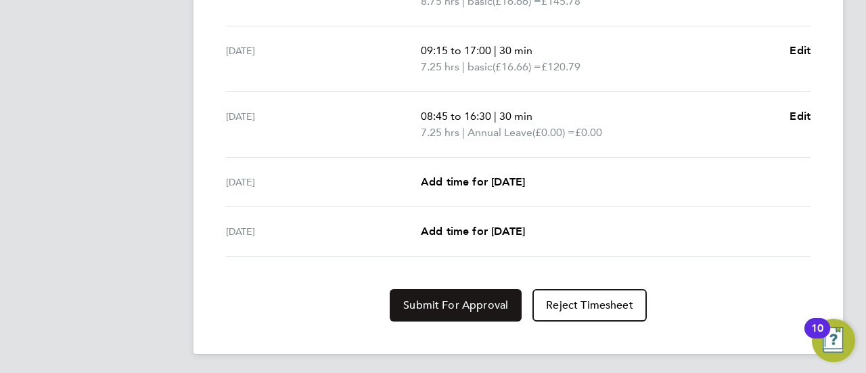
click at [450, 300] on span "Submit For Approval" at bounding box center [455, 305] width 105 height 14
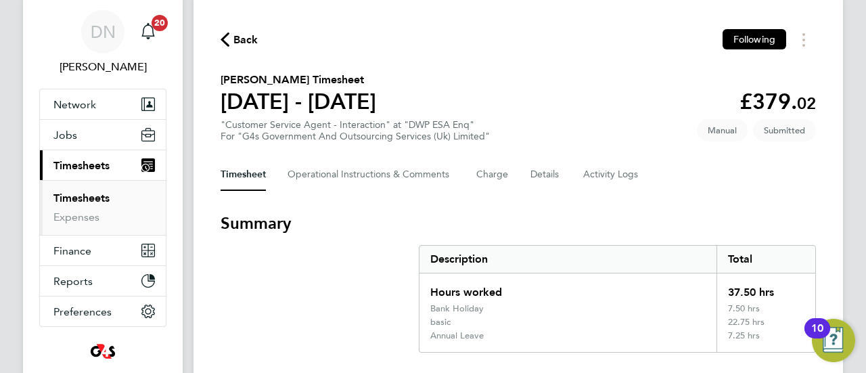
scroll to position [20, 0]
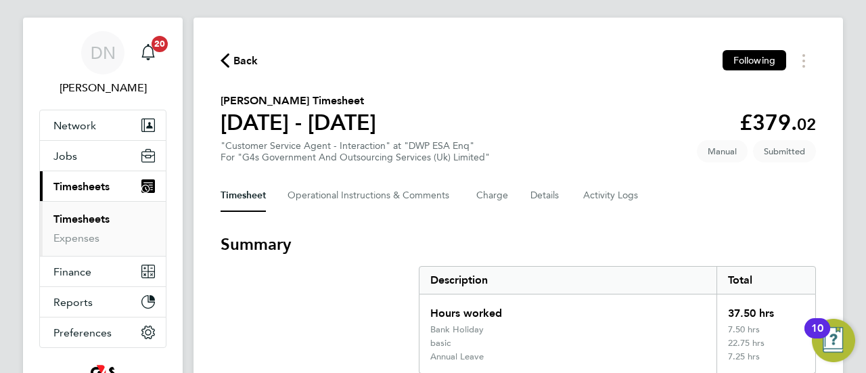
click at [235, 56] on span "Back" at bounding box center [245, 61] width 25 height 16
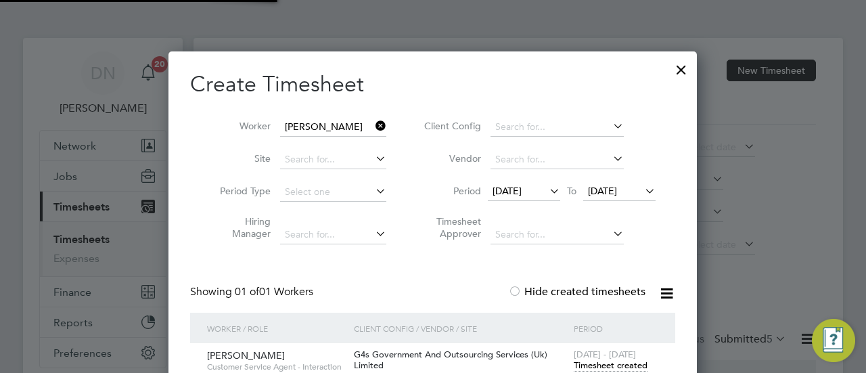
scroll to position [7, 7]
click at [373, 131] on icon at bounding box center [373, 125] width 0 height 19
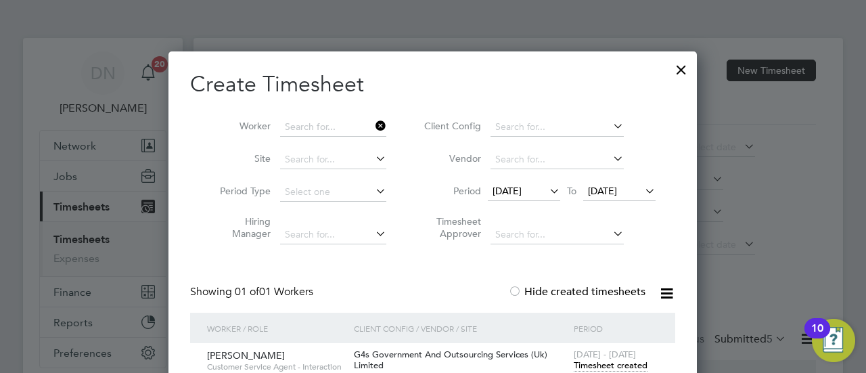
scroll to position [381, 523]
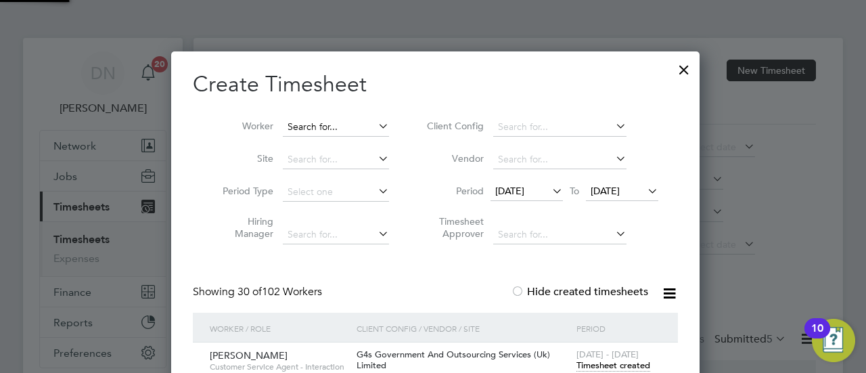
click at [356, 125] on input at bounding box center [336, 127] width 106 height 19
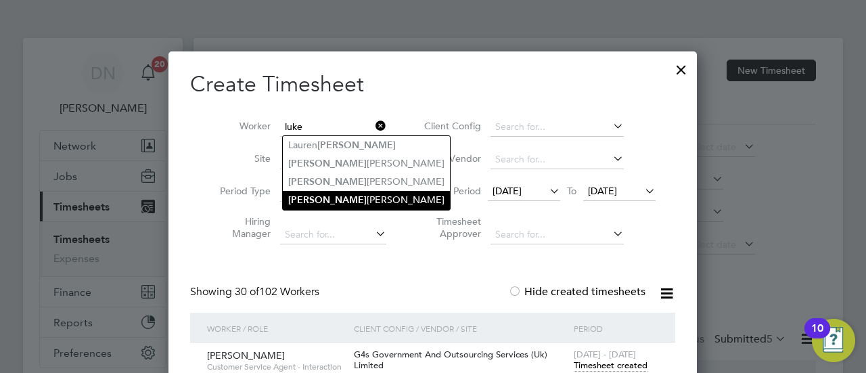
click at [348, 201] on li "[PERSON_NAME]" at bounding box center [366, 200] width 167 height 18
type input "[PERSON_NAME]"
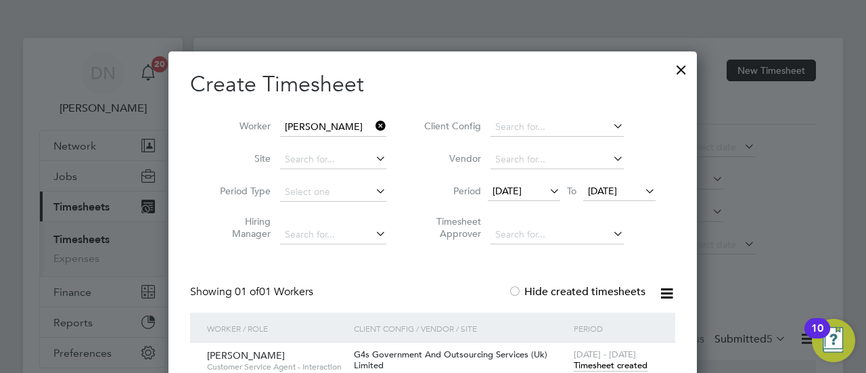
click at [502, 185] on span "[DATE]" at bounding box center [506, 191] width 29 height 12
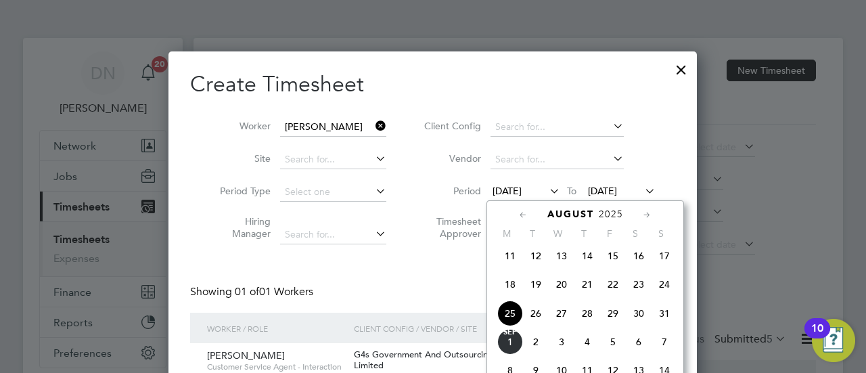
click at [515, 313] on span "25" at bounding box center [510, 313] width 26 height 26
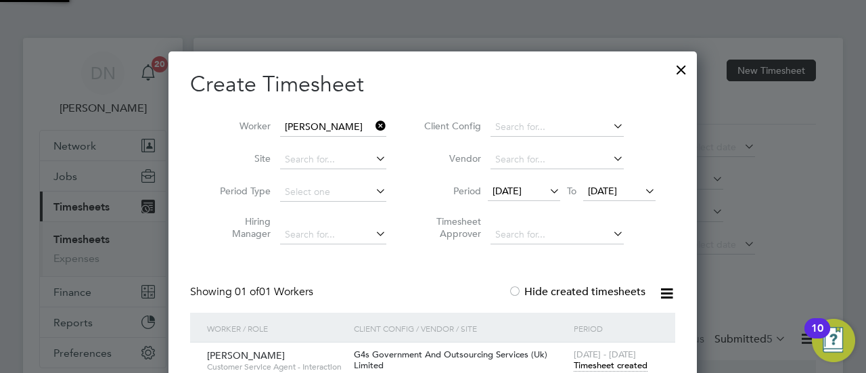
click at [611, 183] on span "[DATE]" at bounding box center [619, 192] width 72 height 18
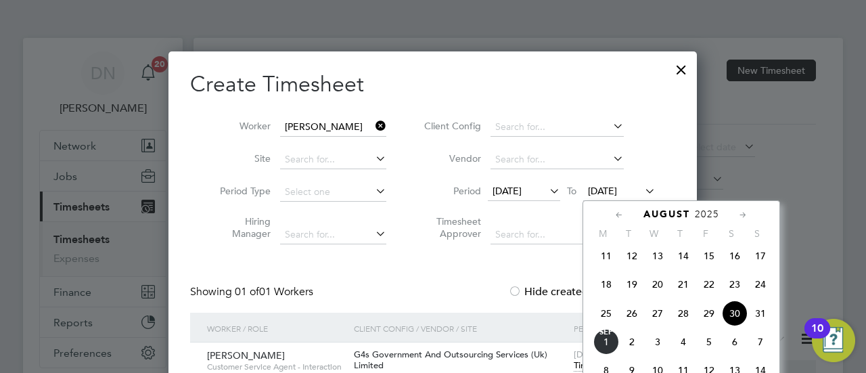
click at [713, 136] on div at bounding box center [433, 186] width 866 height 373
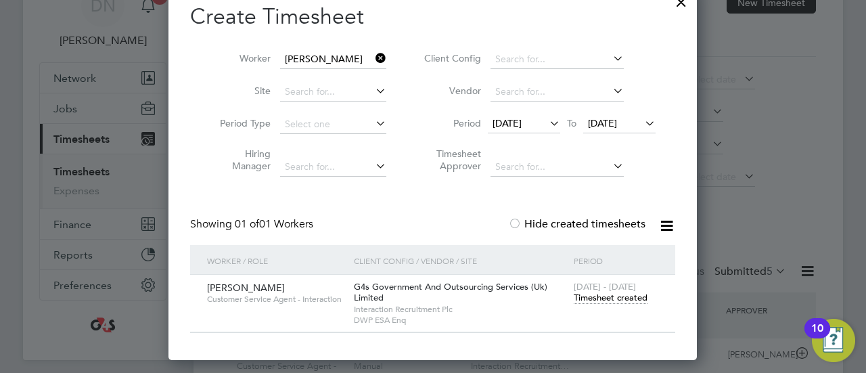
click at [610, 300] on span "Timesheet created" at bounding box center [611, 298] width 74 height 12
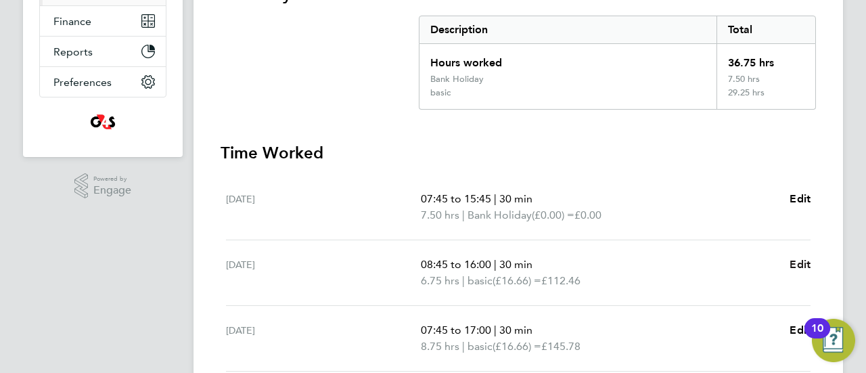
click at [801, 266] on span "Edit" at bounding box center [799, 264] width 21 height 13
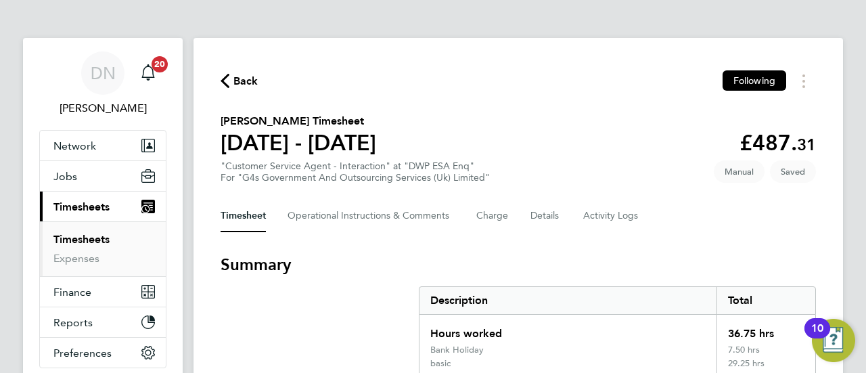
select select "30"
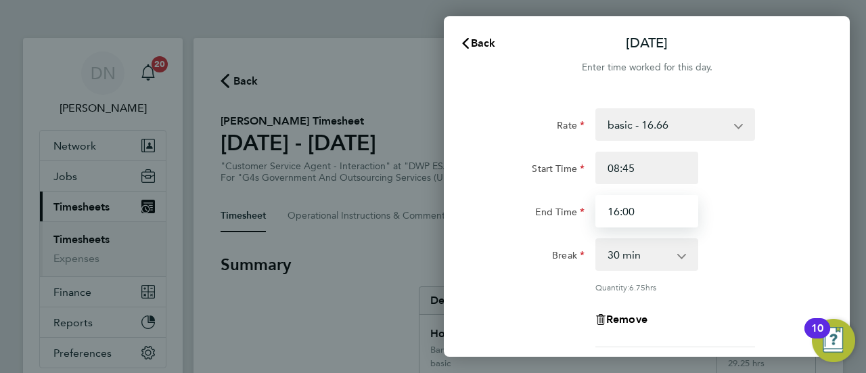
drag, startPoint x: 626, startPoint y: 214, endPoint x: 646, endPoint y: 210, distance: 20.8
click at [646, 210] on input "16:00" at bounding box center [646, 211] width 103 height 32
click at [646, 211] on input "16:00" at bounding box center [646, 211] width 103 height 32
drag, startPoint x: 652, startPoint y: 210, endPoint x: 625, endPoint y: 214, distance: 27.4
click at [625, 214] on input "16:00" at bounding box center [646, 211] width 103 height 32
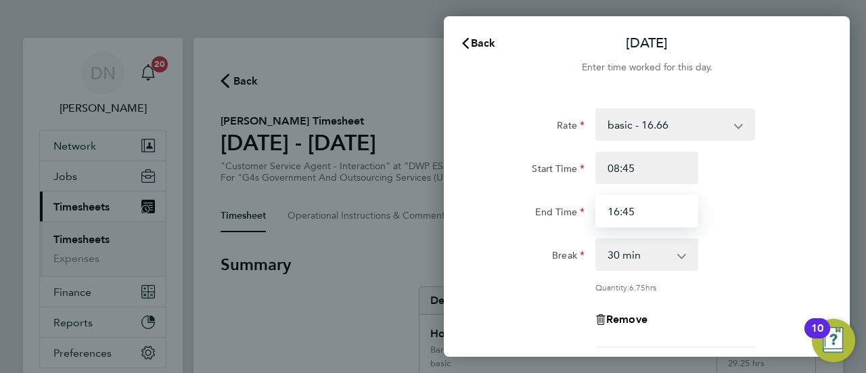
type input "16:45"
click at [833, 250] on div "Rate basic - 16.66 System Issue Not Paid x1.5 - 24.73 x2 - 32.79 Sick System Is…" at bounding box center [647, 300] width 406 height 417
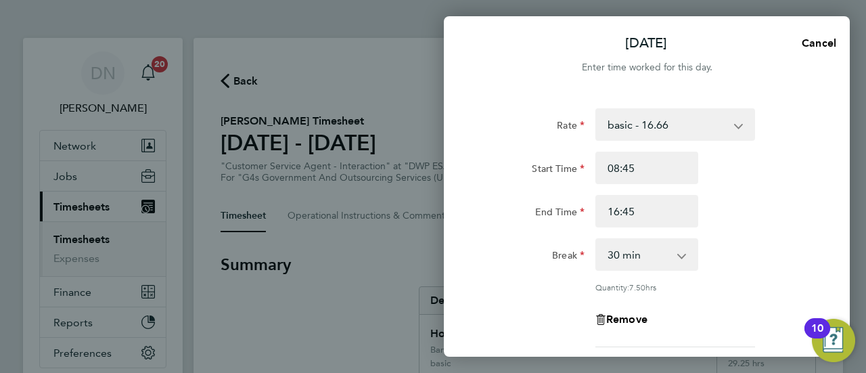
click at [755, 250] on div "Break 0 min 15 min 30 min 45 min 60 min 75 min 90 min" at bounding box center [646, 254] width 341 height 32
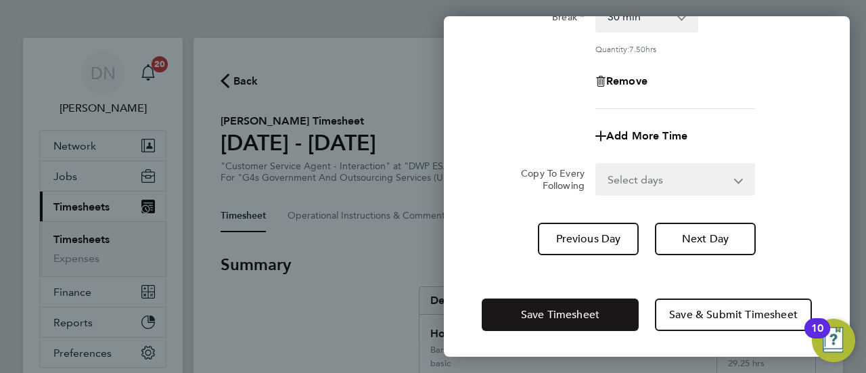
click at [536, 311] on span "Save Timesheet" at bounding box center [560, 315] width 78 height 14
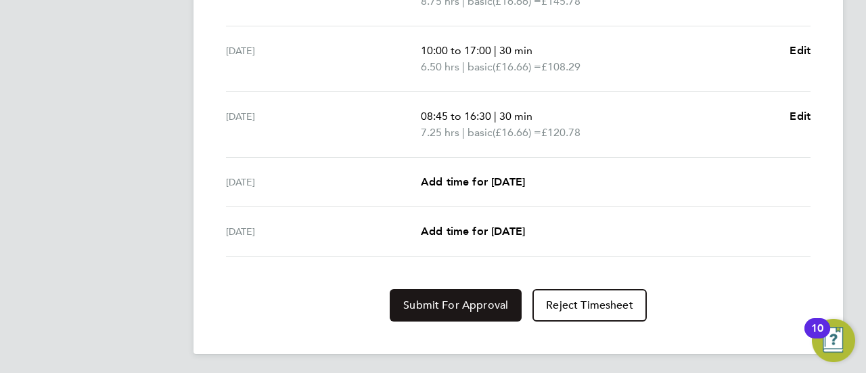
click at [438, 298] on span "Submit For Approval" at bounding box center [455, 305] width 105 height 14
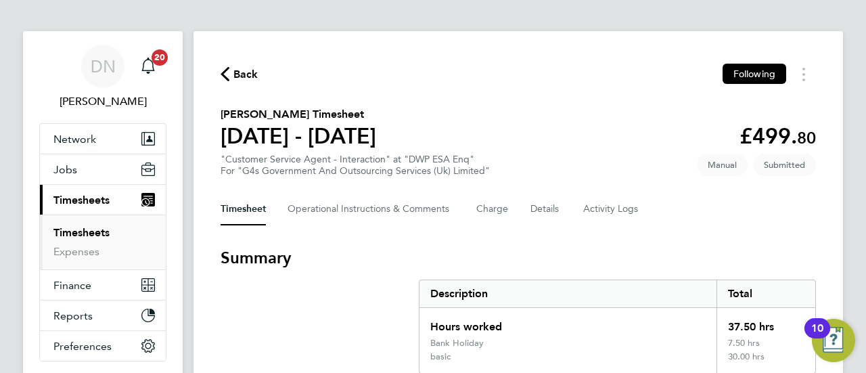
click at [253, 72] on span "Back" at bounding box center [245, 74] width 25 height 16
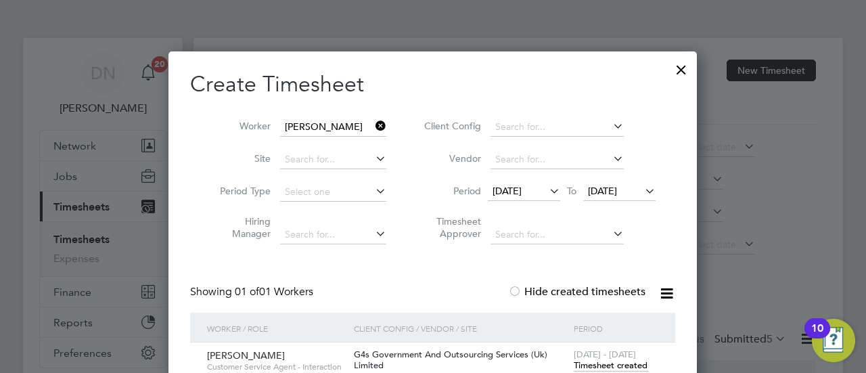
click at [373, 126] on icon at bounding box center [373, 125] width 0 height 19
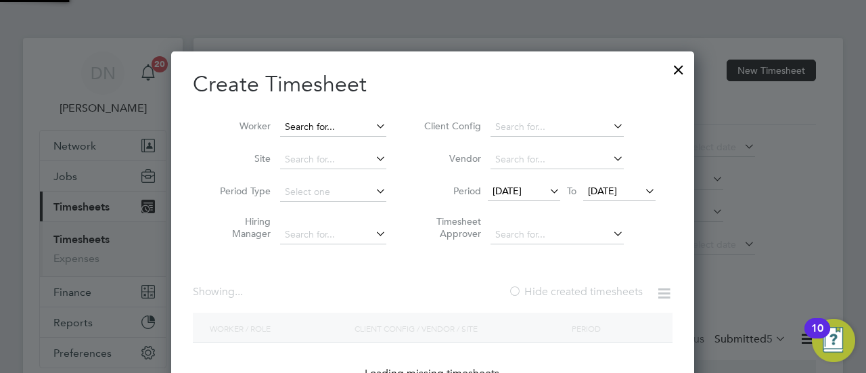
click at [356, 124] on input at bounding box center [333, 127] width 106 height 19
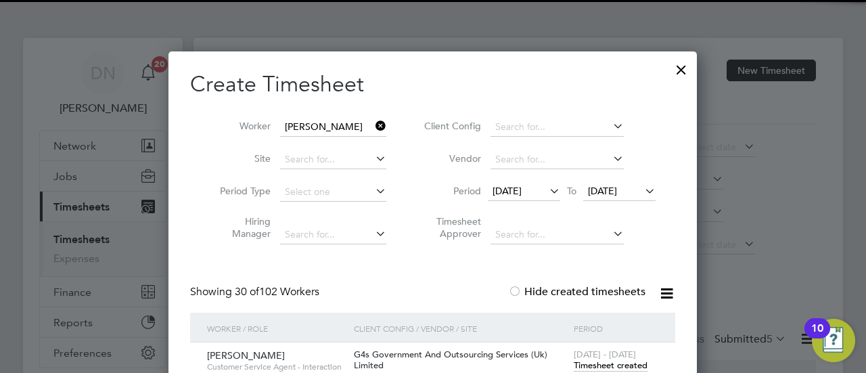
click at [355, 142] on li "[PERSON_NAME] tts" at bounding box center [337, 145] width 115 height 18
type input "[PERSON_NAME]"
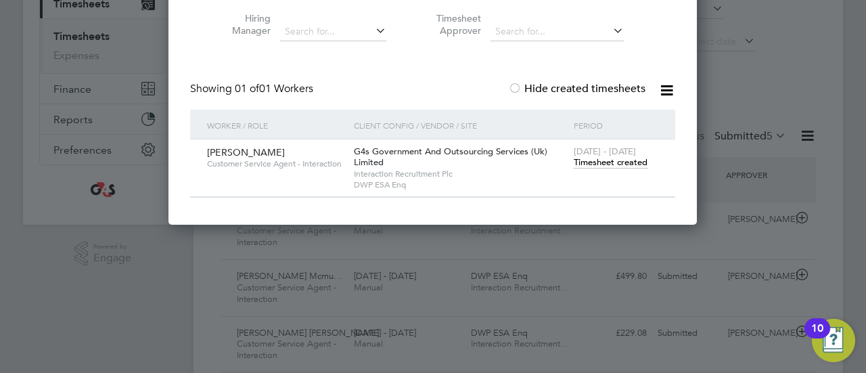
click at [610, 162] on span "Timesheet created" at bounding box center [611, 162] width 74 height 12
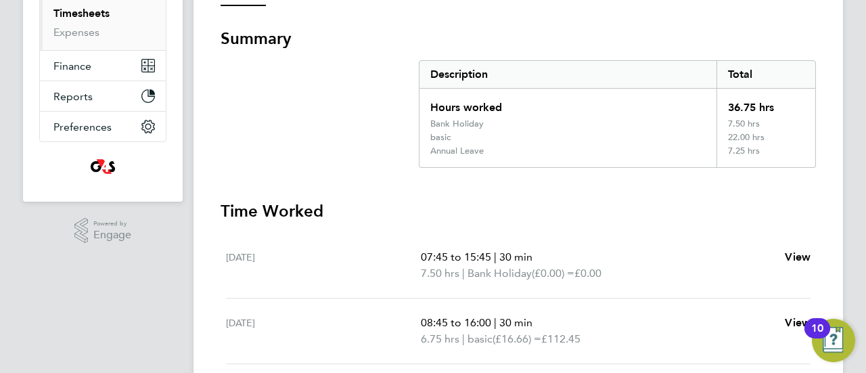
drag, startPoint x: 230, startPoint y: 60, endPoint x: 252, endPoint y: 78, distance: 28.3
click at [246, 68] on section "Summary Description Total Hours worked 36.75 hrs Bank Holiday 7.50 hrs basic 22…" at bounding box center [517, 98] width 595 height 140
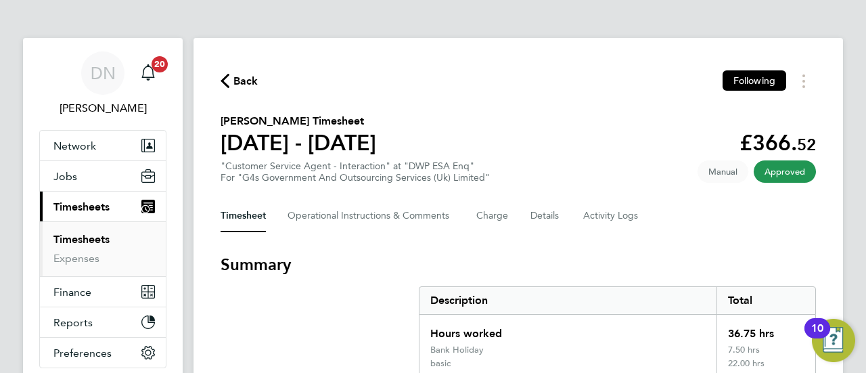
click at [248, 82] on span "Back" at bounding box center [245, 81] width 25 height 16
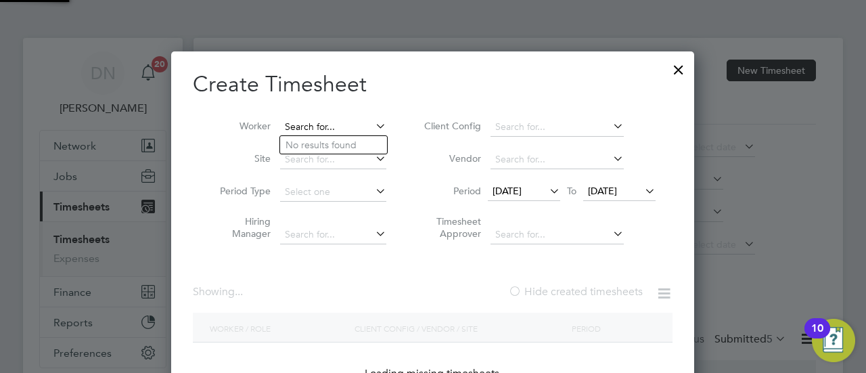
click at [329, 124] on input at bounding box center [333, 127] width 106 height 19
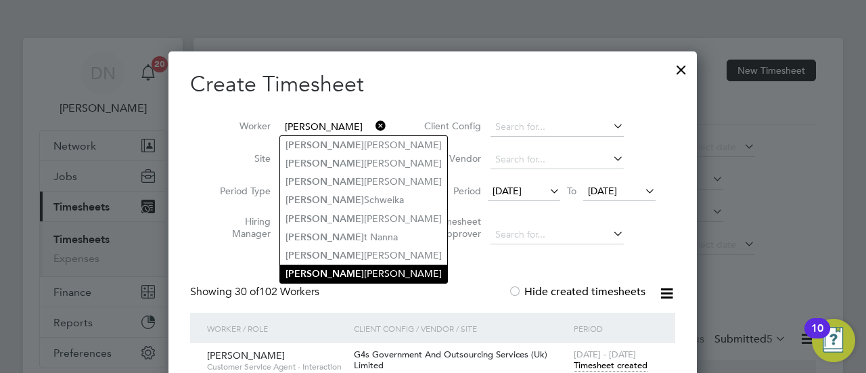
click at [377, 268] on li "[PERSON_NAME]" at bounding box center [363, 273] width 167 height 18
type input "[PERSON_NAME]"
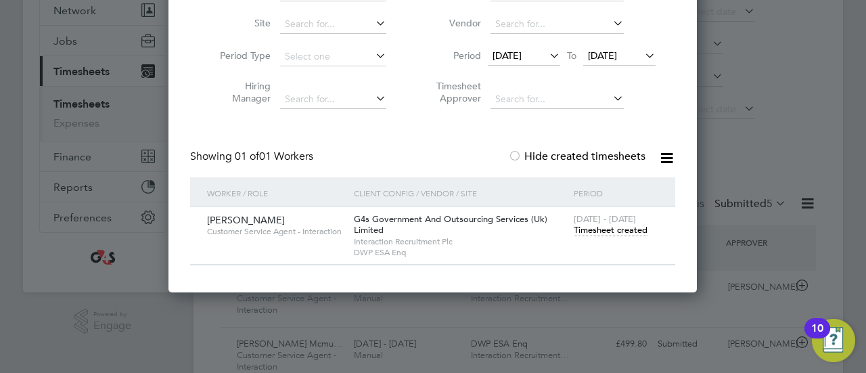
click at [589, 225] on span "Timesheet created" at bounding box center [611, 230] width 74 height 12
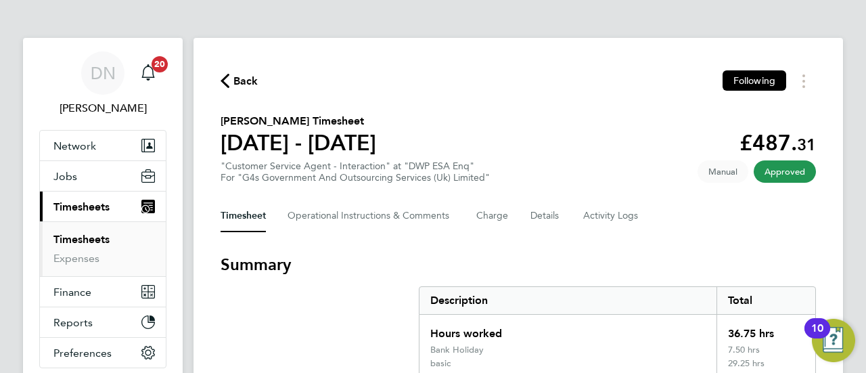
click at [246, 80] on span "Back" at bounding box center [245, 81] width 25 height 16
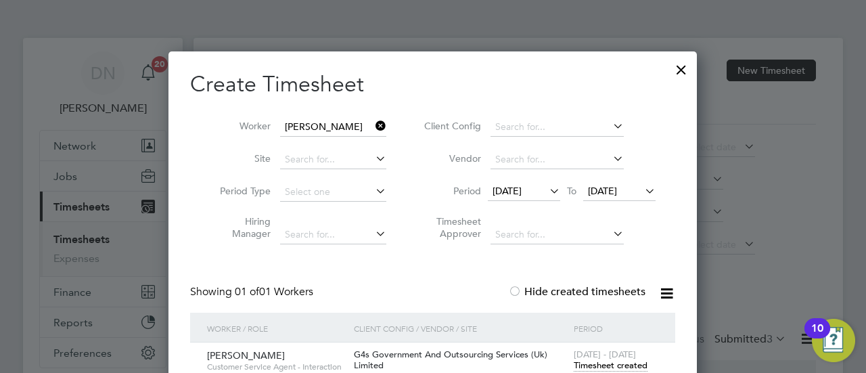
click at [373, 122] on icon at bounding box center [373, 125] width 0 height 19
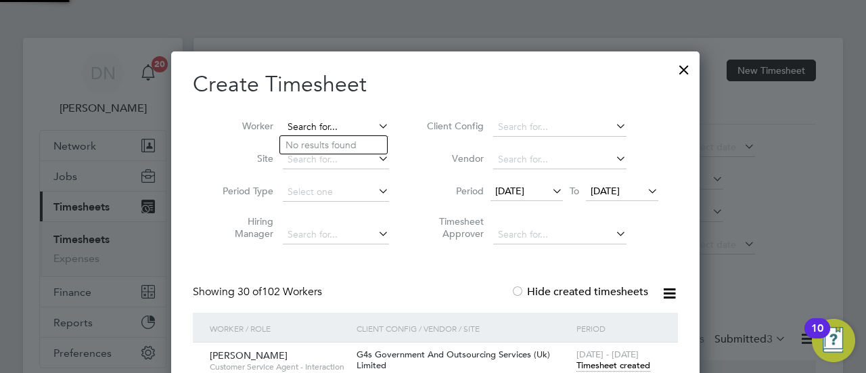
click at [351, 128] on input at bounding box center [336, 127] width 106 height 19
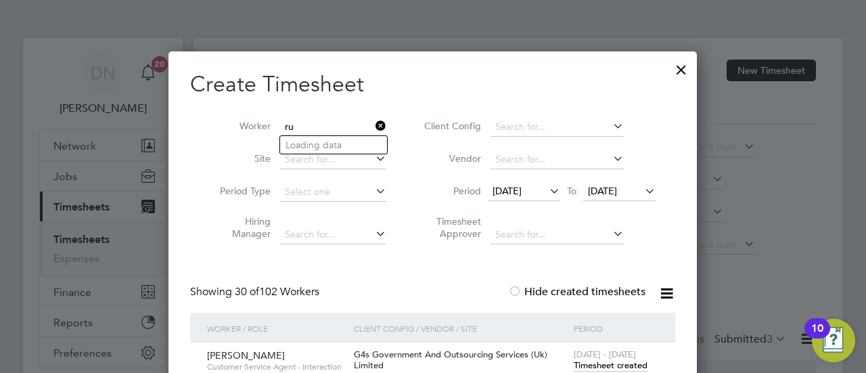
type input "r"
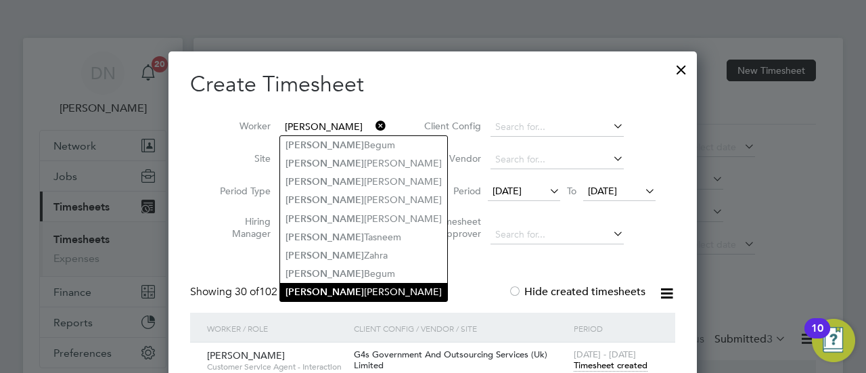
click at [350, 287] on li "[PERSON_NAME] [PERSON_NAME]" at bounding box center [363, 292] width 167 height 18
type input "[PERSON_NAME] [PERSON_NAME]"
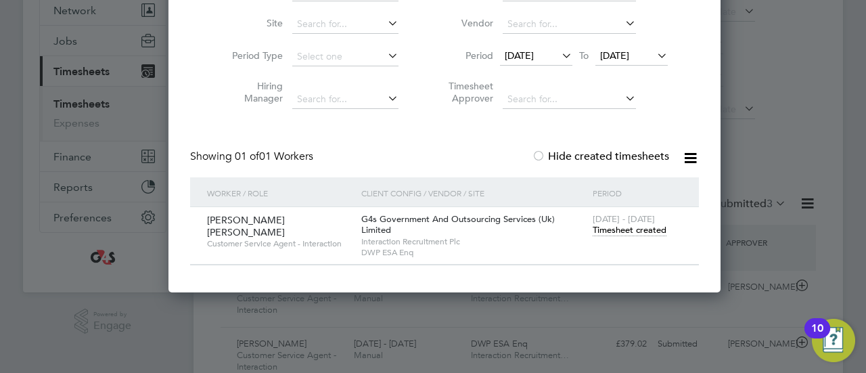
click at [592, 225] on span "Timesheet created" at bounding box center [629, 230] width 74 height 12
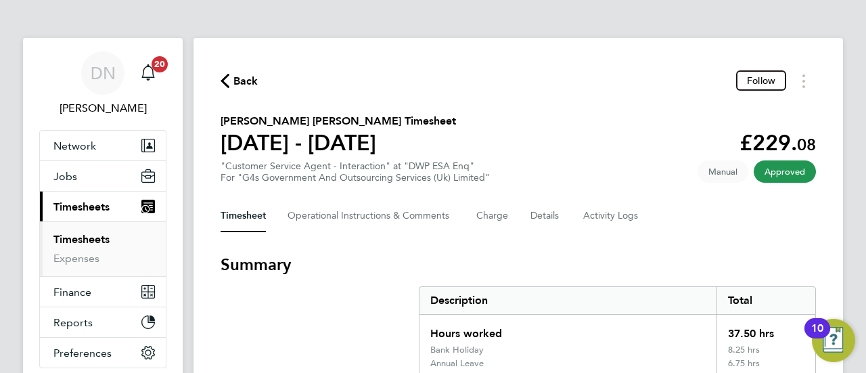
click at [238, 78] on span "Back" at bounding box center [245, 81] width 25 height 16
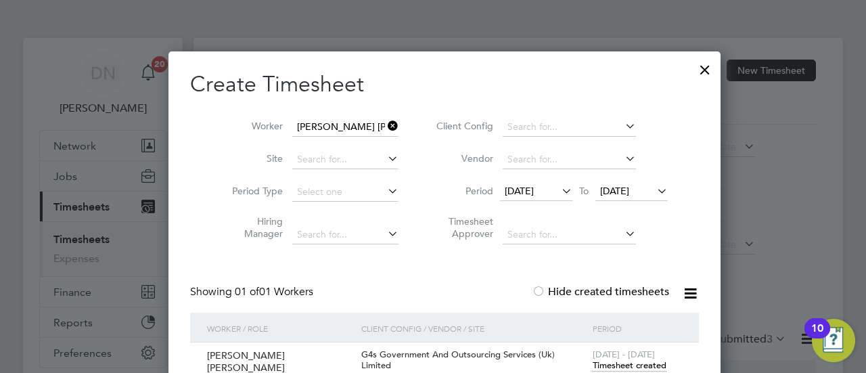
click at [385, 124] on icon at bounding box center [385, 125] width 0 height 19
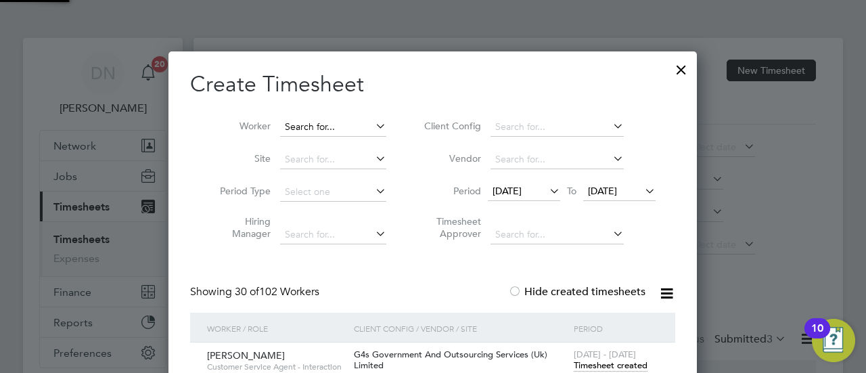
click at [341, 126] on input at bounding box center [333, 127] width 106 height 19
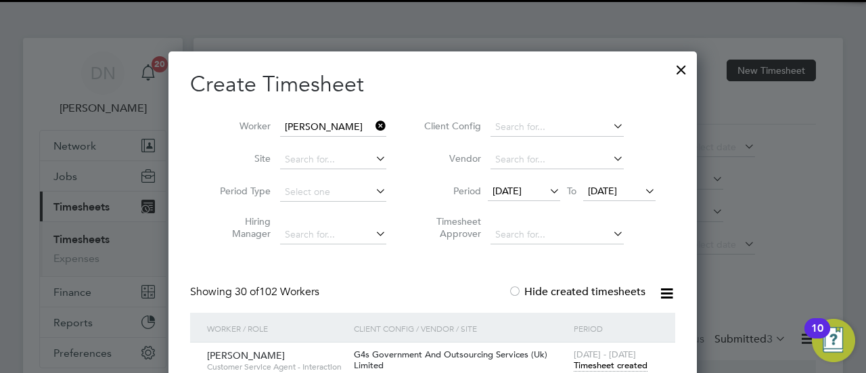
click at [348, 141] on li "[PERSON_NAME] dhouse [PERSON_NAME]" at bounding box center [393, 145] width 226 height 18
type input "[PERSON_NAME]"
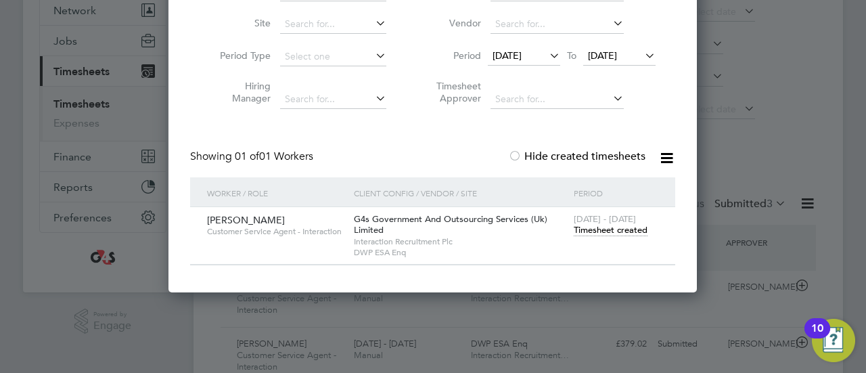
click at [602, 224] on span "Timesheet created" at bounding box center [611, 230] width 74 height 12
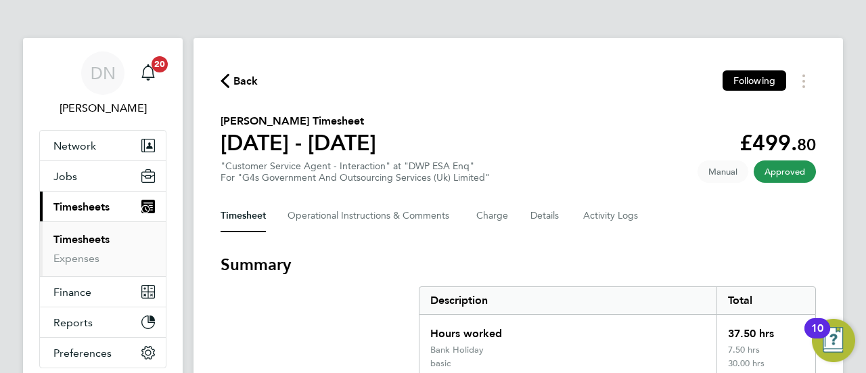
click at [257, 79] on span "Back" at bounding box center [245, 81] width 25 height 16
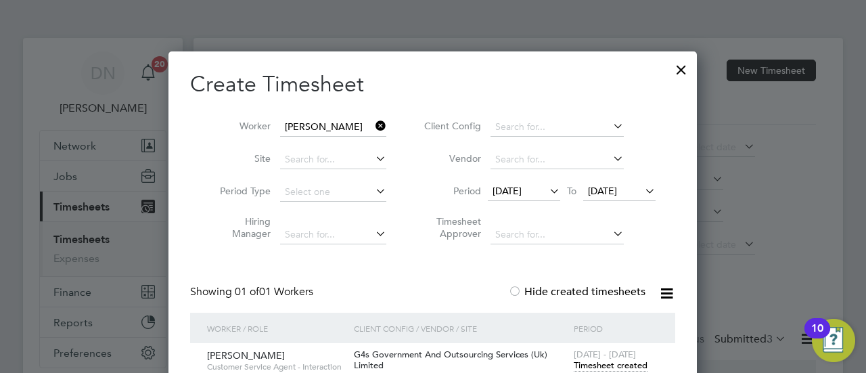
click at [373, 126] on icon at bounding box center [373, 125] width 0 height 19
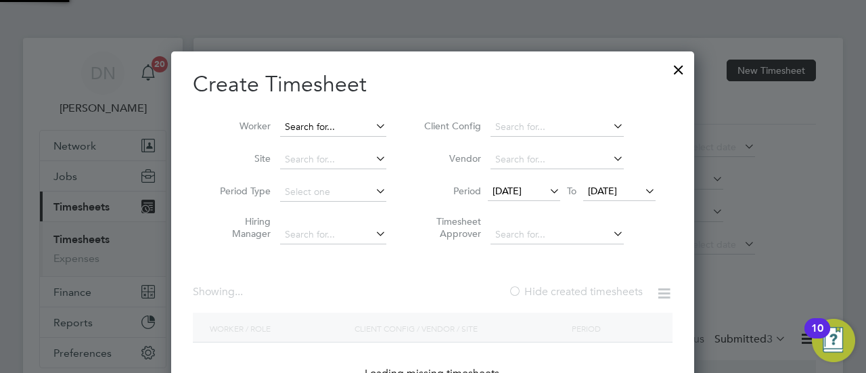
click at [342, 124] on input at bounding box center [333, 127] width 106 height 19
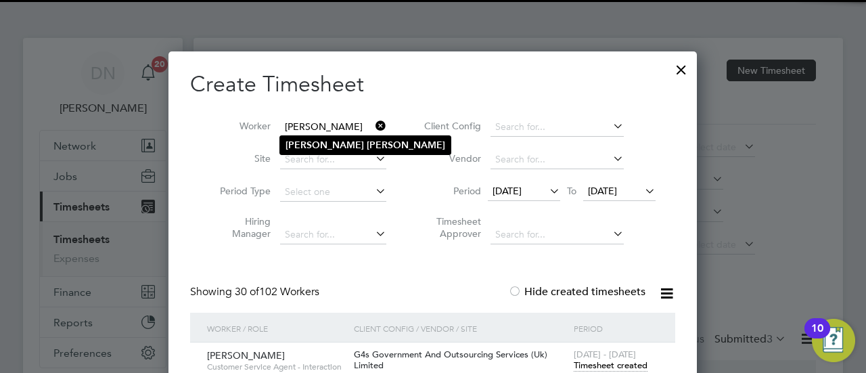
click at [340, 145] on li "[PERSON_NAME]" at bounding box center [365, 145] width 170 height 18
type input "[PERSON_NAME]"
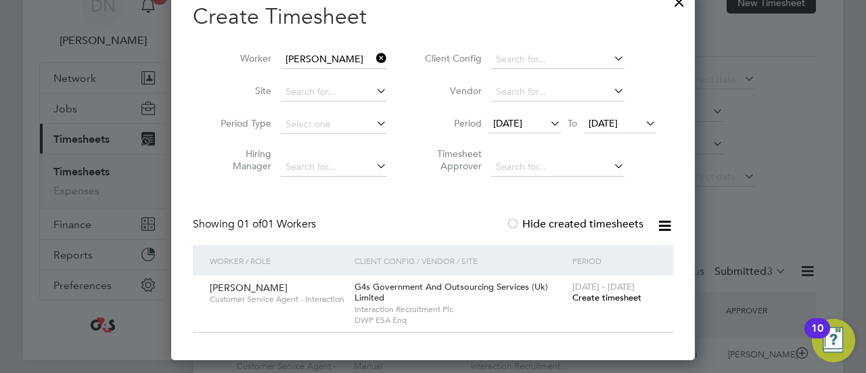
click at [594, 290] on span "[DATE] - [DATE]" at bounding box center [603, 286] width 62 height 11
click at [597, 298] on span "Create timesheet" at bounding box center [606, 297] width 69 height 11
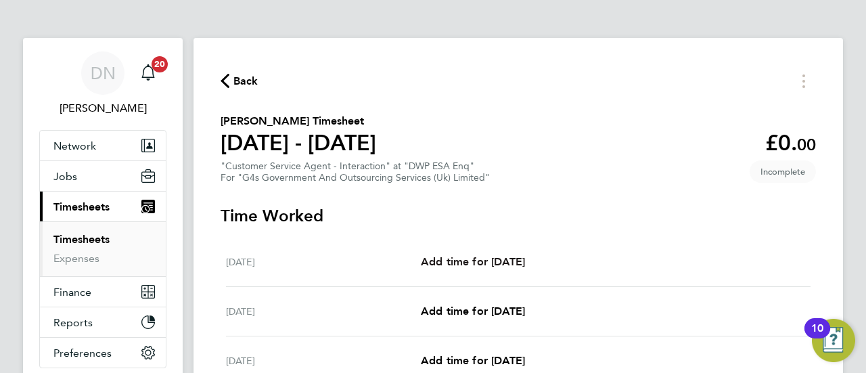
click at [492, 259] on span "Add time for [DATE]" at bounding box center [473, 261] width 104 height 13
select select "30"
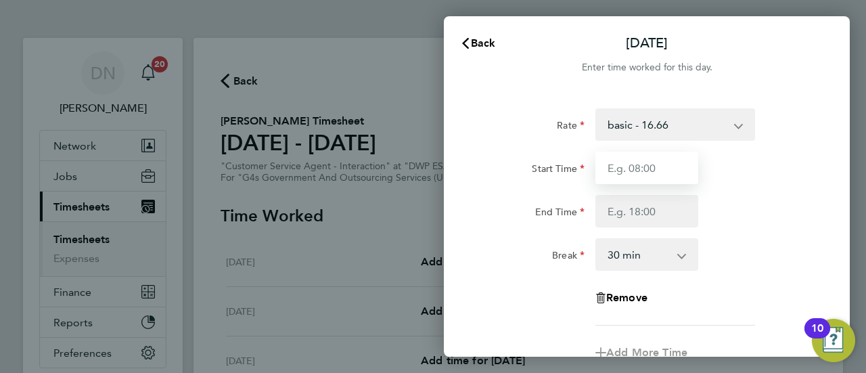
click at [633, 159] on input "Start Time" at bounding box center [646, 168] width 103 height 32
click at [633, 124] on select "basic - 16.66 System Issue Not Paid Bank Holiday System Issue Paid - 16.66 Sick…" at bounding box center [667, 125] width 141 height 30
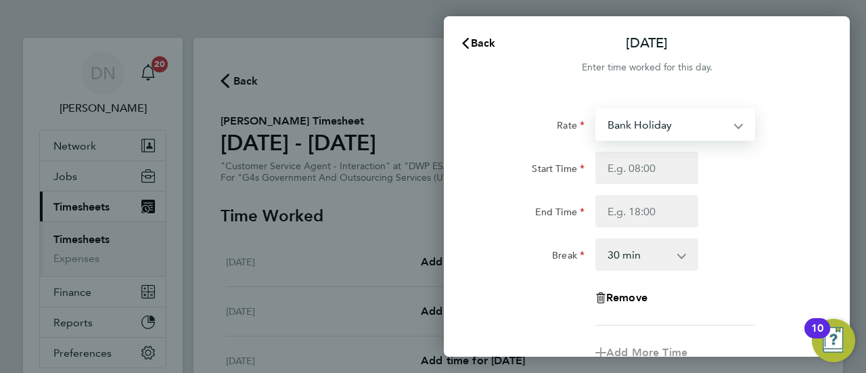
select select "30"
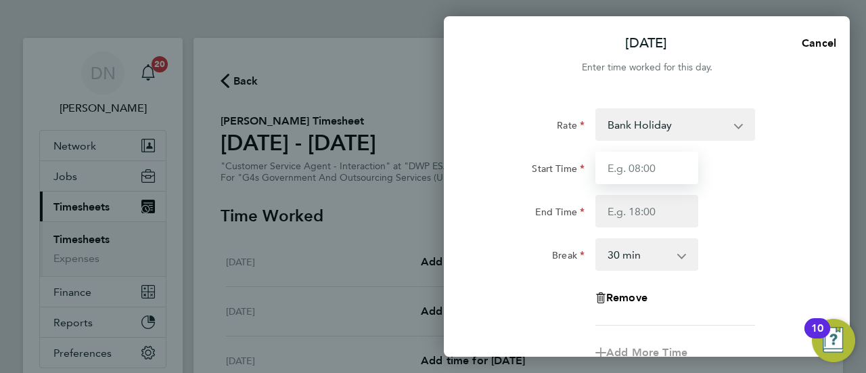
click at [632, 167] on input "Start Time" at bounding box center [646, 168] width 103 height 32
type input "07:45"
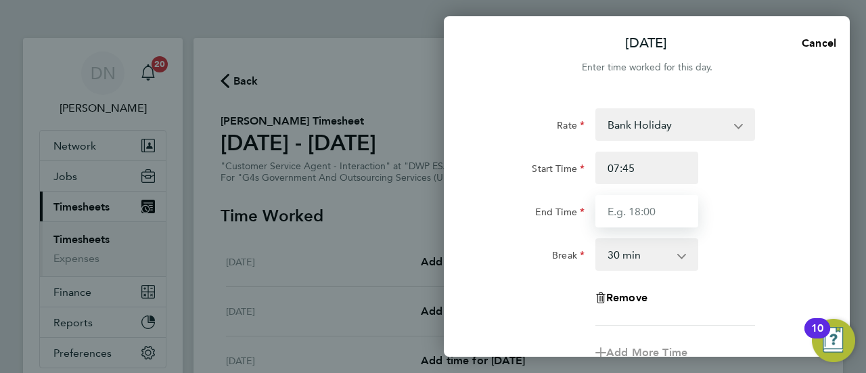
click at [641, 210] on input "End Time" at bounding box center [646, 211] width 103 height 32
type input "16:30"
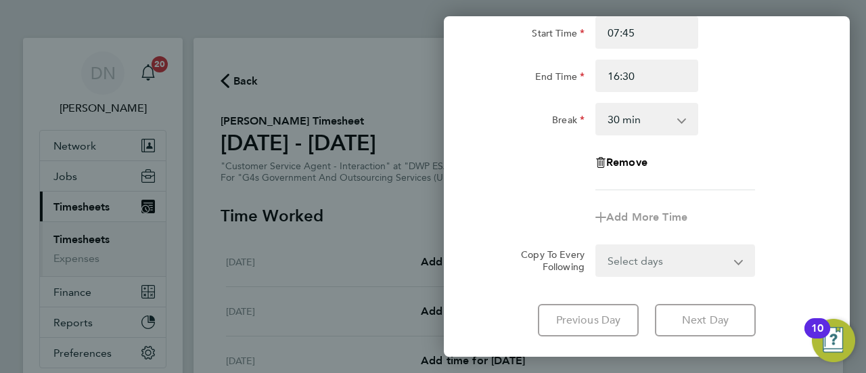
drag, startPoint x: 719, startPoint y: 312, endPoint x: 718, endPoint y: 321, distance: 8.8
click at [719, 313] on div "Rate Bank Holiday System Issue Not Paid System Issue Paid - 16.66 basic - 16.66…" at bounding box center [647, 155] width 406 height 396
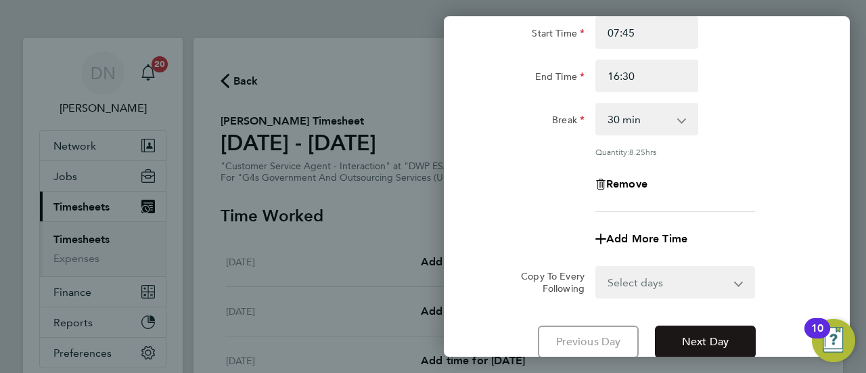
click at [716, 329] on button "Next Day" at bounding box center [705, 341] width 101 height 32
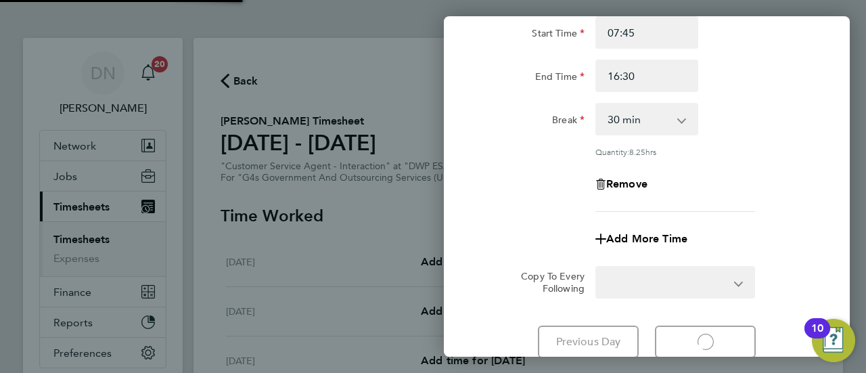
select select "30"
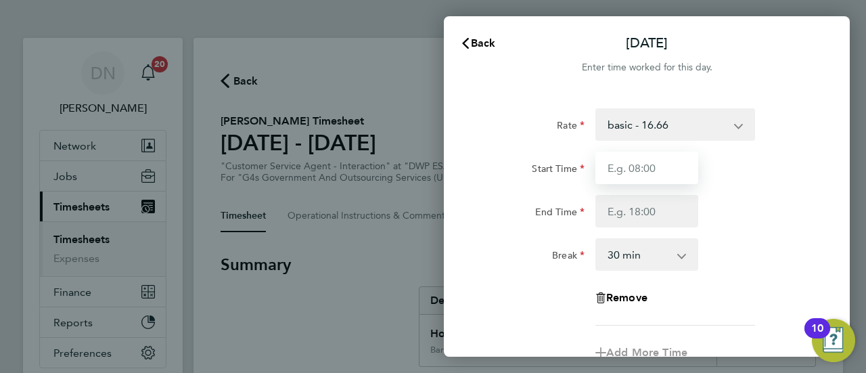
click at [656, 164] on input "Start Time" at bounding box center [646, 168] width 103 height 32
click at [629, 166] on input "07:45" at bounding box center [646, 168] width 103 height 32
click at [617, 168] on input "07:45" at bounding box center [646, 168] width 103 height 32
type input "08:45"
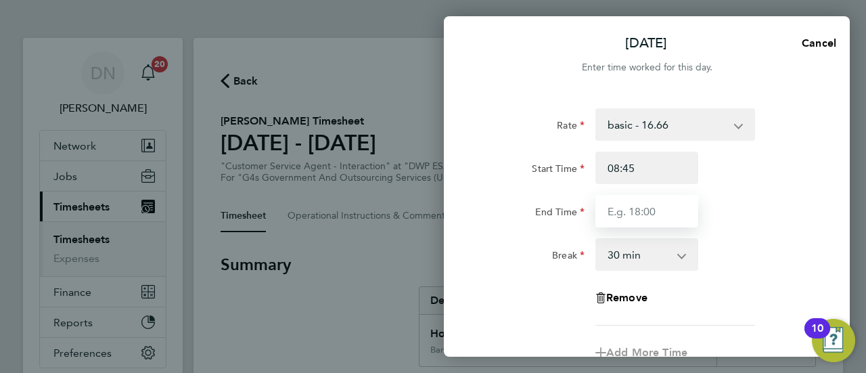
click at [634, 213] on input "End Time" at bounding box center [646, 211] width 103 height 32
type input "16:00"
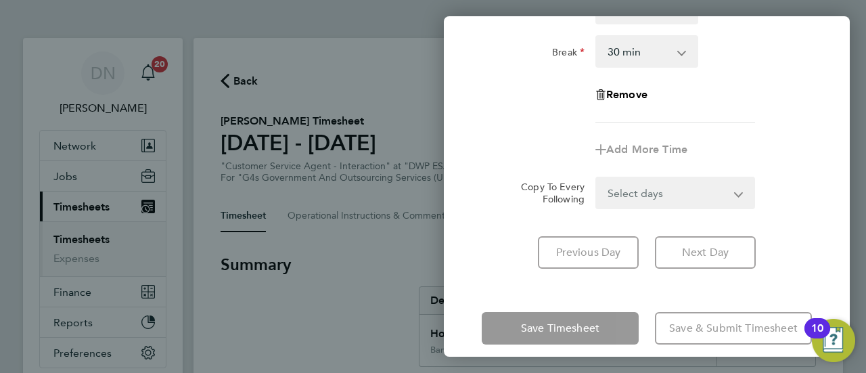
click at [729, 252] on div "Rate basic - 16.66 System Issue Not Paid Bank Holiday System Issue Paid - 16.66…" at bounding box center [647, 87] width 406 height 396
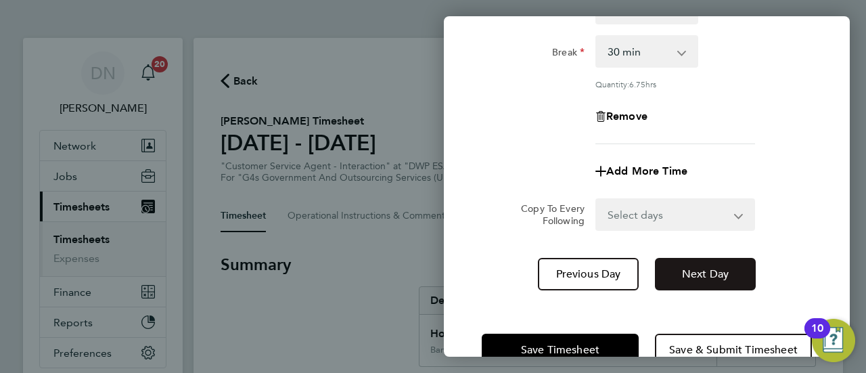
click at [722, 278] on span "Next Day" at bounding box center [705, 274] width 47 height 14
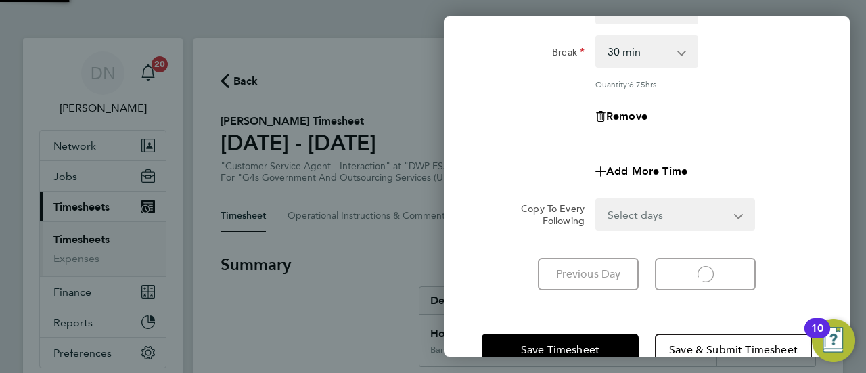
select select "30"
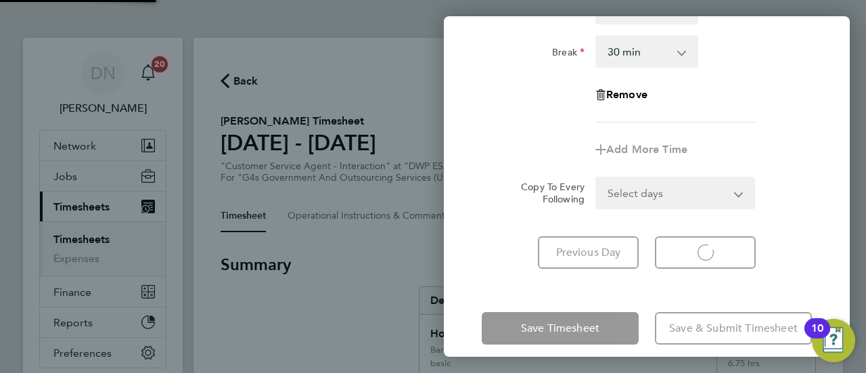
select select "30"
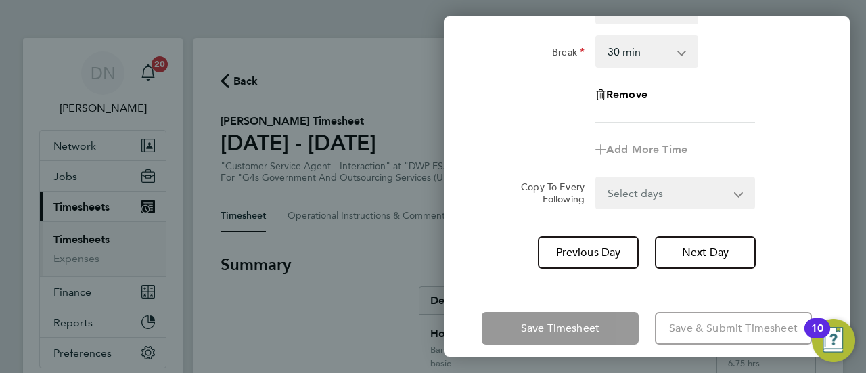
scroll to position [137, 0]
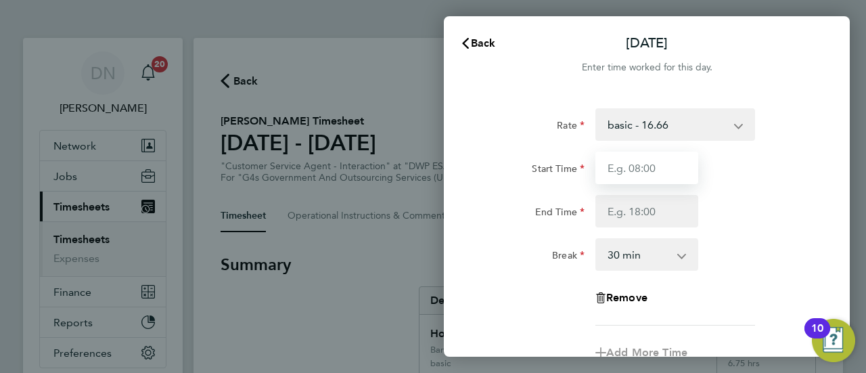
click at [663, 174] on input "Start Time" at bounding box center [646, 168] width 103 height 32
type input "07:45"
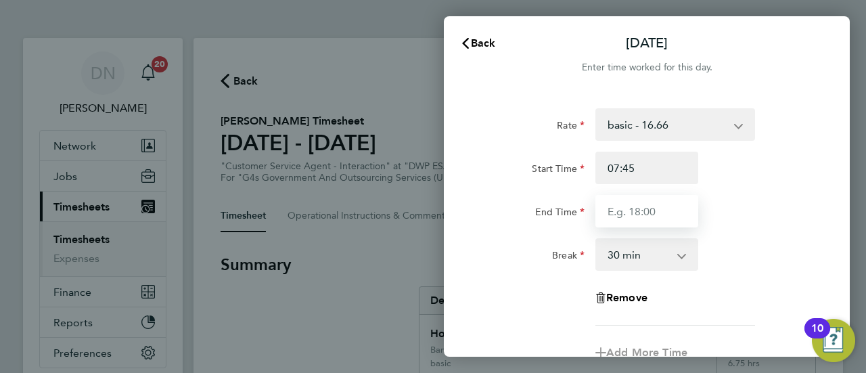
click at [645, 200] on input "End Time" at bounding box center [646, 211] width 103 height 32
type input "17:00"
click at [735, 171] on div "Start Time 07:45" at bounding box center [646, 168] width 341 height 32
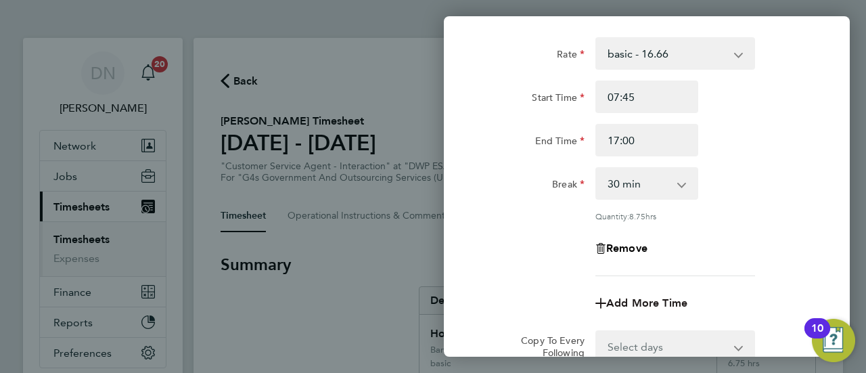
scroll to position [135, 0]
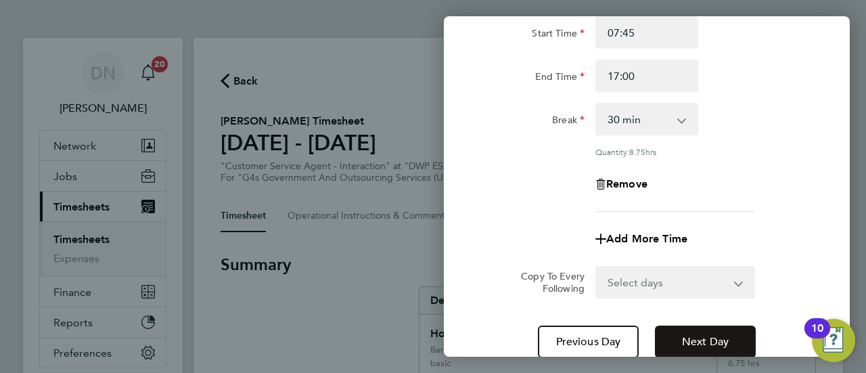
click at [703, 343] on span "Next Day" at bounding box center [705, 342] width 47 height 14
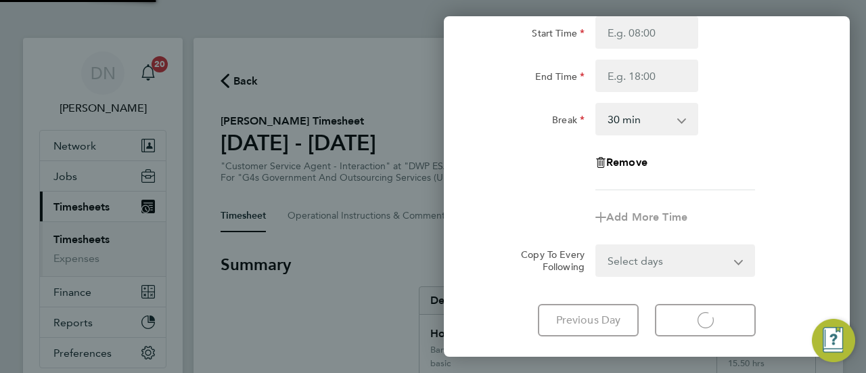
select select "30"
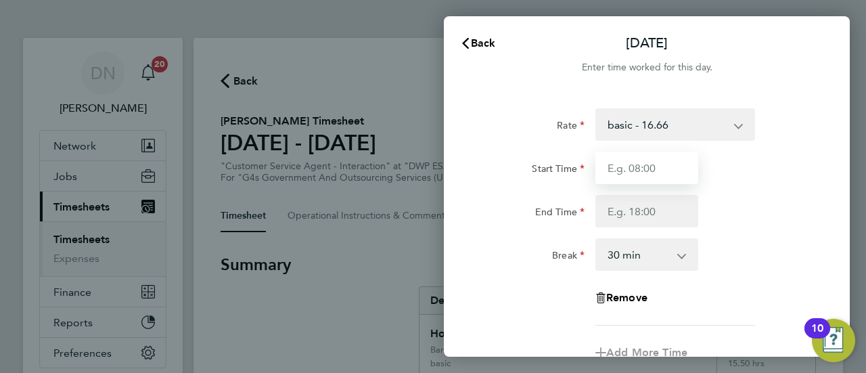
click at [641, 174] on input "Start Time" at bounding box center [646, 168] width 103 height 32
drag, startPoint x: 657, startPoint y: 171, endPoint x: 572, endPoint y: 174, distance: 85.9
click at [572, 174] on div "Start Time 07:45" at bounding box center [646, 168] width 341 height 32
type input "10:00"
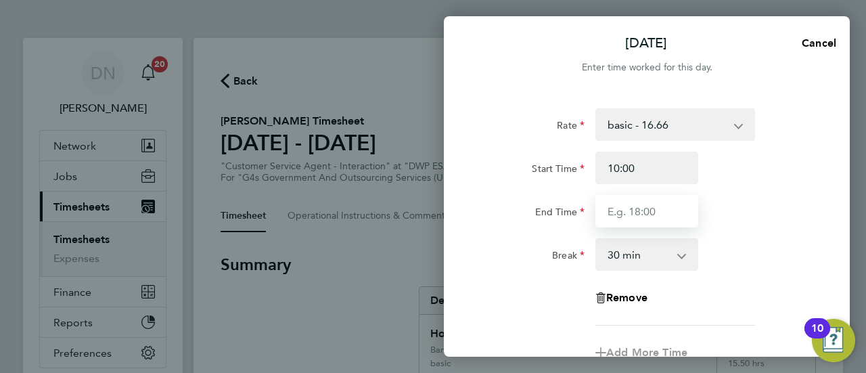
click at [641, 206] on input "End Time" at bounding box center [646, 211] width 103 height 32
type input "17:00"
click at [716, 193] on div "Start Time 10:00 End Time 17:00" at bounding box center [646, 190] width 341 height 76
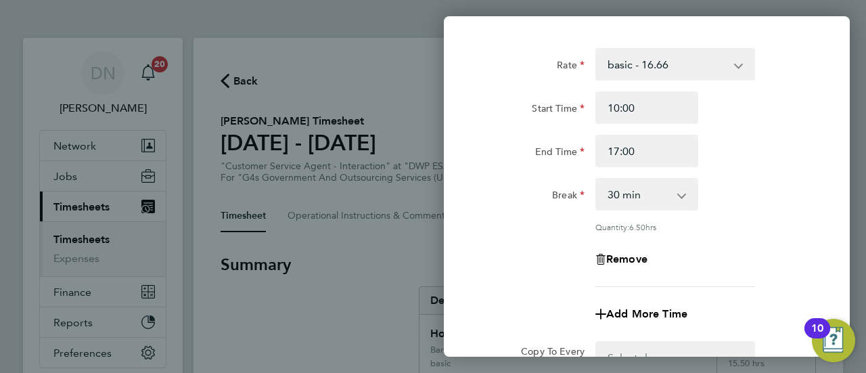
scroll to position [135, 0]
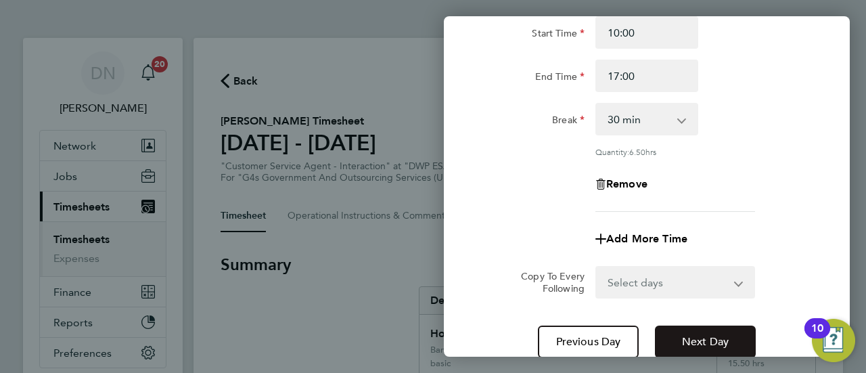
click at [705, 338] on span "Next Day" at bounding box center [705, 342] width 47 height 14
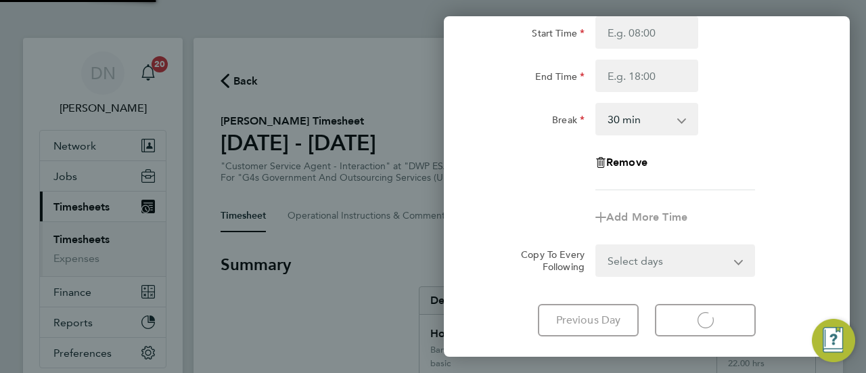
select select "30"
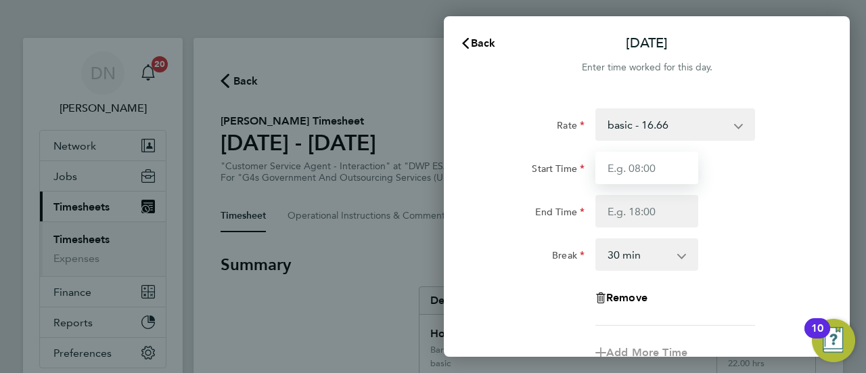
click at [629, 169] on input "Start Time" at bounding box center [646, 168] width 103 height 32
type input "08:45"
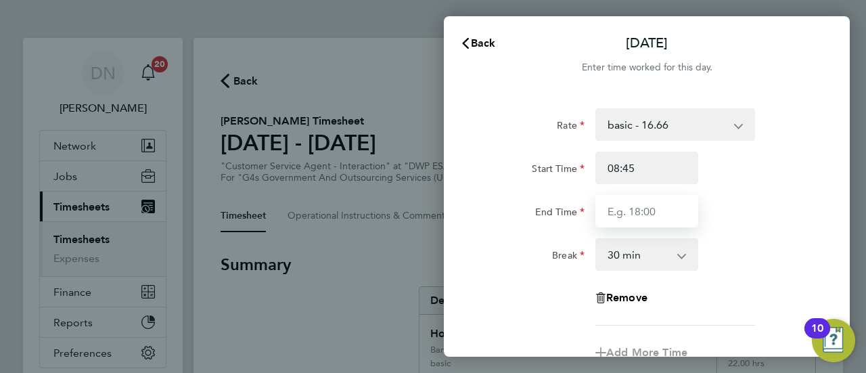
click at [660, 205] on input "End Time" at bounding box center [646, 211] width 103 height 32
type input "16:30"
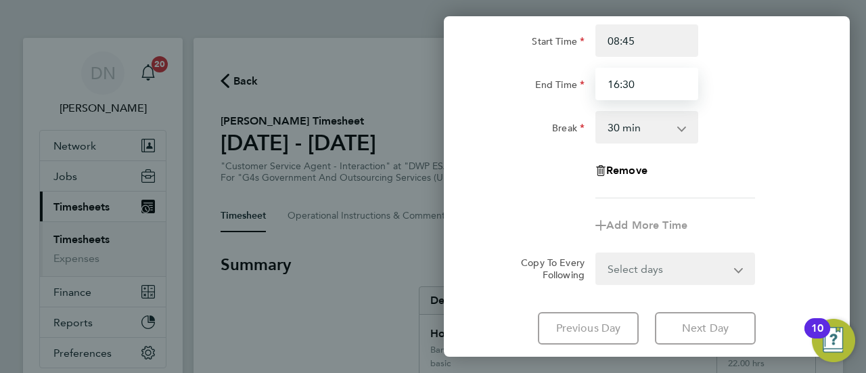
scroll to position [217, 0]
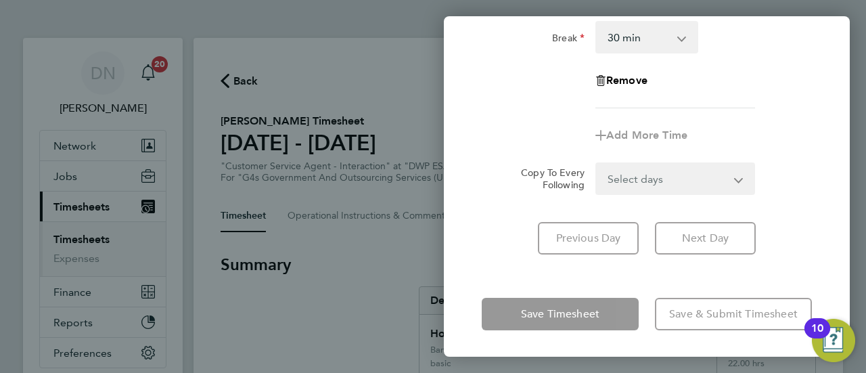
click at [540, 285] on div "[DATE] Cancel Enter time worked for this day. Rate basic - 16.66 System Issue N…" at bounding box center [647, 186] width 406 height 340
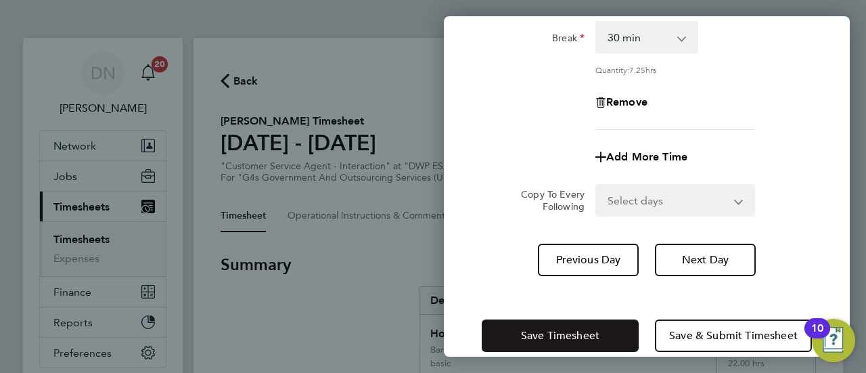
click at [546, 339] on span "Save Timesheet" at bounding box center [560, 336] width 78 height 14
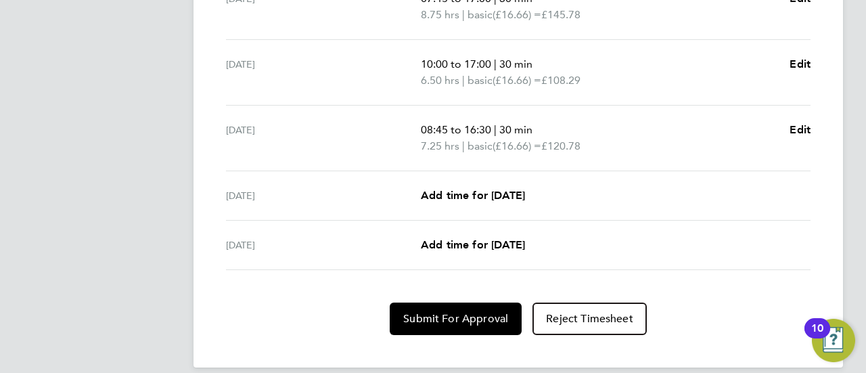
scroll to position [609, 0]
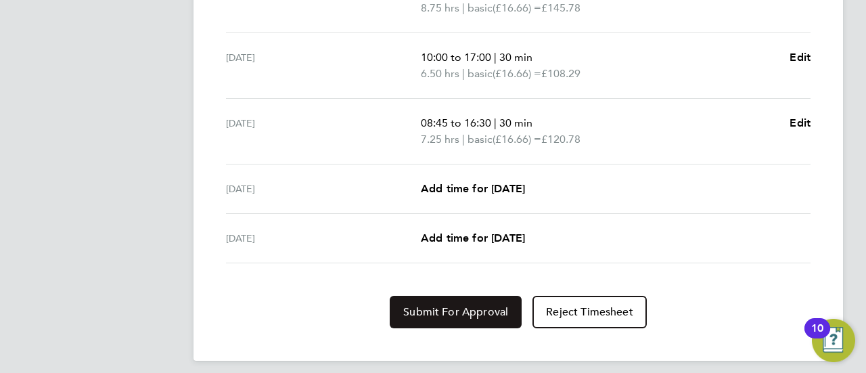
click at [473, 312] on span "Submit For Approval" at bounding box center [455, 312] width 105 height 14
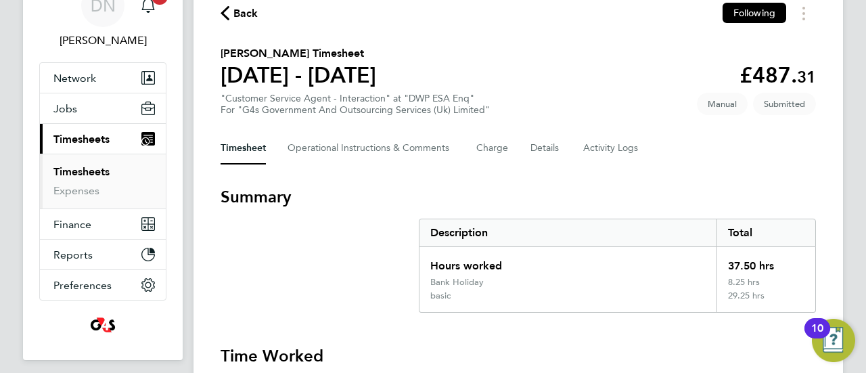
scroll to position [0, 0]
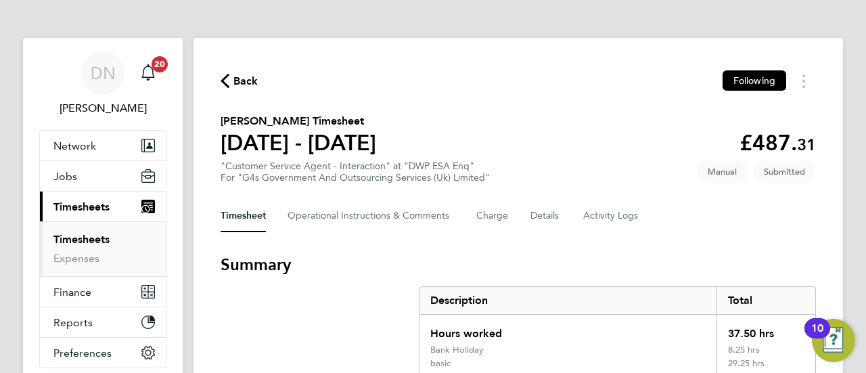
click at [235, 86] on span "Back" at bounding box center [245, 81] width 25 height 16
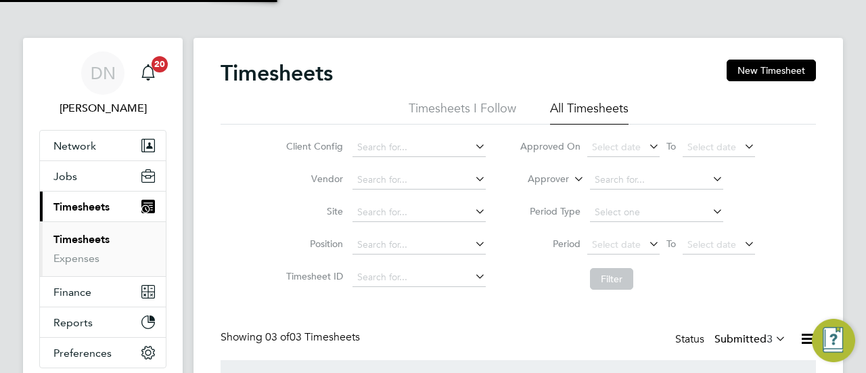
scroll to position [45, 117]
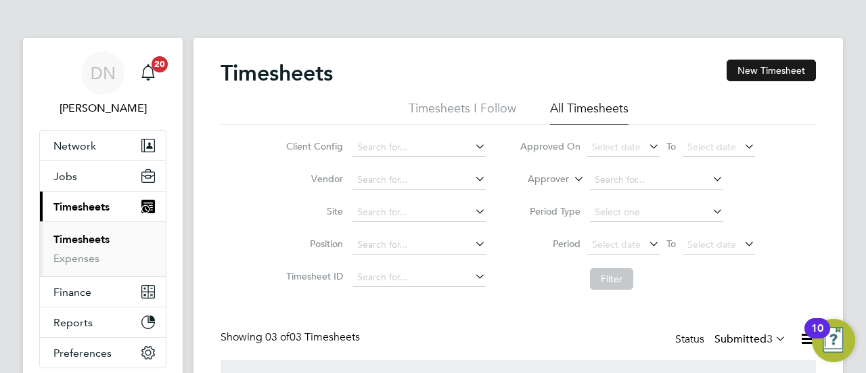
click at [743, 76] on button "New Timesheet" at bounding box center [770, 71] width 89 height 22
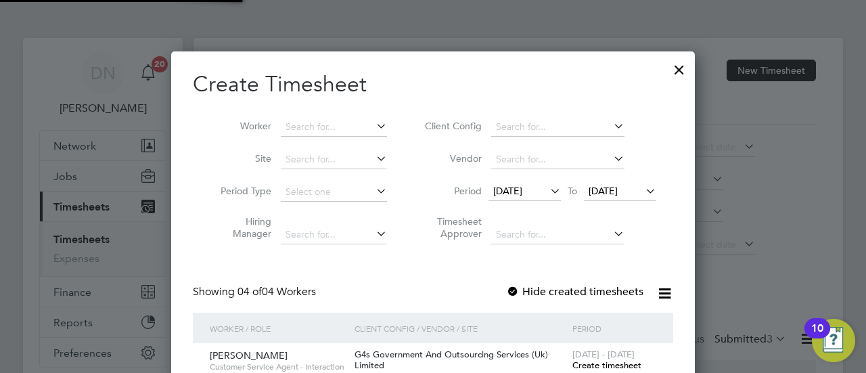
scroll to position [549, 524]
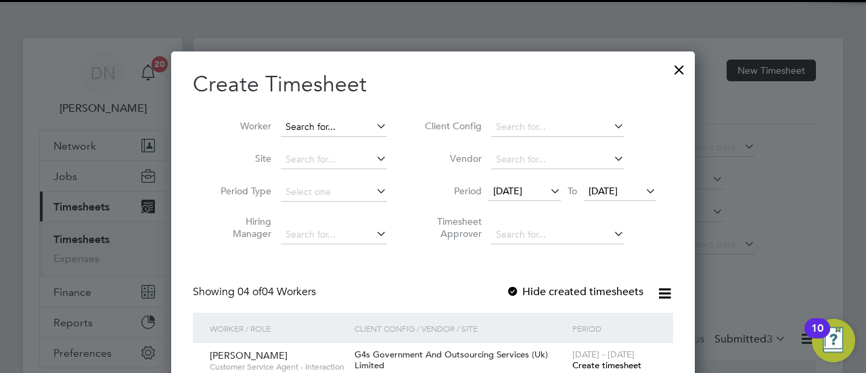
click at [346, 125] on input at bounding box center [334, 127] width 106 height 19
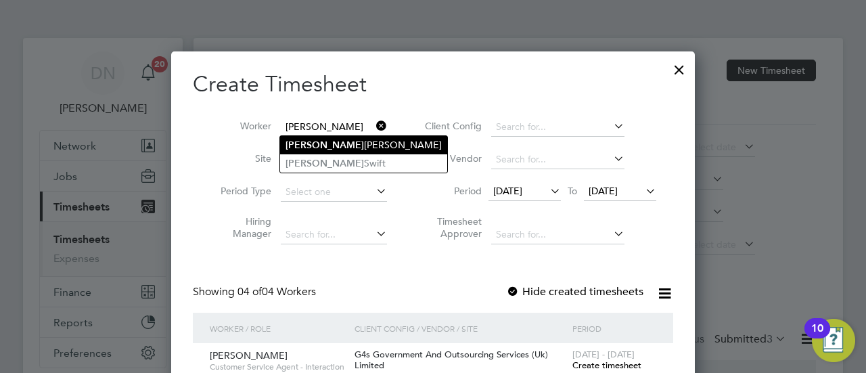
click at [354, 148] on li "[PERSON_NAME]" at bounding box center [363, 145] width 167 height 18
type input "[PERSON_NAME]"
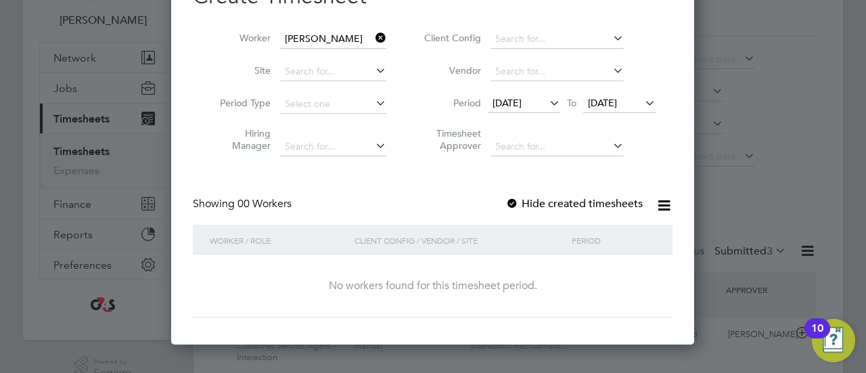
scroll to position [68, 0]
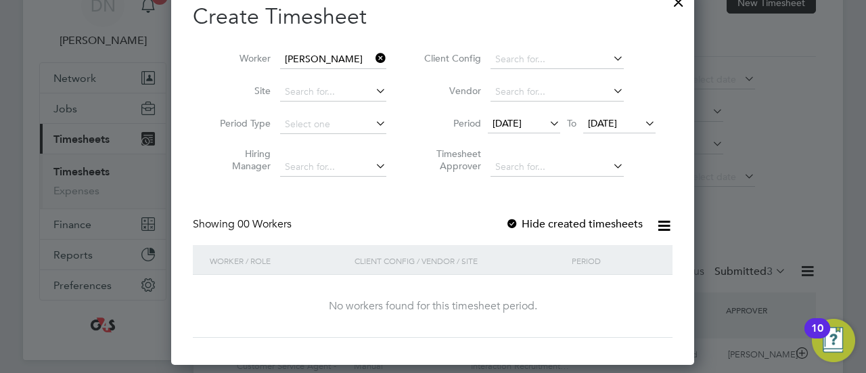
click at [519, 115] on div "[DATE] To [DATE]" at bounding box center [572, 124] width 168 height 19
click at [519, 113] on li "Period [DATE] To [DATE]" at bounding box center [537, 124] width 269 height 32
click at [517, 122] on span "[DATE]" at bounding box center [506, 123] width 29 height 12
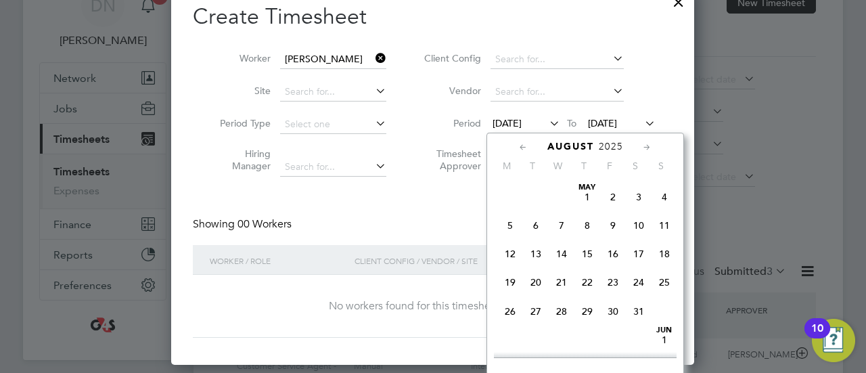
scroll to position [493, 0]
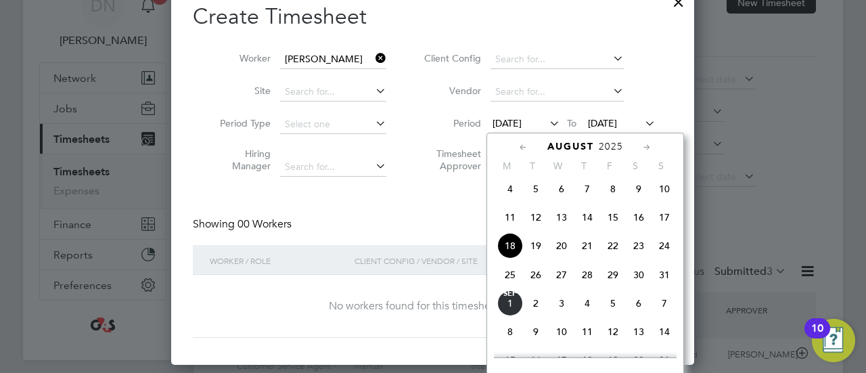
click at [508, 281] on span "25" at bounding box center [510, 275] width 26 height 26
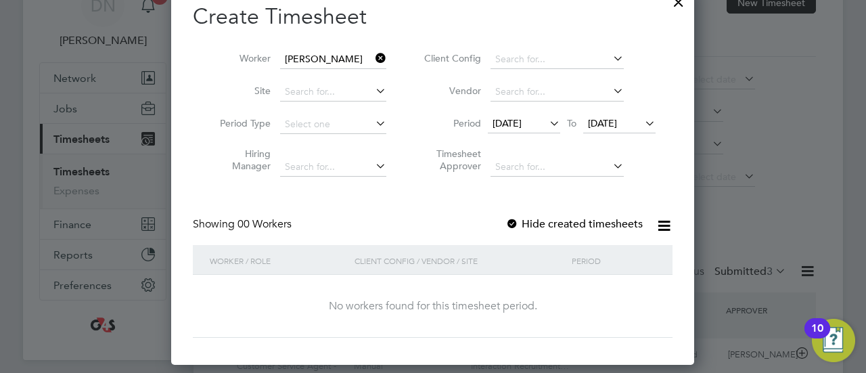
click at [515, 225] on div at bounding box center [512, 225] width 14 height 14
click at [602, 126] on span "[DATE]" at bounding box center [602, 123] width 29 height 12
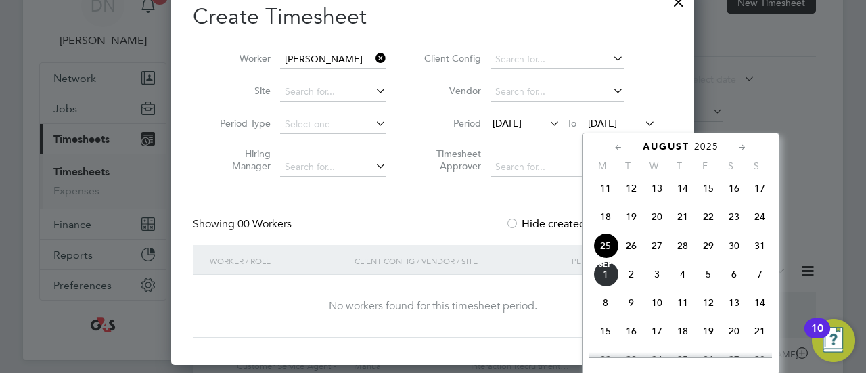
click at [739, 252] on span "30" at bounding box center [734, 246] width 26 height 26
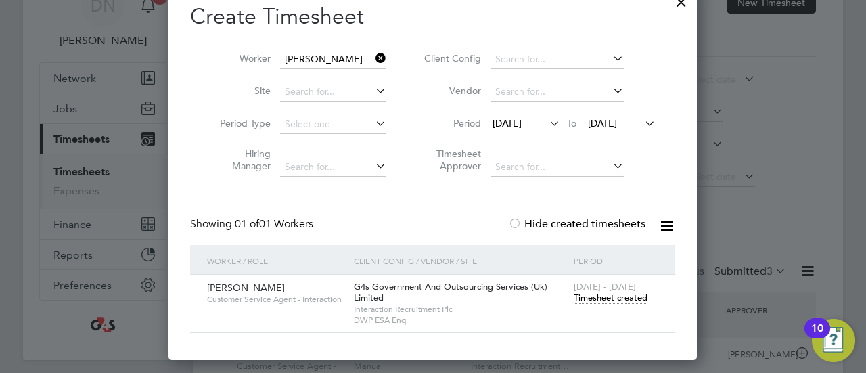
click at [600, 296] on span "Timesheet created" at bounding box center [611, 298] width 74 height 12
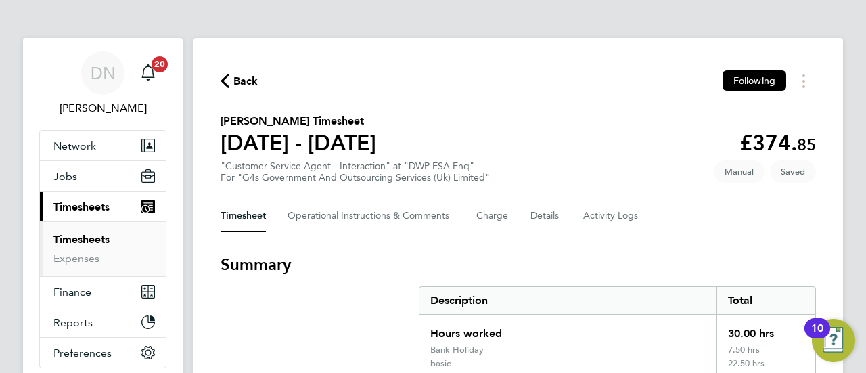
drag, startPoint x: 243, startPoint y: 79, endPoint x: 171, endPoint y: 30, distance: 87.0
click at [243, 80] on span "Back" at bounding box center [245, 81] width 25 height 16
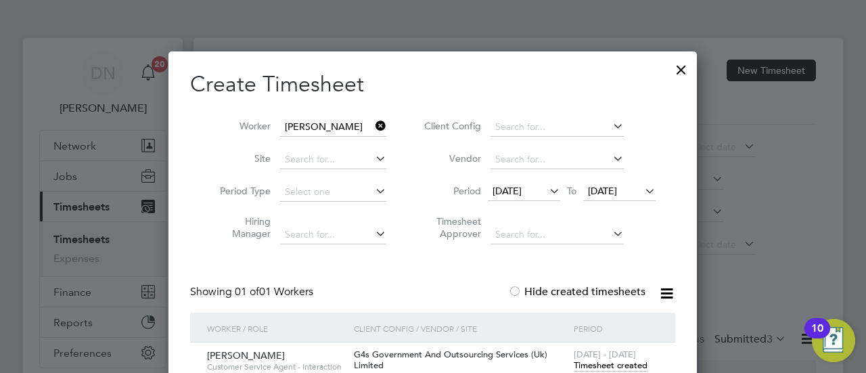
click at [686, 74] on div at bounding box center [681, 66] width 24 height 24
